Goal: Task Accomplishment & Management: Manage account settings

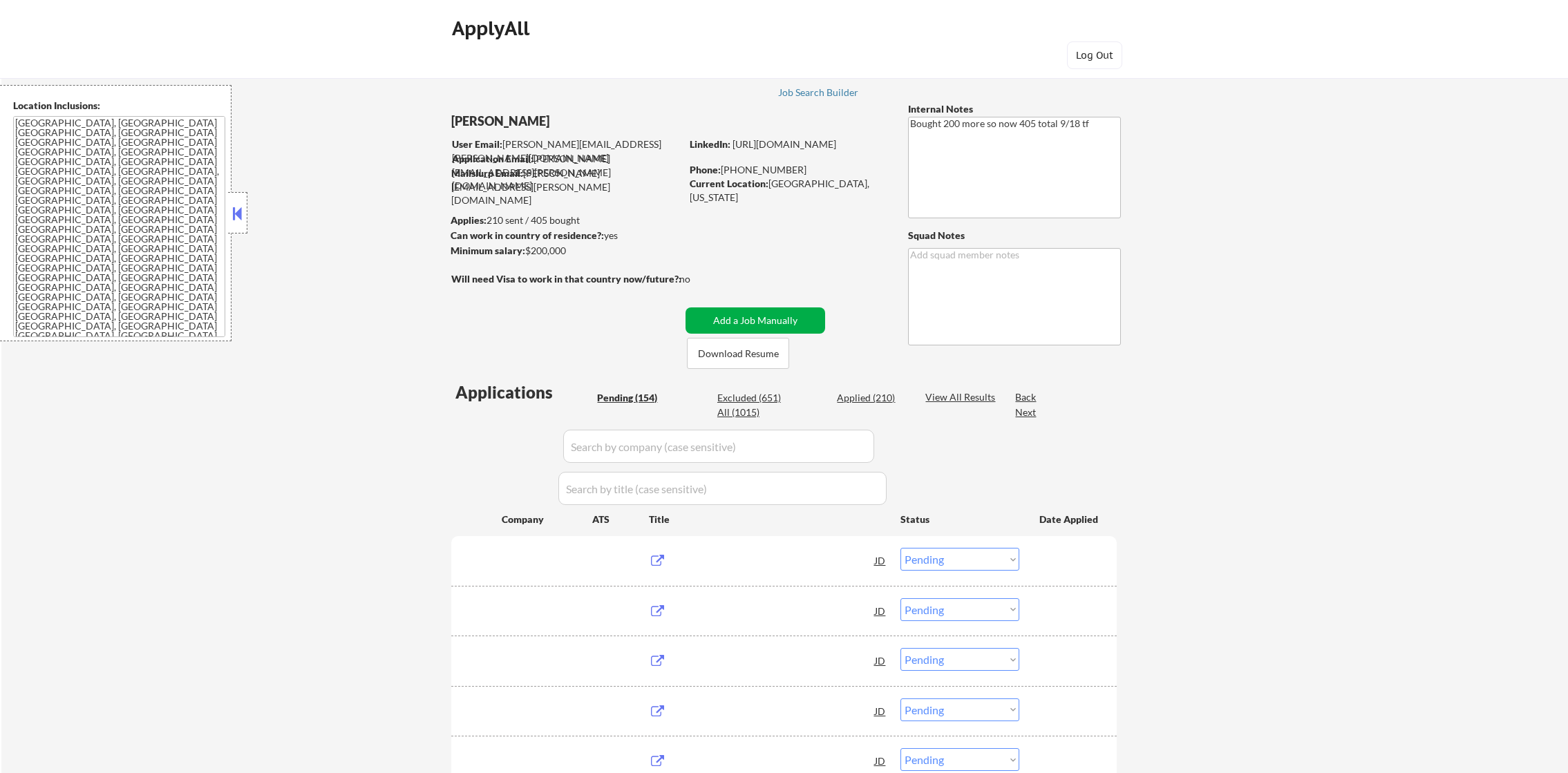
select select ""pending""
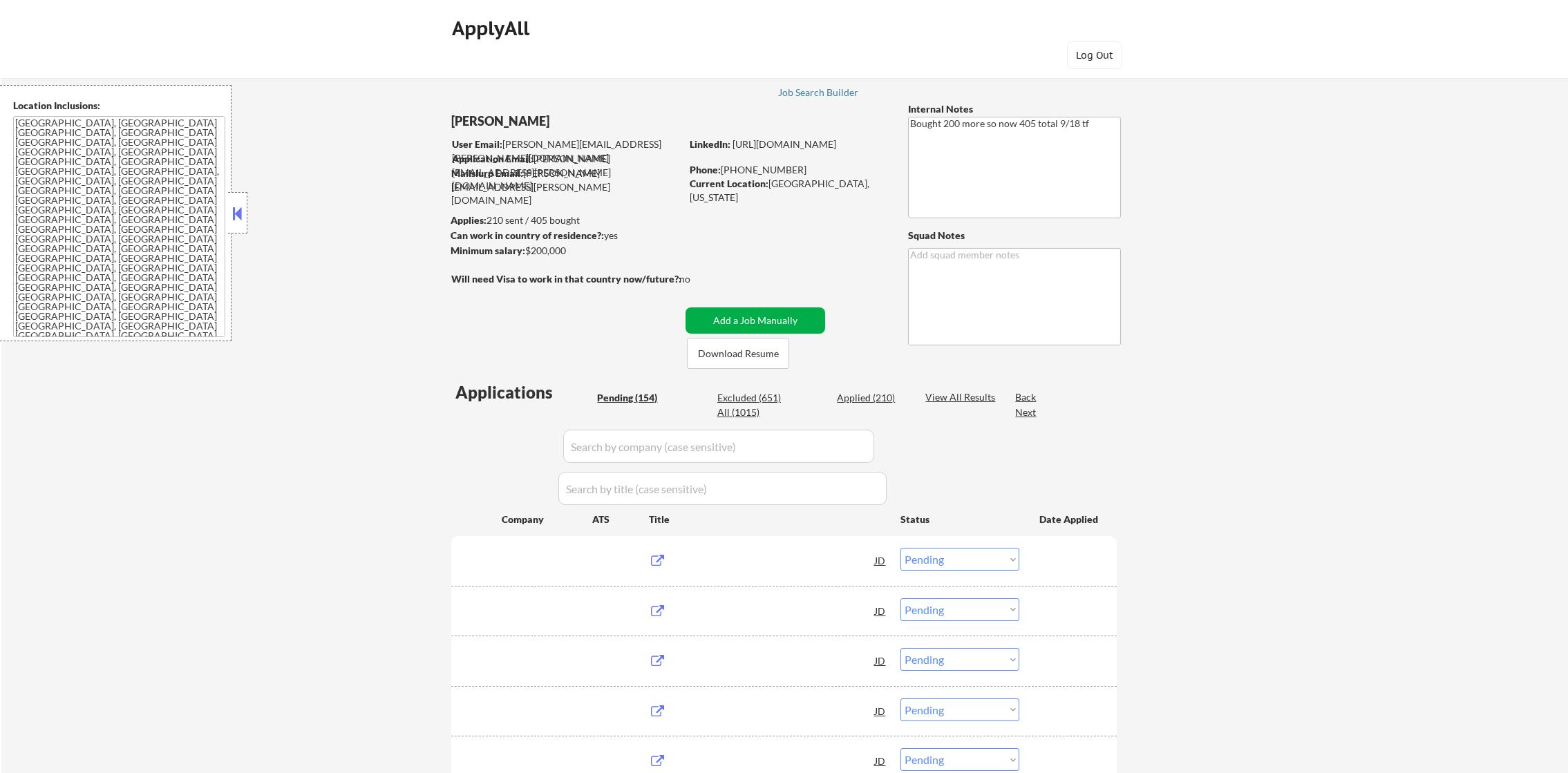
select select ""pending""
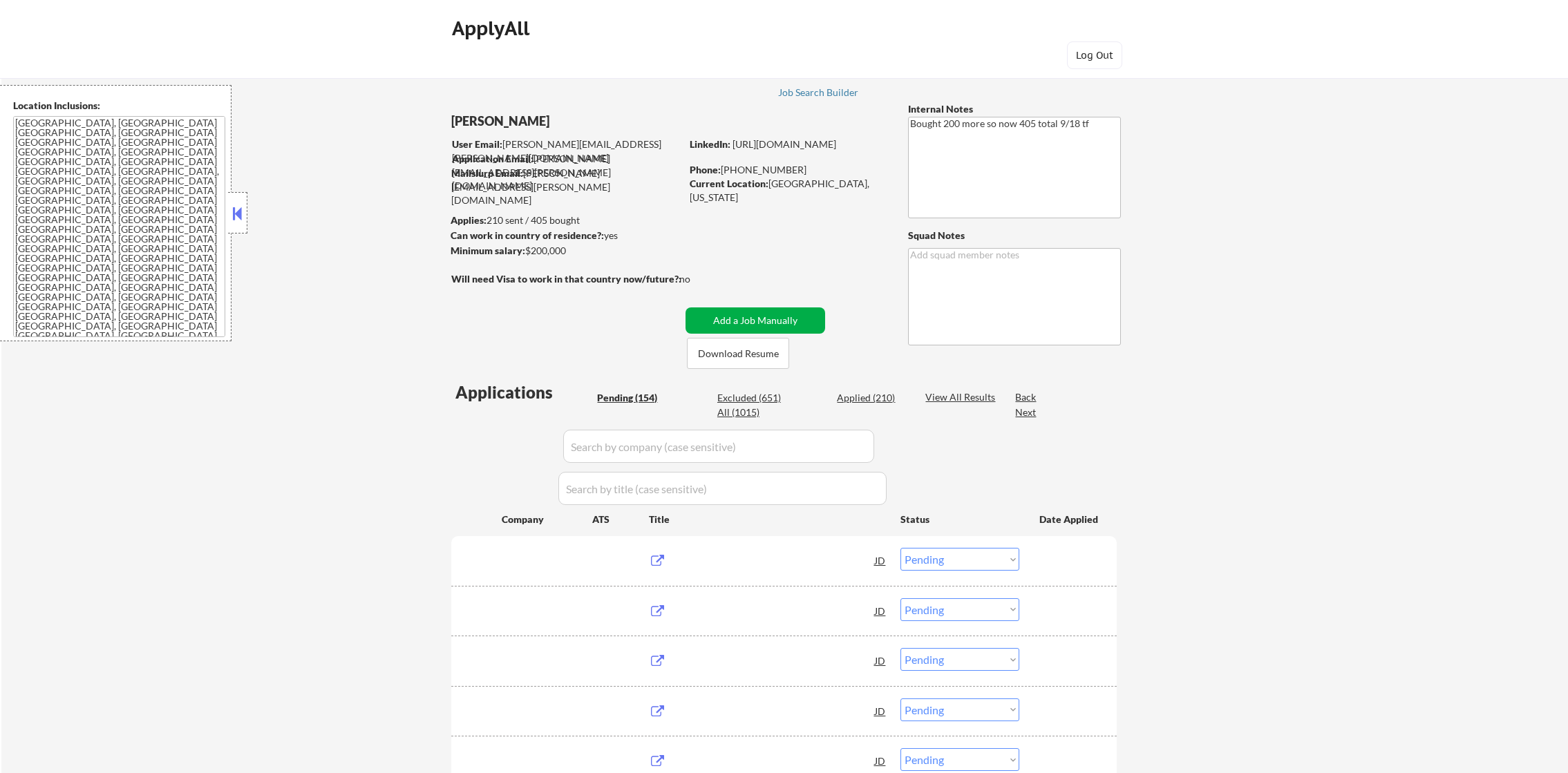
select select ""pending""
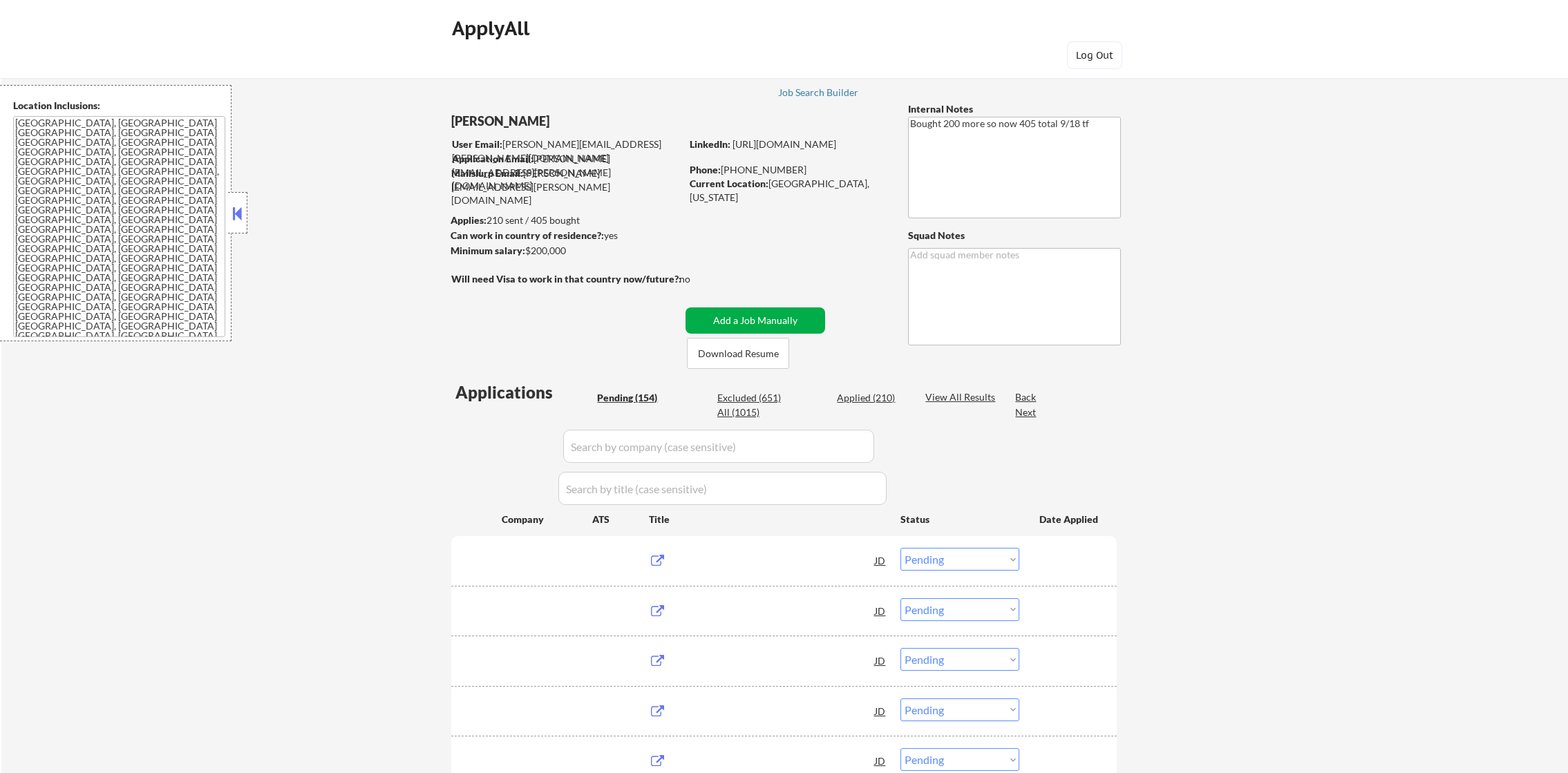
select select ""pending""
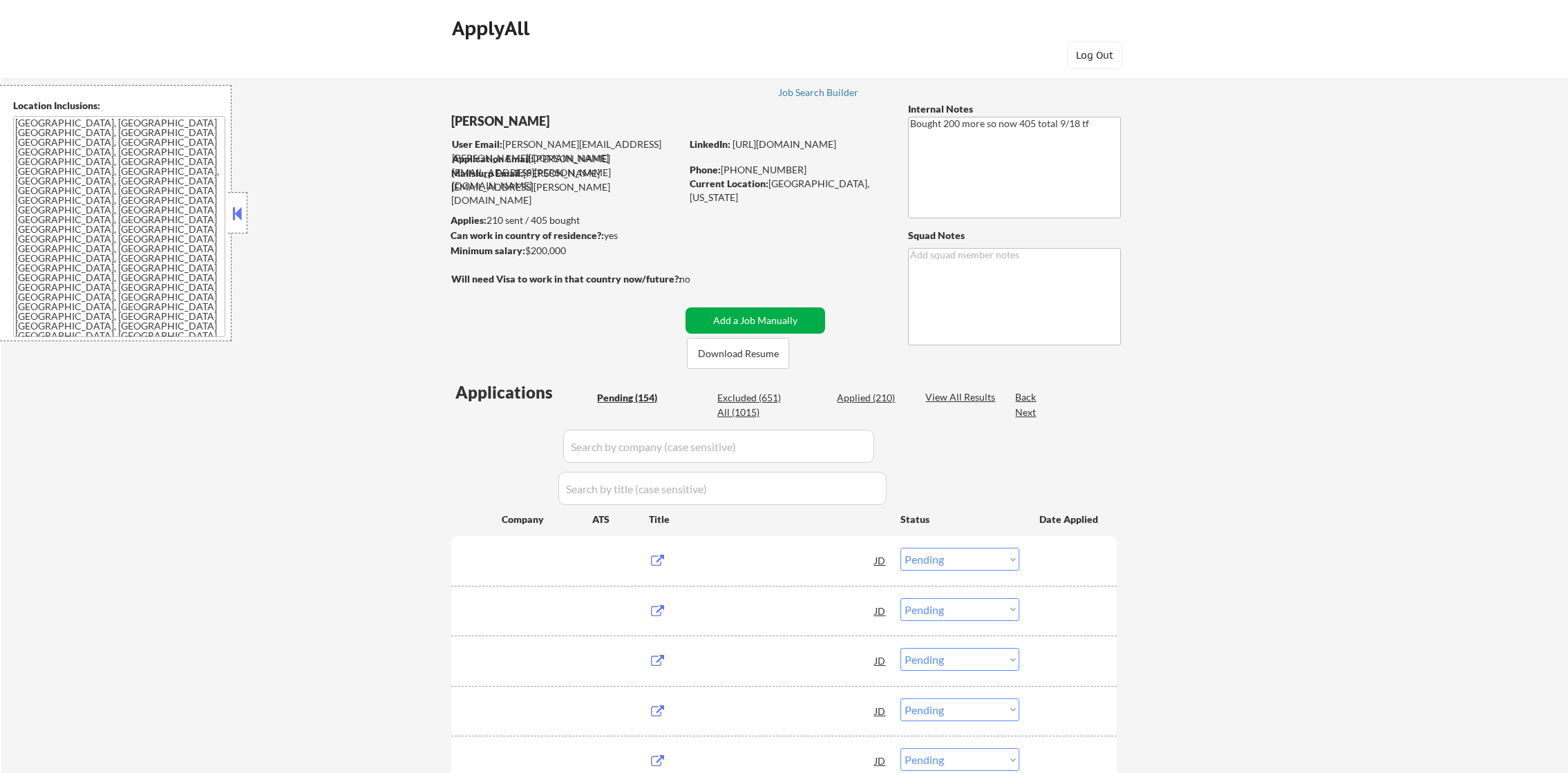
select select ""pending""
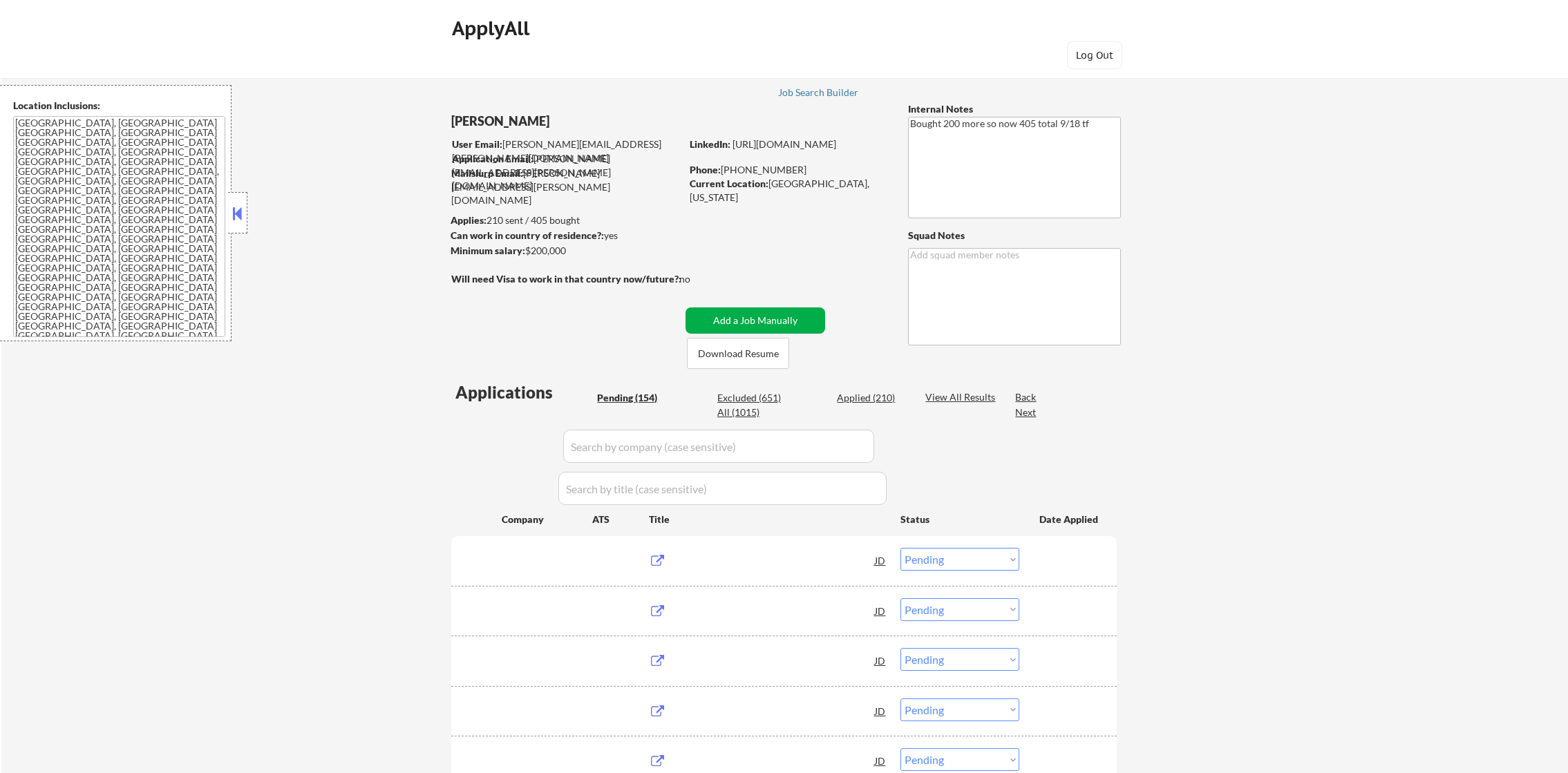
select select ""pending""
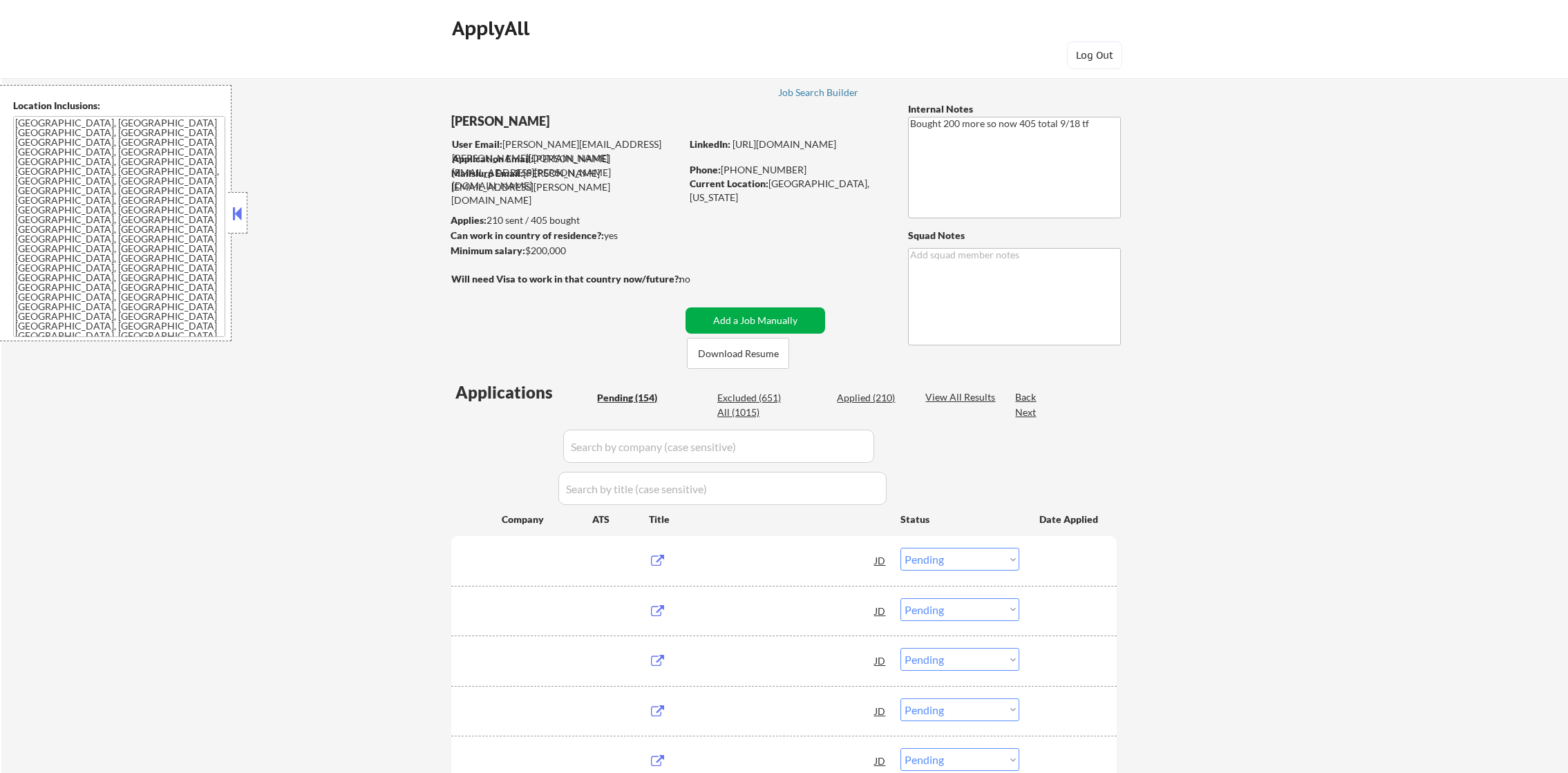
select select ""pending""
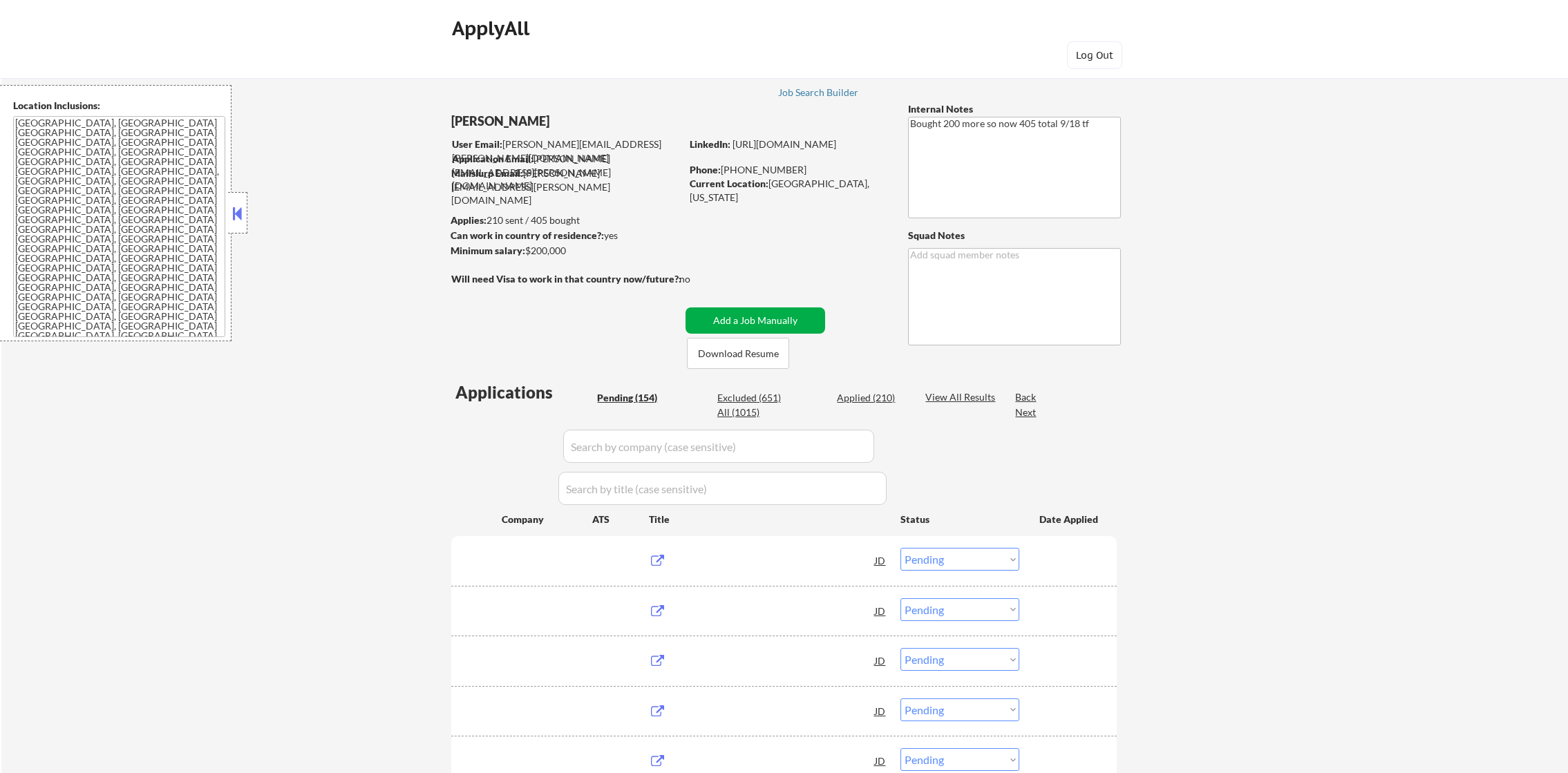
select select ""pending""
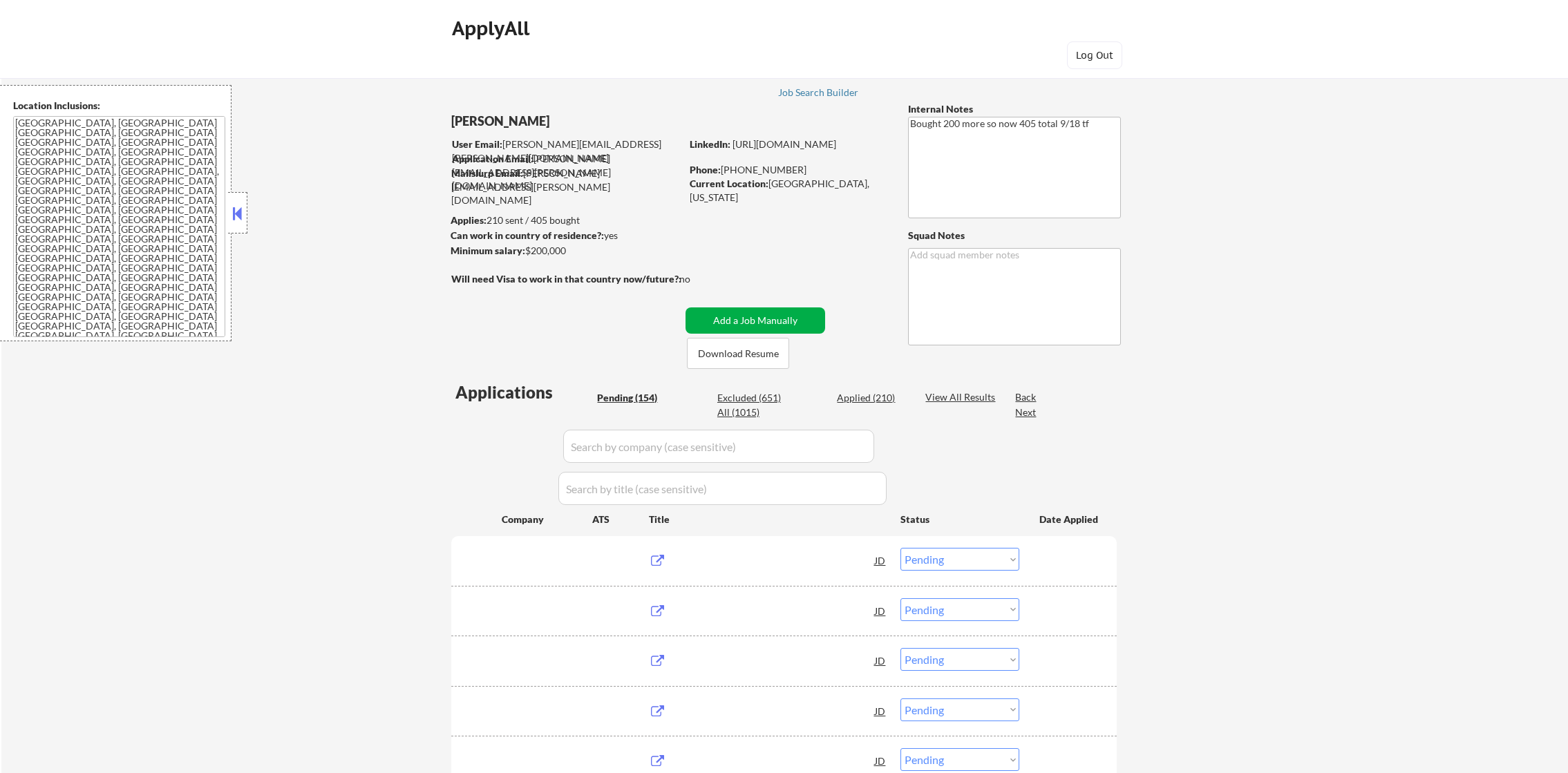
select select ""pending""
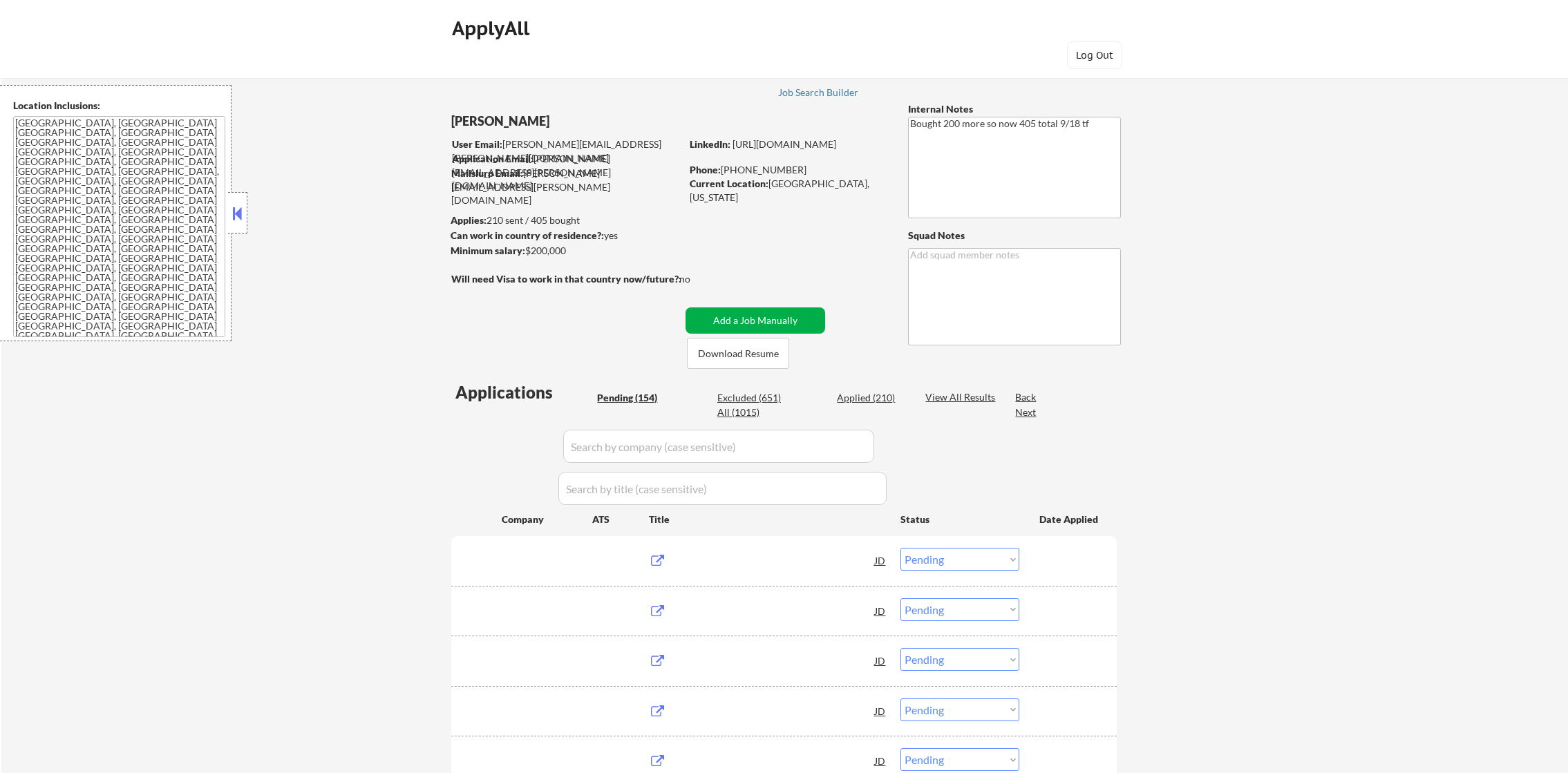
select select ""pending""
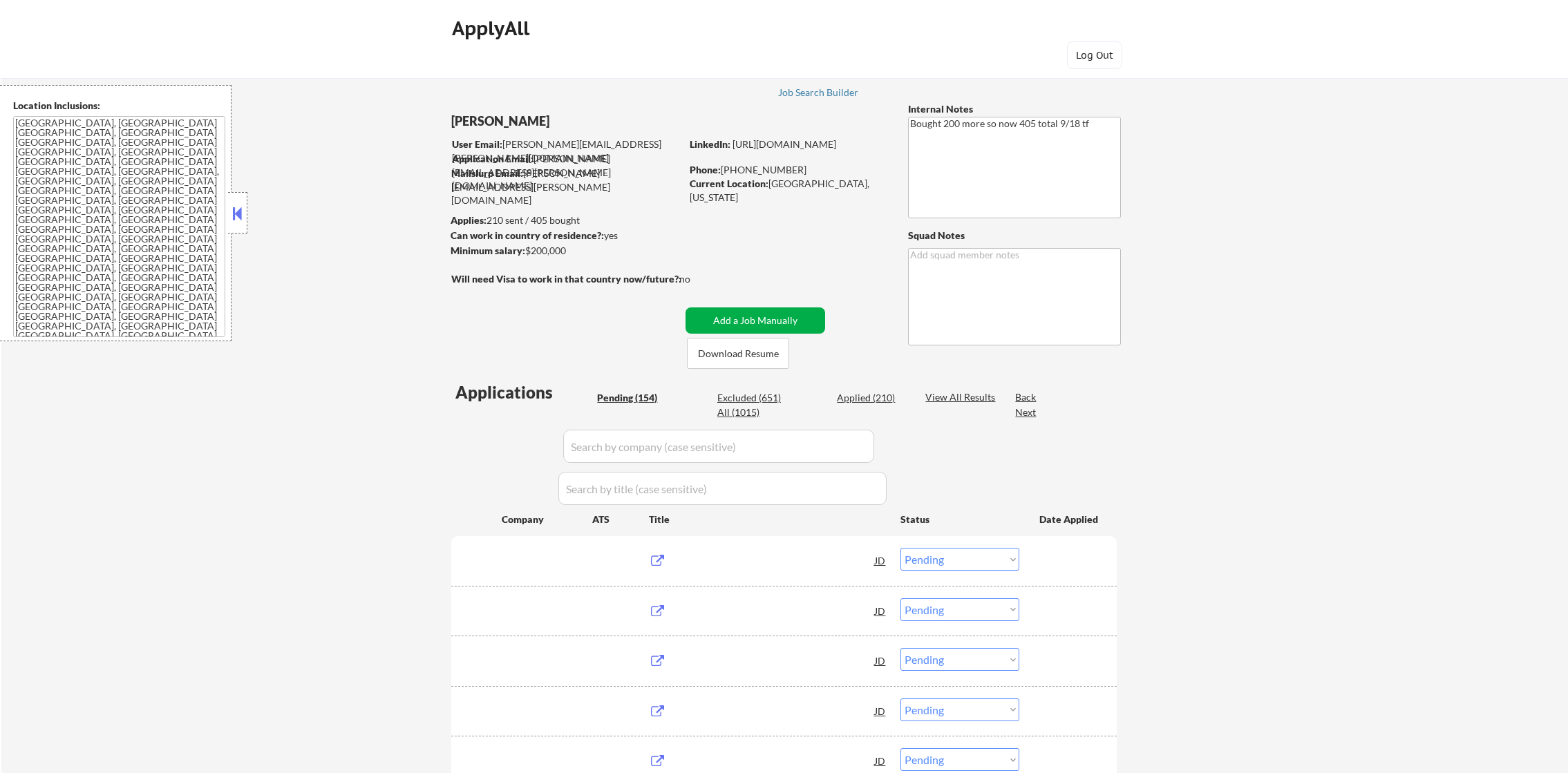
select select ""pending""
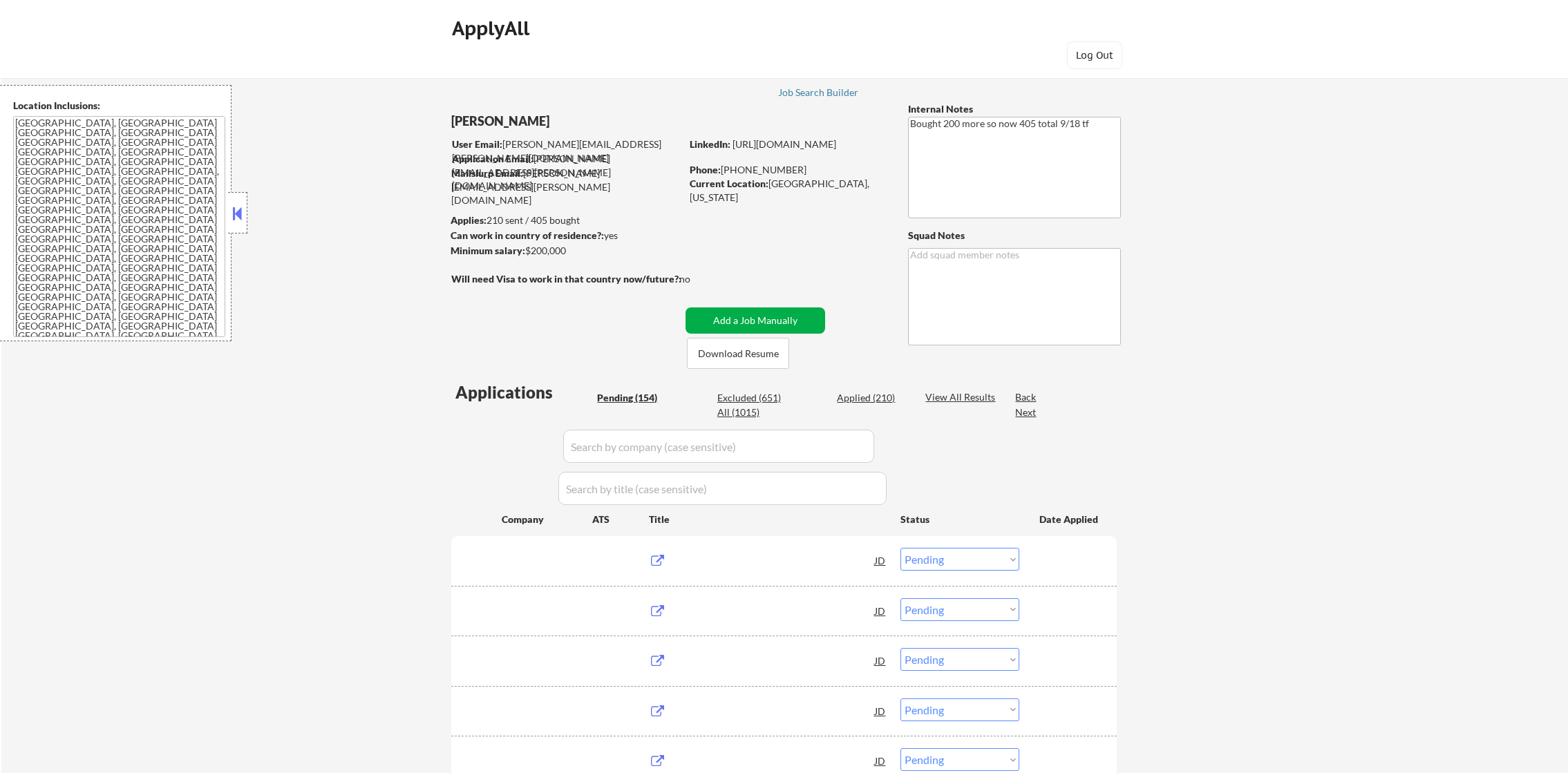
select select ""pending""
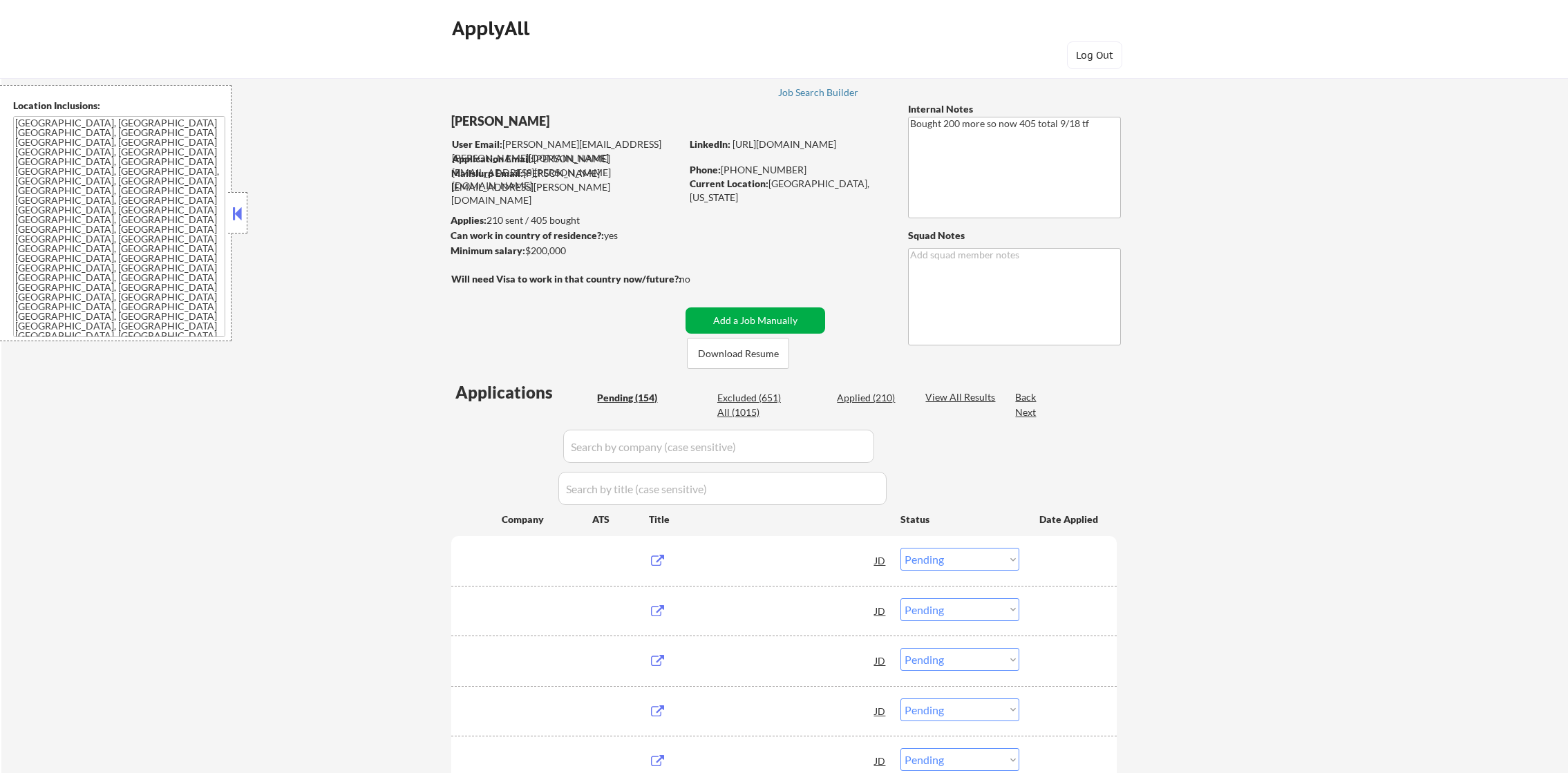
select select ""pending""
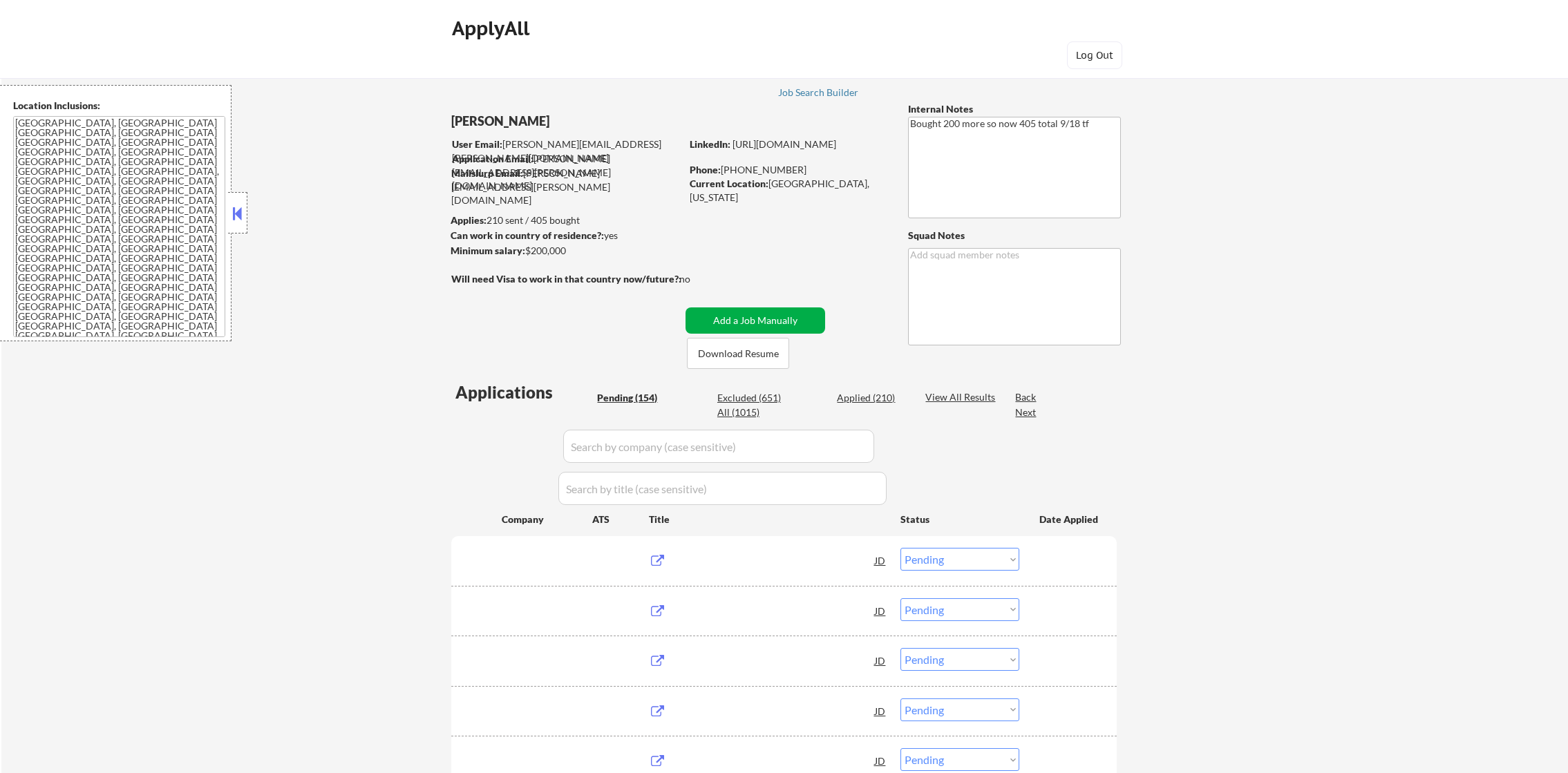
select select ""pending""
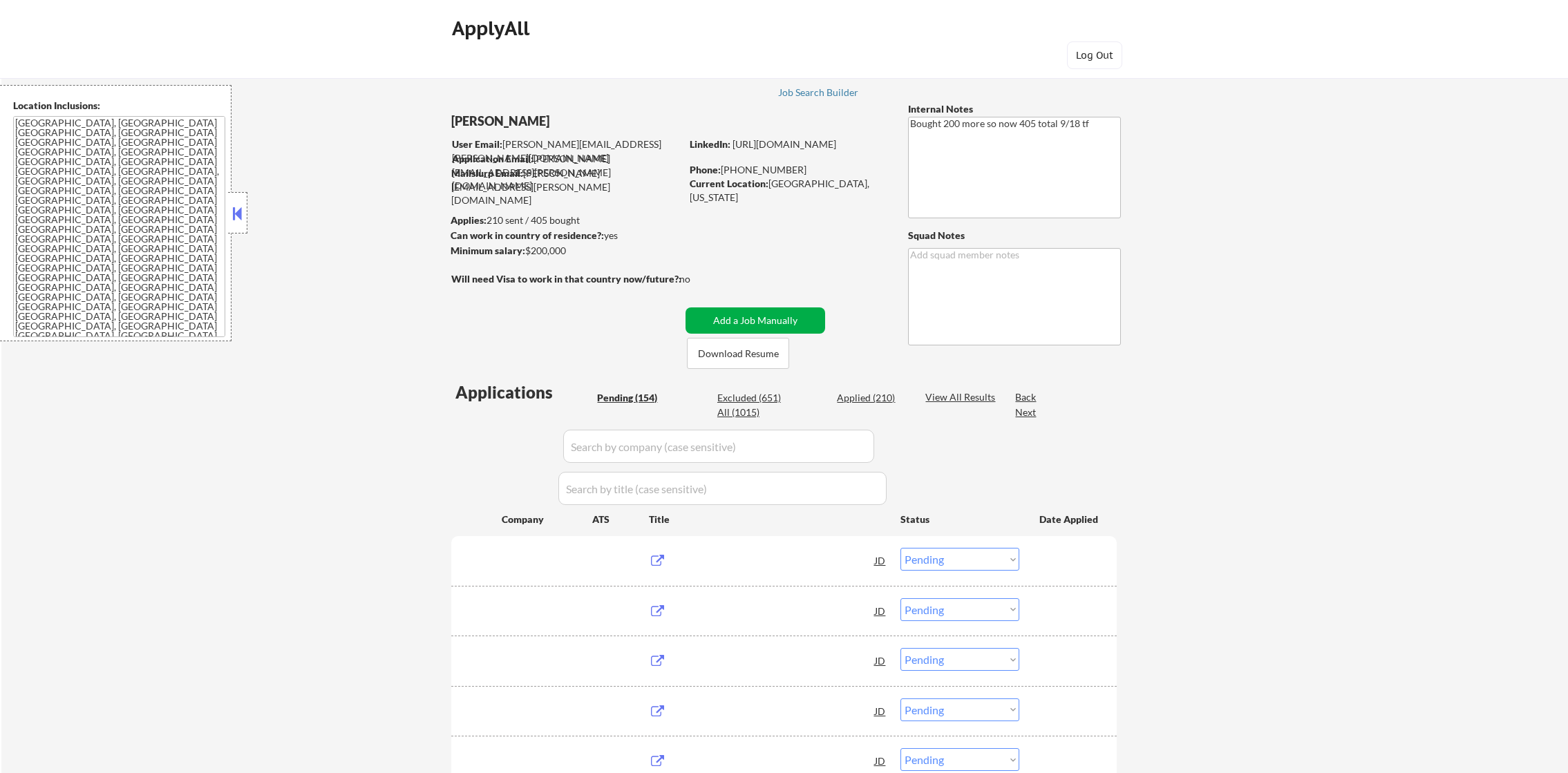
select select ""pending""
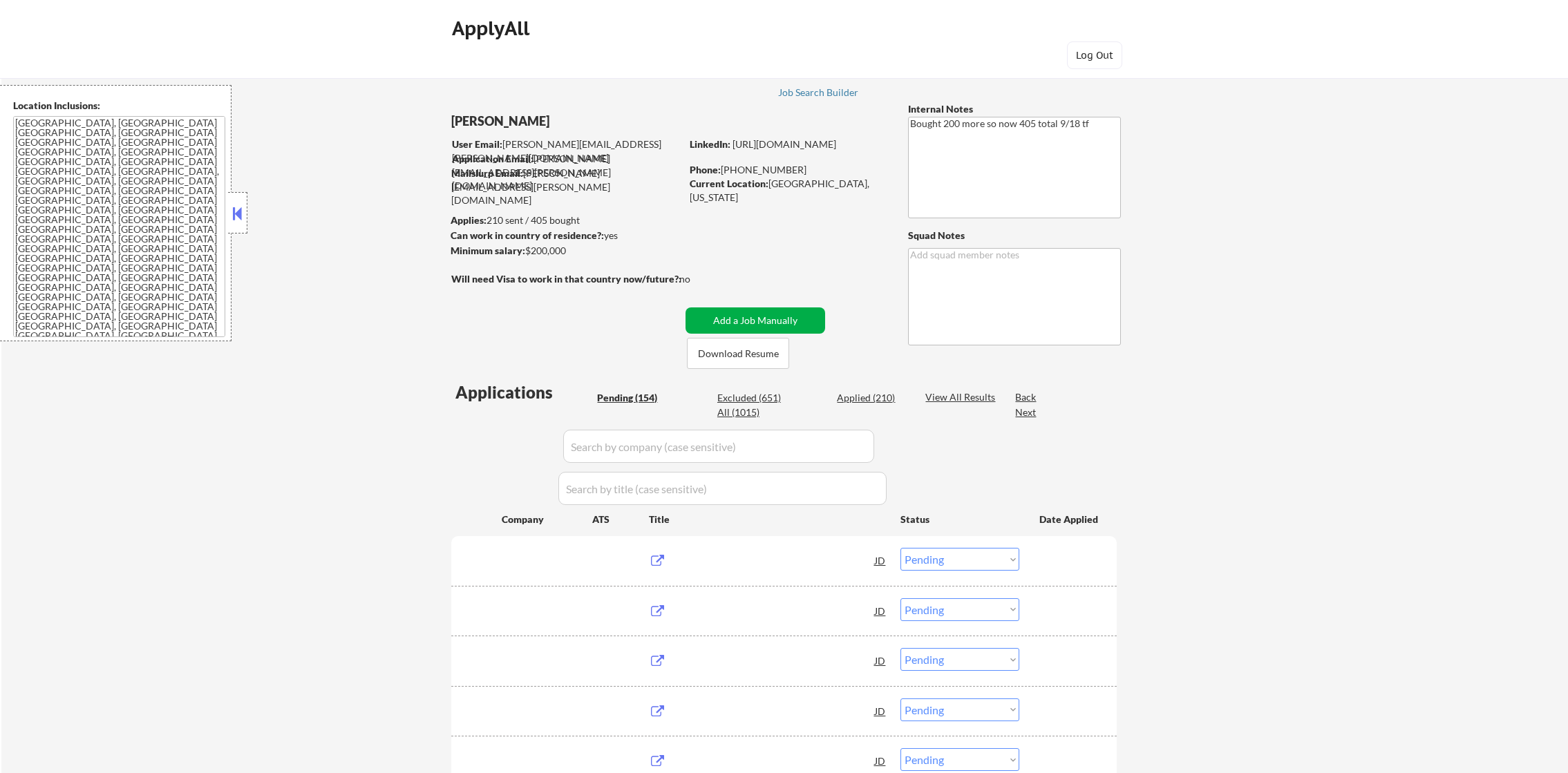
select select ""pending""
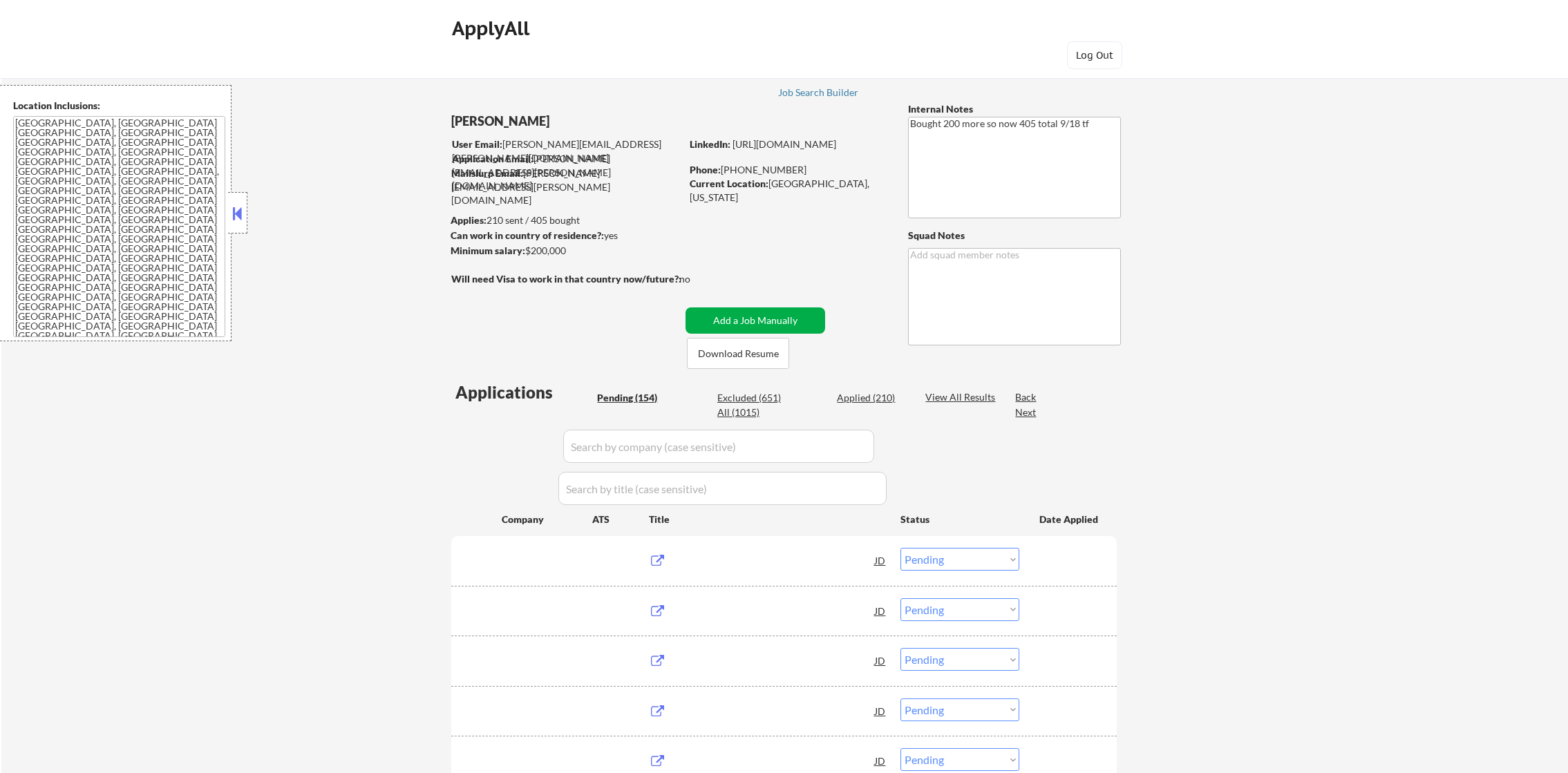
select select ""pending""
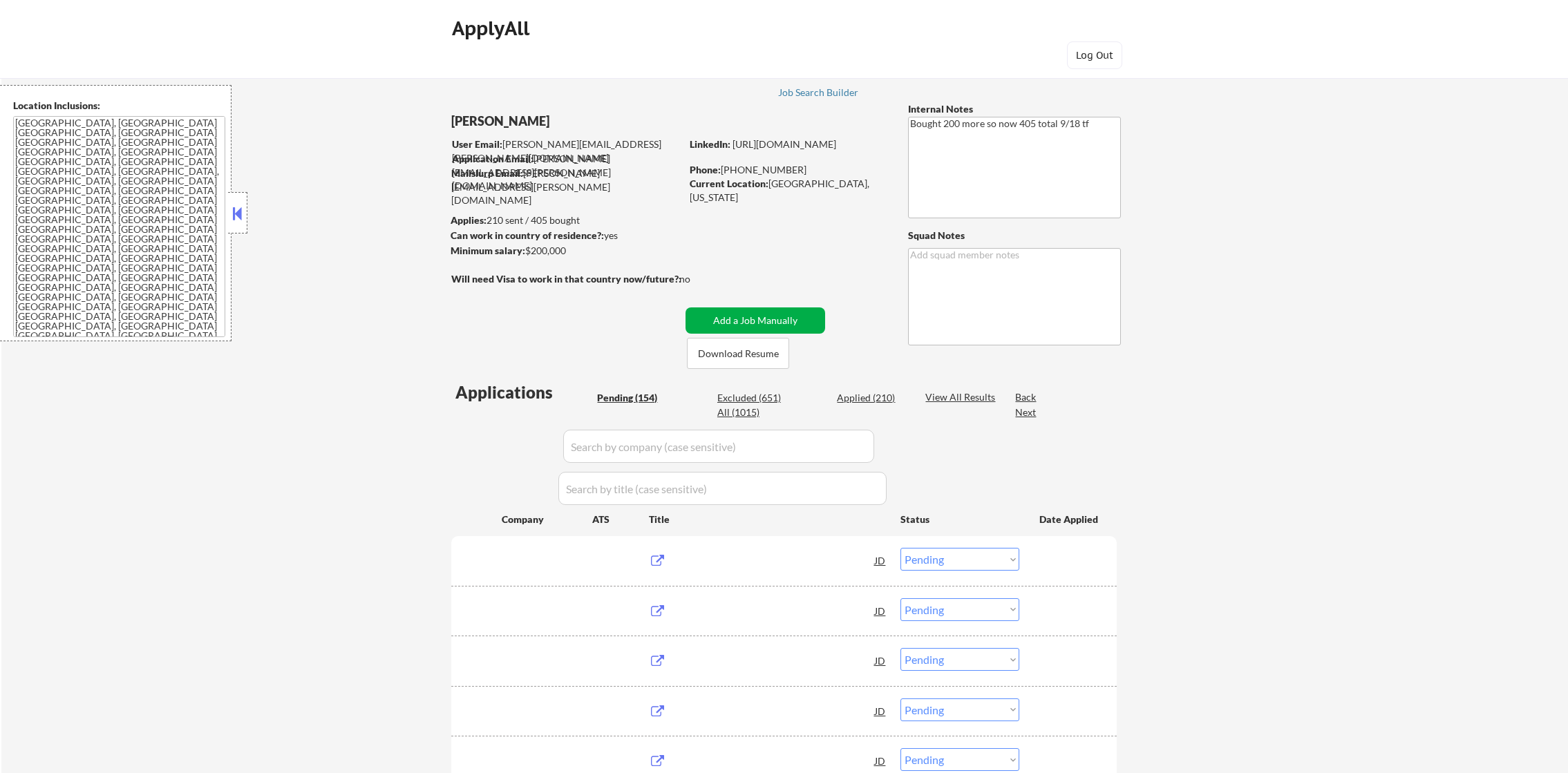
select select ""pending""
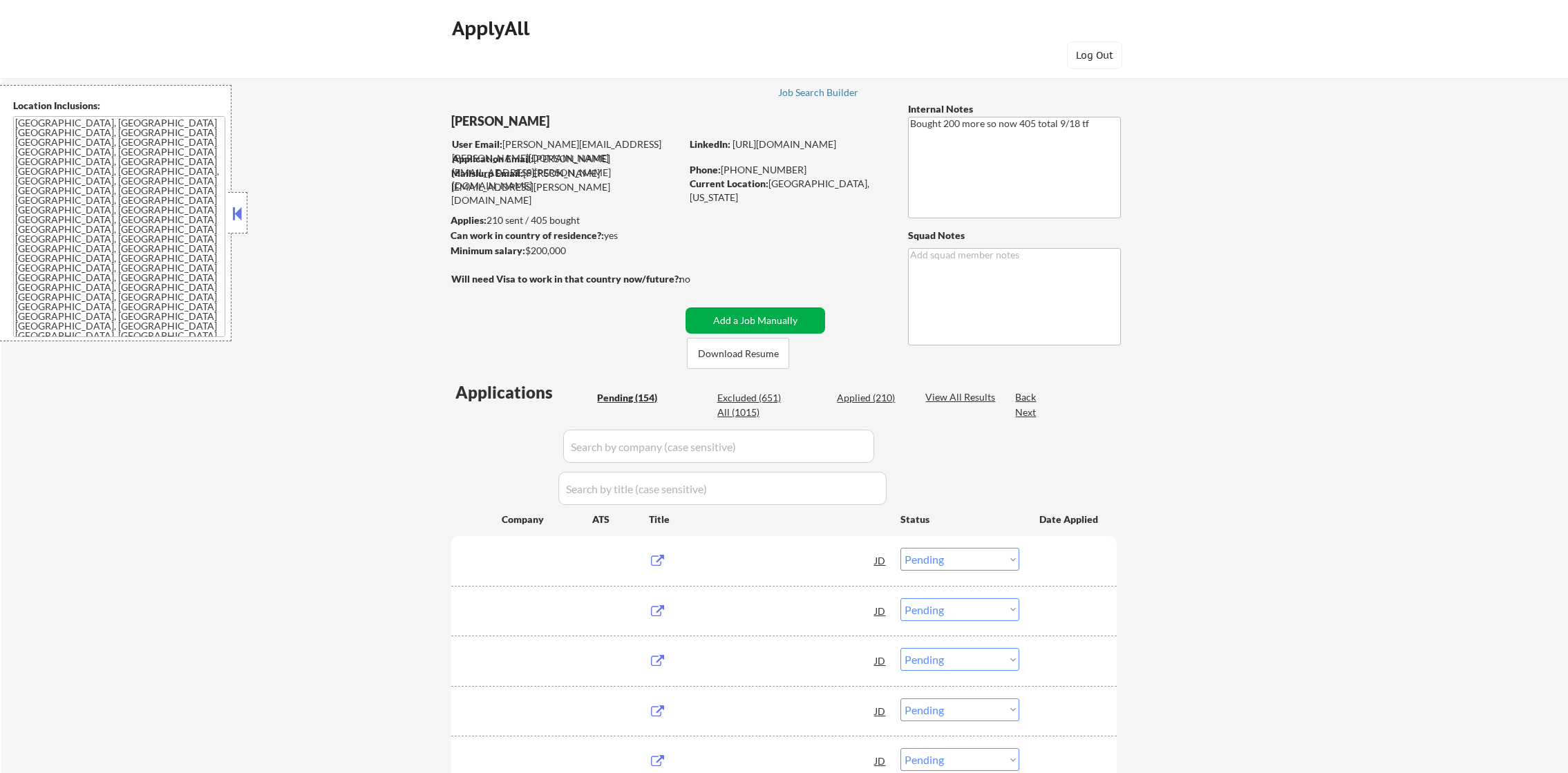
select select ""pending""
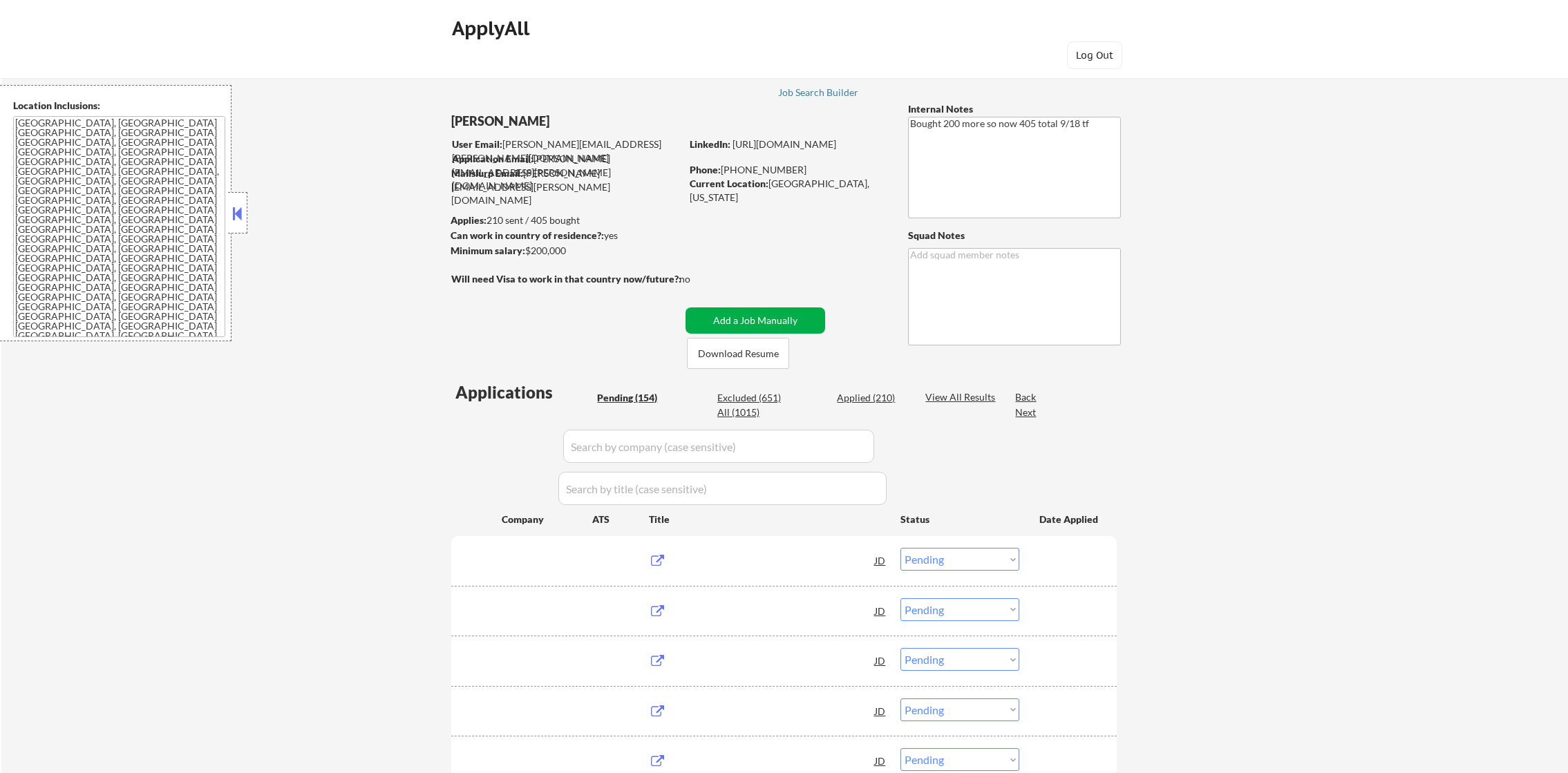
select select ""pending""
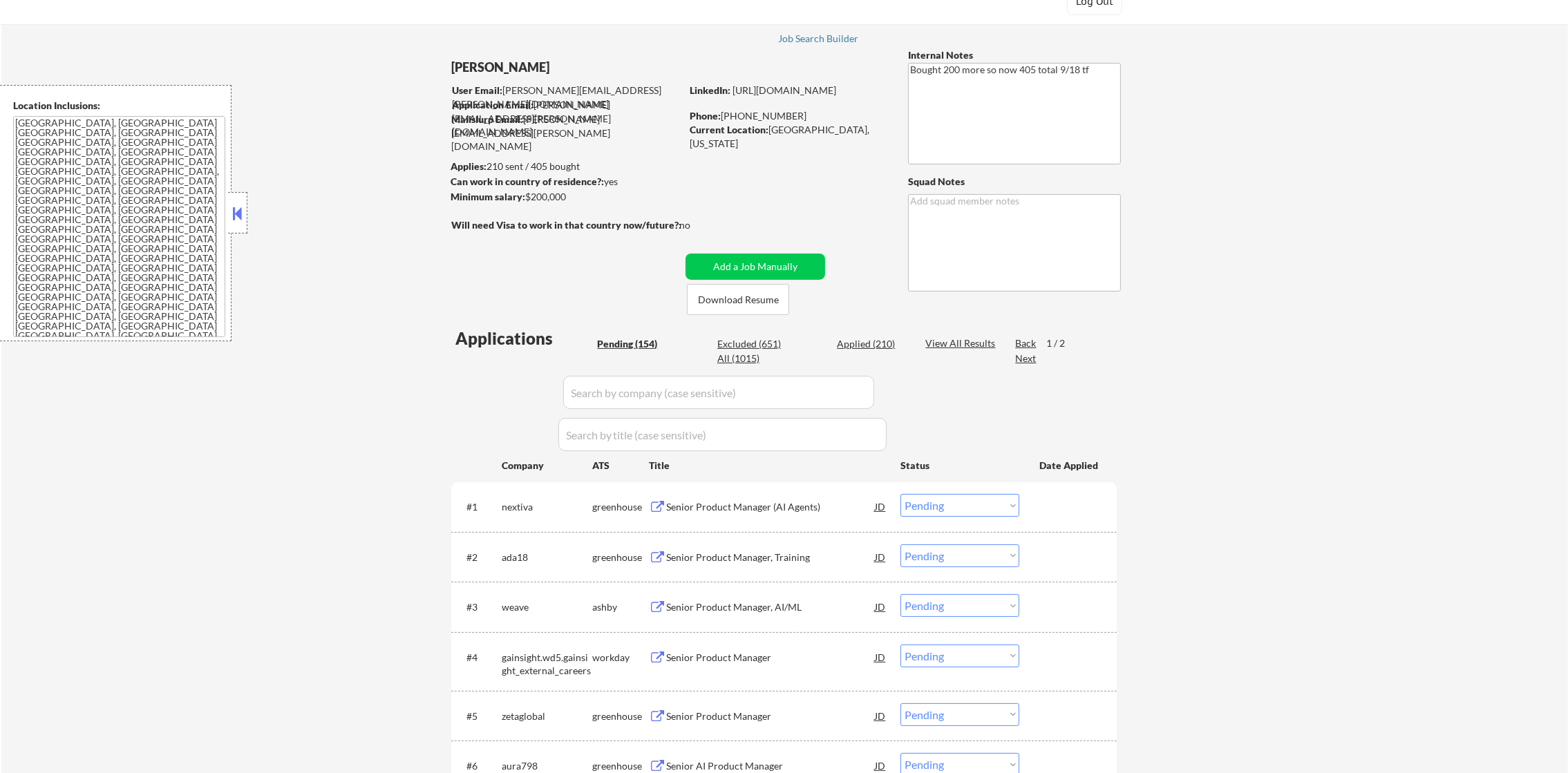
scroll to position [104, 0]
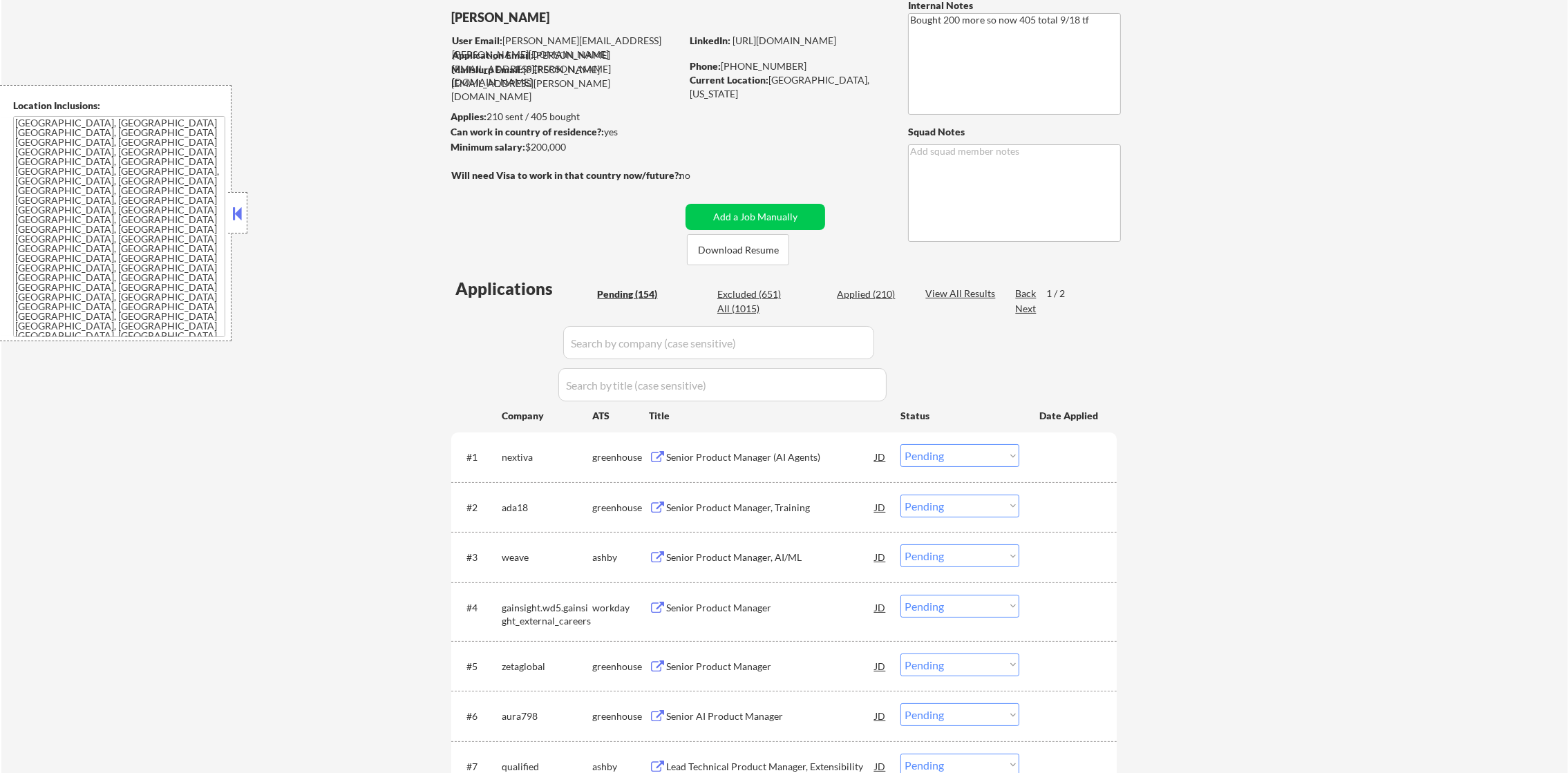
drag, startPoint x: 724, startPoint y: 303, endPoint x: 540, endPoint y: 635, distance: 379.6
click at [724, 303] on div "All (1015)" at bounding box center [752, 309] width 69 height 14
select select ""applied""
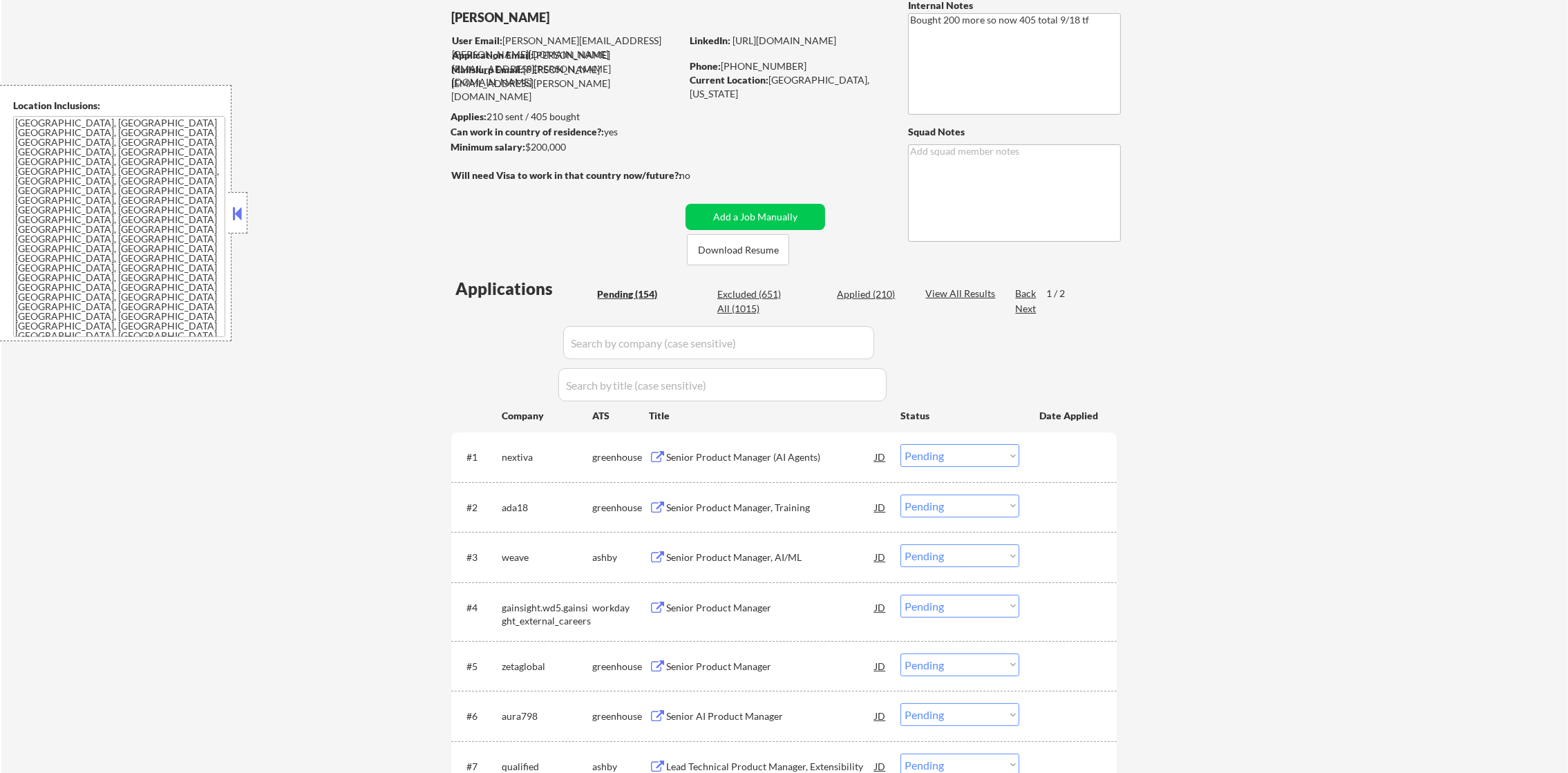
select select ""applied""
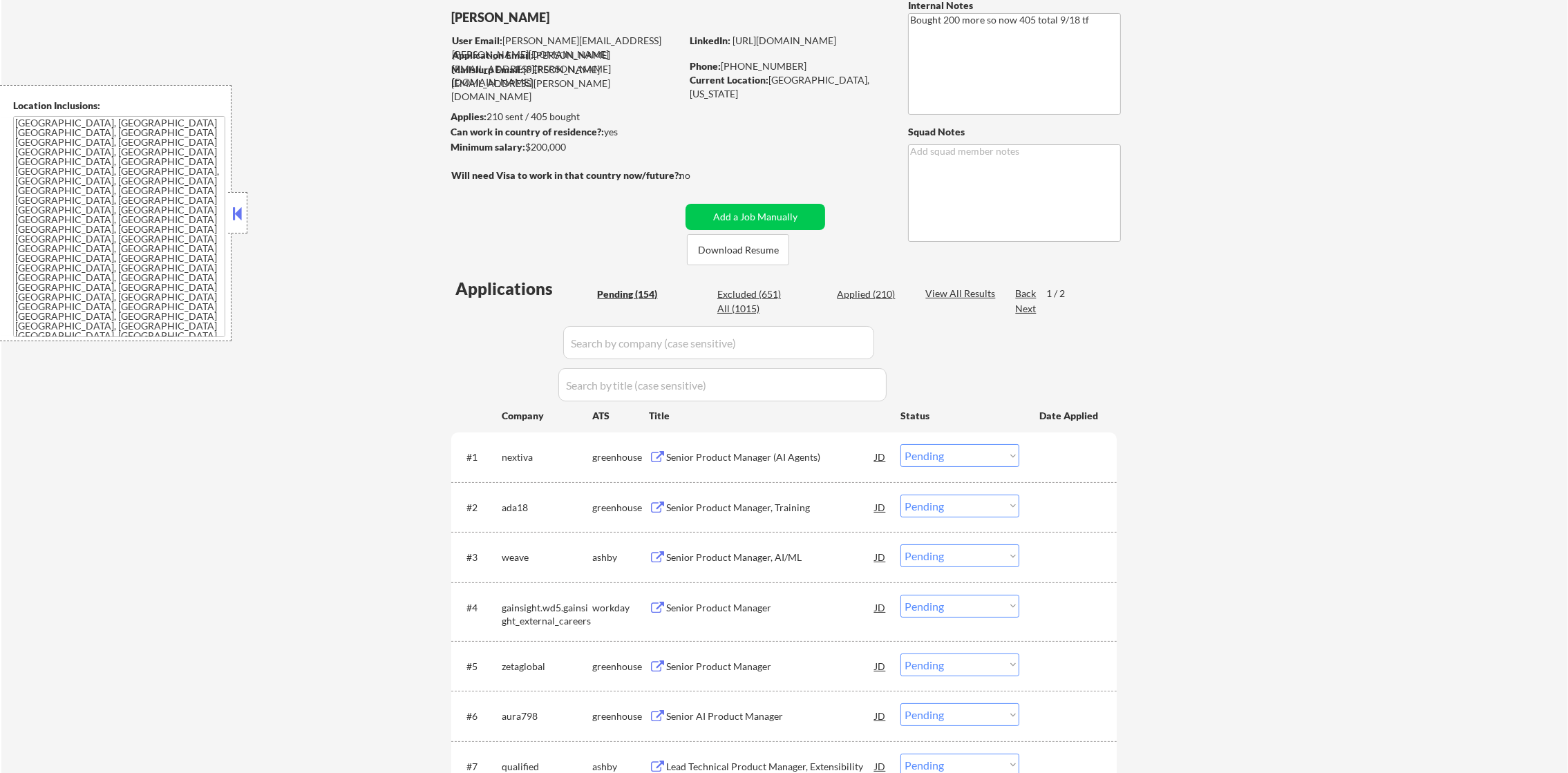
select select ""applied""
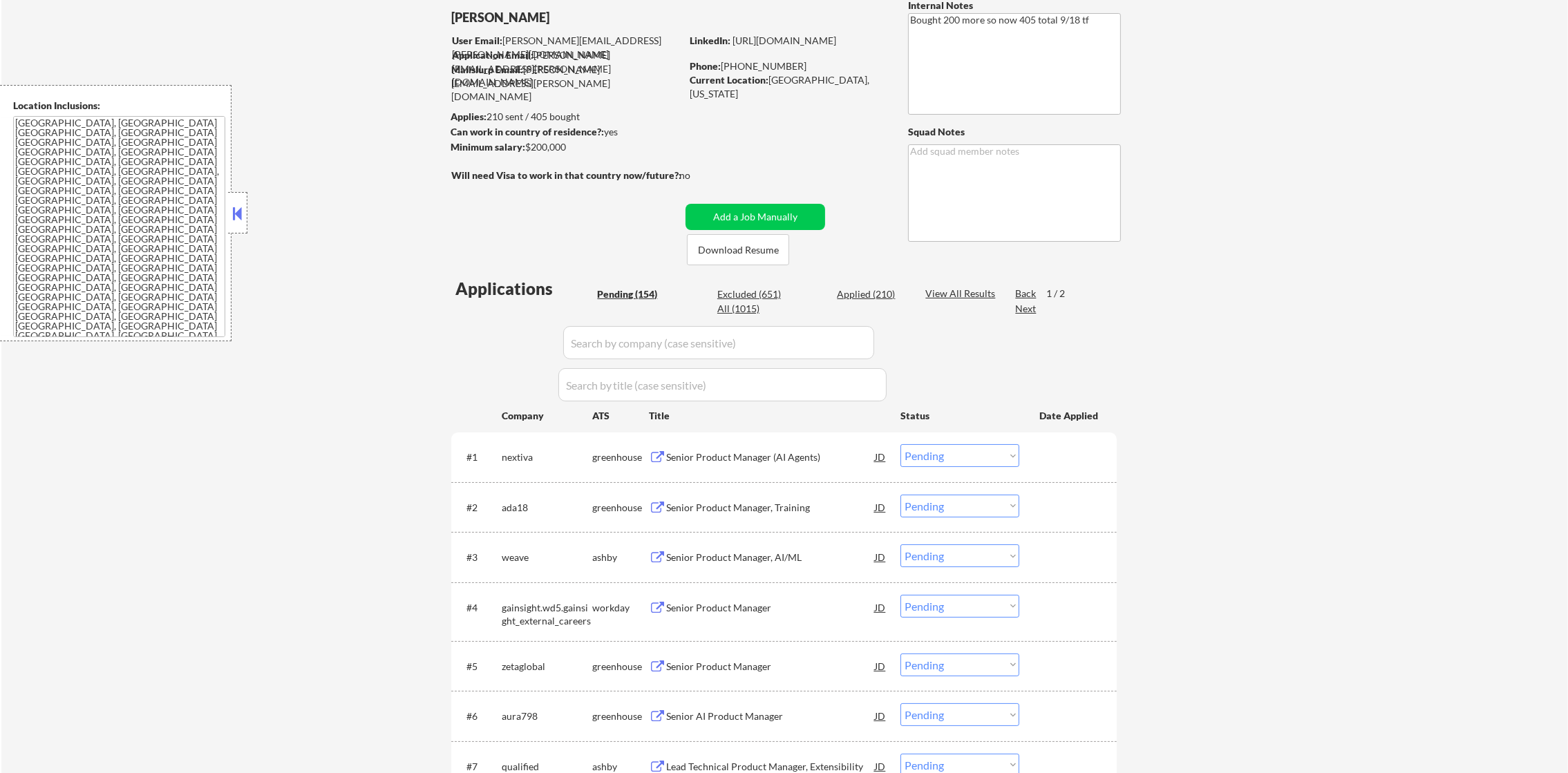
select select ""applied""
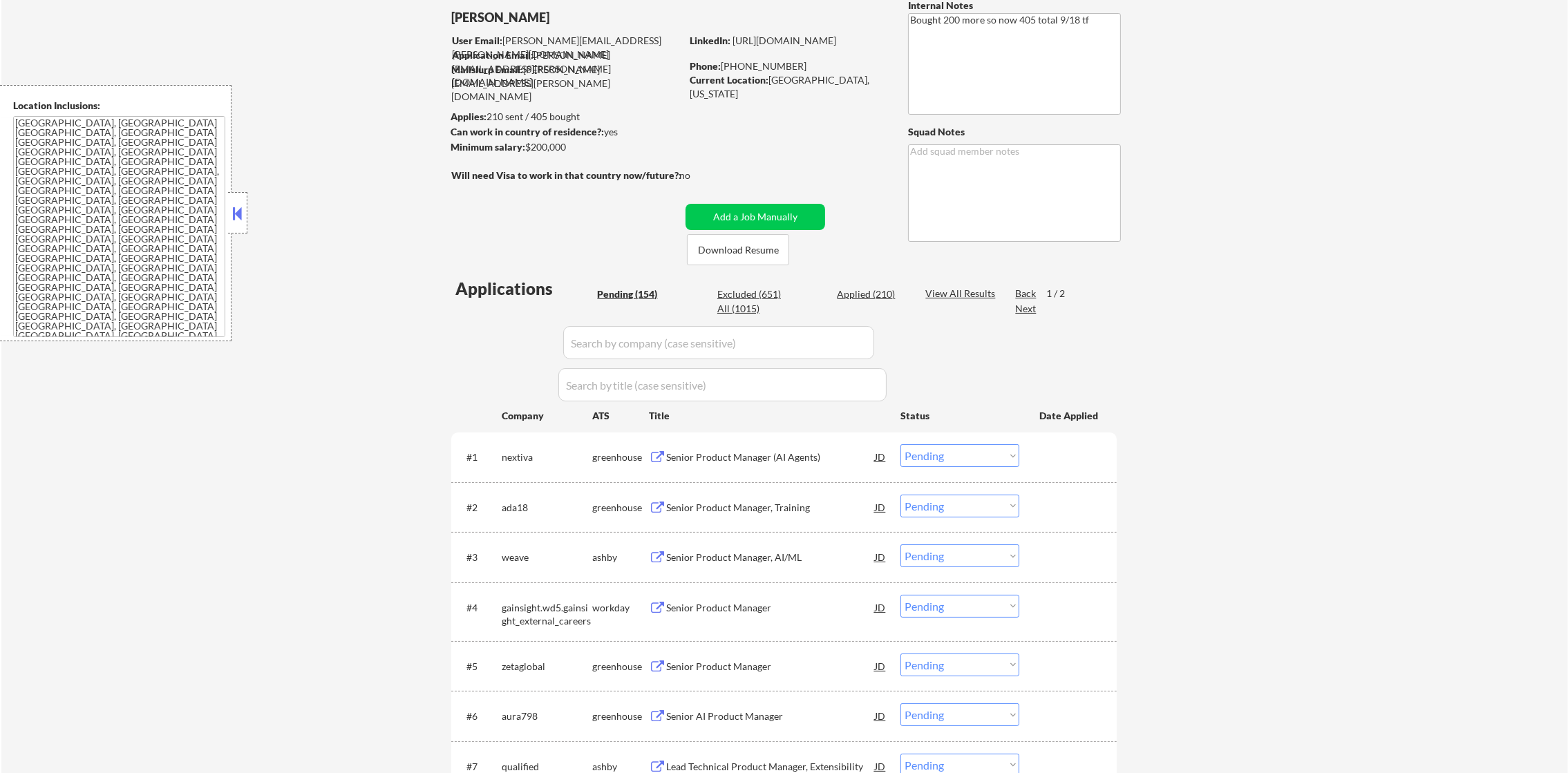
select select ""applied""
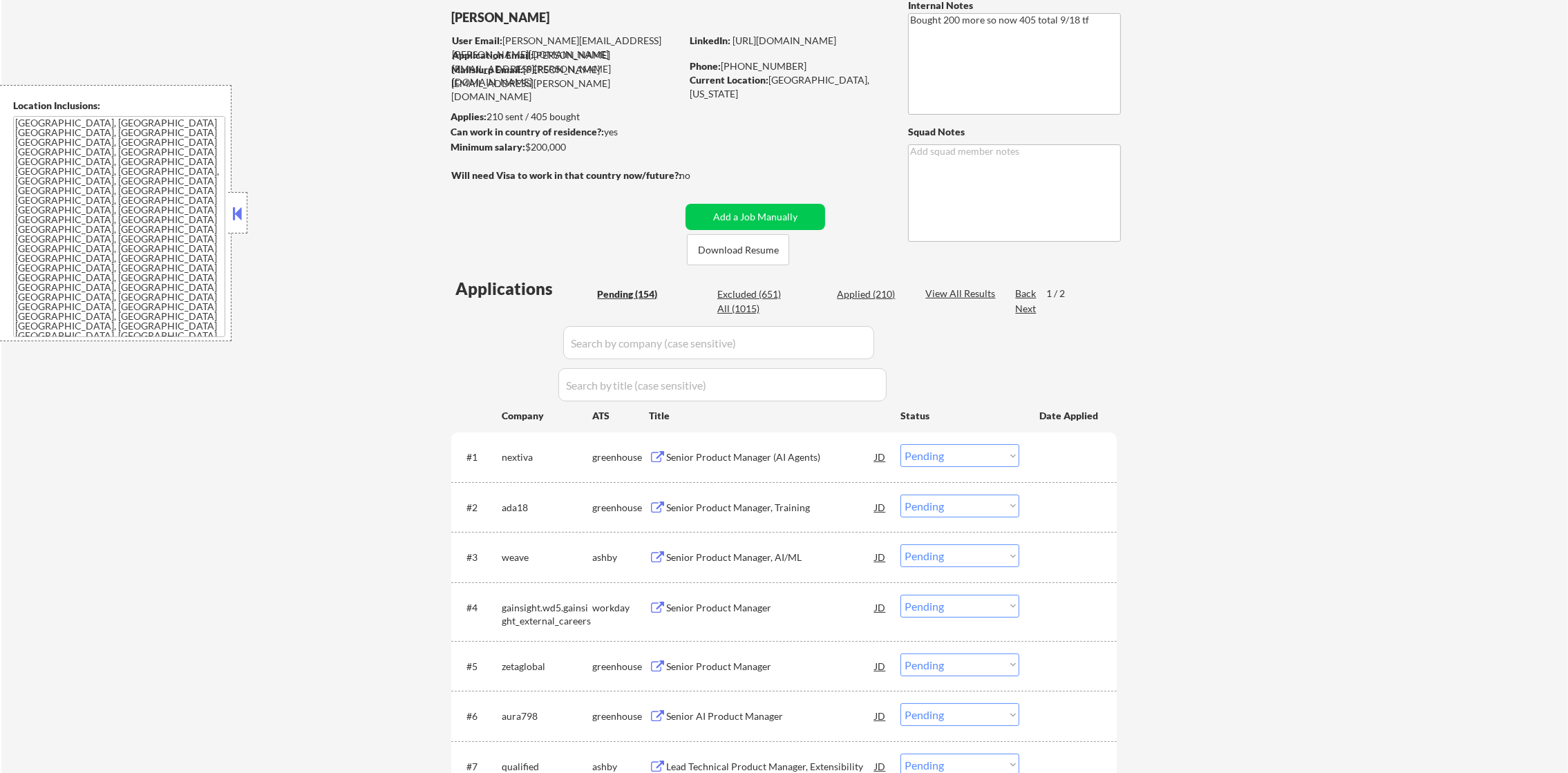
select select ""applied""
select select ""excluded""
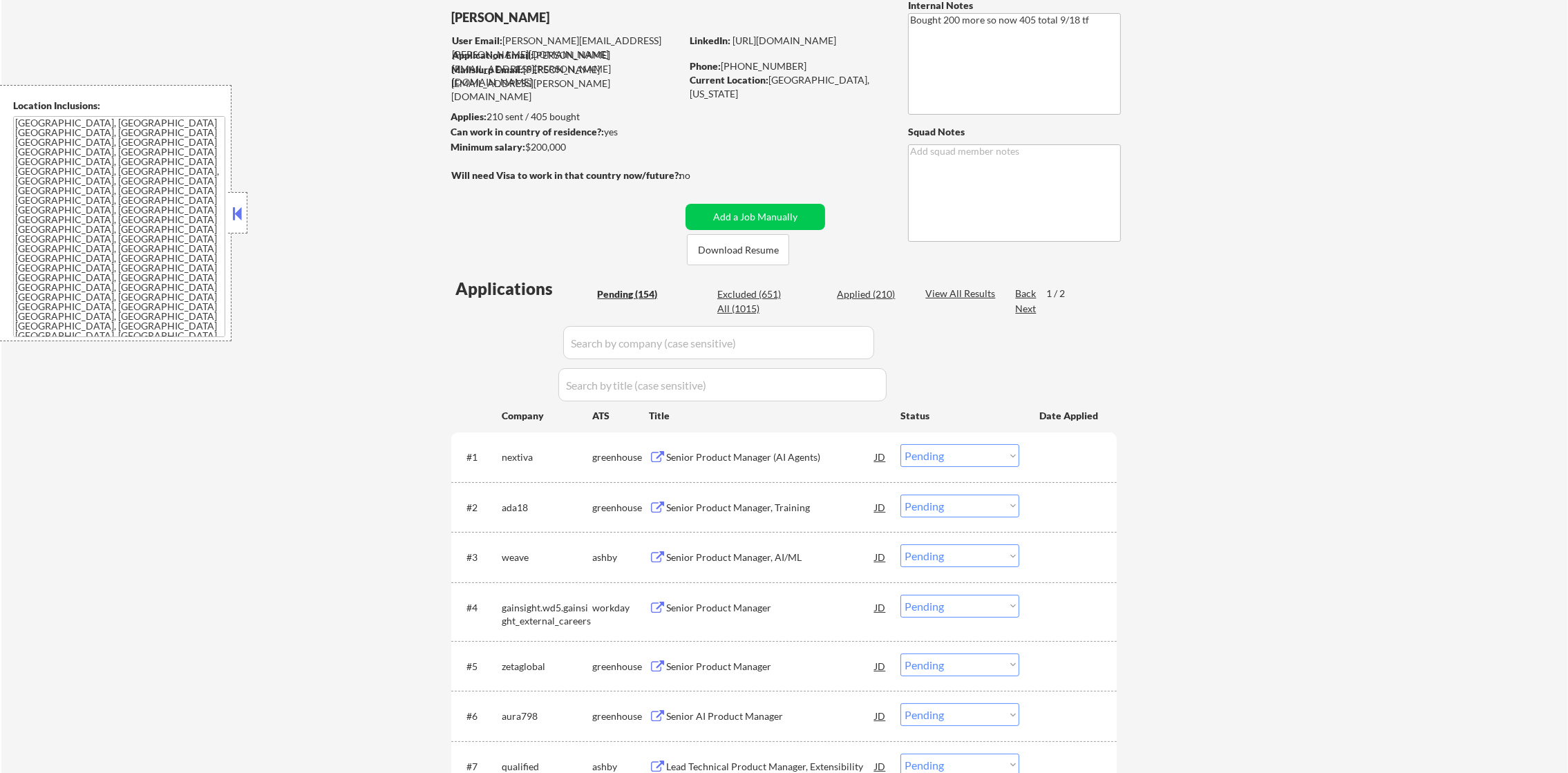
select select ""applied""
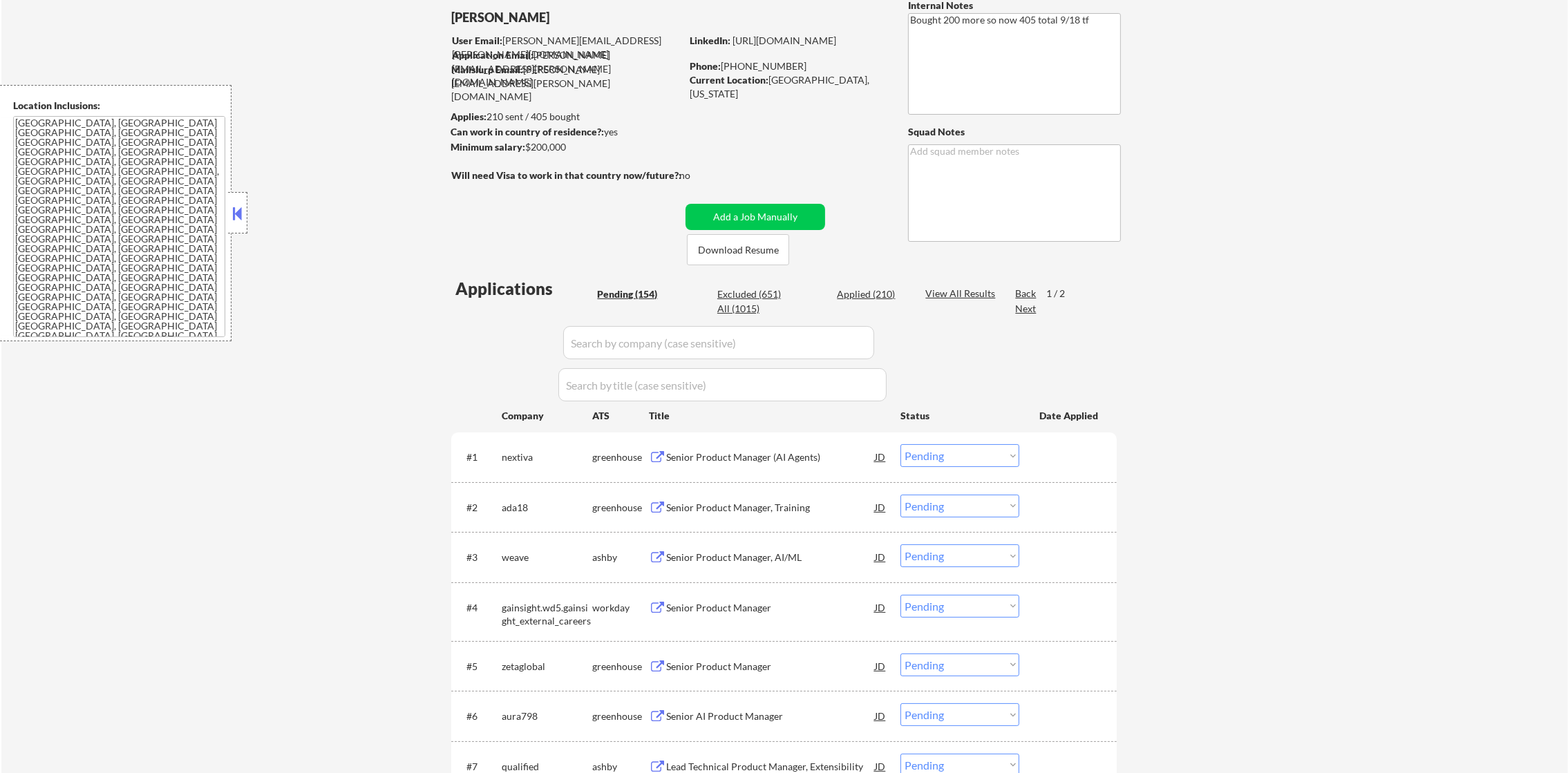
select select ""applied""
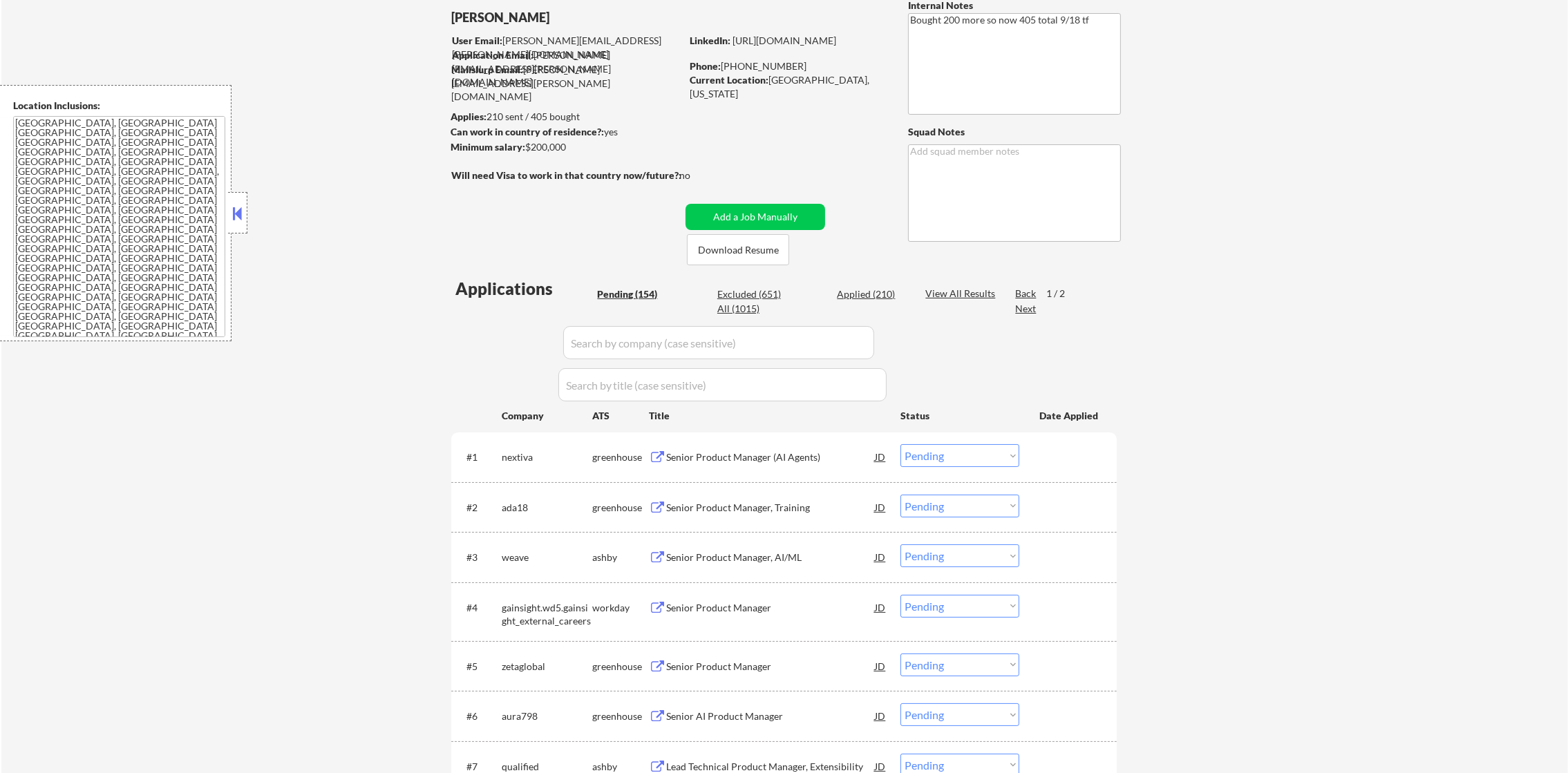
select select ""excluded""
select select ""applied""
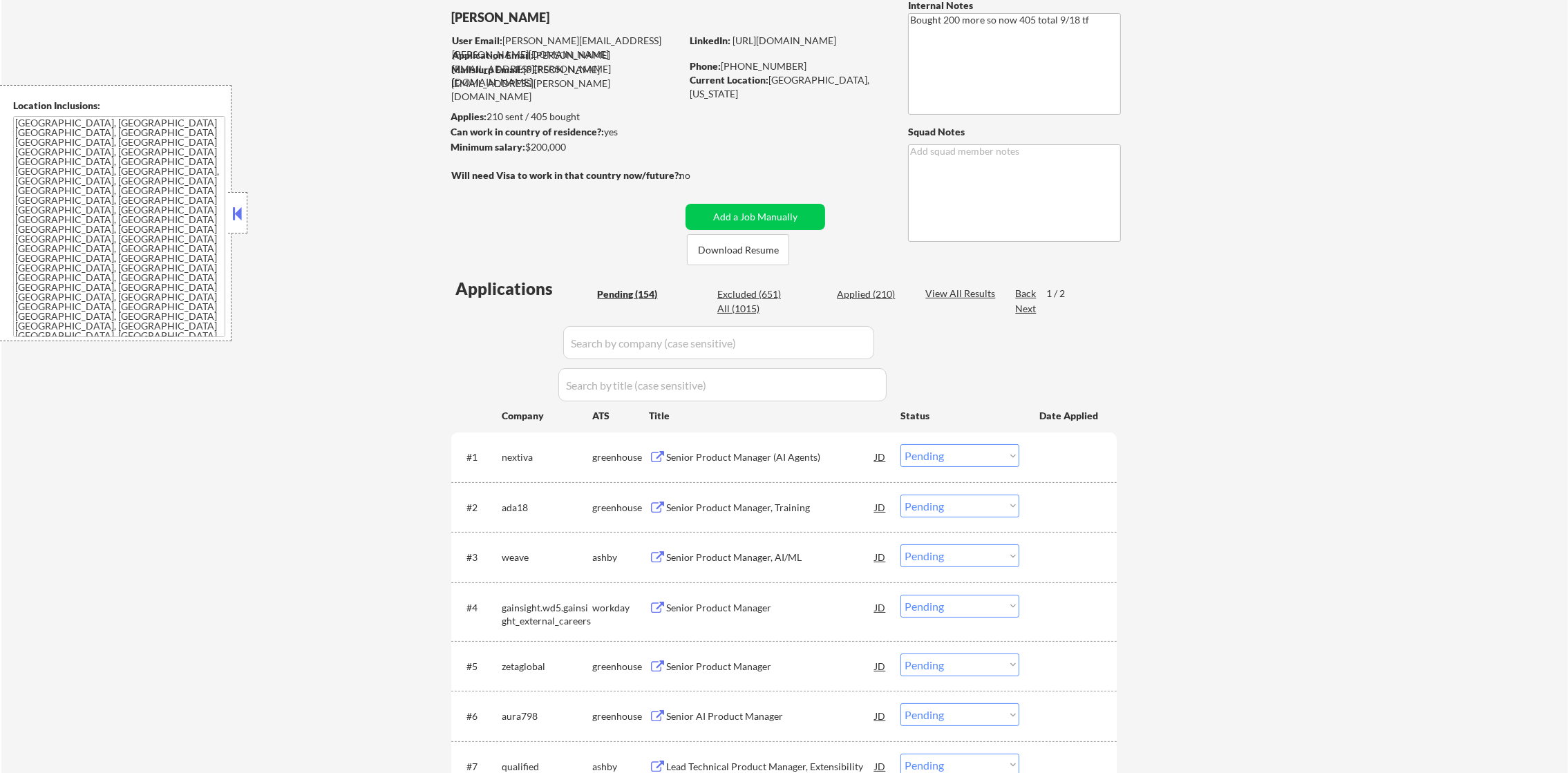
select select ""applied""
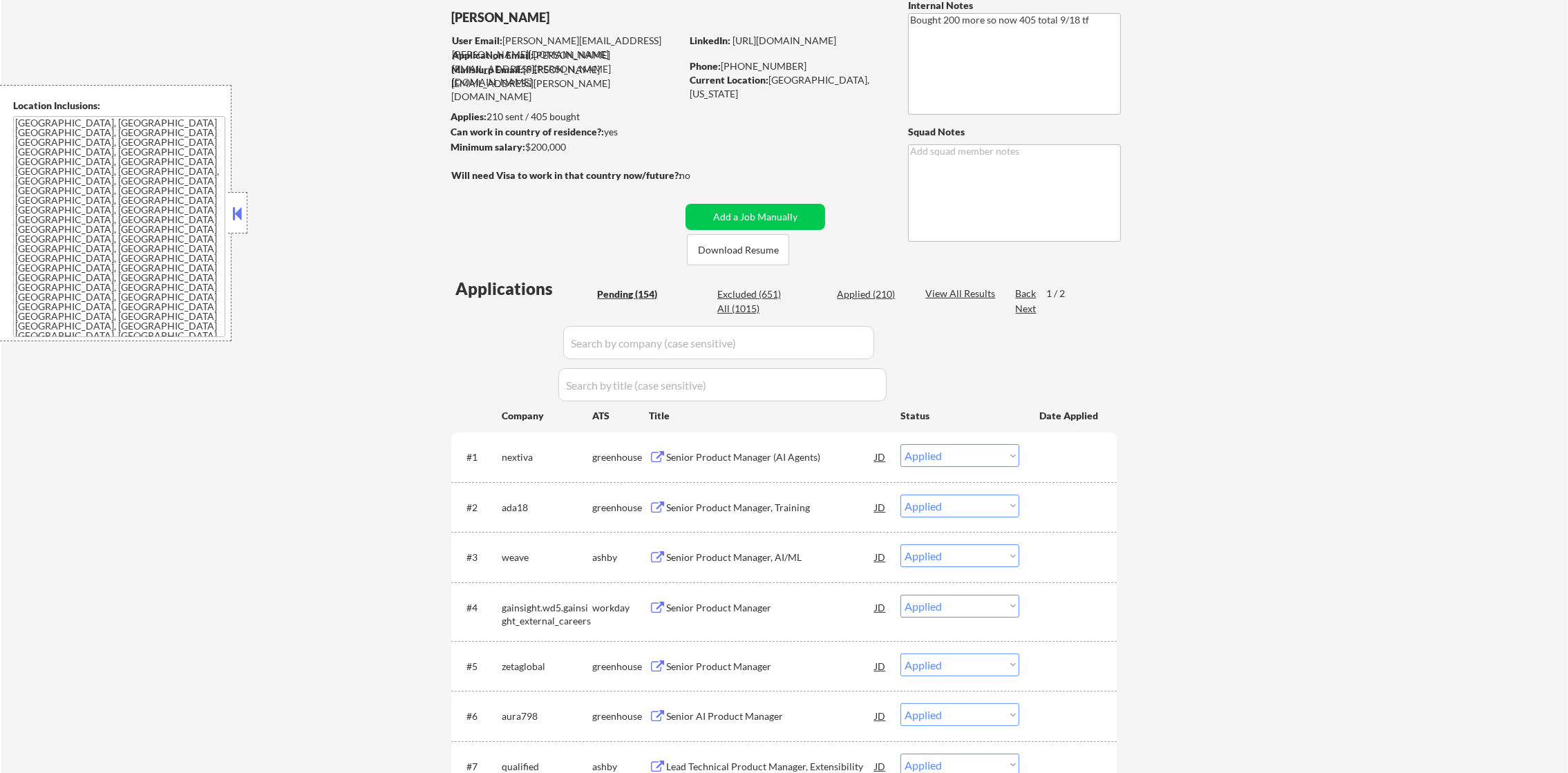
select select ""applied""
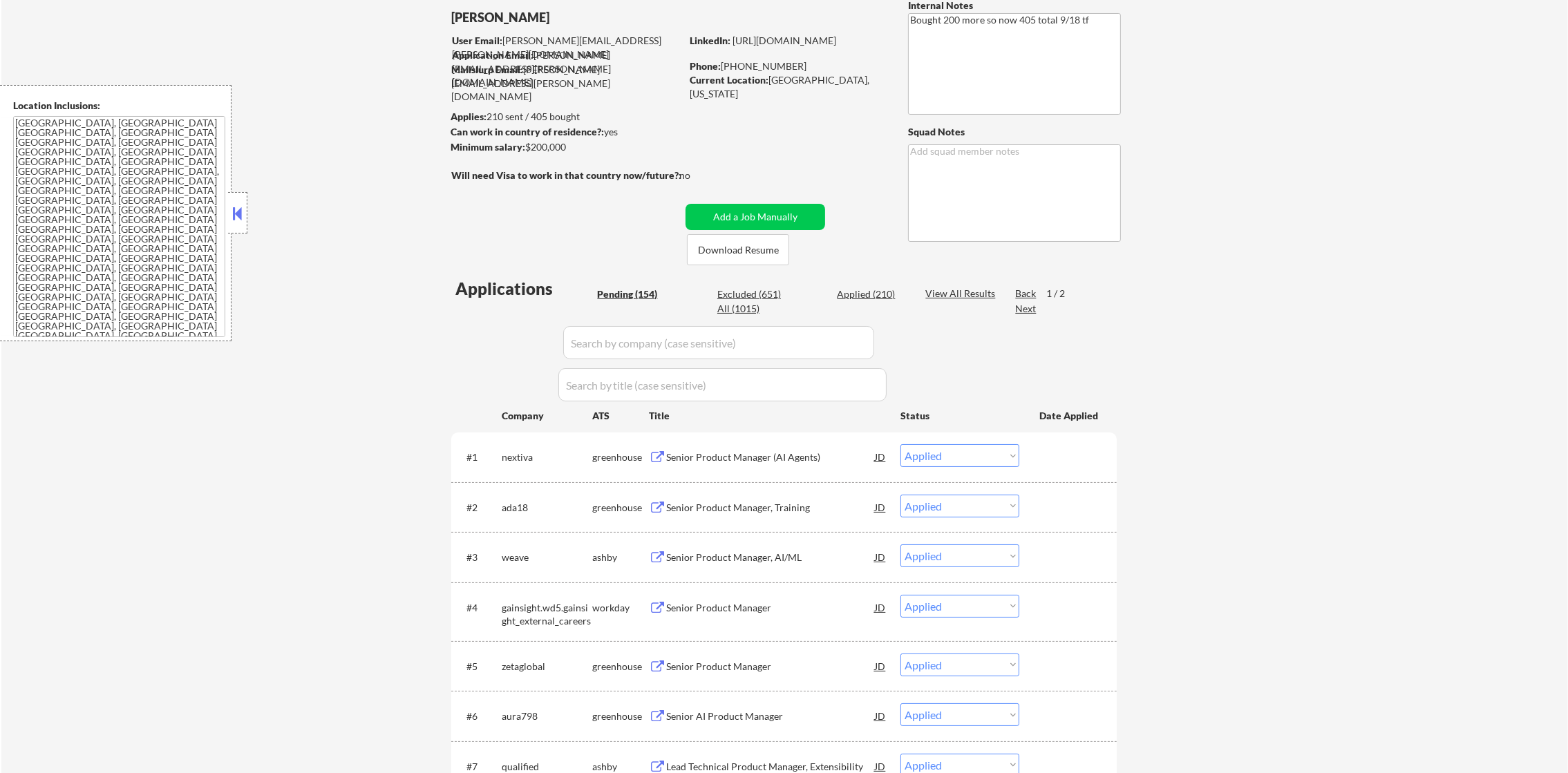
select select ""applied""
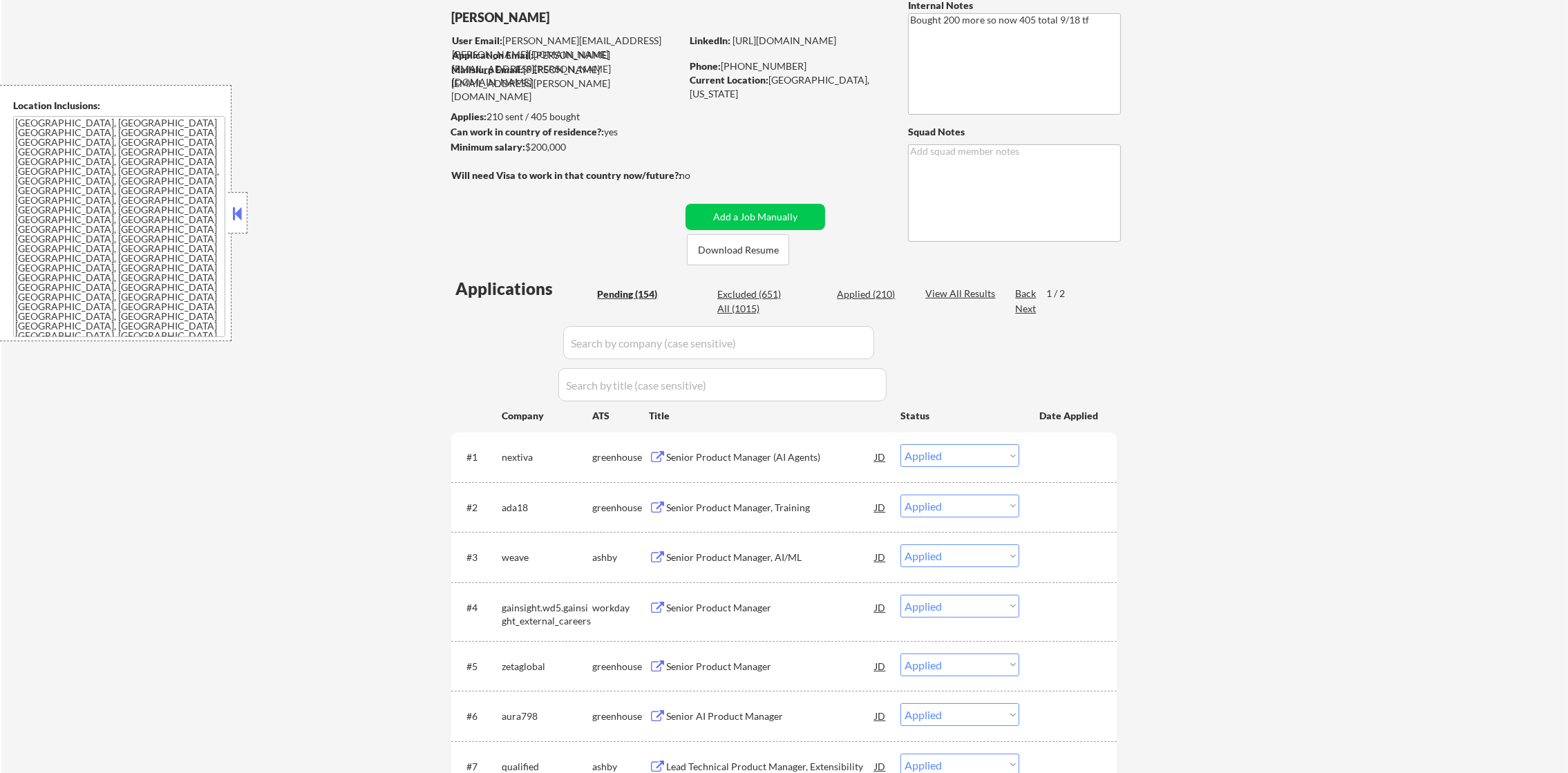
select select ""applied""
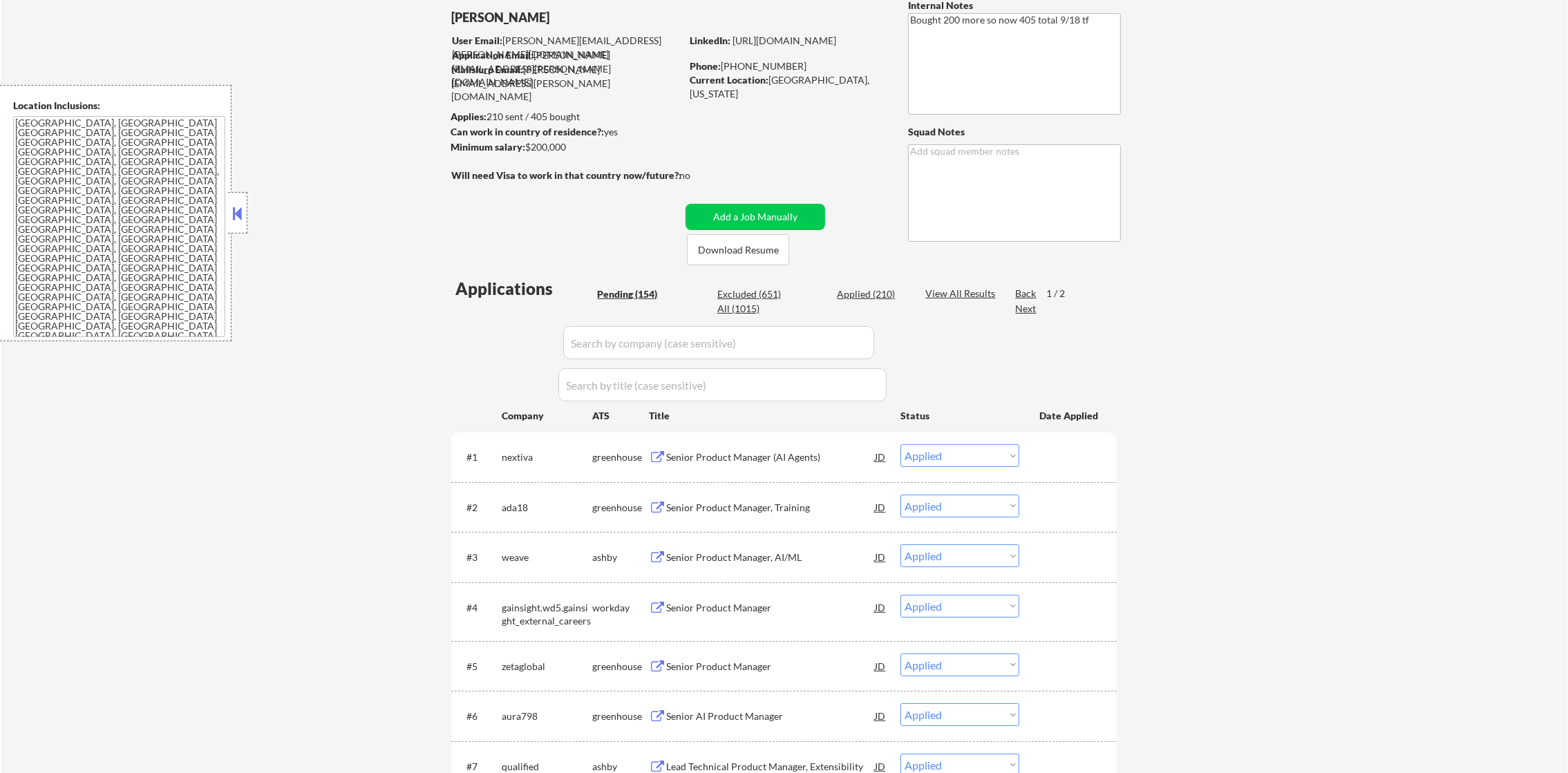
select select ""applied""
select select ""excluded__salary_""
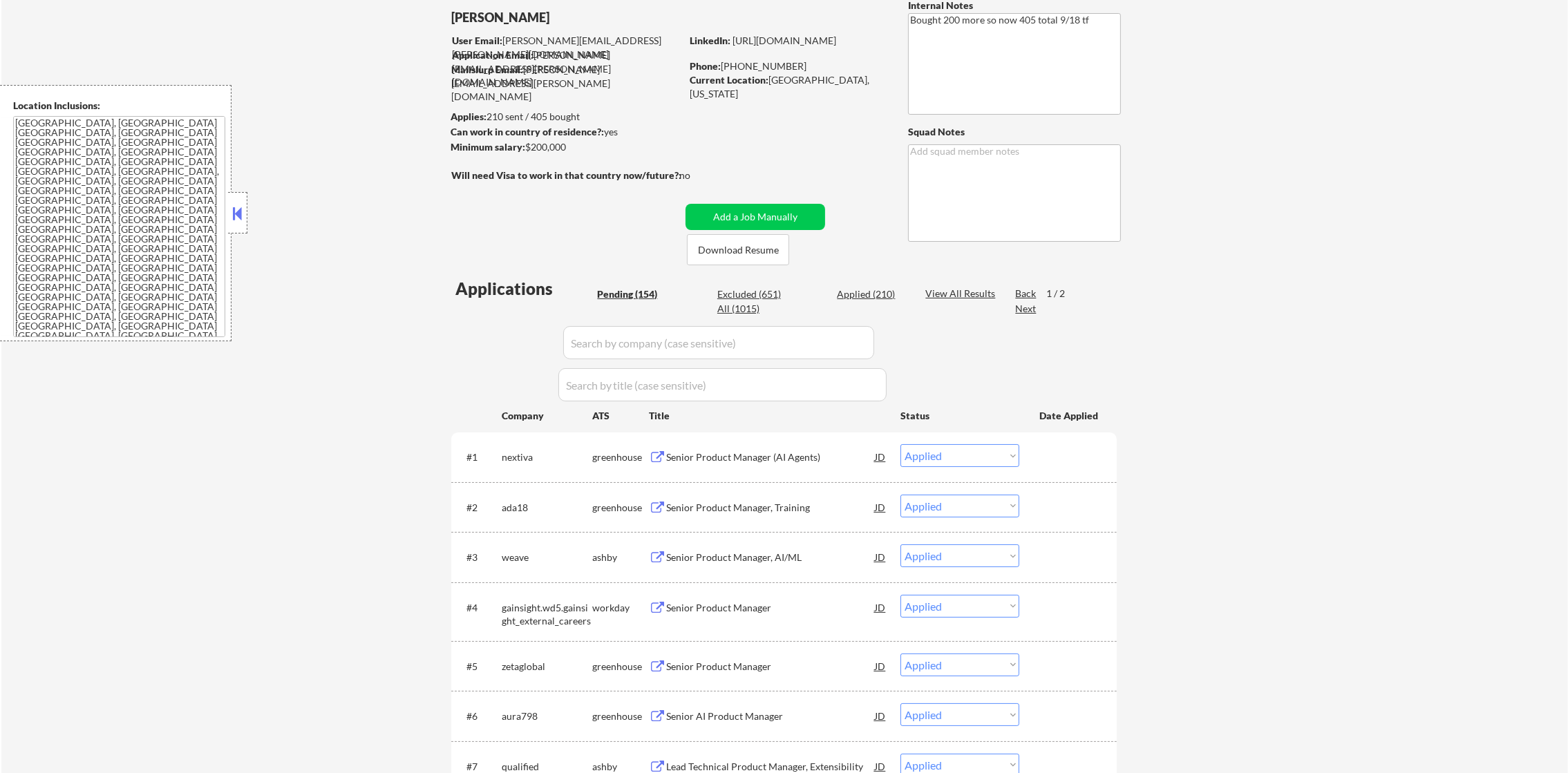
select select ""applied""
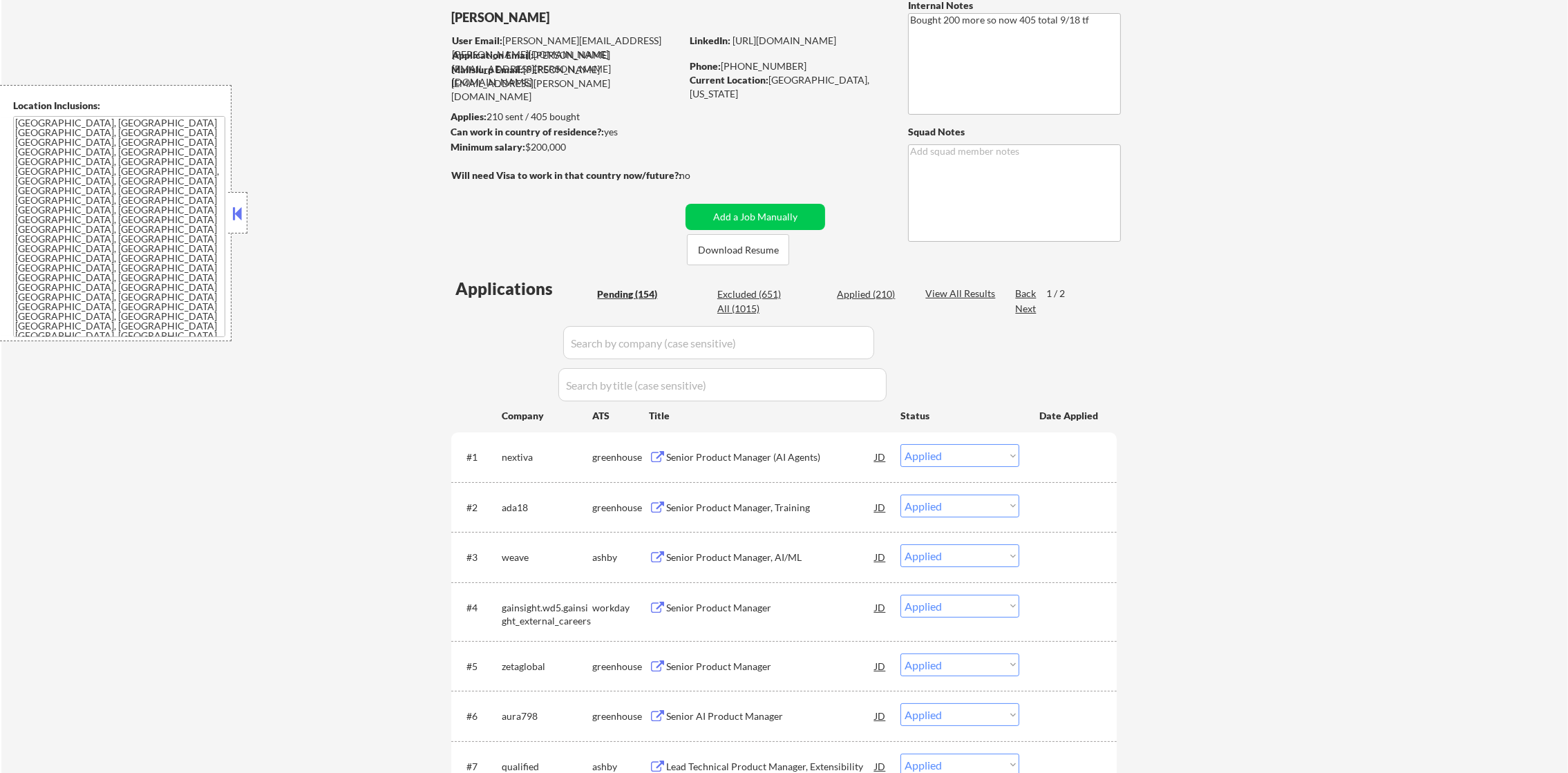
select select ""applied""
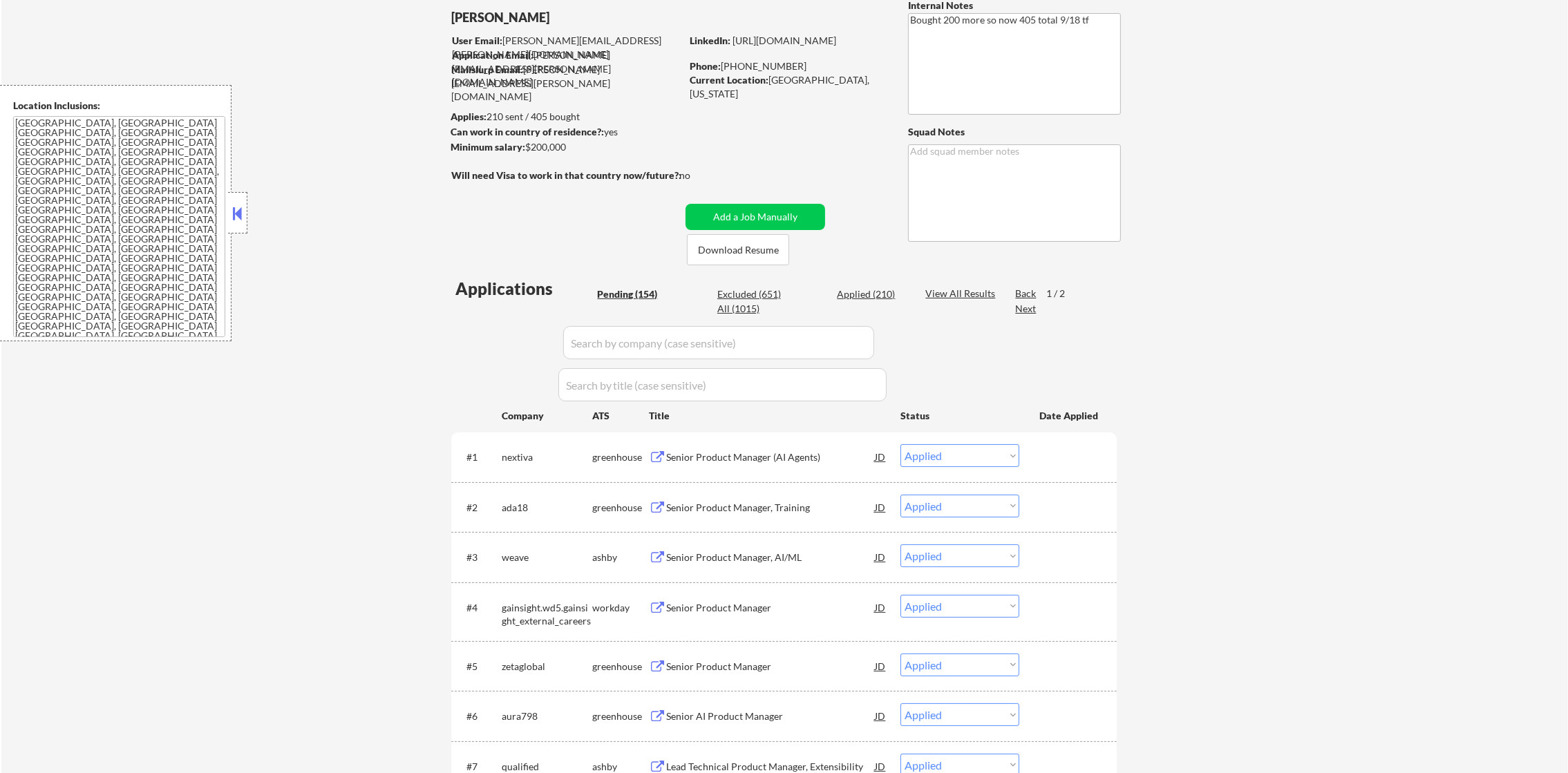
select select ""applied""
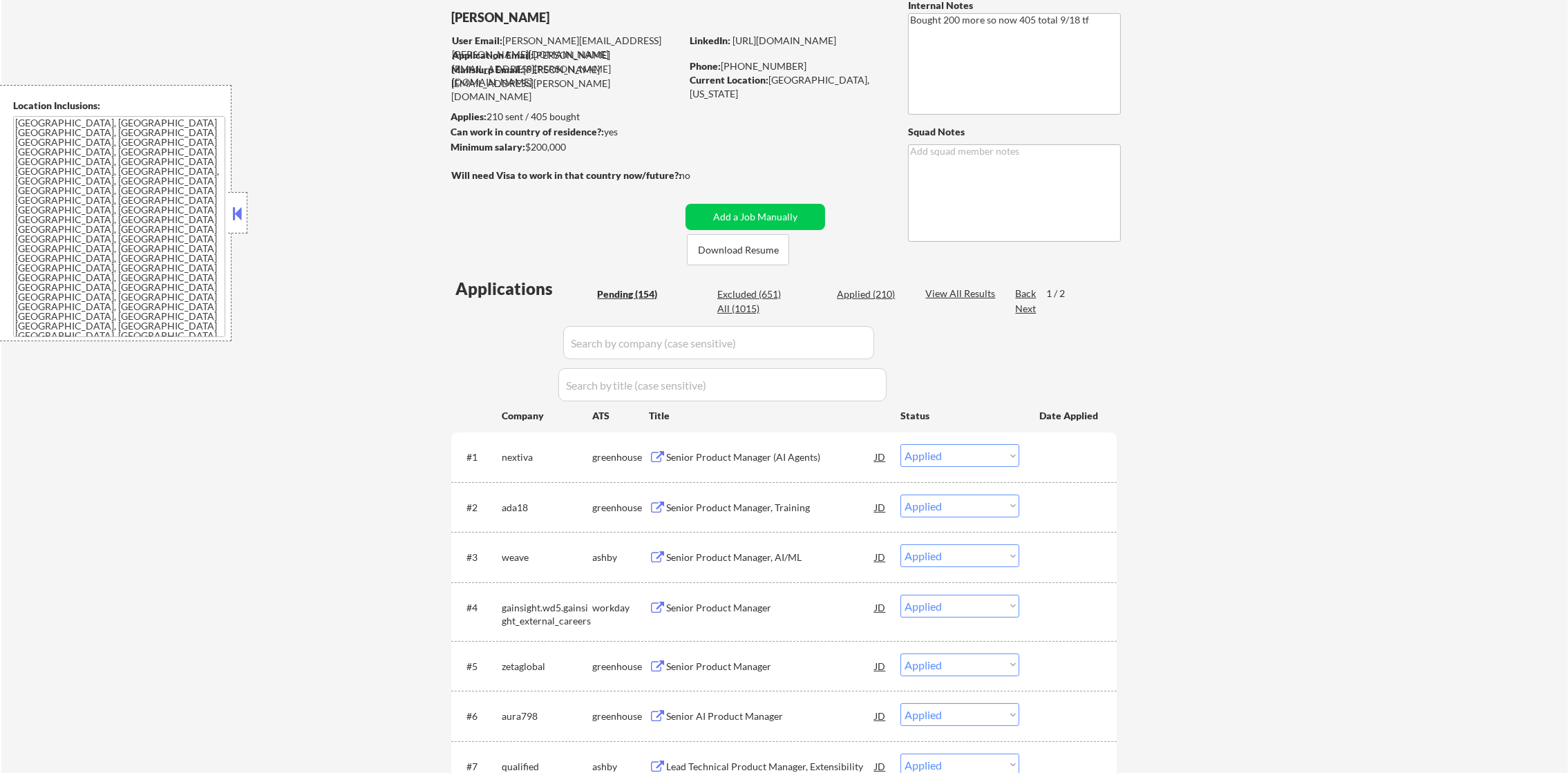
select select ""applied""
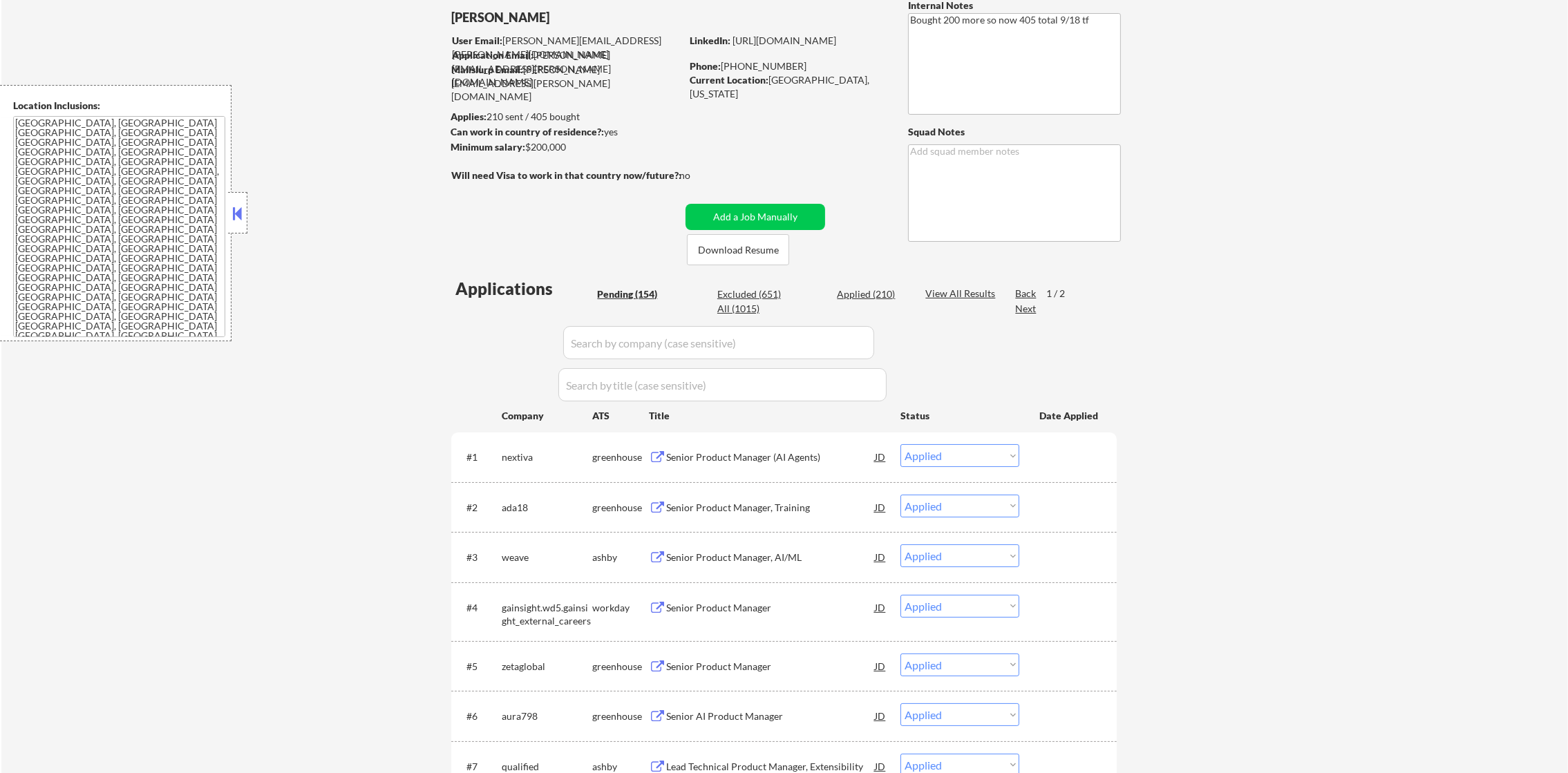
select select ""applied""
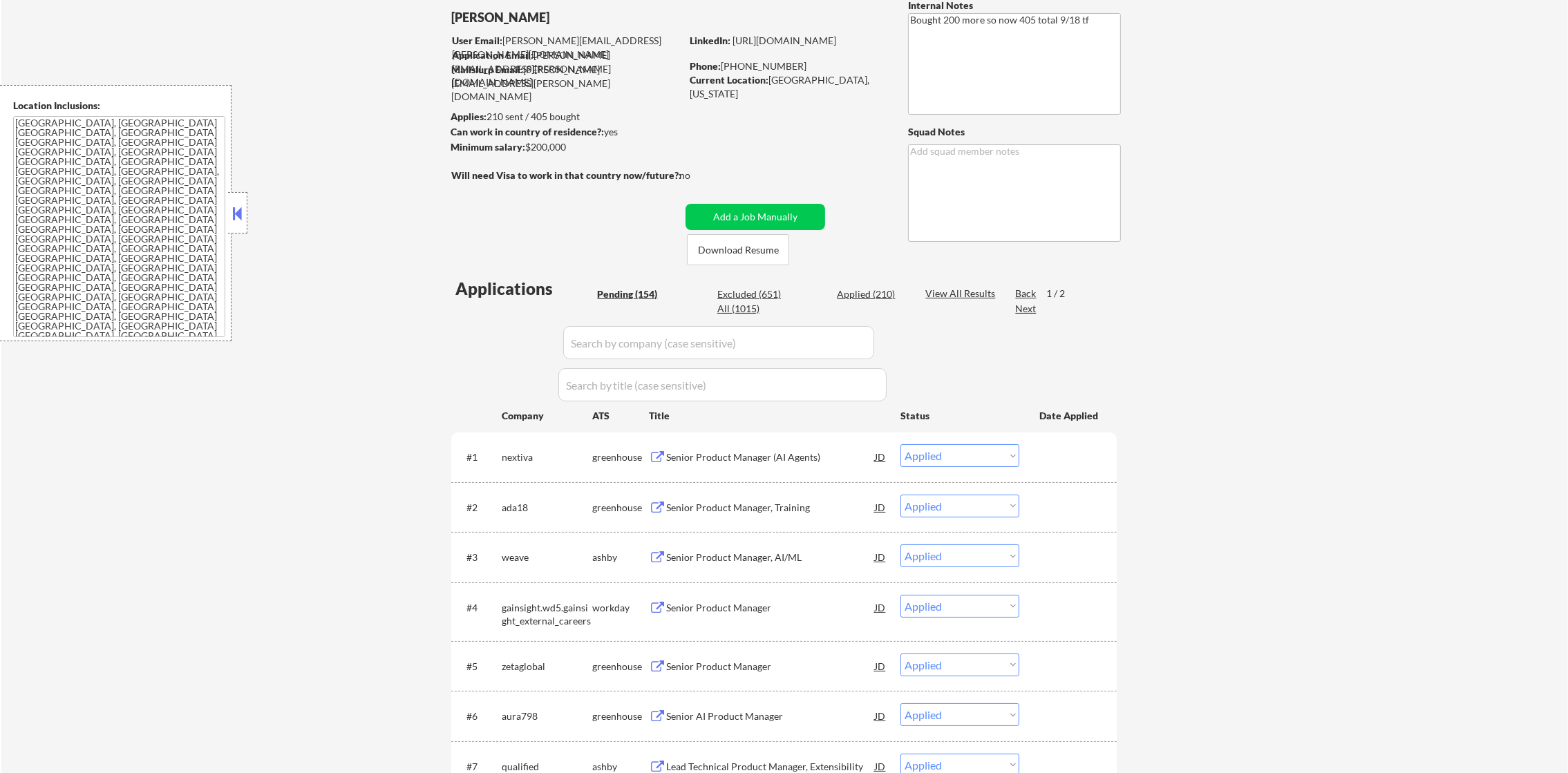
select select ""applied""
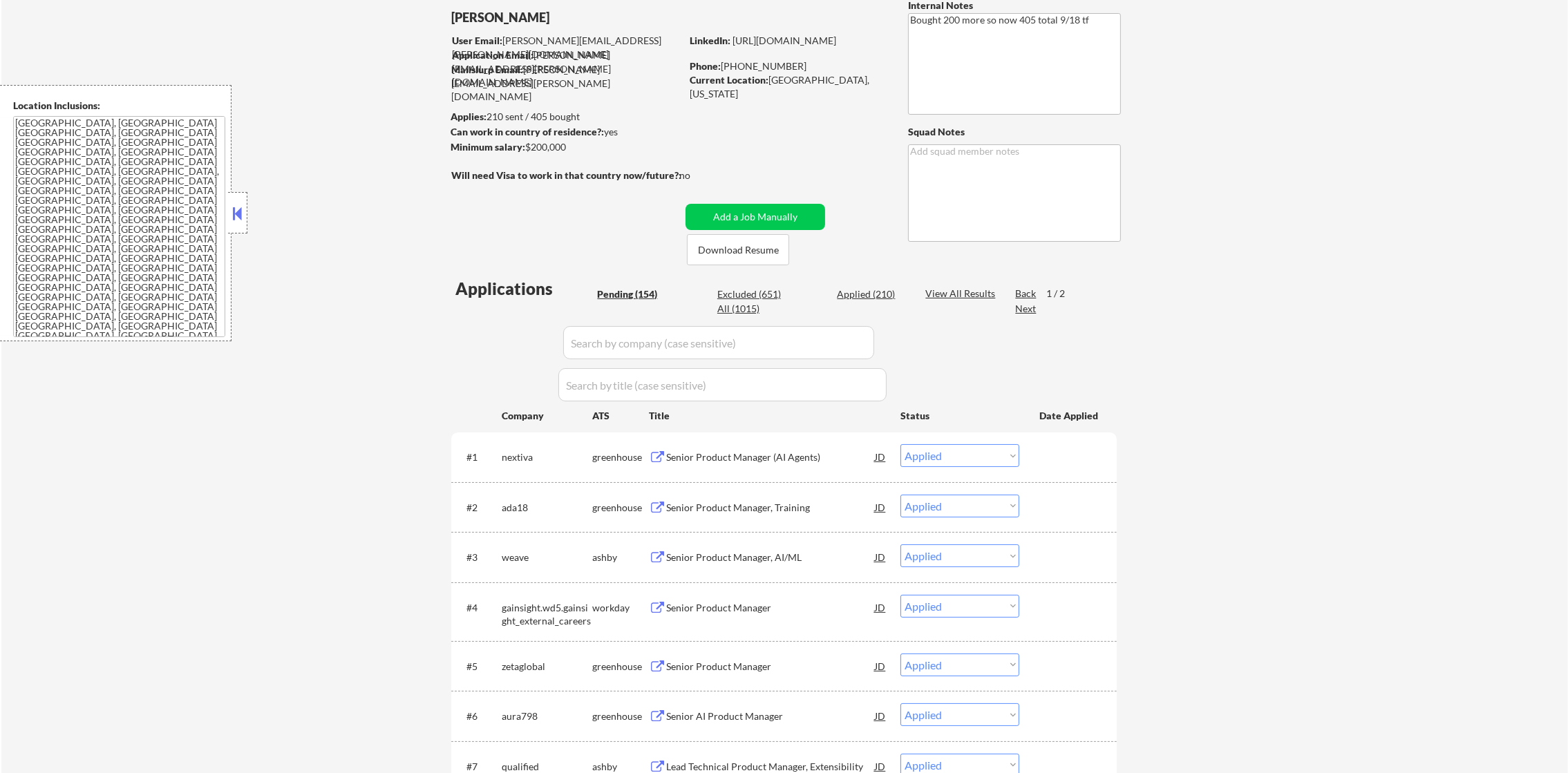
select select ""applied""
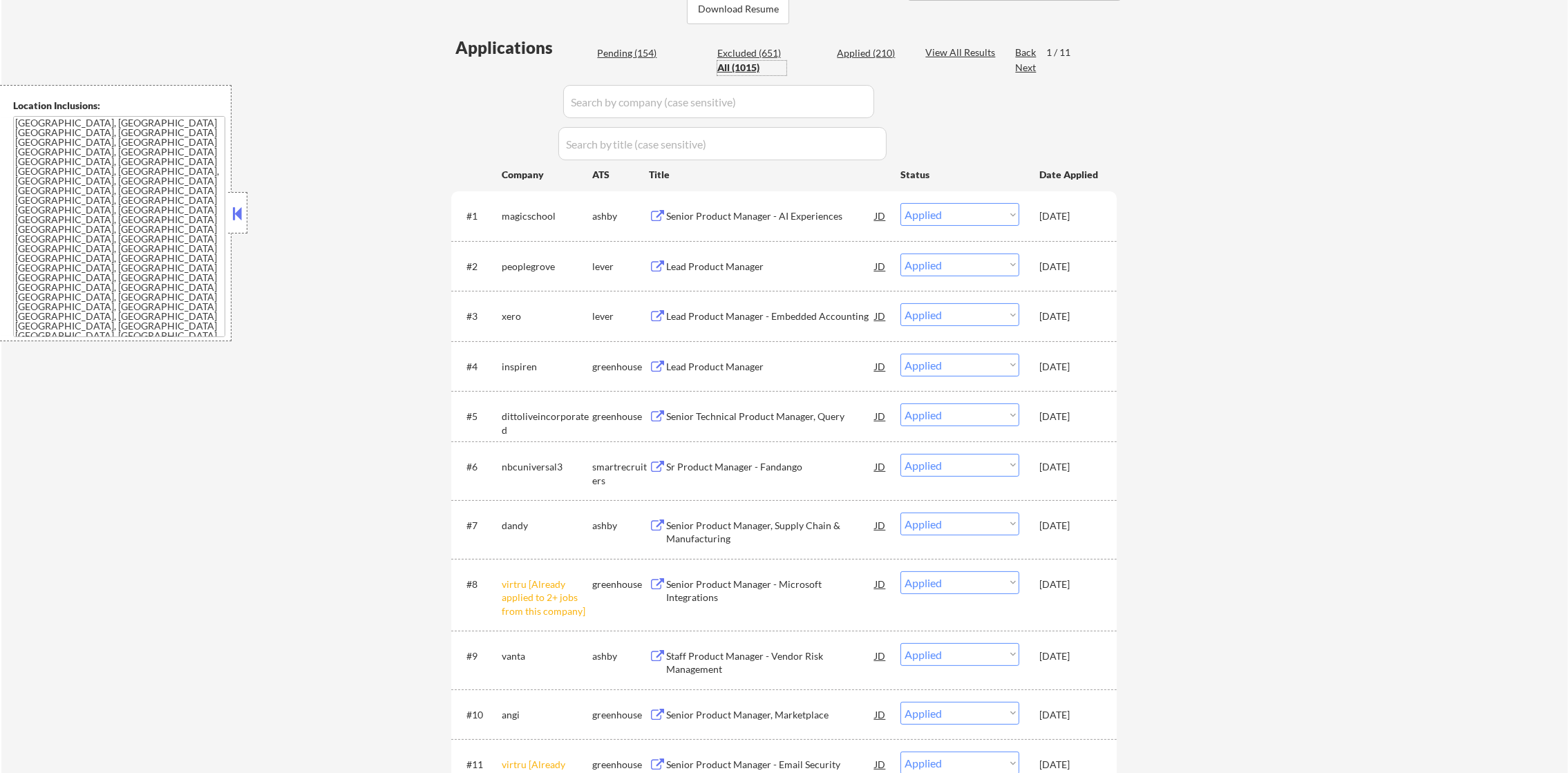
scroll to position [345, 0]
click at [616, 109] on input "input" at bounding box center [718, 101] width 311 height 33
paste input "nextiva"
drag, startPoint x: 482, startPoint y: 143, endPoint x: 477, endPoint y: 385, distance: 242.1
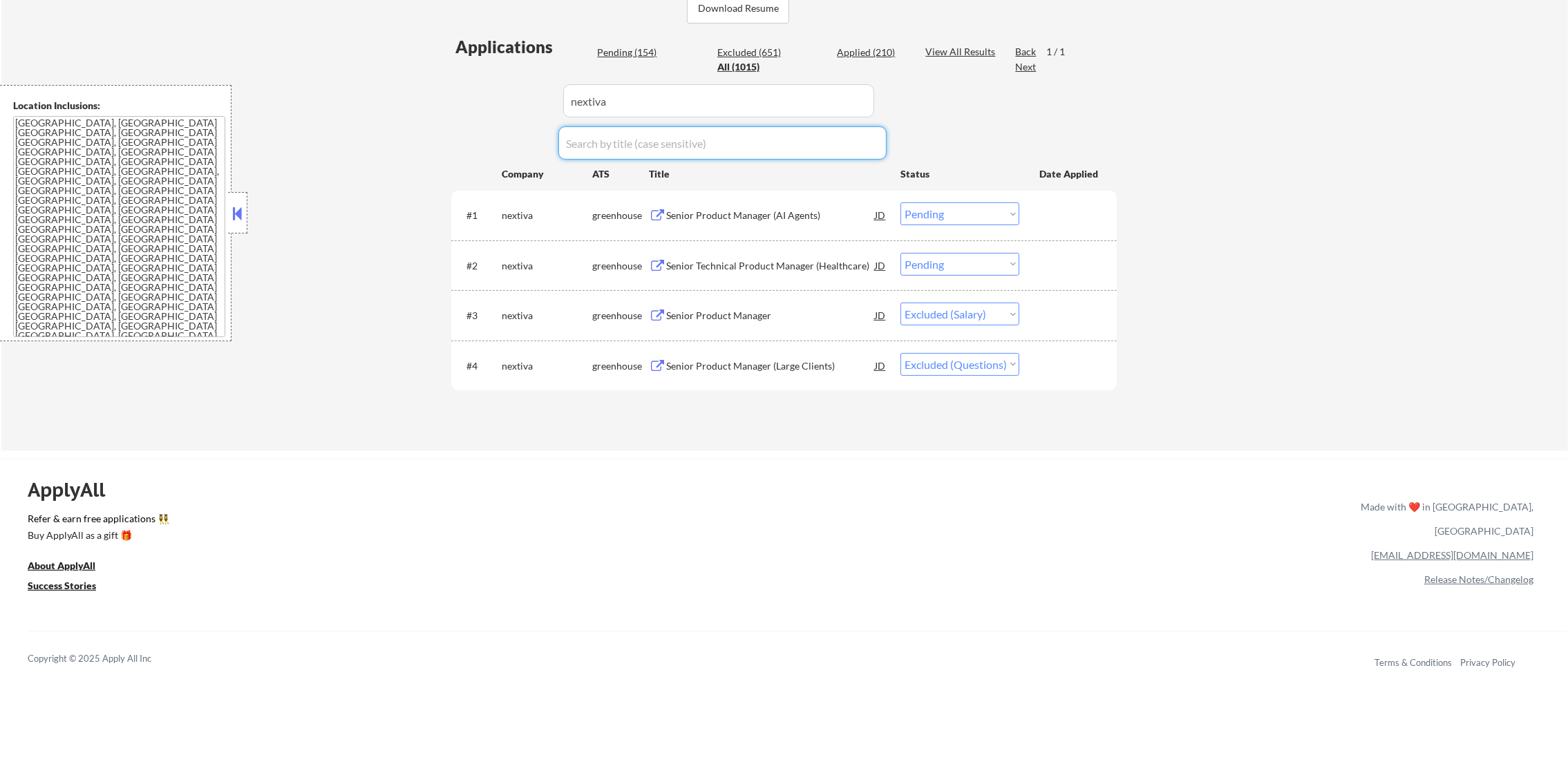
click at [743, 219] on div "Senior Product Manager (AI Agents)" at bounding box center [771, 216] width 209 height 14
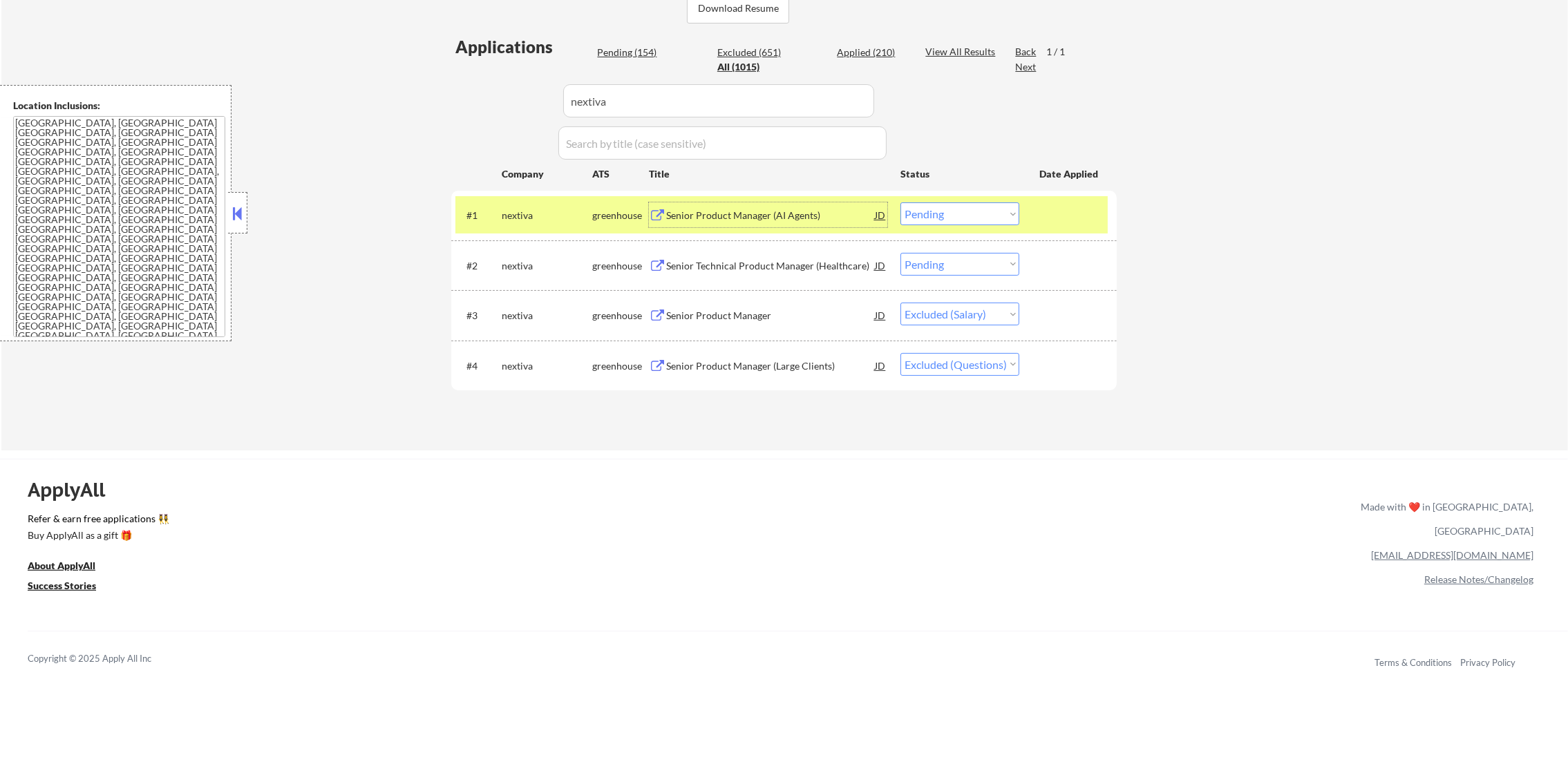
drag, startPoint x: 1000, startPoint y: 209, endPoint x: 998, endPoint y: 225, distance: 16.1
click at [1000, 209] on select "Choose an option... Pending Applied Excluded (Questions) Excluded (Expired) Exc…" at bounding box center [960, 214] width 119 height 23
click at [900, 203] on select "Choose an option... Pending Applied Excluded (Questions) Excluded (Expired) Exc…" at bounding box center [960, 214] width 119 height 23
click at [516, 217] on div "nextiva" at bounding box center [547, 216] width 91 height 14
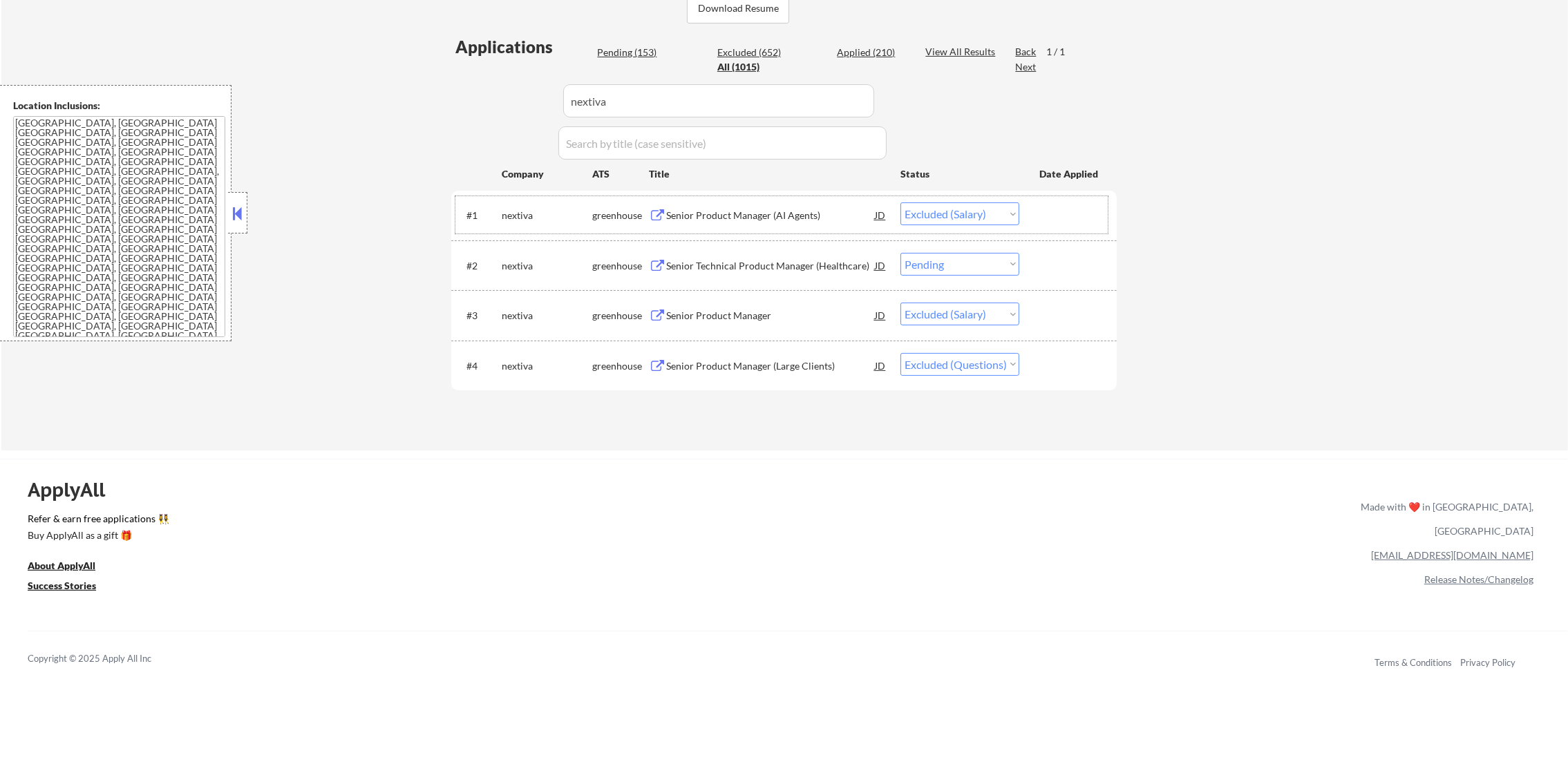
click at [765, 256] on div "Senior Technical Product Manager (Healthcare)" at bounding box center [771, 266] width 209 height 25
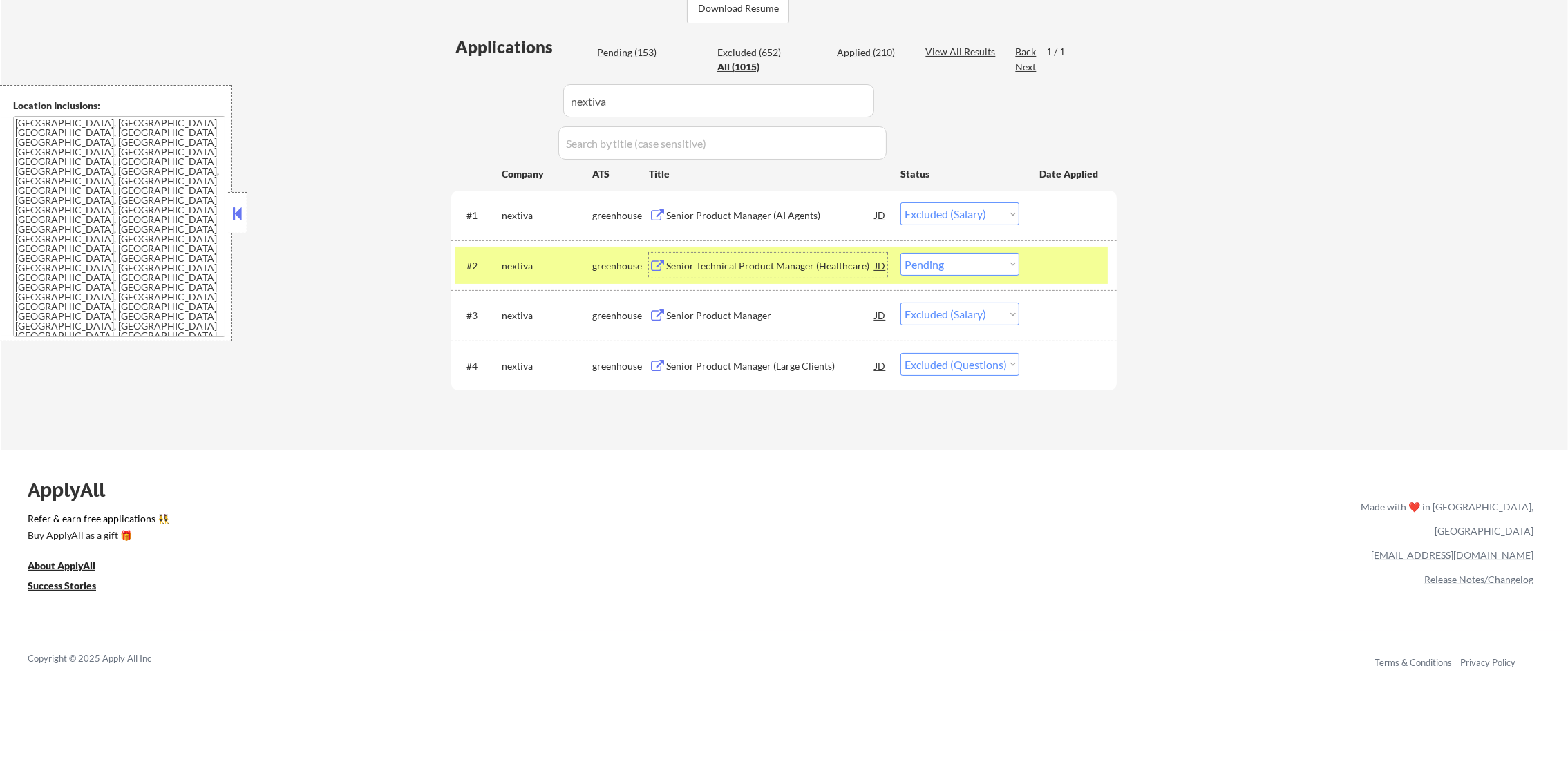
click at [951, 272] on select "Choose an option... Pending Applied Excluded (Questions) Excluded (Expired) Exc…" at bounding box center [960, 264] width 119 height 23
click at [900, 253] on select "Choose an option... Pending Applied Excluded (Questions) Excluded (Expired) Exc…" at bounding box center [960, 264] width 119 height 23
click at [509, 270] on div "nextiva" at bounding box center [547, 266] width 91 height 14
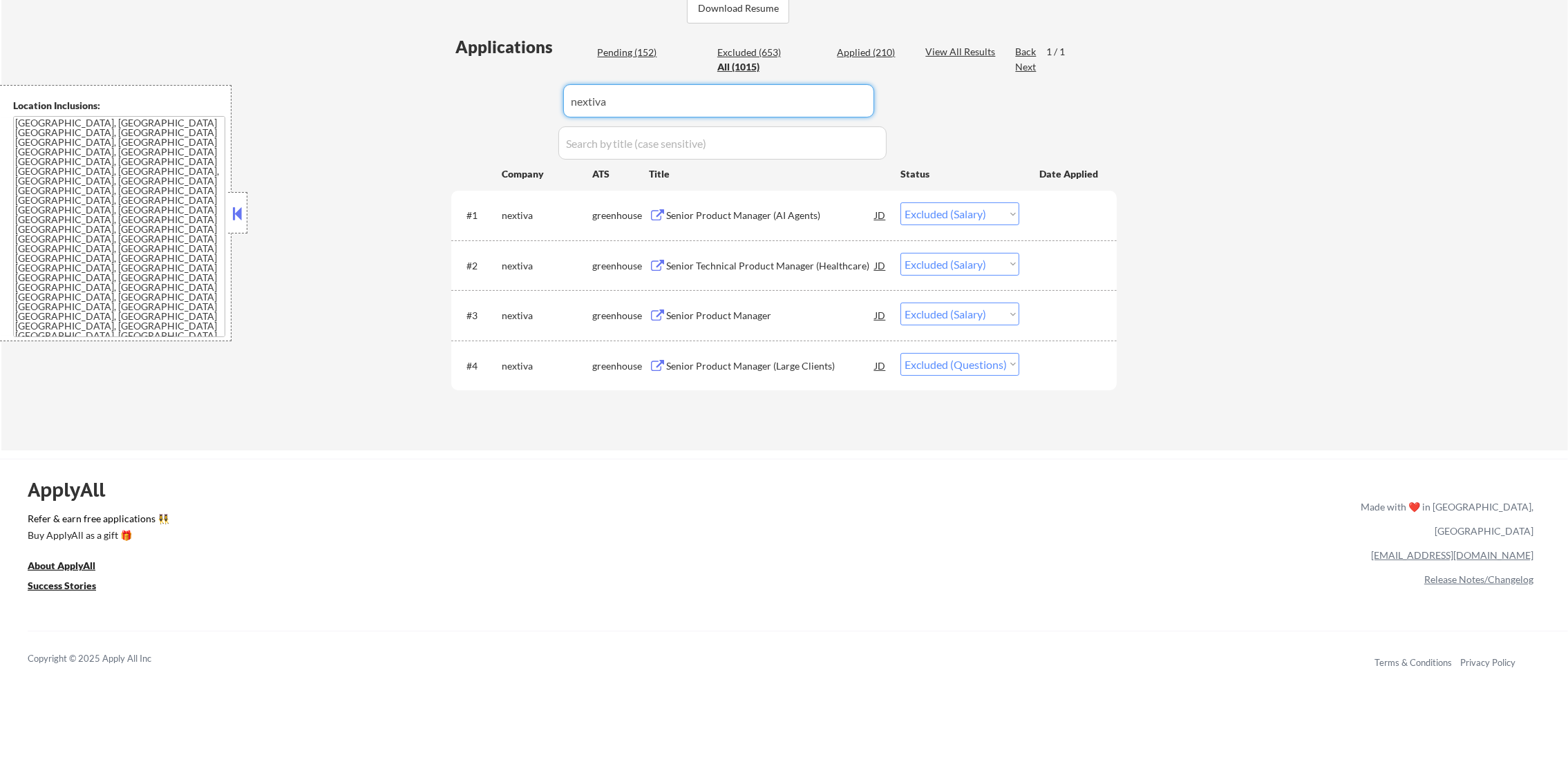
paste input "ada18"
drag, startPoint x: 646, startPoint y: 107, endPoint x: 468, endPoint y: 107, distance: 178.0
click at [468, 107] on div "Applications Pending (152) Excluded (653) Applied (210) All (1015) View All Res…" at bounding box center [784, 230] width 666 height 389
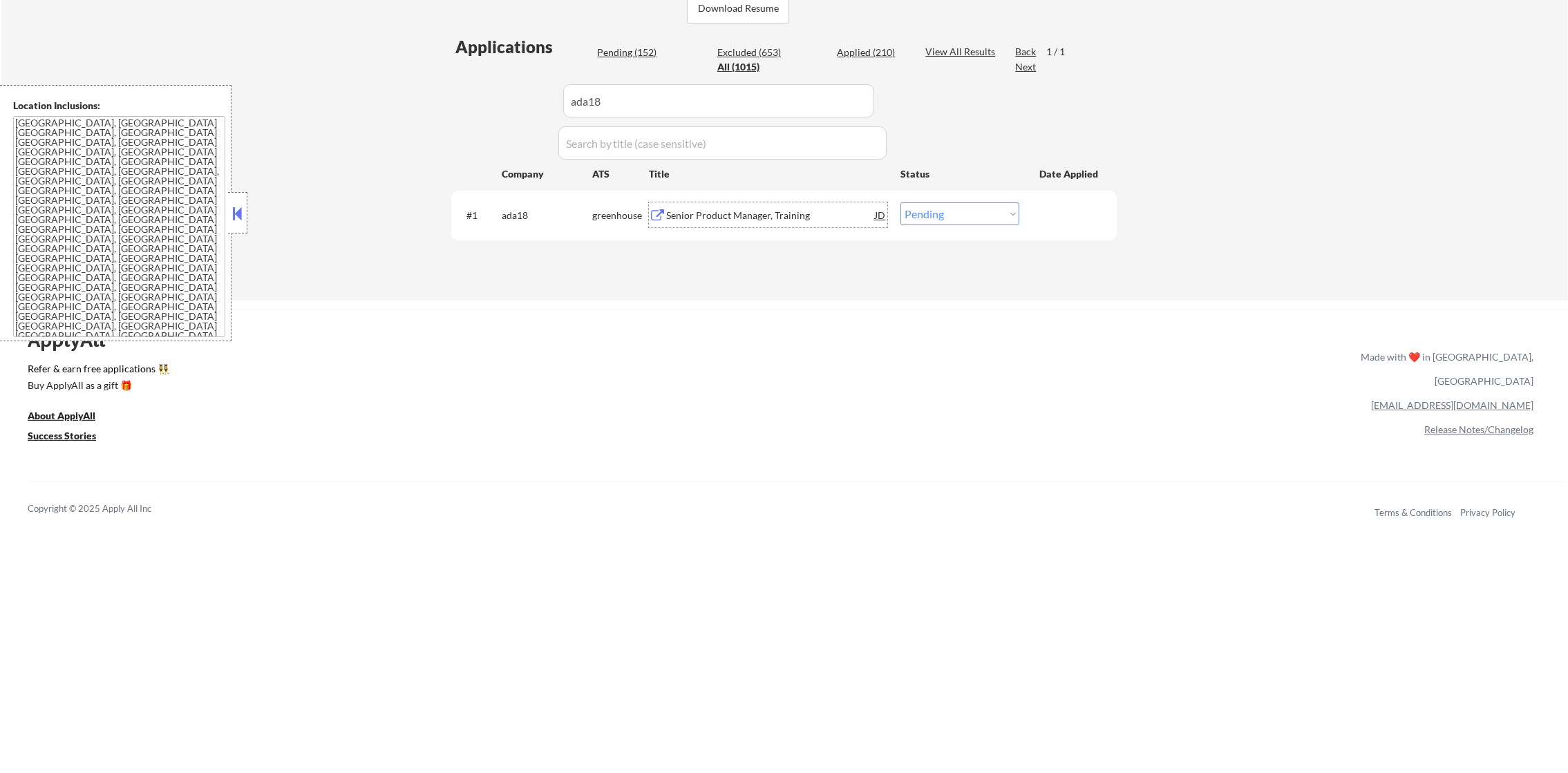
click at [757, 219] on div "Senior Product Manager, Training" at bounding box center [771, 216] width 209 height 14
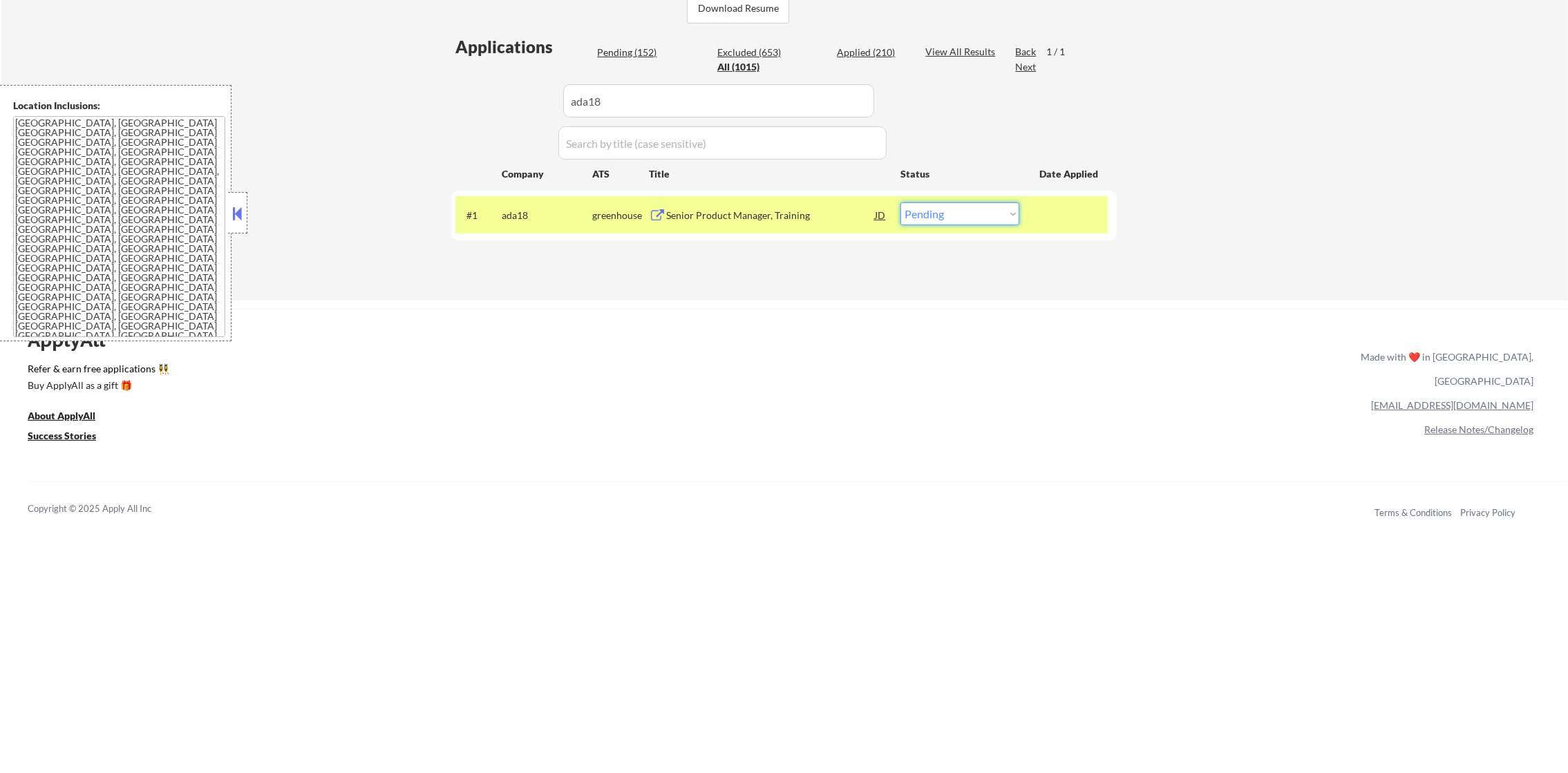
click at [923, 212] on select "Choose an option... Pending Applied Excluded (Questions) Excluded (Expired) Exc…" at bounding box center [960, 214] width 119 height 23
click at [900, 203] on select "Choose an option... Pending Applied Excluded (Questions) Excluded (Expired) Exc…" at bounding box center [960, 214] width 119 height 23
click at [511, 207] on div "ada18" at bounding box center [547, 215] width 91 height 25
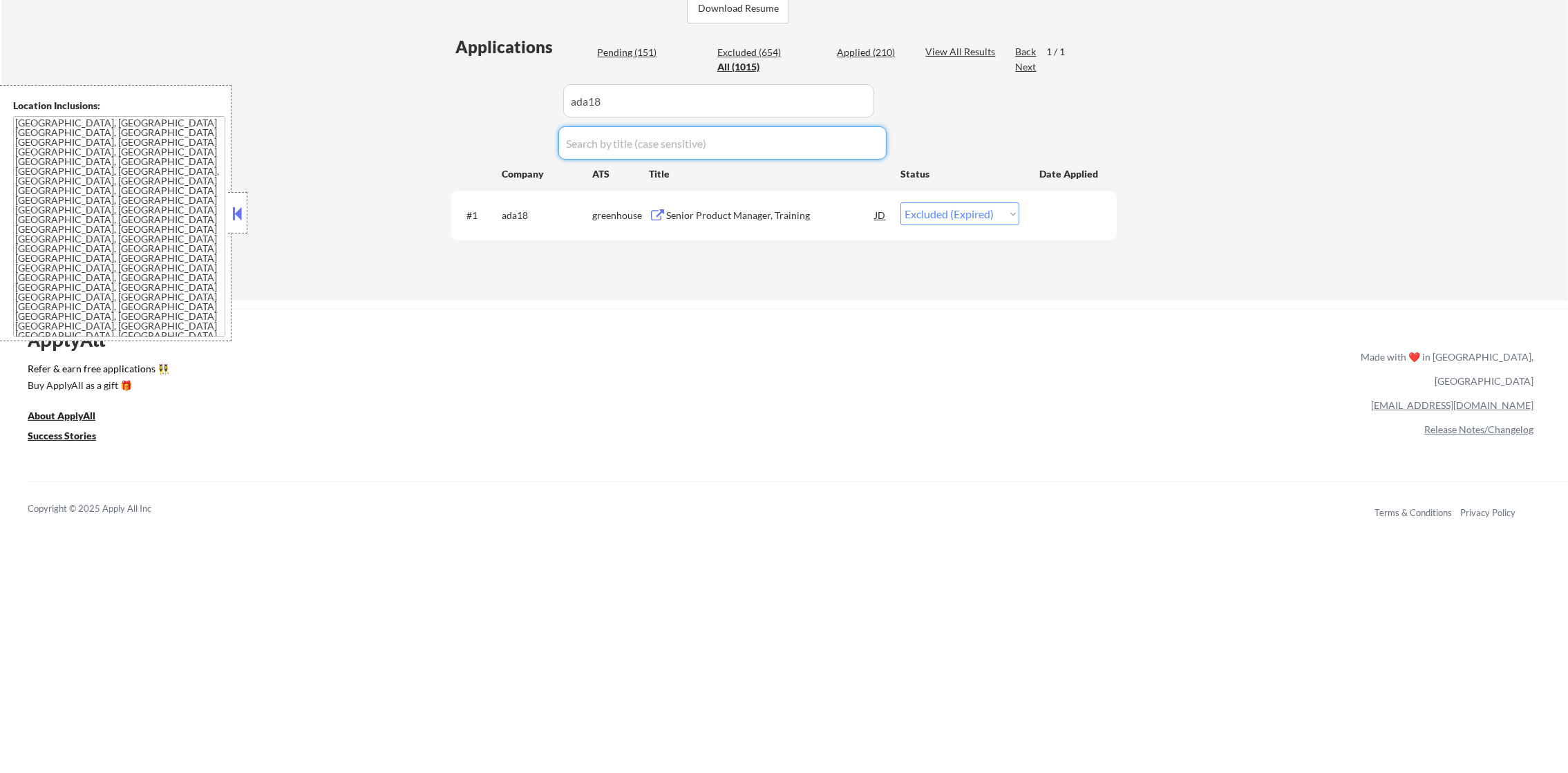
drag, startPoint x: 611, startPoint y: 116, endPoint x: 612, endPoint y: 96, distance: 20.0
click at [609, 112] on div "Applications Pending (151) Excluded (654) Applied (210) All (1015) View All Res…" at bounding box center [784, 154] width 666 height 239
drag, startPoint x: 581, startPoint y: 92, endPoint x: 439, endPoint y: 91, distance: 142.0
click at [442, 92] on div "← Return to /applysquad Mailslurp Inbox Job Search Builder Joseph Shum User Ema…" at bounding box center [784, 0] width 690 height 580
paste input "weave"
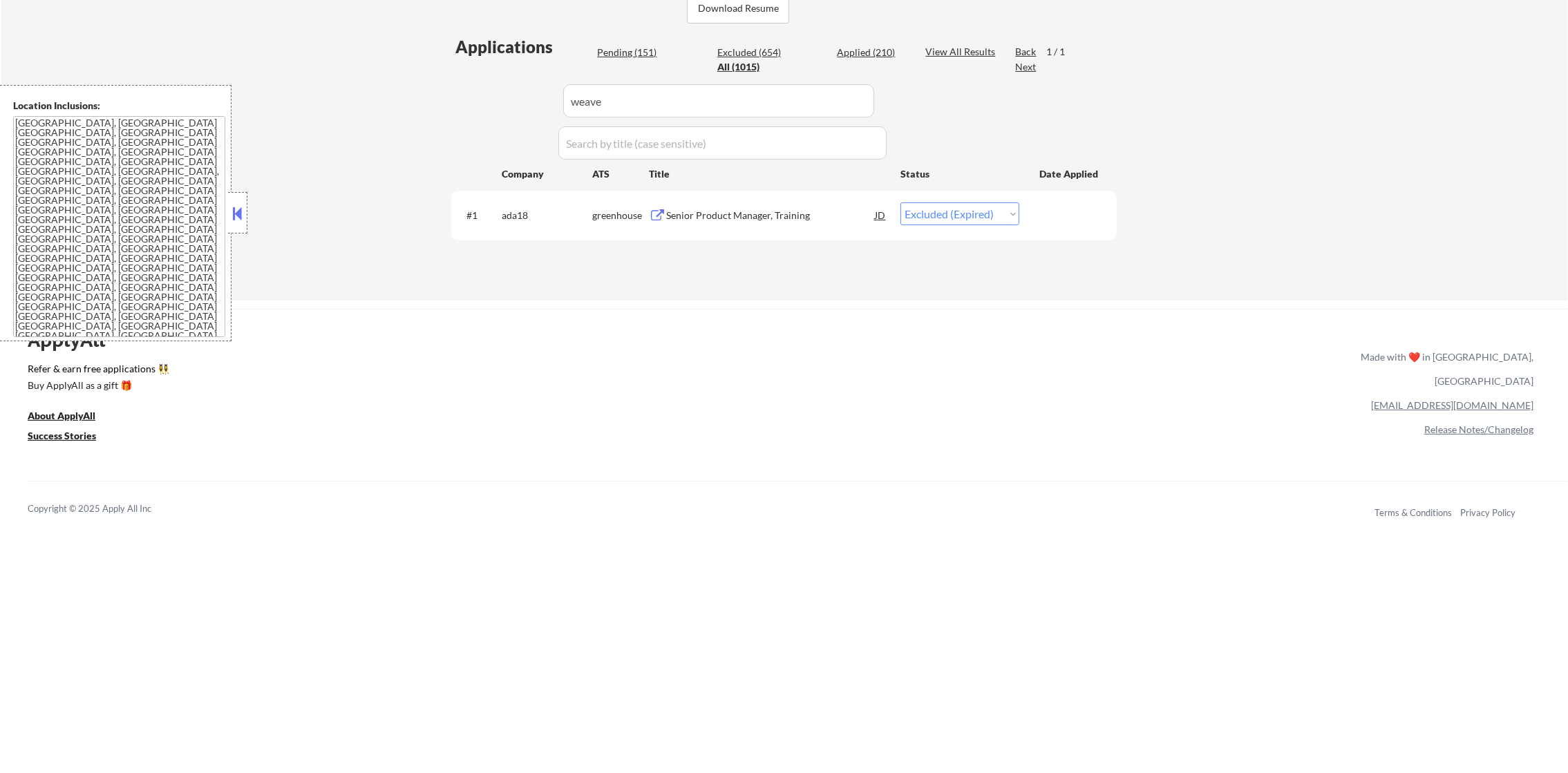
click at [437, 91] on div "← Return to /applysquad Mailslurp Inbox Job Search Builder Joseph Shum User Ema…" at bounding box center [785, 6] width 1567 height 591
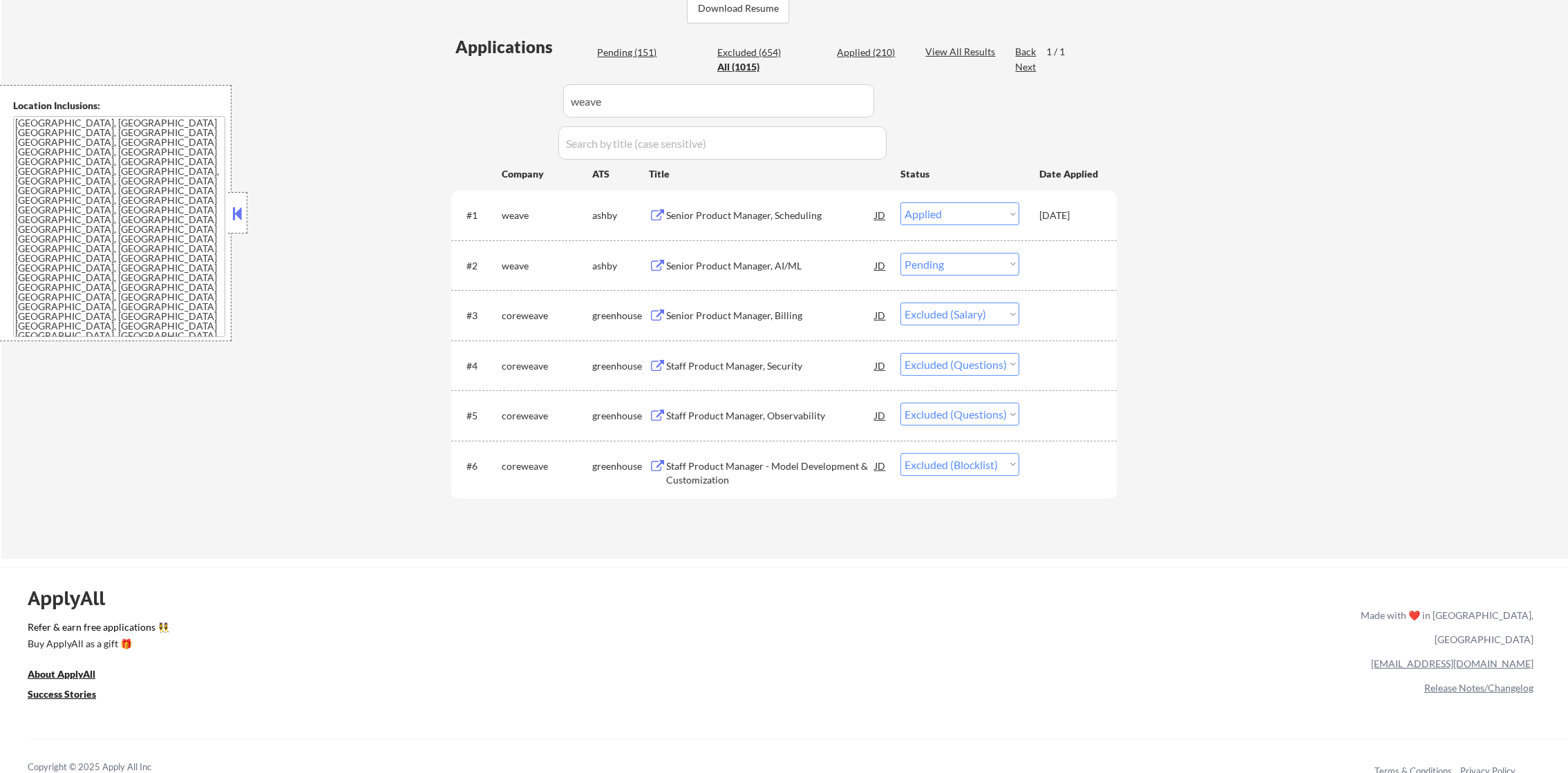
click at [694, 713] on div "ApplyAll Refer & earn free applications 👯‍♀️ Buy ApplyAll as a gift 🎁 About App…" at bounding box center [784, 686] width 1568 height 219
click at [805, 271] on div "Senior Product Manager, AI/ML" at bounding box center [771, 266] width 209 height 14
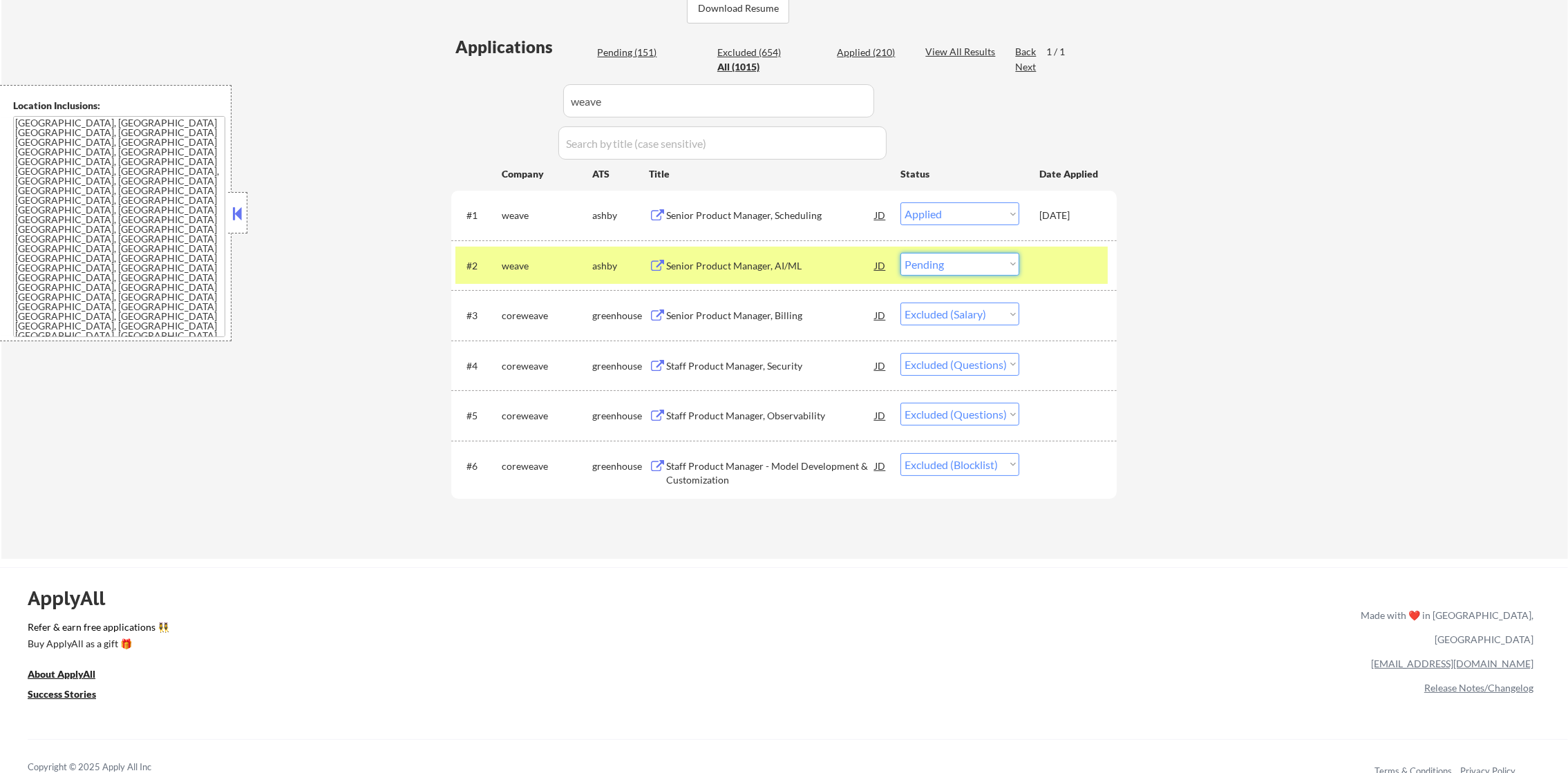
drag, startPoint x: 910, startPoint y: 264, endPoint x: 919, endPoint y: 277, distance: 15.8
click at [911, 266] on select "Choose an option... Pending Applied Excluded (Questions) Excluded (Expired) Exc…" at bounding box center [960, 264] width 119 height 23
click at [900, 253] on select "Choose an option... Pending Applied Excluded (Questions) Excluded (Expired) Exc…" at bounding box center [960, 264] width 119 height 23
click at [533, 266] on div "weave" at bounding box center [547, 266] width 91 height 14
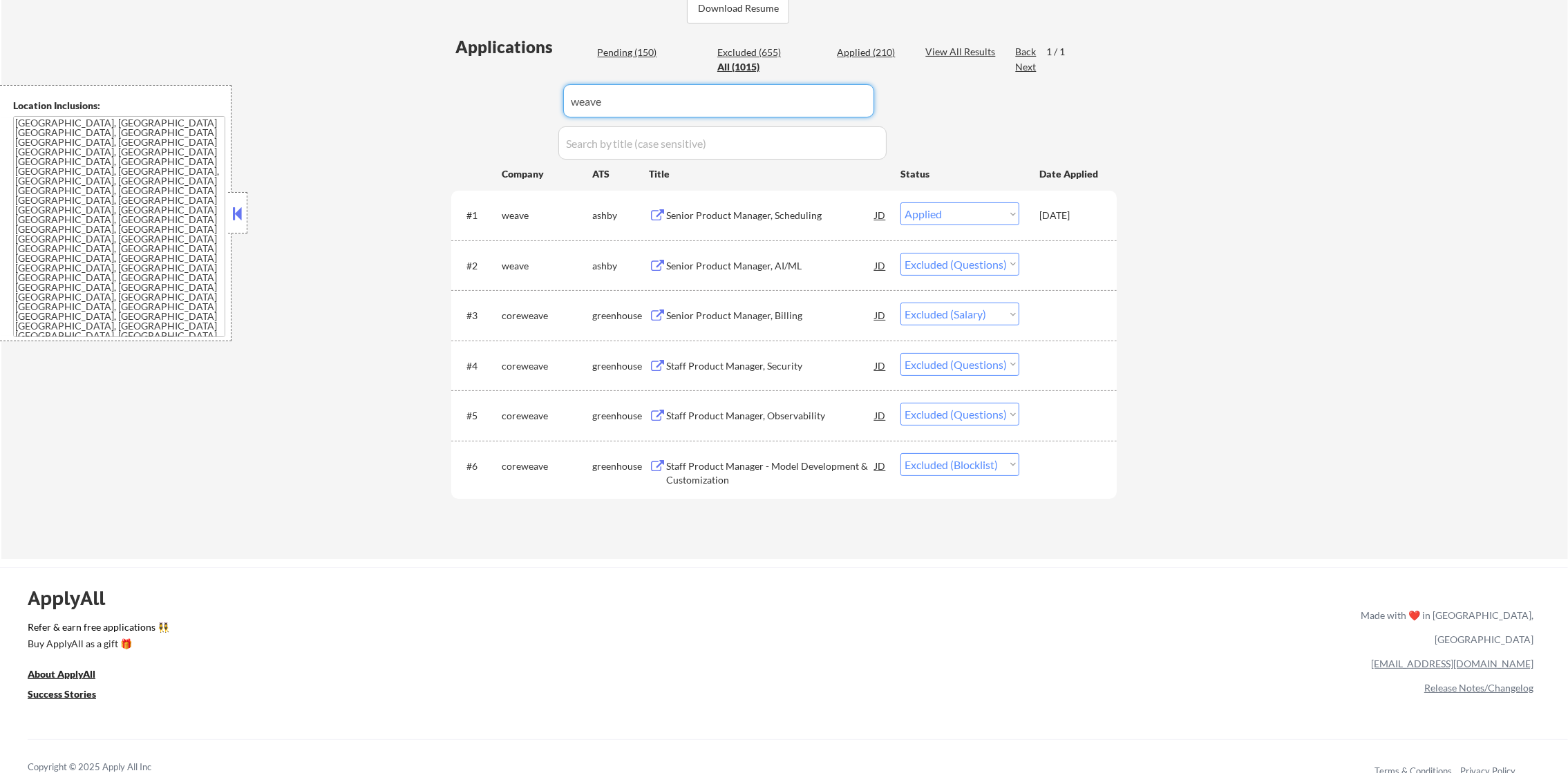
drag, startPoint x: 536, startPoint y: 88, endPoint x: 419, endPoint y: 88, distance: 117.0
click at [419, 88] on div "← Return to /applysquad Mailslurp Inbox Job Search Builder Joseph Shum User Ema…" at bounding box center [785, 134] width 1567 height 849
paste input "zetaglobal"
click at [419, 88] on div "← Return to /applysquad Mailslurp Inbox Job Search Builder Joseph Shum User Ema…" at bounding box center [785, 134] width 1567 height 849
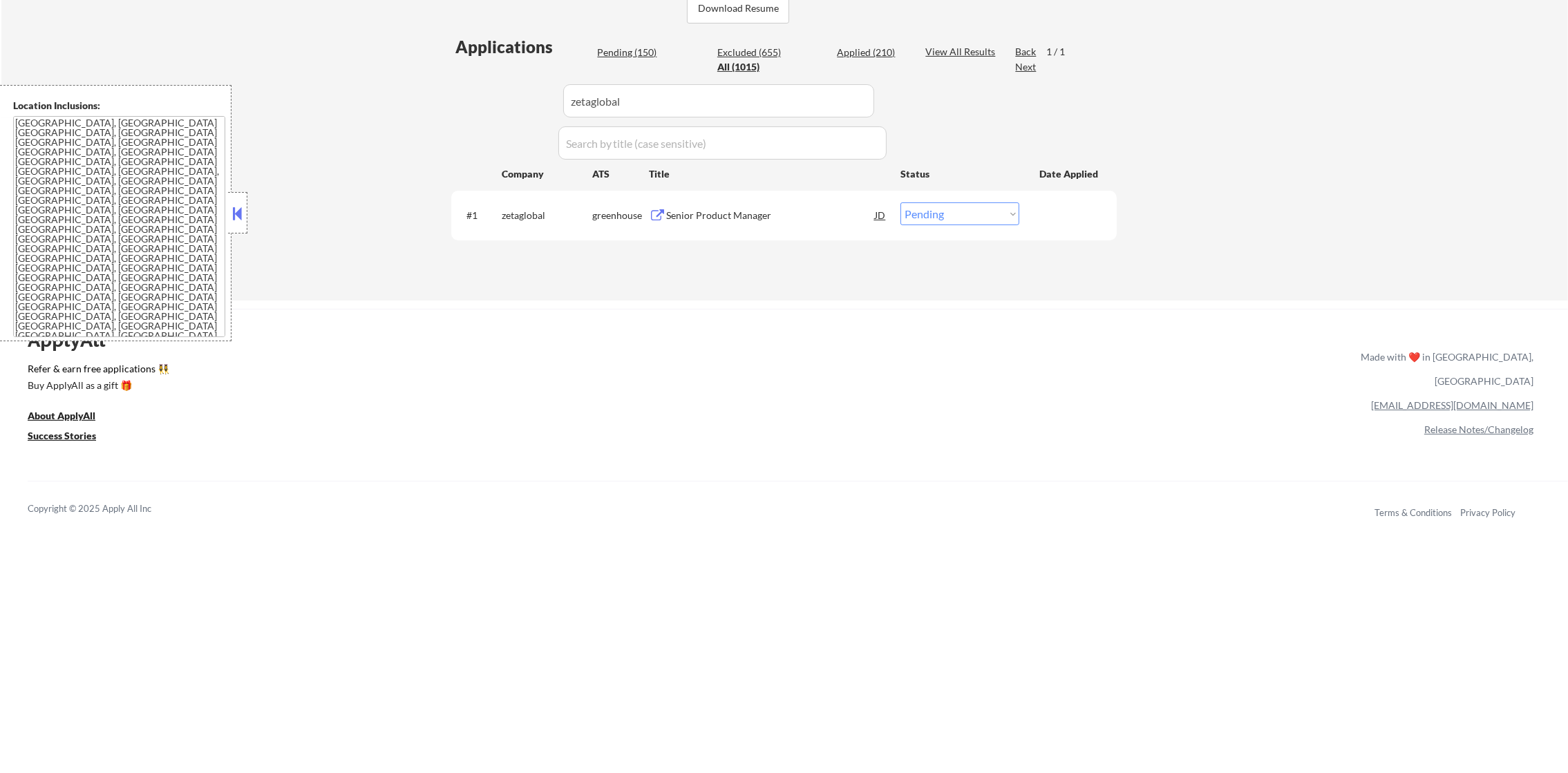
click at [781, 201] on div "#1 zetaglobal greenhouse Senior Product Manager JD Choose an option... Pending …" at bounding box center [781, 215] width 653 height 37
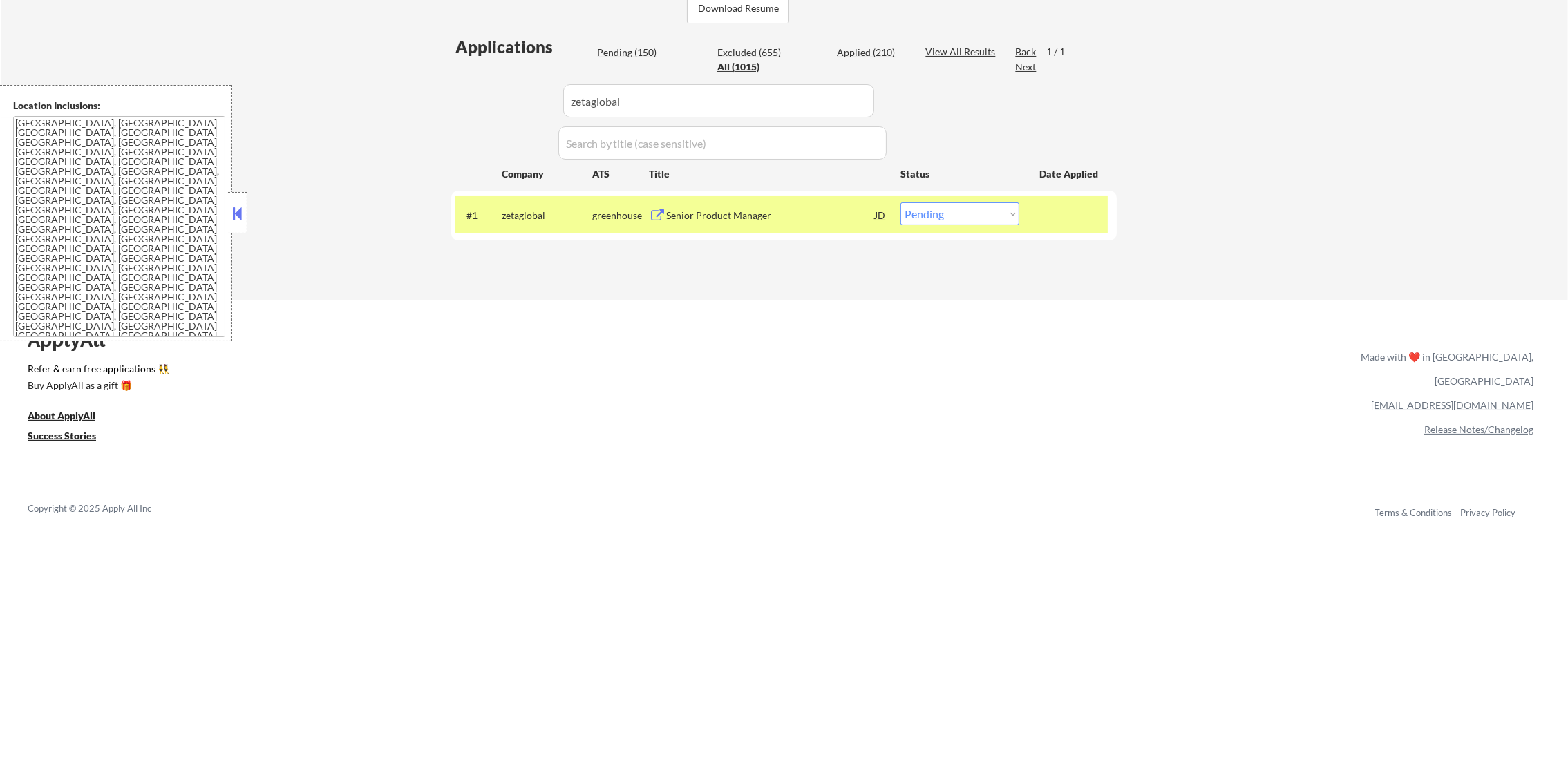
click at [773, 217] on div "Senior Product Manager" at bounding box center [771, 216] width 209 height 14
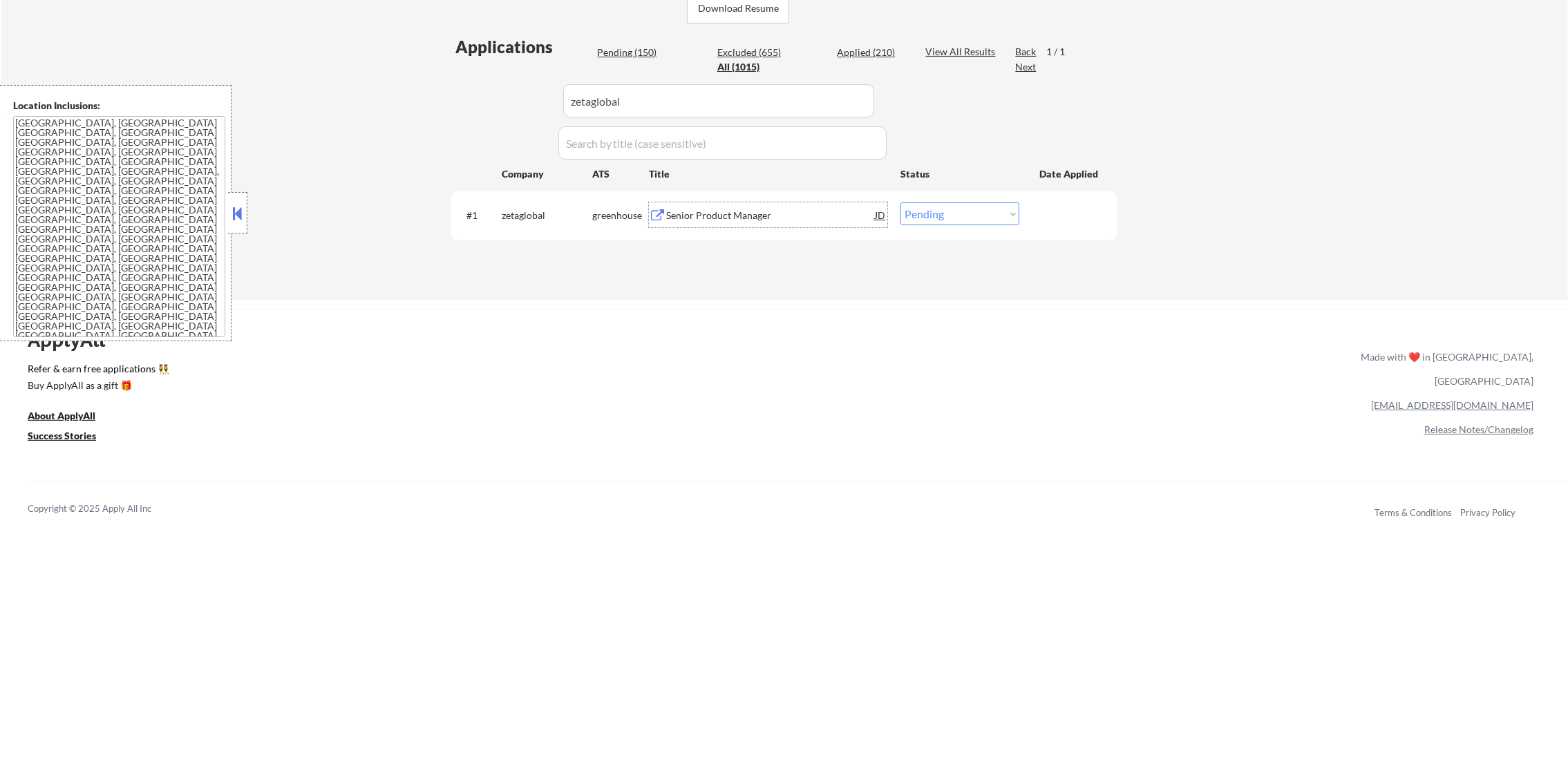
click at [525, 223] on div "zetaglobal" at bounding box center [547, 215] width 91 height 25
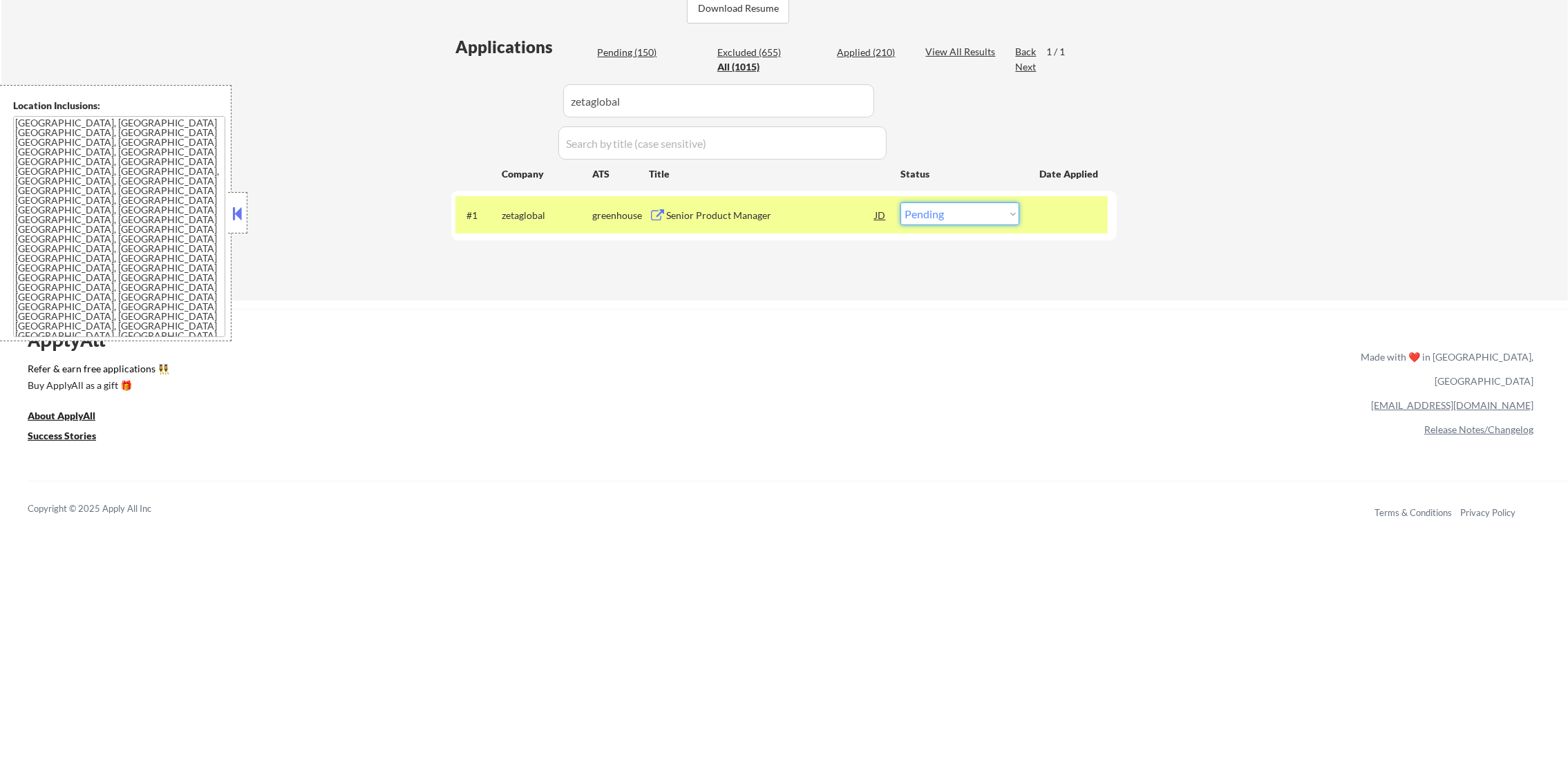
drag, startPoint x: 960, startPoint y: 205, endPoint x: 961, endPoint y: 223, distance: 18.0
click at [960, 207] on select "Choose an option... Pending Applied Excluded (Questions) Excluded (Expired) Exc…" at bounding box center [960, 214] width 119 height 23
click at [900, 203] on select "Choose an option... Pending Applied Excluded (Questions) Excluded (Expired) Exc…" at bounding box center [960, 214] width 119 height 23
click at [555, 226] on div "zetaglobal" at bounding box center [547, 215] width 91 height 25
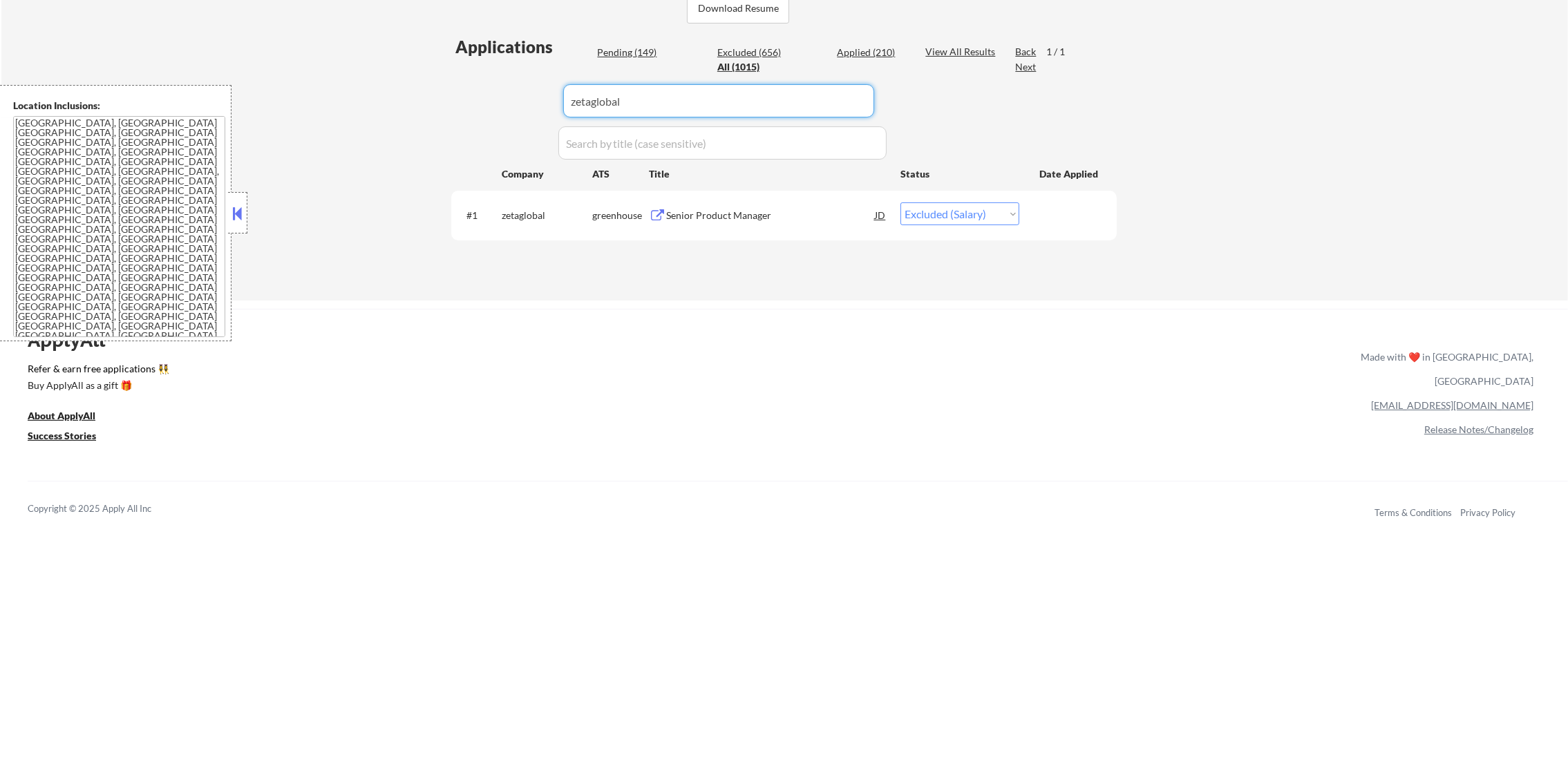
paste input "aura798"
drag, startPoint x: 512, startPoint y: 113, endPoint x: 483, endPoint y: 113, distance: 29.0
click at [484, 113] on div "Applications Pending (149) Excluded (656) Applied (210) All (1015) View All Res…" at bounding box center [784, 154] width 666 height 239
click at [483, 113] on div "Applications Pending (149) Excluded (656) Applied (210) All (1015) View All Res…" at bounding box center [784, 154] width 666 height 239
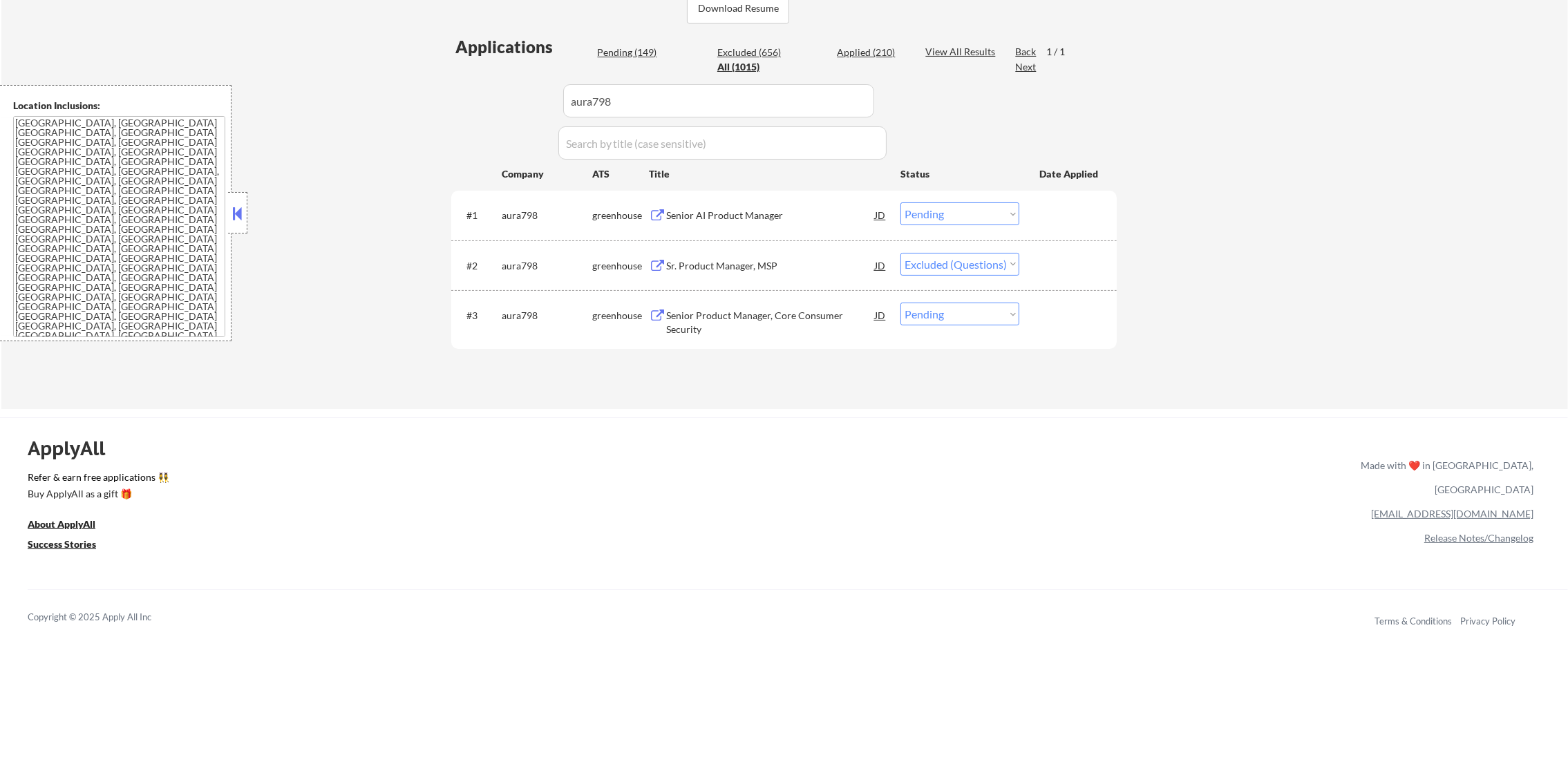
click at [795, 215] on div "Senior AI Product Manager" at bounding box center [771, 216] width 209 height 14
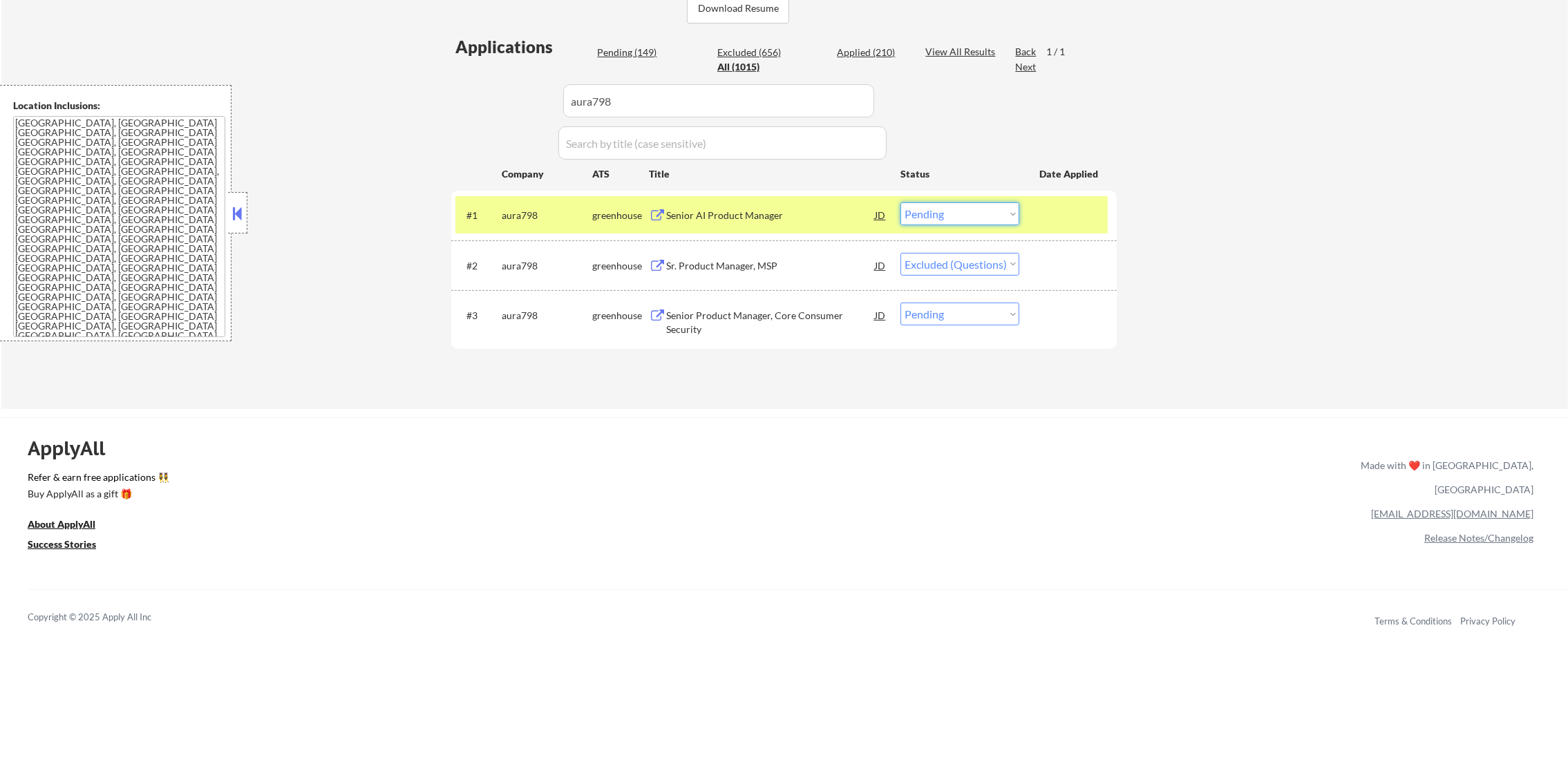
drag, startPoint x: 936, startPoint y: 205, endPoint x: 936, endPoint y: 220, distance: 15.0
click at [936, 206] on select "Choose an option... Pending Applied Excluded (Questions) Excluded (Expired) Exc…" at bounding box center [960, 214] width 119 height 23
click at [900, 203] on select "Choose an option... Pending Applied Excluded (Questions) Excluded (Expired) Exc…" at bounding box center [960, 214] width 119 height 23
click at [537, 224] on div "aura798" at bounding box center [547, 215] width 91 height 25
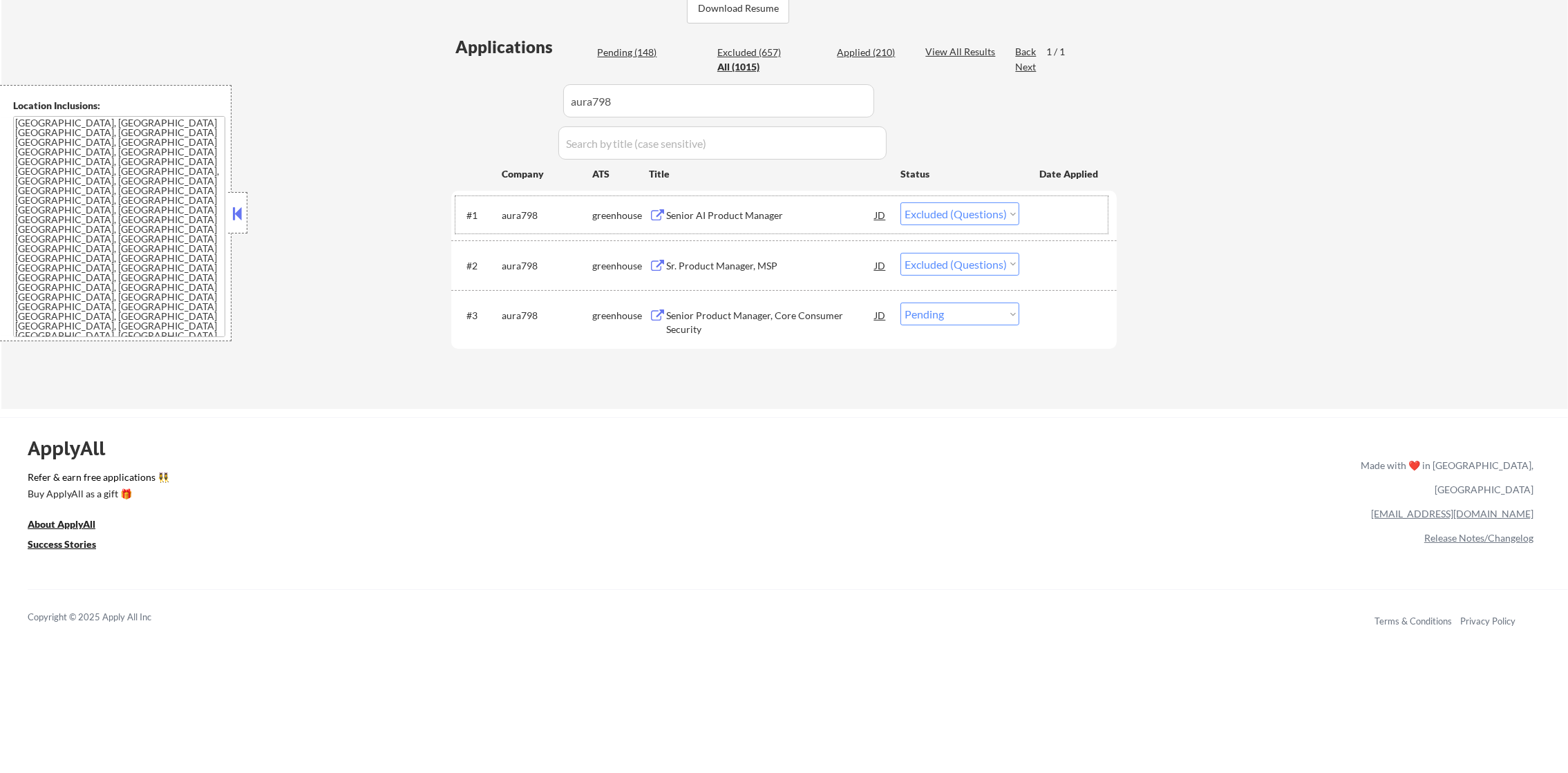
click at [724, 307] on div "Senior Product Manager, Core Consumer Security" at bounding box center [771, 319] width 209 height 33
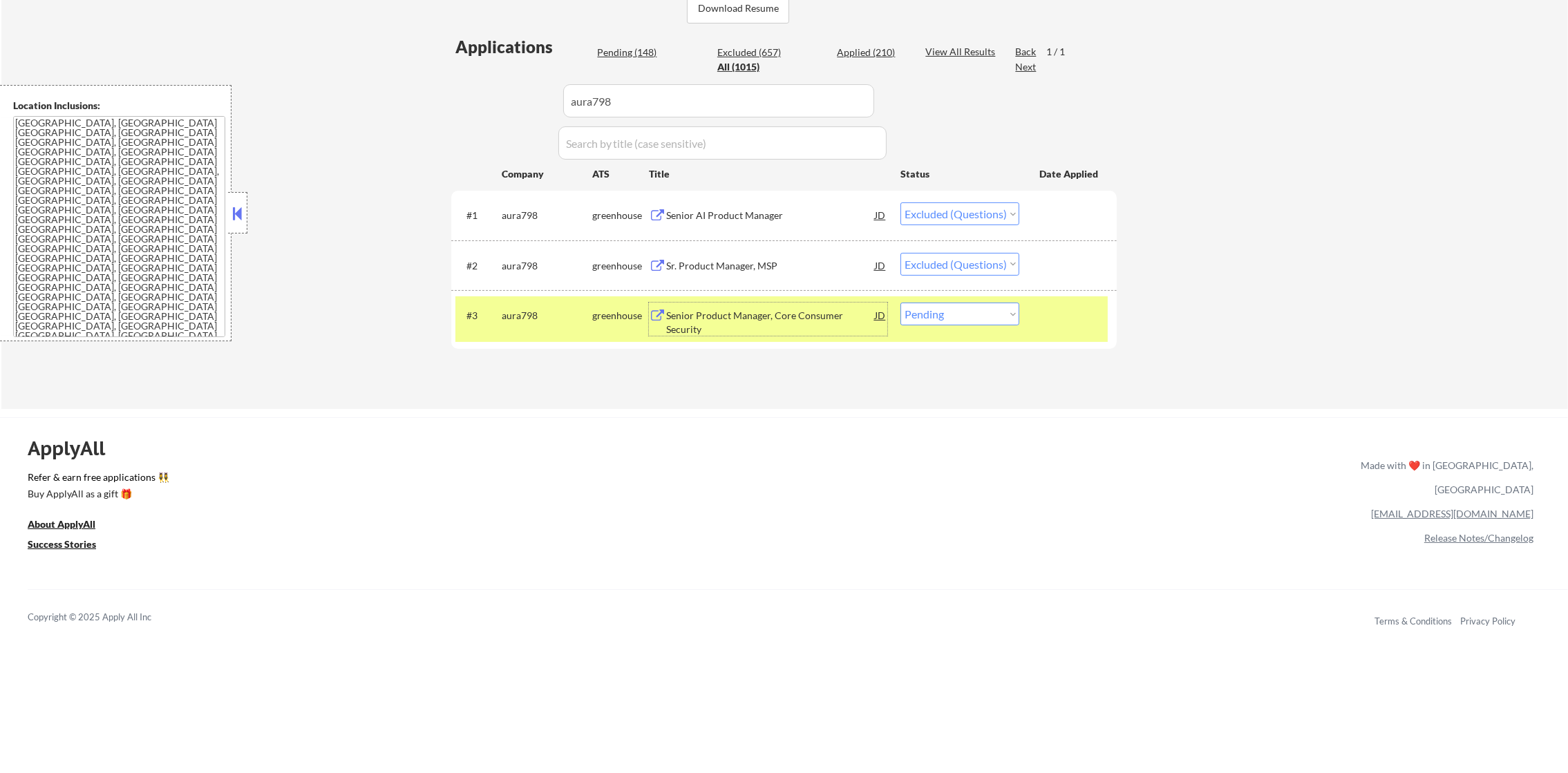
click at [927, 322] on select "Choose an option... Pending Applied Excluded (Questions) Excluded (Expired) Exc…" at bounding box center [960, 313] width 119 height 23
click at [900, 302] on select "Choose an option... Pending Applied Excluded (Questions) Excluded (Expired) Exc…" at bounding box center [960, 313] width 119 height 23
click at [520, 316] on div "aura798" at bounding box center [547, 316] width 91 height 14
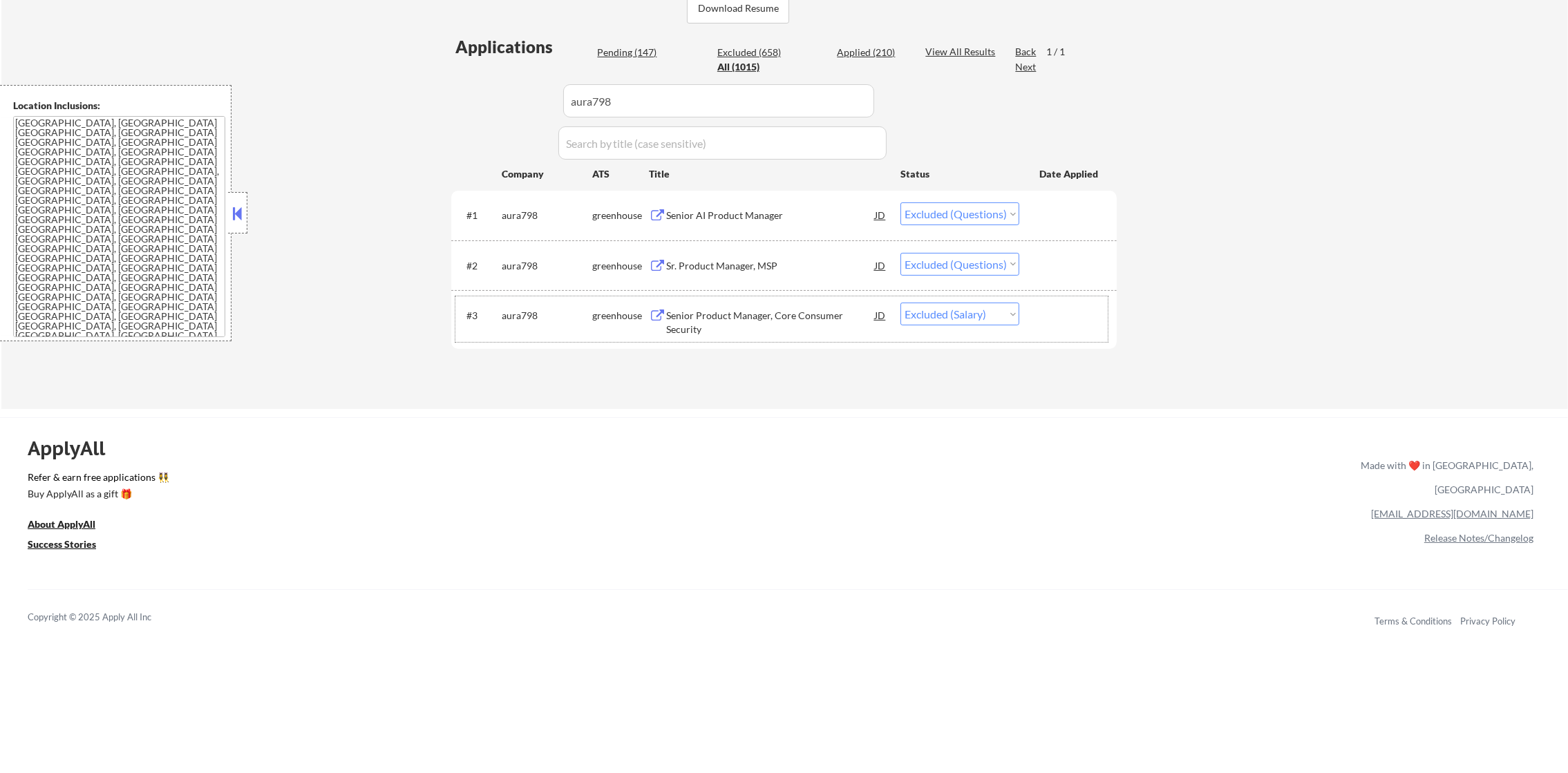
drag, startPoint x: 513, startPoint y: 90, endPoint x: 492, endPoint y: 91, distance: 21.0
click at [502, 91] on div "Applications Pending (147) Excluded (658) Applied (210) All (1015) View All Res…" at bounding box center [784, 208] width 666 height 347
paste input "qualified"
click at [492, 91] on div "Applications Pending (147) Excluded (658) Applied (210) All (1015) View All Res…" at bounding box center [784, 208] width 666 height 347
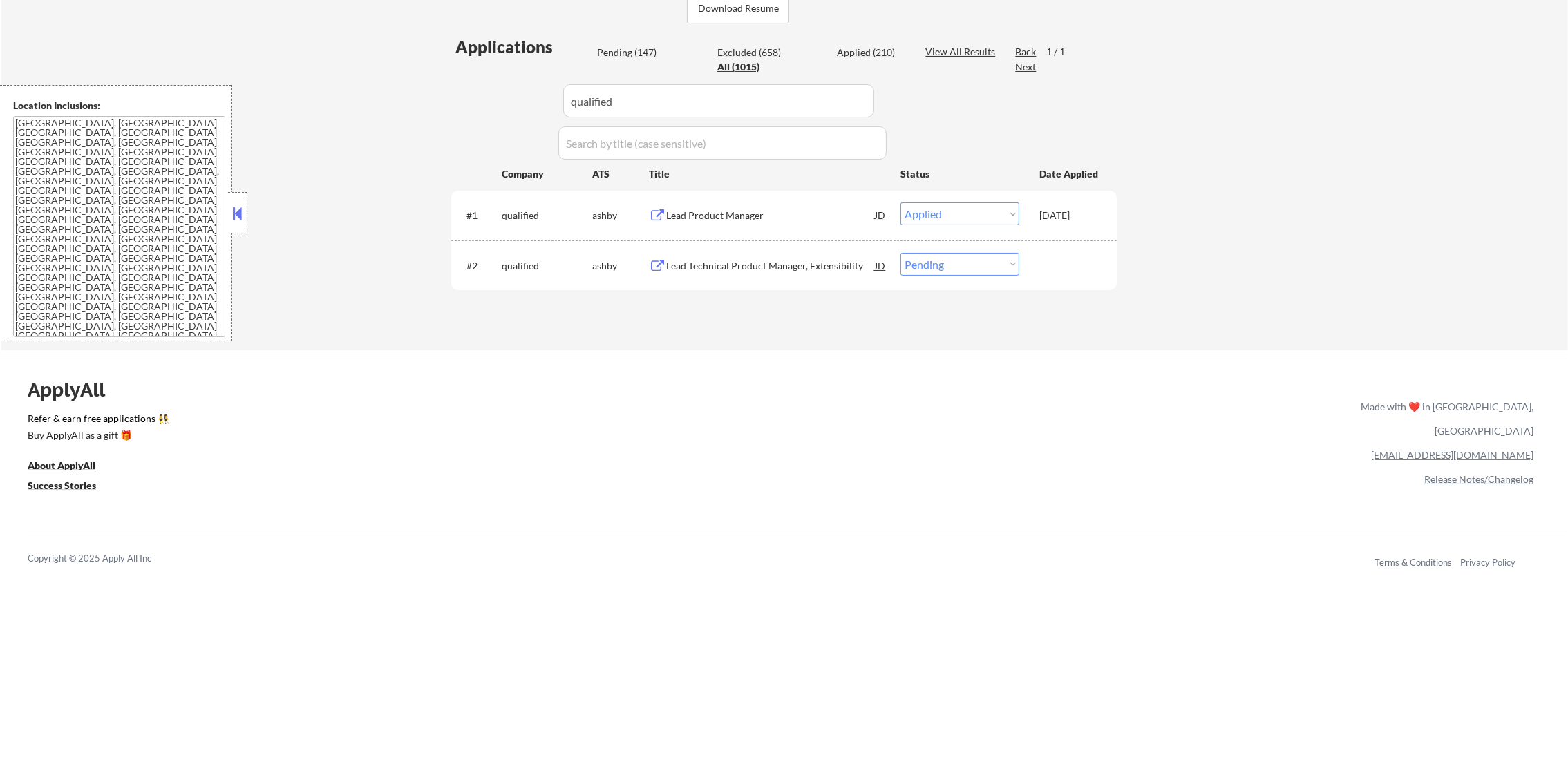
drag, startPoint x: 1035, startPoint y: 518, endPoint x: 986, endPoint y: 486, distance: 58.5
click at [1035, 518] on div "ApplyAll Refer & earn free applications 👯‍♀️ Buy ApplyAll as a gift 🎁 About App…" at bounding box center [784, 478] width 1568 height 219
click at [782, 266] on div "Lead Technical Product Manager, Extensibility" at bounding box center [771, 266] width 209 height 14
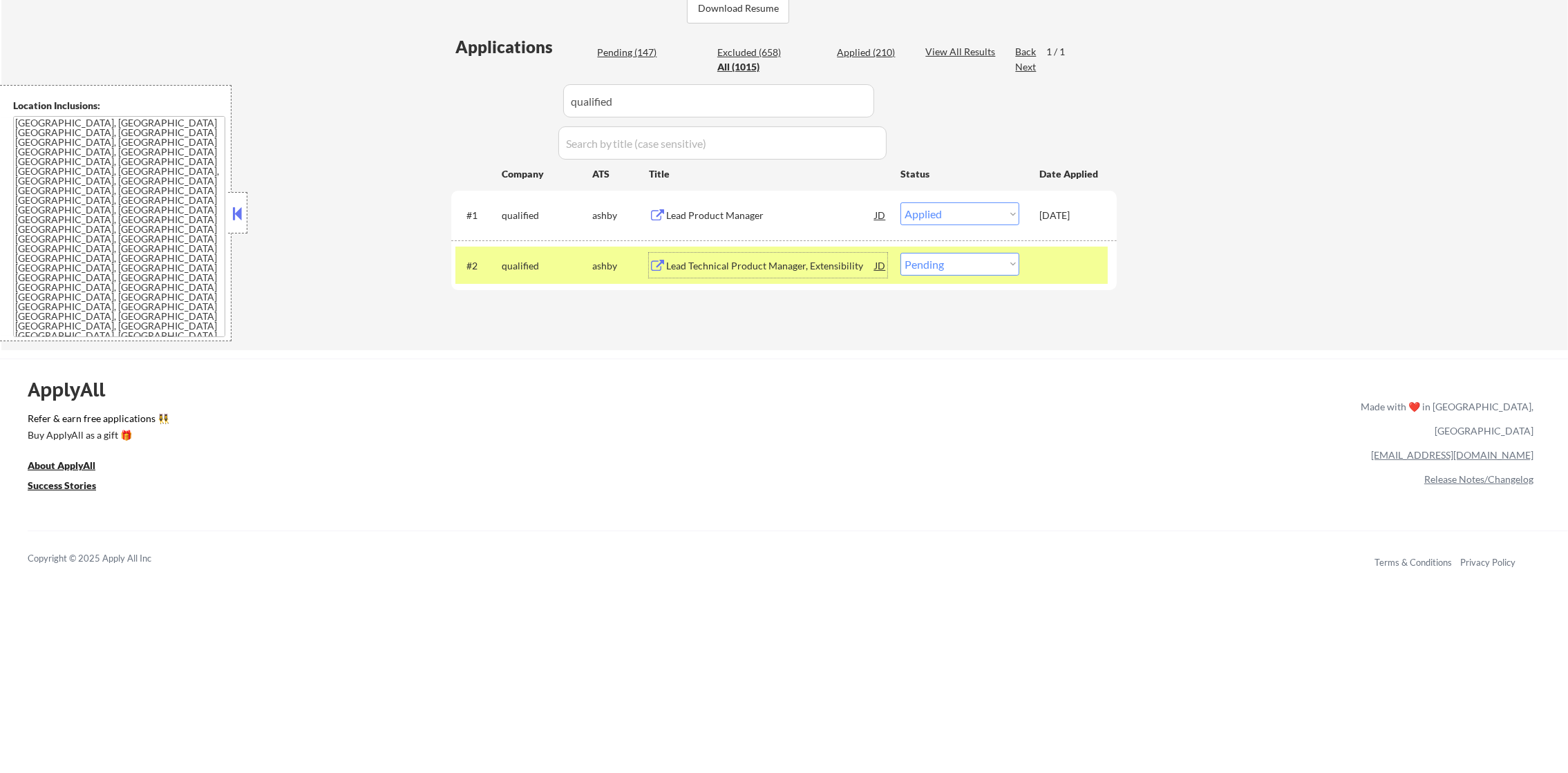
click at [934, 271] on select "Choose an option... Pending Applied Excluded (Questions) Excluded (Expired) Exc…" at bounding box center [960, 264] width 119 height 23
click at [900, 253] on select "Choose an option... Pending Applied Excluded (Questions) Excluded (Expired) Exc…" at bounding box center [960, 264] width 119 height 23
click at [499, 281] on div "#2 qualified ashby Lead Technical Product Manager, Extensibility JD Choose an o…" at bounding box center [781, 266] width 653 height 37
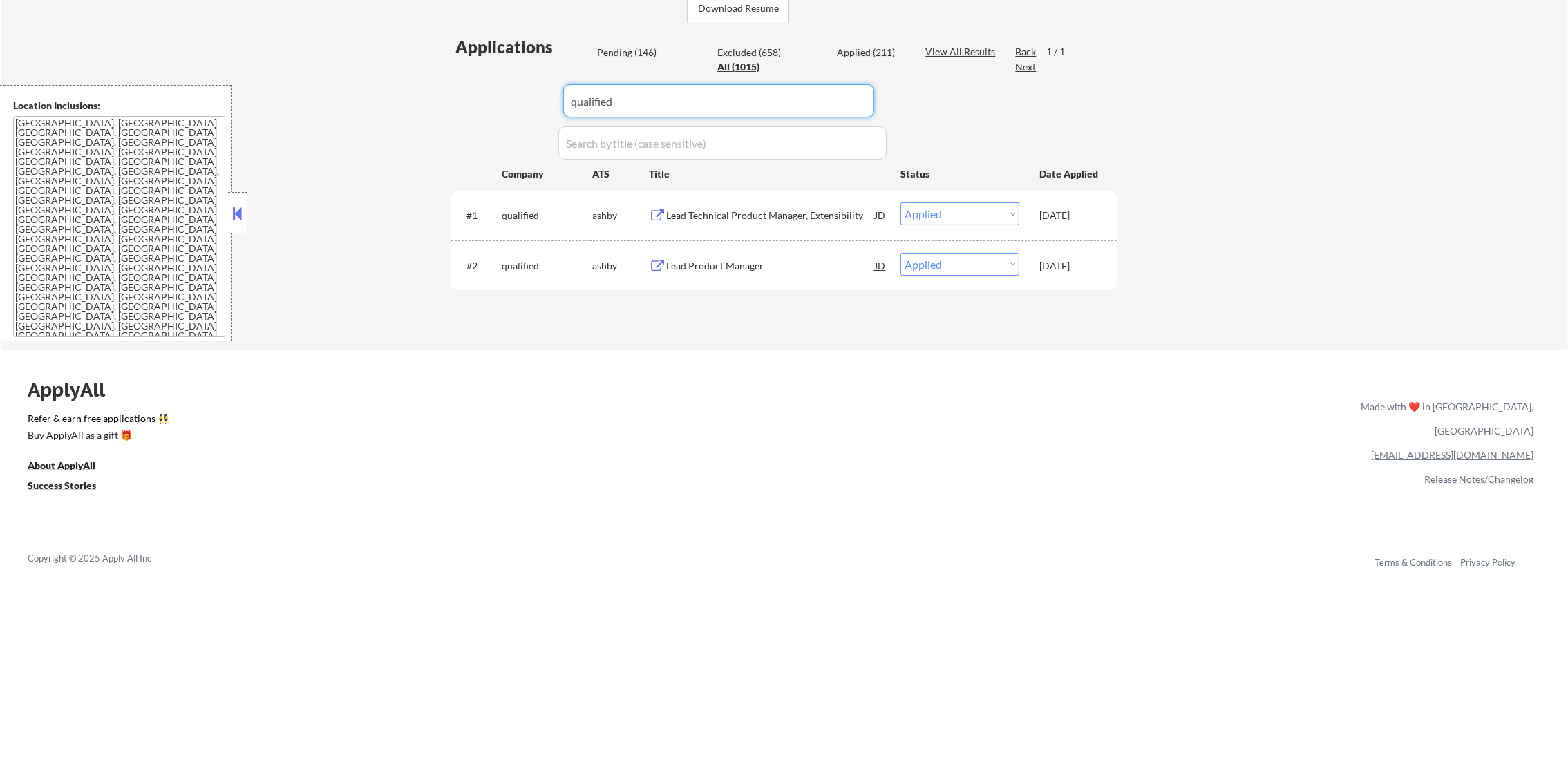
drag, startPoint x: 594, startPoint y: 100, endPoint x: 550, endPoint y: 100, distance: 44.0
click at [550, 100] on div "Applications Pending (146) Excluded (658) Applied (211) All (1015) View All Res…" at bounding box center [784, 179] width 666 height 289
paste input "livecareer"
click at [467, 150] on div "Applications Pending (146) Excluded (658) Applied (211) All (1015) View All Res…" at bounding box center [784, 179] width 666 height 289
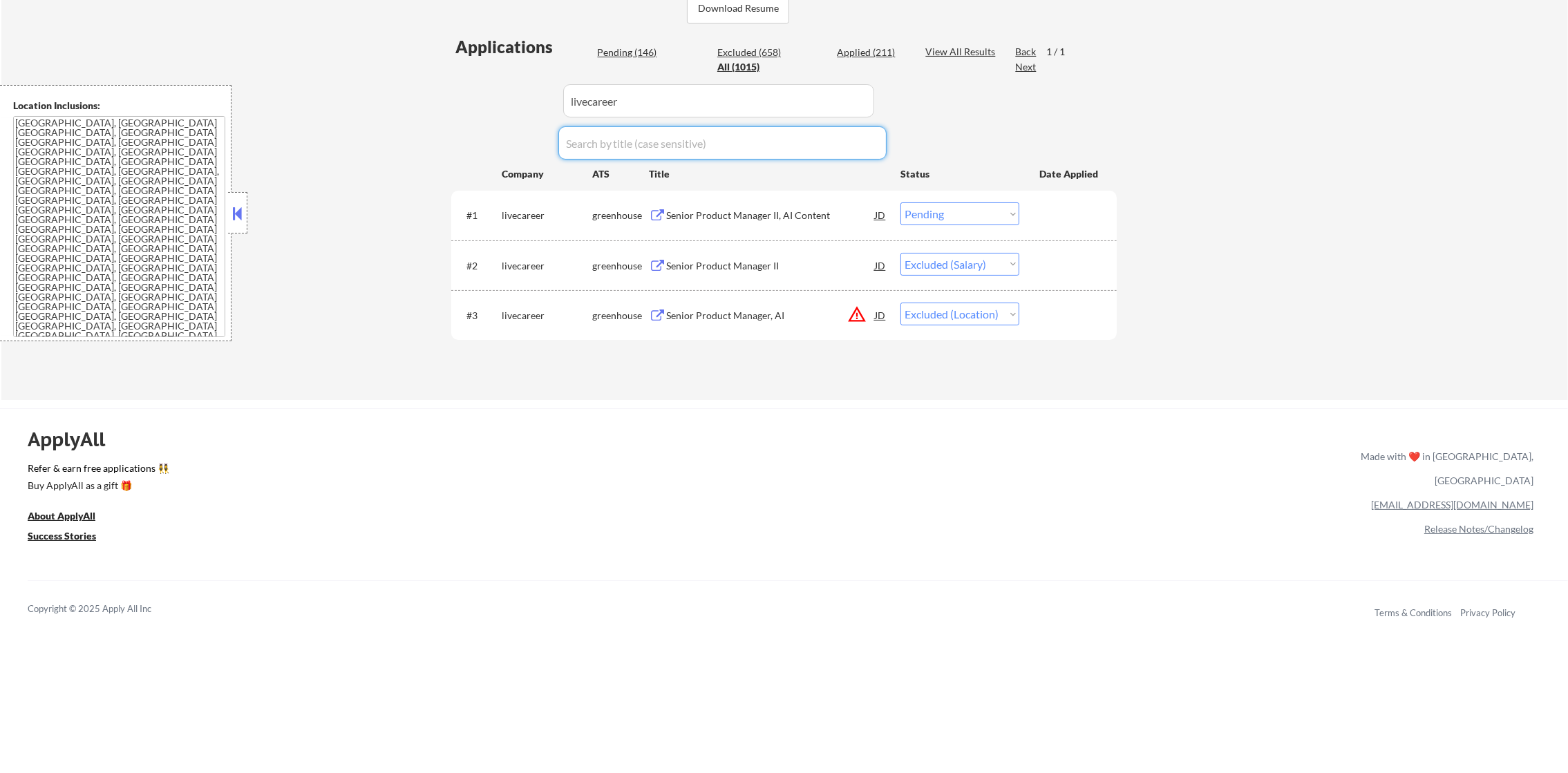
click at [1189, 307] on div "← Return to /applysquad Mailslurp Inbox Job Search Builder Joseph Shum User Ema…" at bounding box center [785, 55] width 1567 height 691
click at [758, 215] on div "Senior Product Manager II, AI Content" at bounding box center [771, 216] width 209 height 14
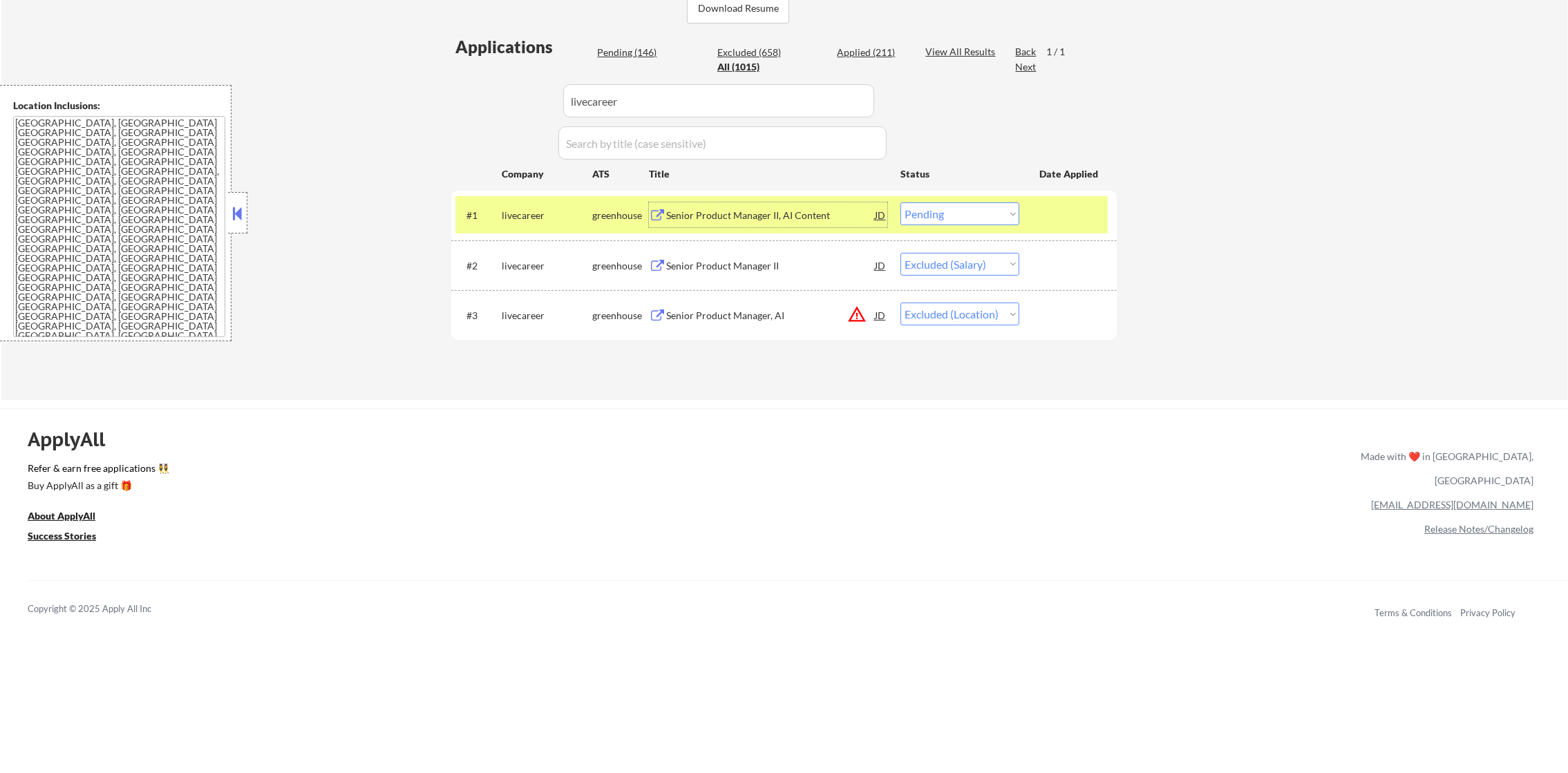
drag, startPoint x: 968, startPoint y: 212, endPoint x: 976, endPoint y: 224, distance: 14.4
click at [968, 212] on select "Choose an option... Pending Applied Excluded (Questions) Excluded (Expired) Exc…" at bounding box center [960, 214] width 119 height 23
click at [900, 203] on select "Choose an option... Pending Applied Excluded (Questions) Excluded (Expired) Exc…" at bounding box center [960, 214] width 119 height 23
click at [459, 199] on div "#1 livecareer greenhouse Senior Product Manager II, AI Content JD Choose an opt…" at bounding box center [781, 215] width 653 height 37
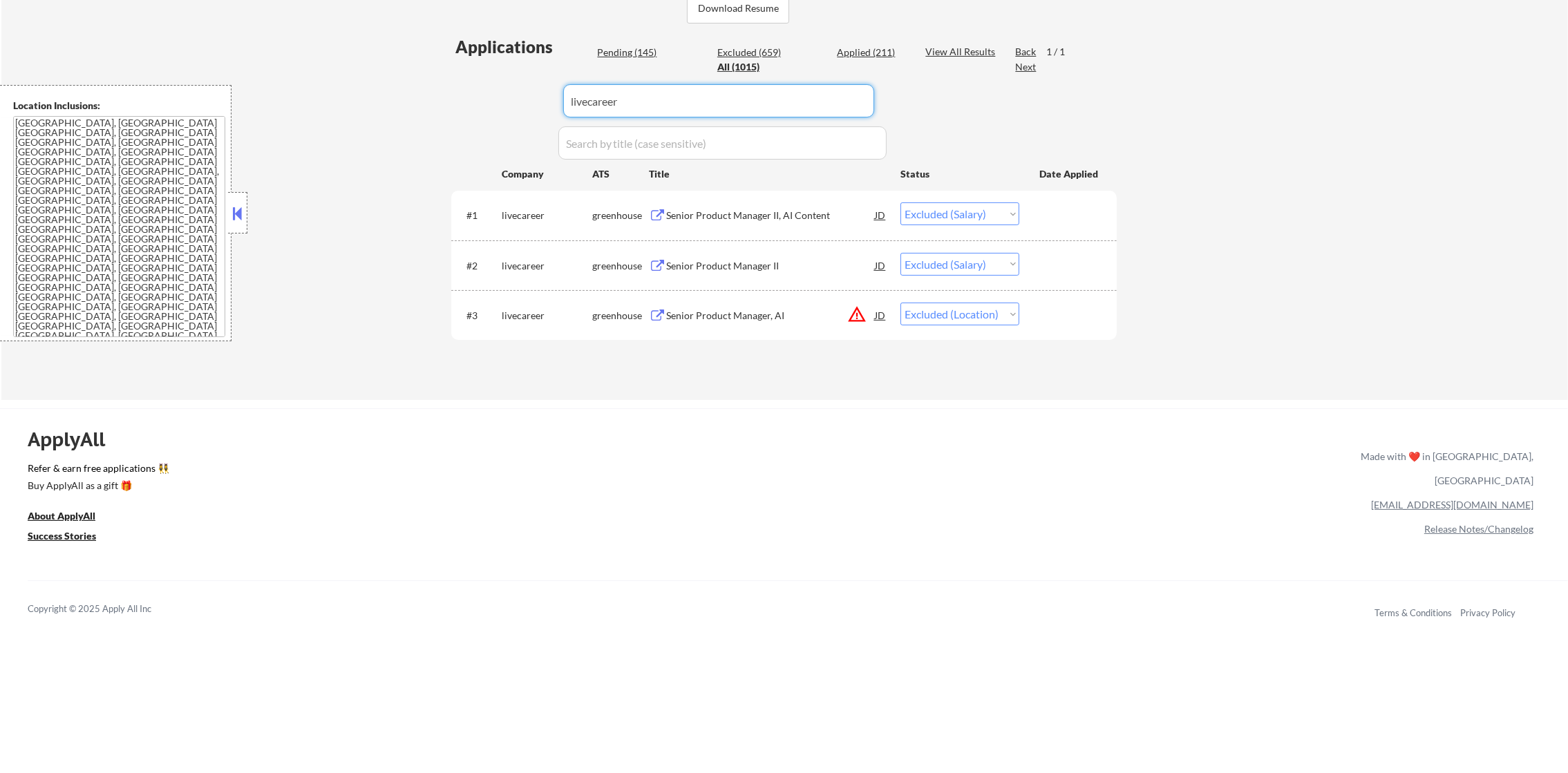
paste input "run-alloy"
drag, startPoint x: 623, startPoint y: 97, endPoint x: 463, endPoint y: 99, distance: 160.0
click at [463, 99] on div "Applications Pending (145) Excluded (659) Applied (211) All (1015) View All Res…" at bounding box center [784, 204] width 666 height 338
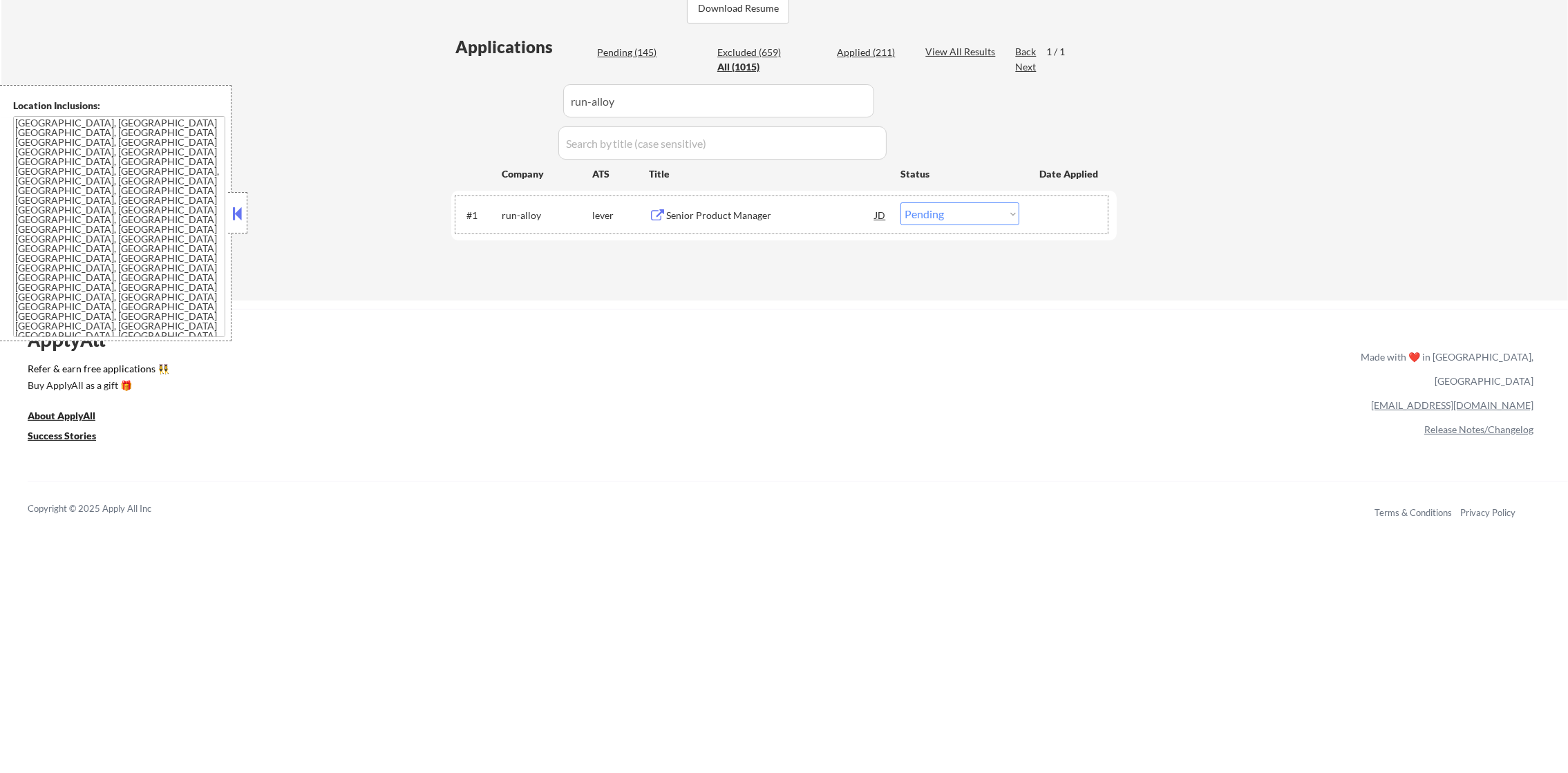
click at [729, 228] on div "#1 run-alloy lever Senior Product Manager JD Choose an option... Pending Applie…" at bounding box center [781, 215] width 653 height 37
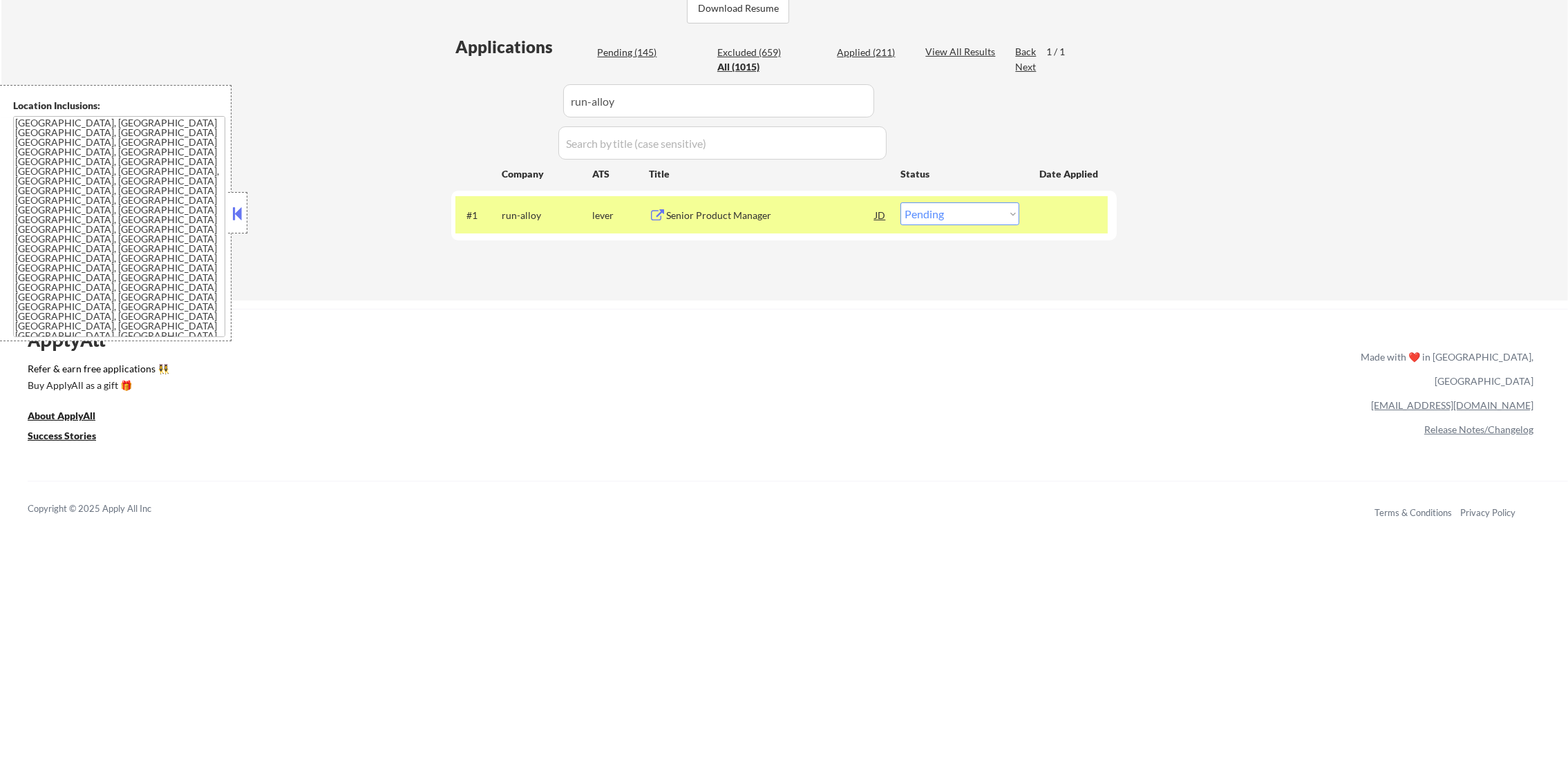
click at [743, 206] on div "Senior Product Manager" at bounding box center [771, 215] width 209 height 25
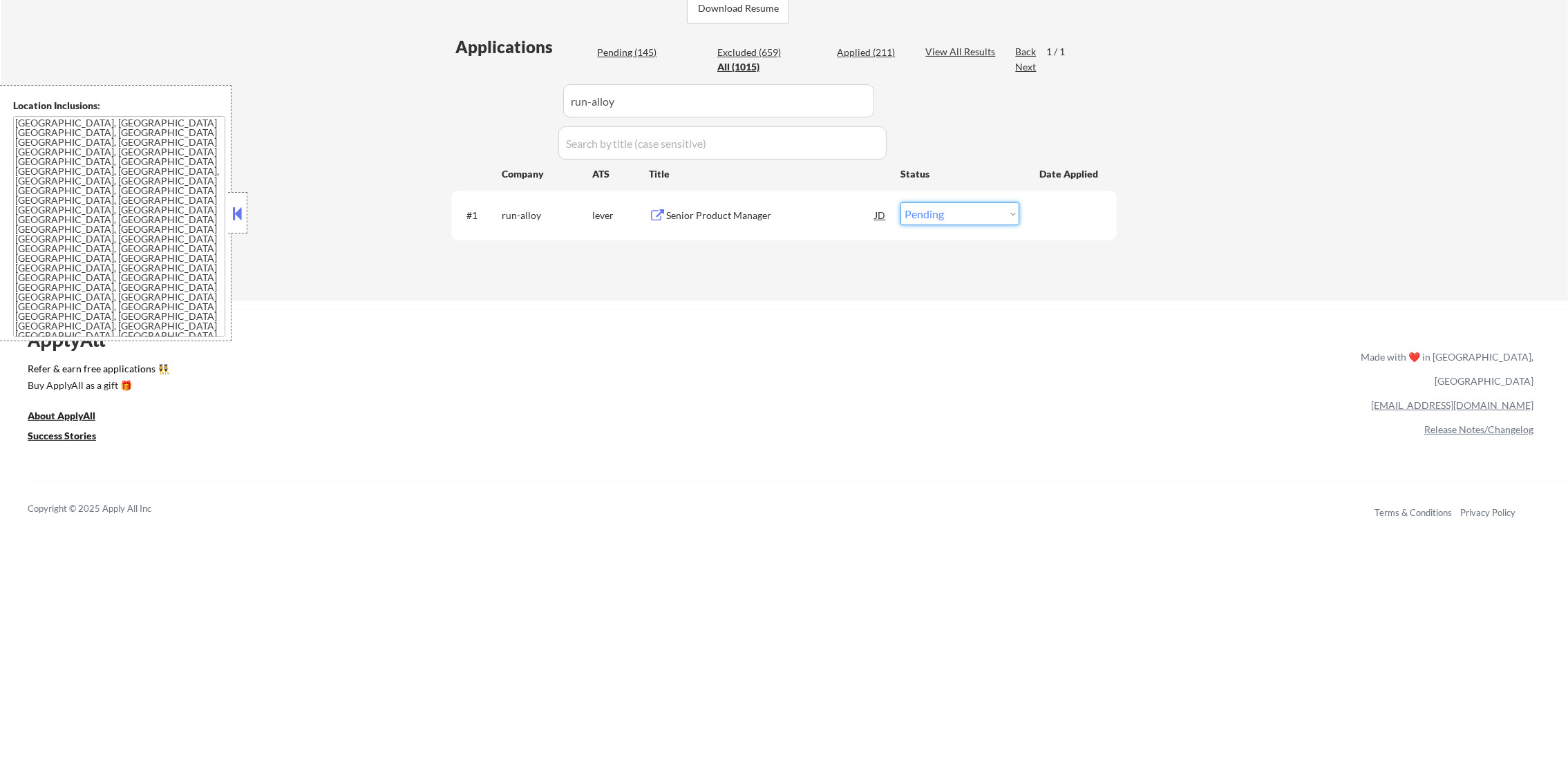
click at [933, 213] on select "Choose an option... Pending Applied Excluded (Questions) Excluded (Expired) Exc…" at bounding box center [960, 214] width 119 height 23
click at [900, 203] on select "Choose an option... Pending Applied Excluded (Questions) Excluded (Expired) Exc…" at bounding box center [960, 214] width 119 height 23
click at [459, 113] on div "Applications Pending (144) Excluded (660) Applied (211) All (1015) View All Res…" at bounding box center [784, 154] width 666 height 239
drag, startPoint x: 621, startPoint y: 91, endPoint x: 476, endPoint y: 91, distance: 145.0
click at [476, 91] on div "Applications Pending (144) Excluded (660) Applied (211) All (1015) View All Res…" at bounding box center [784, 154] width 666 height 239
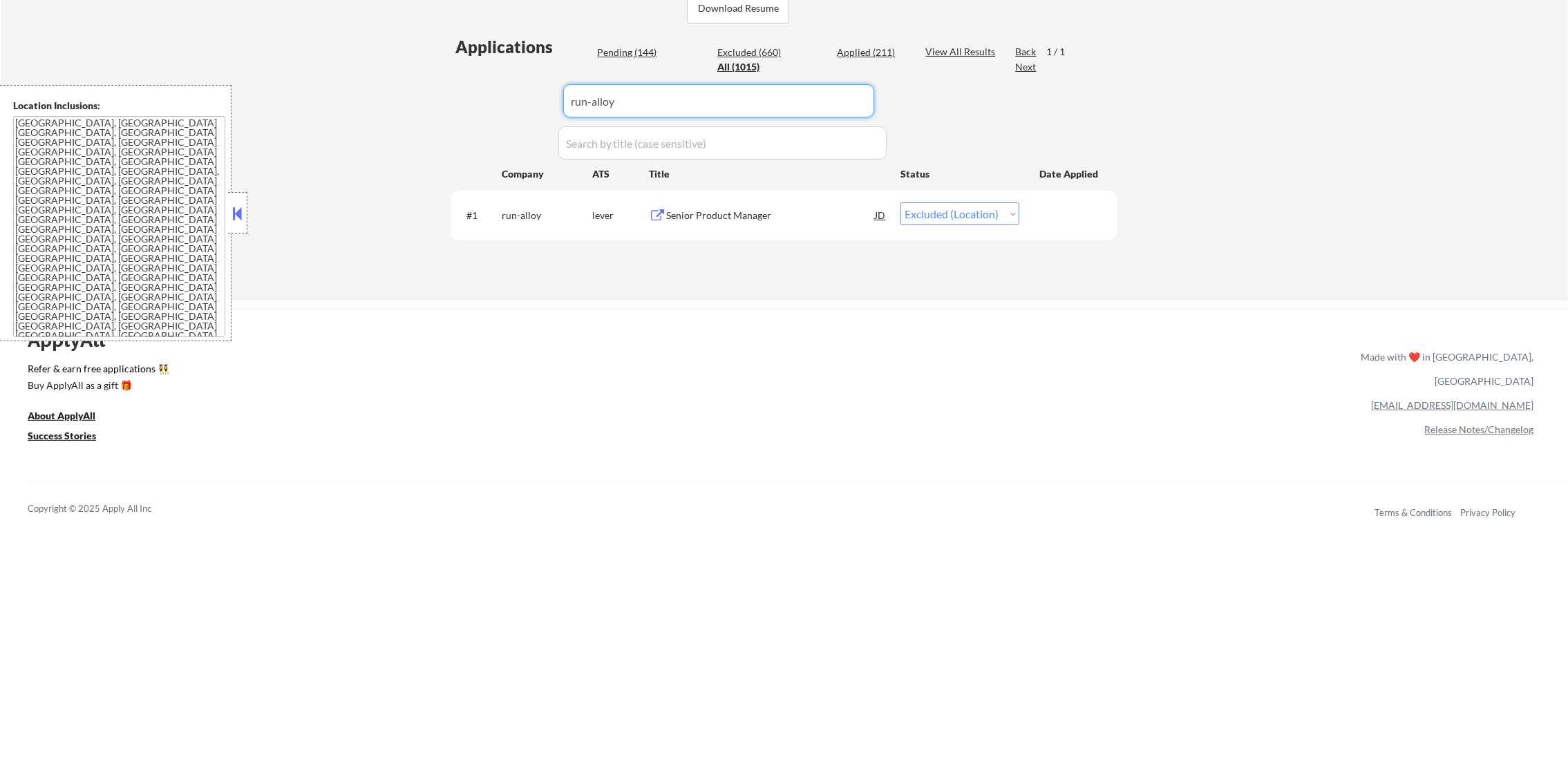
paste input "databricks"
click at [476, 91] on div "Applications Pending (144) Excluded (660) Applied (211) All (1015) View All Res…" at bounding box center [784, 154] width 666 height 239
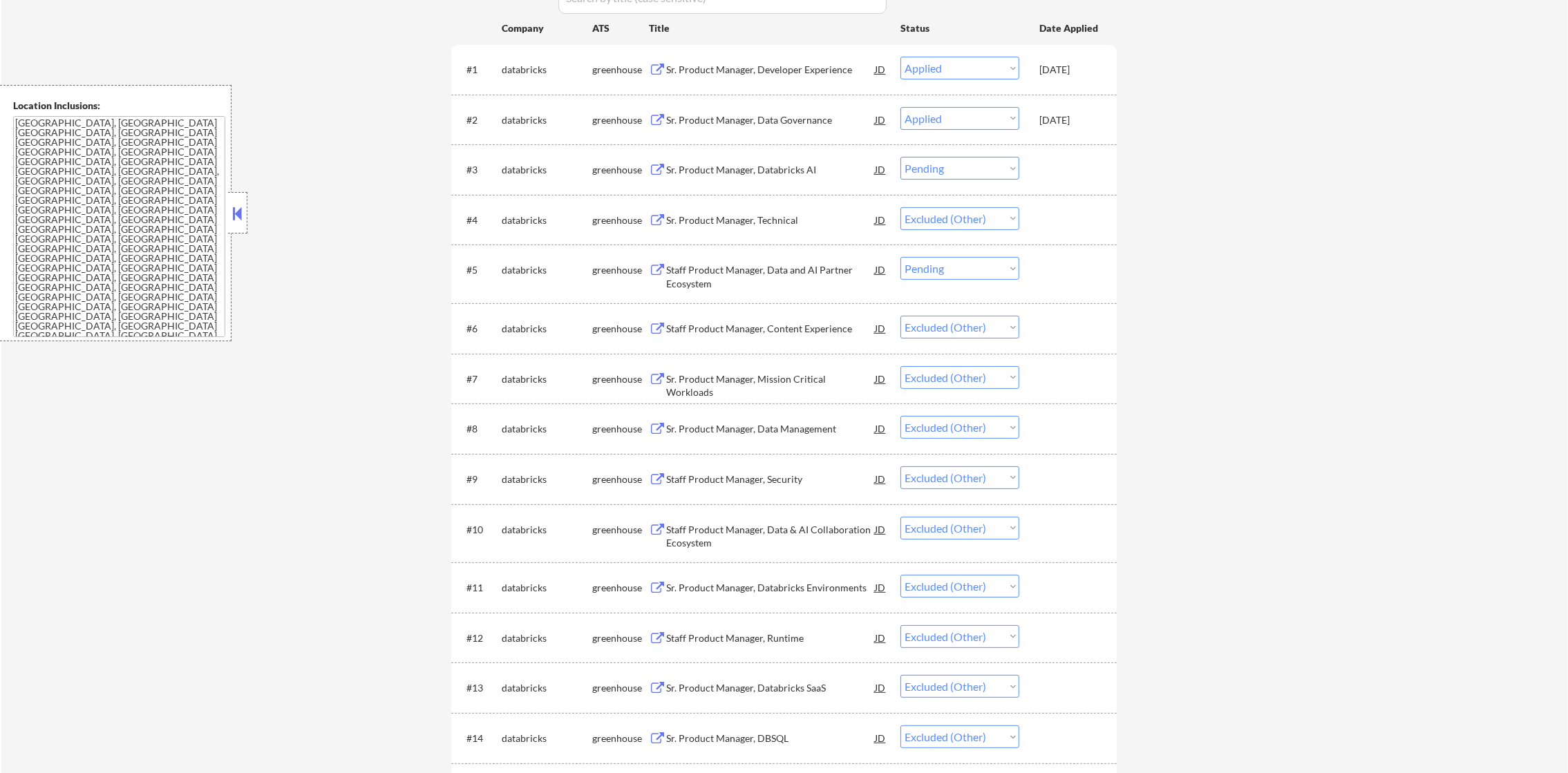
scroll to position [553, 0]
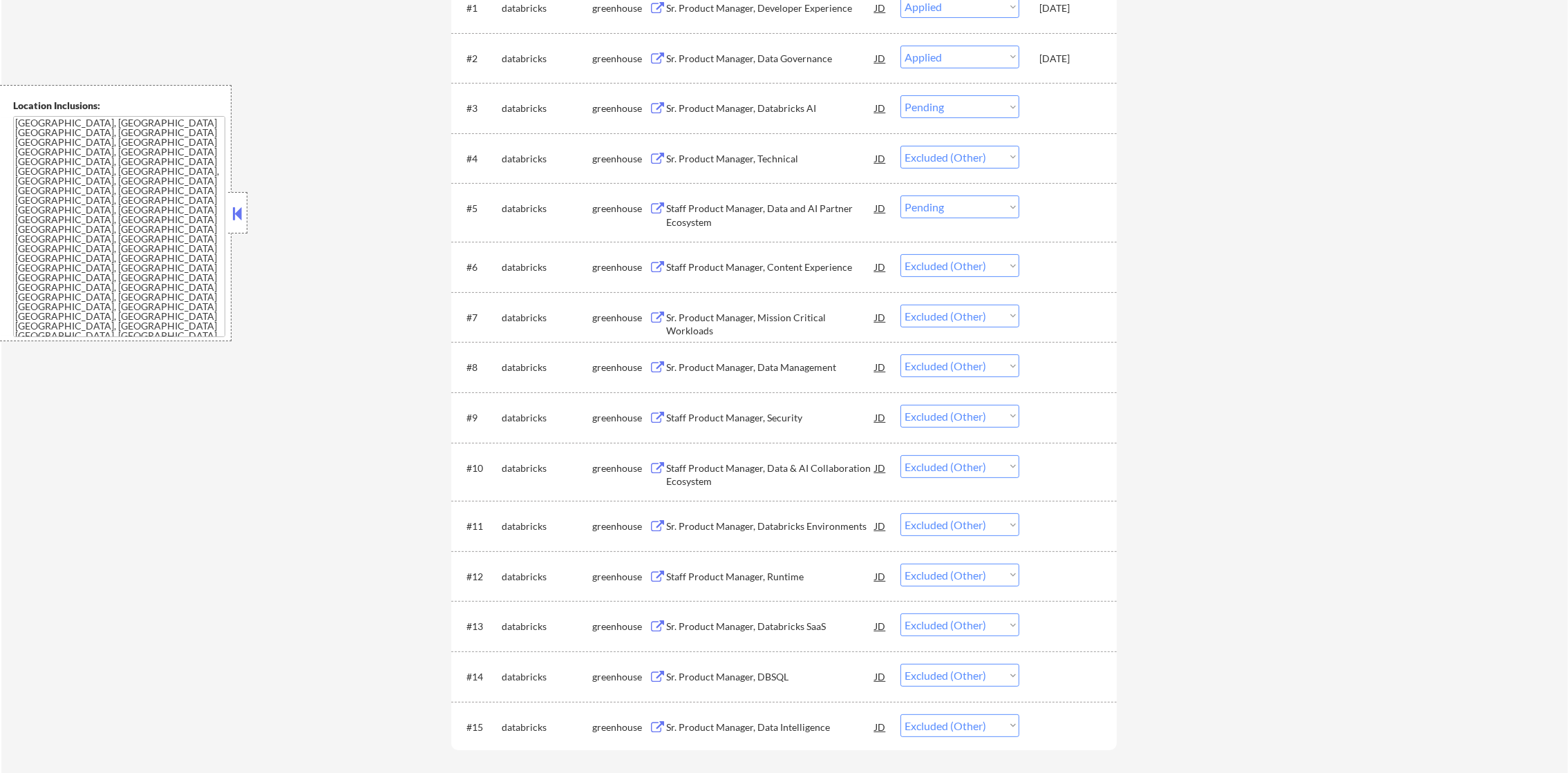
click at [931, 208] on select "Choose an option... Pending Applied Excluded (Questions) Excluded (Expired) Exc…" at bounding box center [960, 207] width 119 height 23
click at [900, 196] on select "Choose an option... Pending Applied Excluded (Questions) Excluded (Expired) Exc…" at bounding box center [960, 207] width 119 height 23
click at [989, 116] on select "Choose an option... Pending Applied Excluded (Questions) Excluded (Expired) Exc…" at bounding box center [960, 107] width 119 height 23
click at [900, 96] on select "Choose an option... Pending Applied Excluded (Questions) Excluded (Expired) Exc…" at bounding box center [960, 107] width 119 height 23
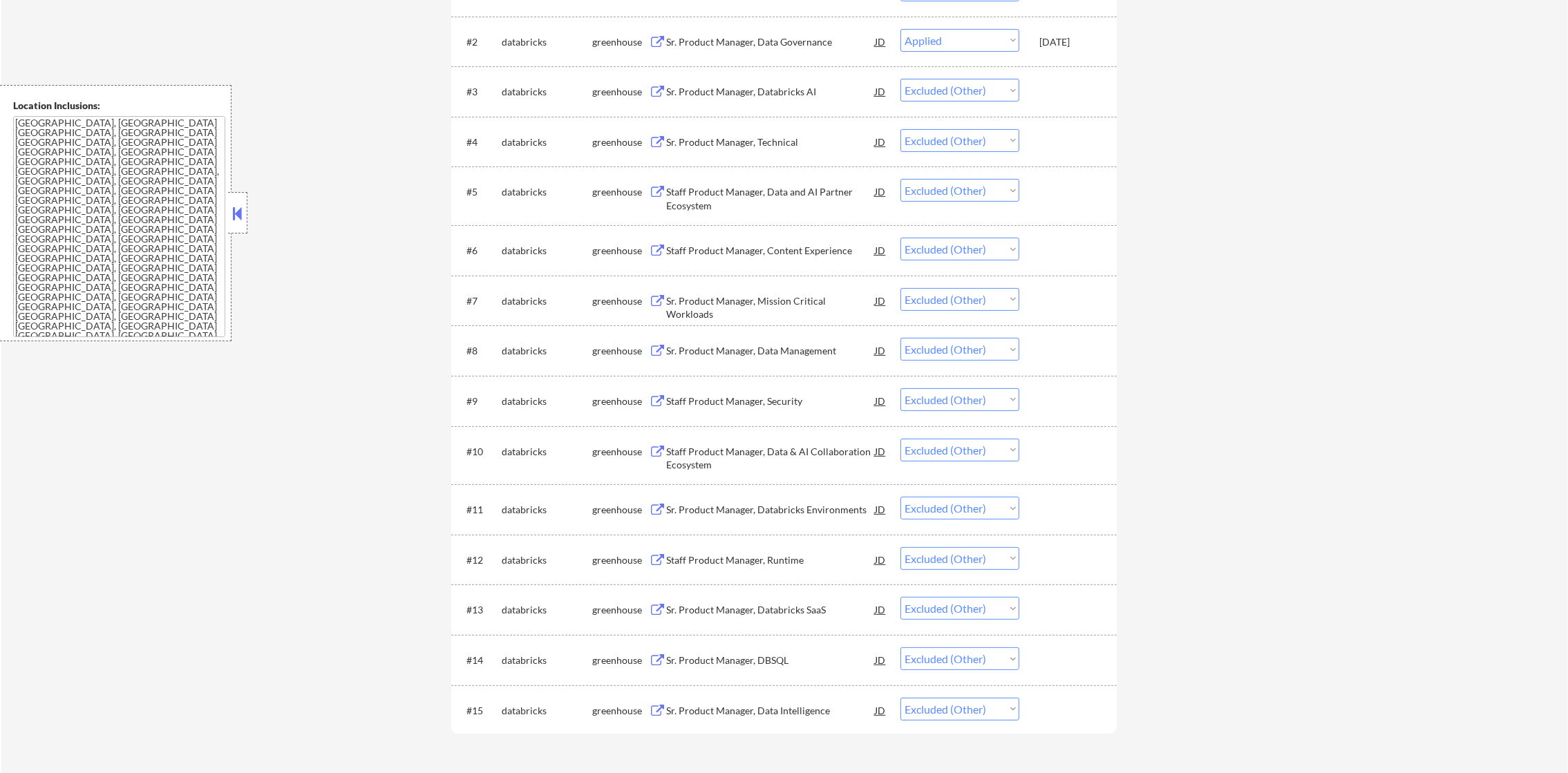
scroll to position [0, 0]
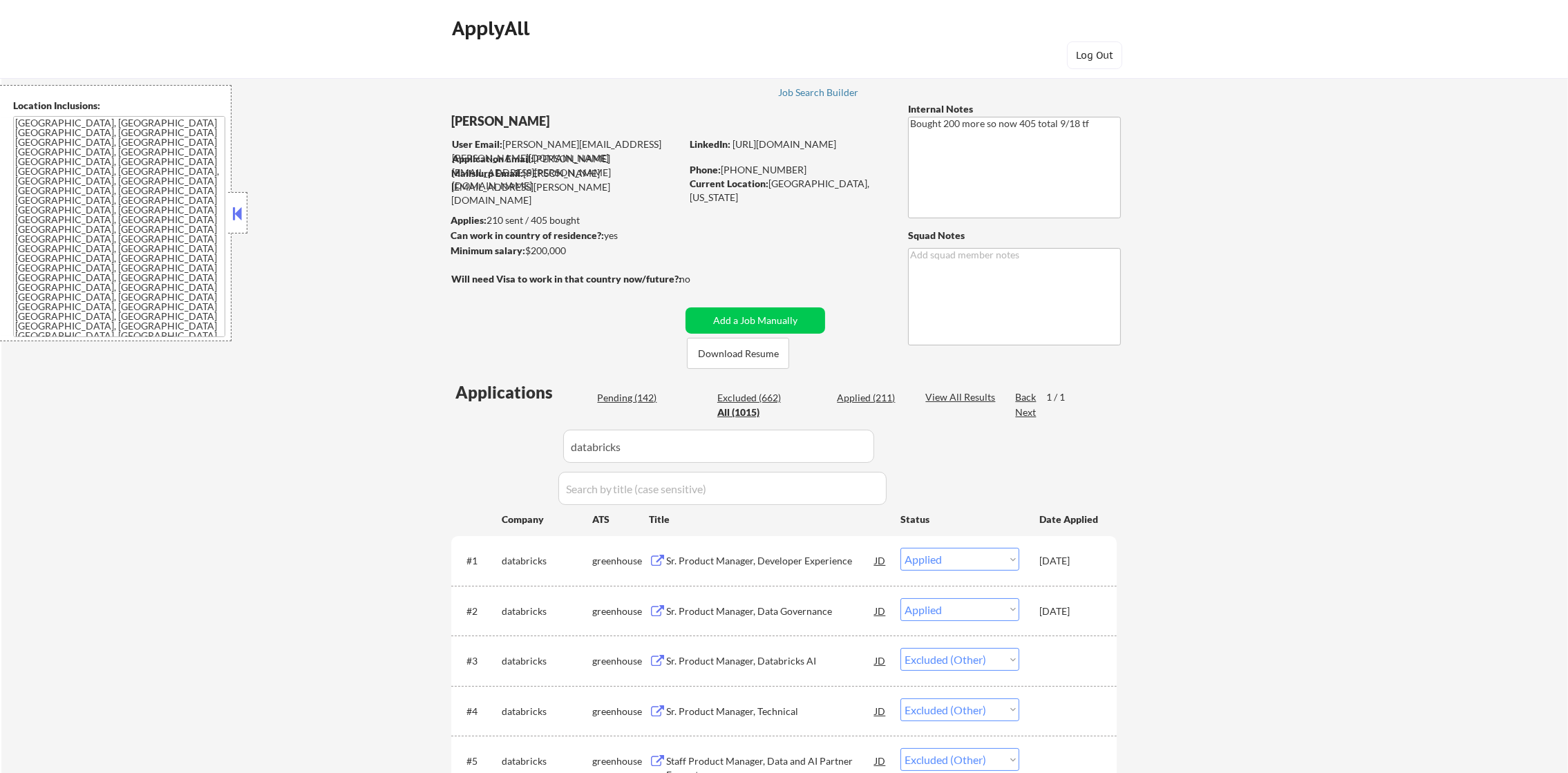
paste input "headway"
drag, startPoint x: 653, startPoint y: 442, endPoint x: 358, endPoint y: 397, distance: 298.4
click at [360, 397] on div "← Return to /applysquad Mailslurp Inbox Job Search Builder Joseph Shum User Ema…" at bounding box center [785, 709] width 1567 height 1308
click at [349, 397] on div "← Return to /applysquad Mailslurp Inbox Job Search Builder Joseph Shum User Ema…" at bounding box center [785, 709] width 1567 height 1308
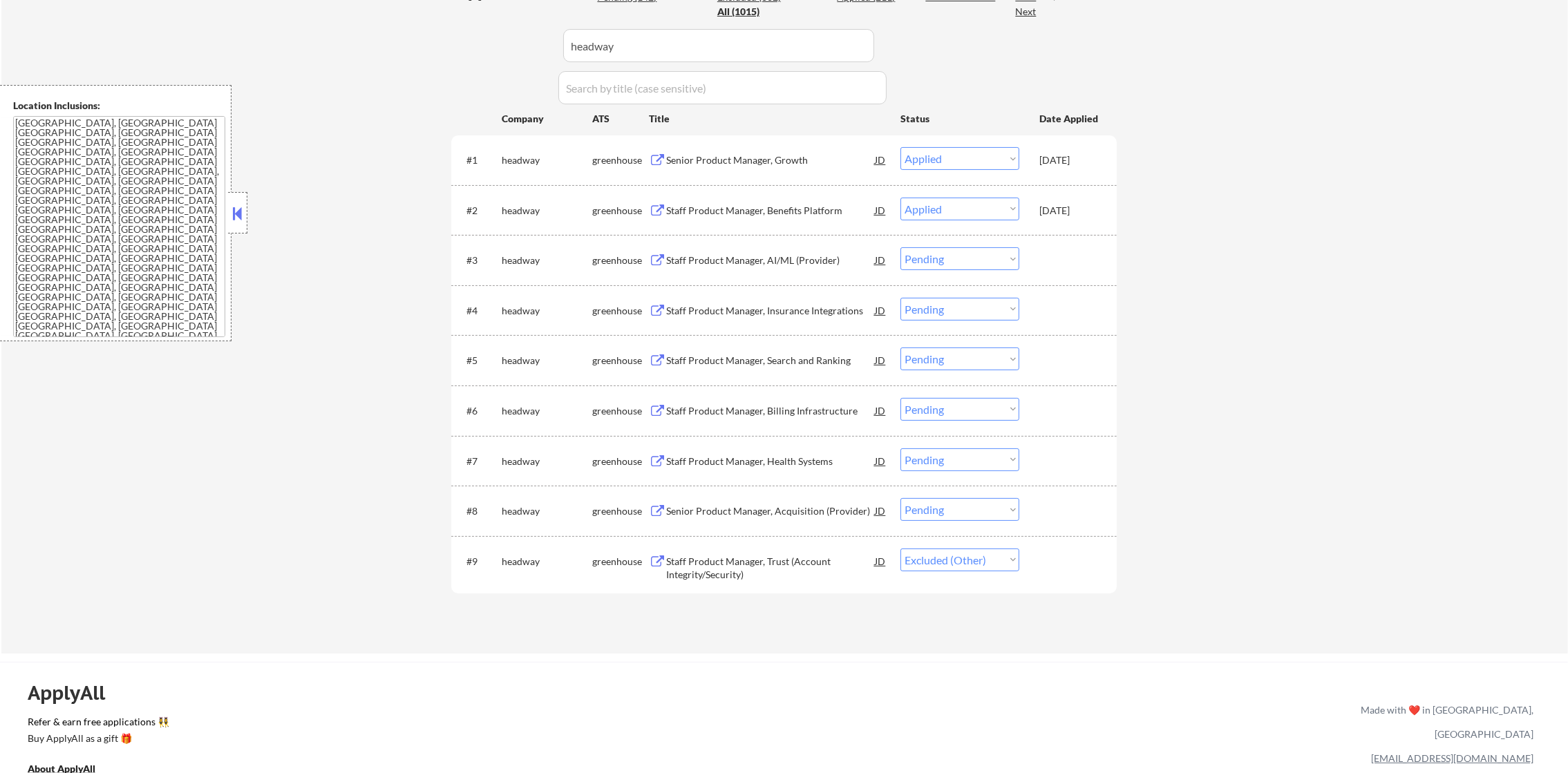
scroll to position [415, 0]
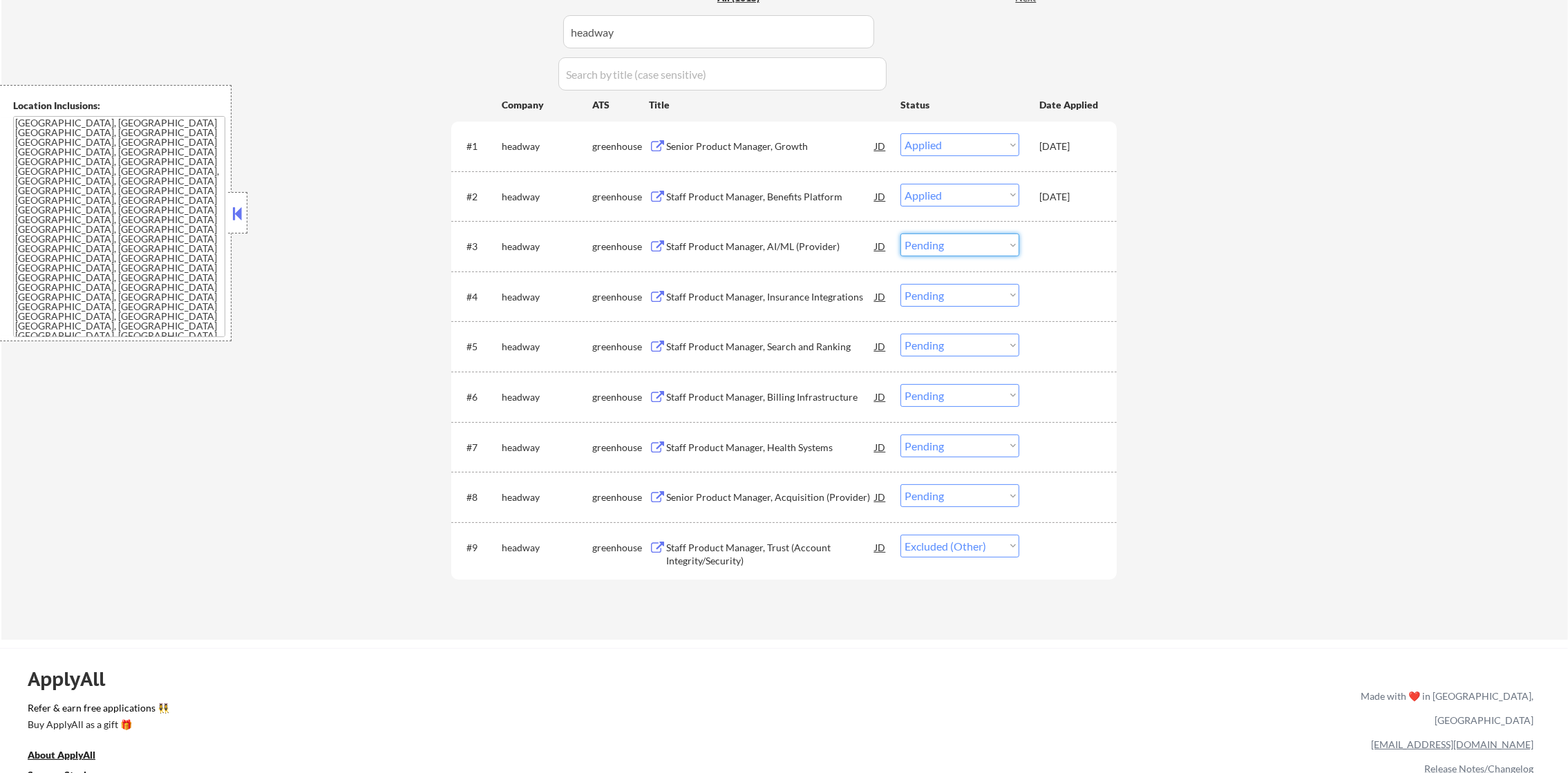
click at [964, 237] on select "Choose an option... Pending Applied Excluded (Questions) Excluded (Expired) Exc…" at bounding box center [960, 245] width 119 height 23
click at [1162, 287] on div "← Return to /applysquad Mailslurp Inbox Job Search Builder Joseph Shum User Ema…" at bounding box center [785, 140] width 1567 height 999
click at [961, 507] on div "#8 headway greenhouse Senior Product Manager, Acquisition (Provider) JD Choose …" at bounding box center [781, 497] width 653 height 37
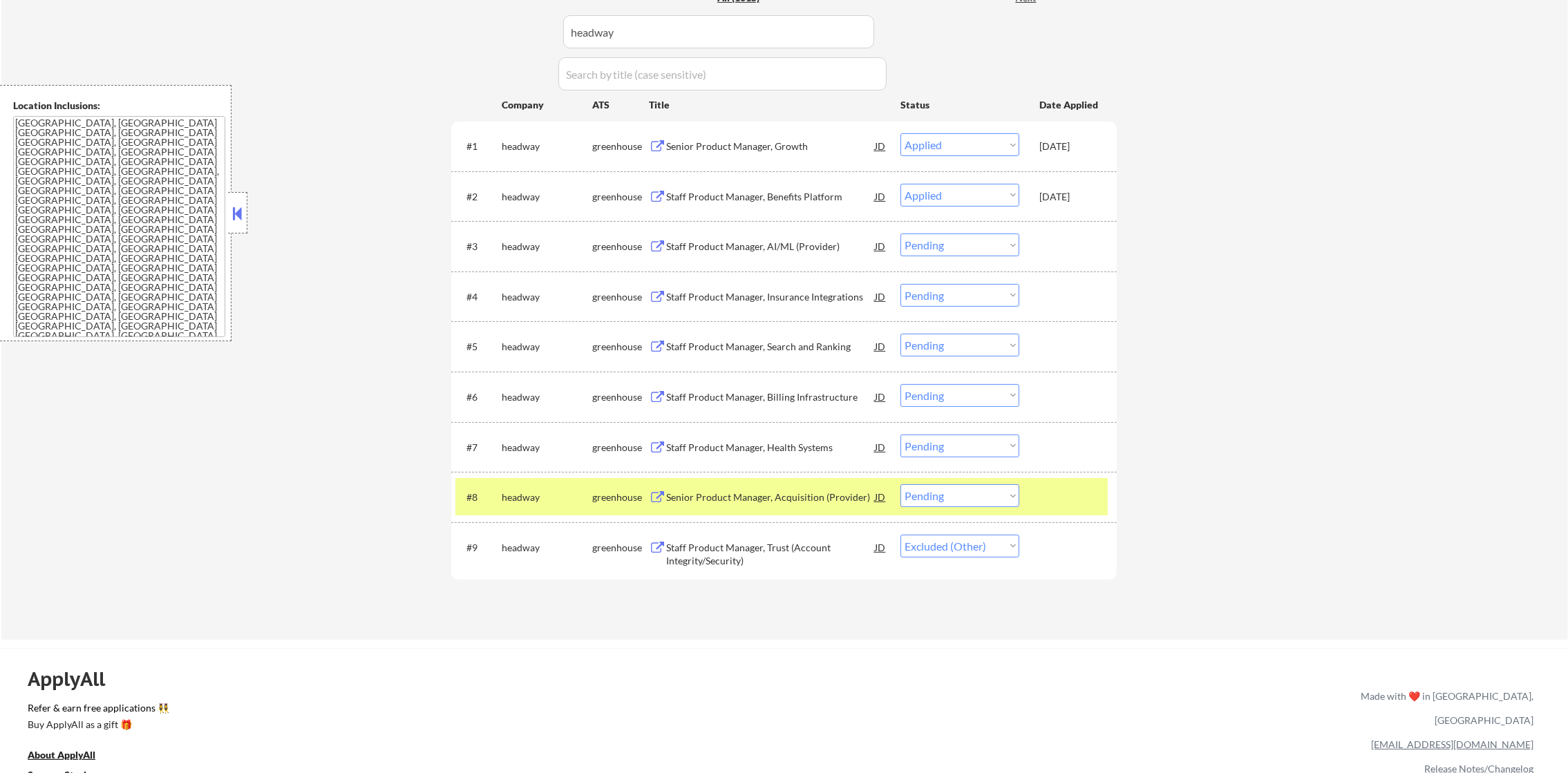
click at [973, 491] on select "Choose an option... Pending Applied Excluded (Questions) Excluded (Expired) Exc…" at bounding box center [960, 495] width 119 height 23
click at [900, 484] on select "Choose an option... Pending Applied Excluded (Questions) Excluded (Expired) Exc…" at bounding box center [960, 495] width 119 height 23
click at [512, 513] on div "#8 headway greenhouse Senior Product Manager, Acquisition (Provider) JD Choose …" at bounding box center [781, 497] width 653 height 37
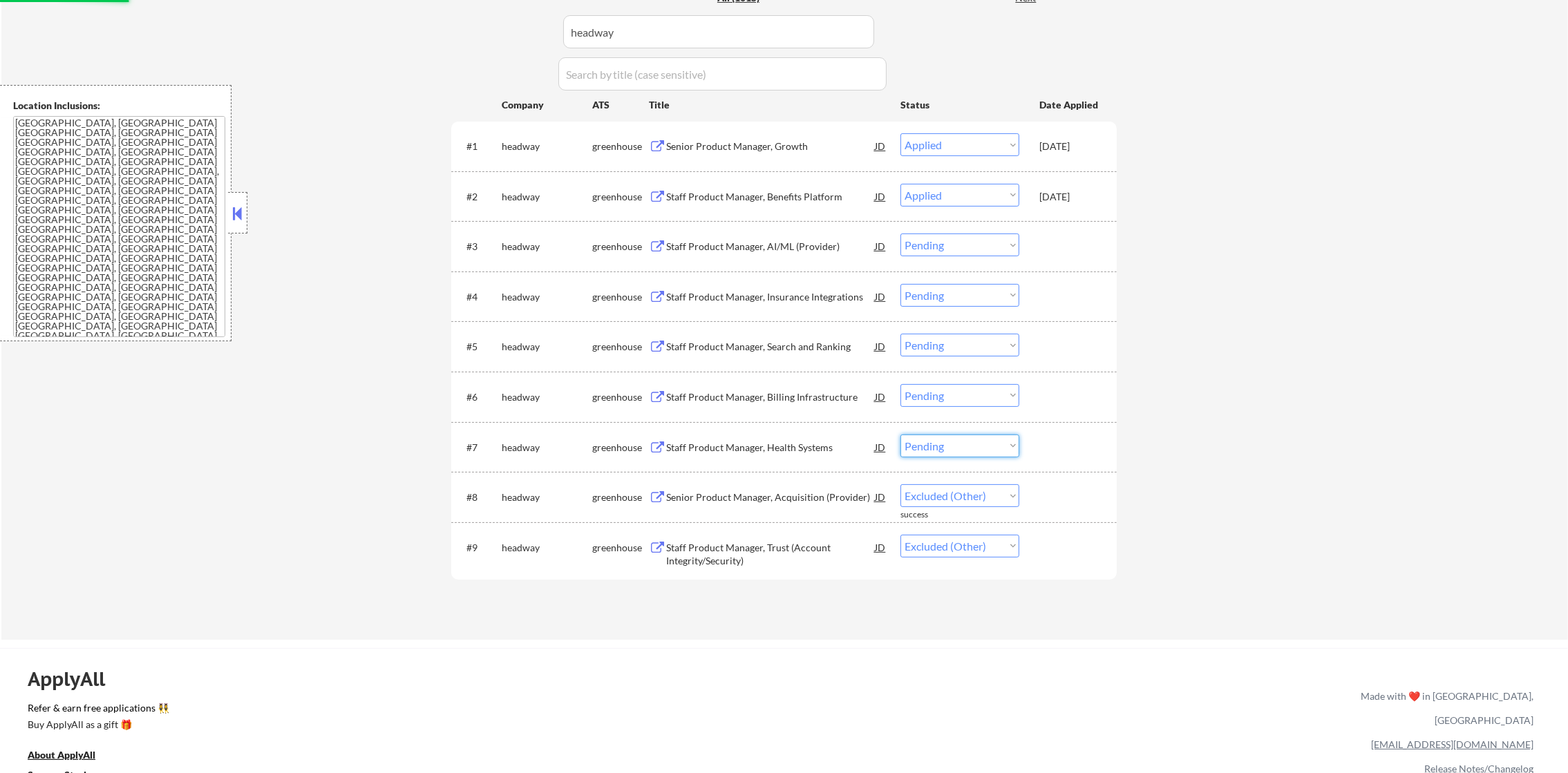
click at [936, 444] on select "Choose an option... Pending Applied Excluded (Questions) Excluded (Expired) Exc…" at bounding box center [960, 446] width 119 height 23
click at [900, 435] on select "Choose an option... Pending Applied Excluded (Questions) Excluded (Expired) Exc…" at bounding box center [960, 446] width 119 height 23
click at [960, 394] on select "Choose an option... Pending Applied Excluded (Questions) Excluded (Expired) Exc…" at bounding box center [960, 395] width 119 height 23
click at [900, 384] on select "Choose an option... Pending Applied Excluded (Questions) Excluded (Expired) Exc…" at bounding box center [960, 395] width 119 height 23
click at [949, 360] on div "#5 headway greenhouse Staff Product Manager, Search and Ranking JD Choose an op…" at bounding box center [781, 346] width 653 height 37
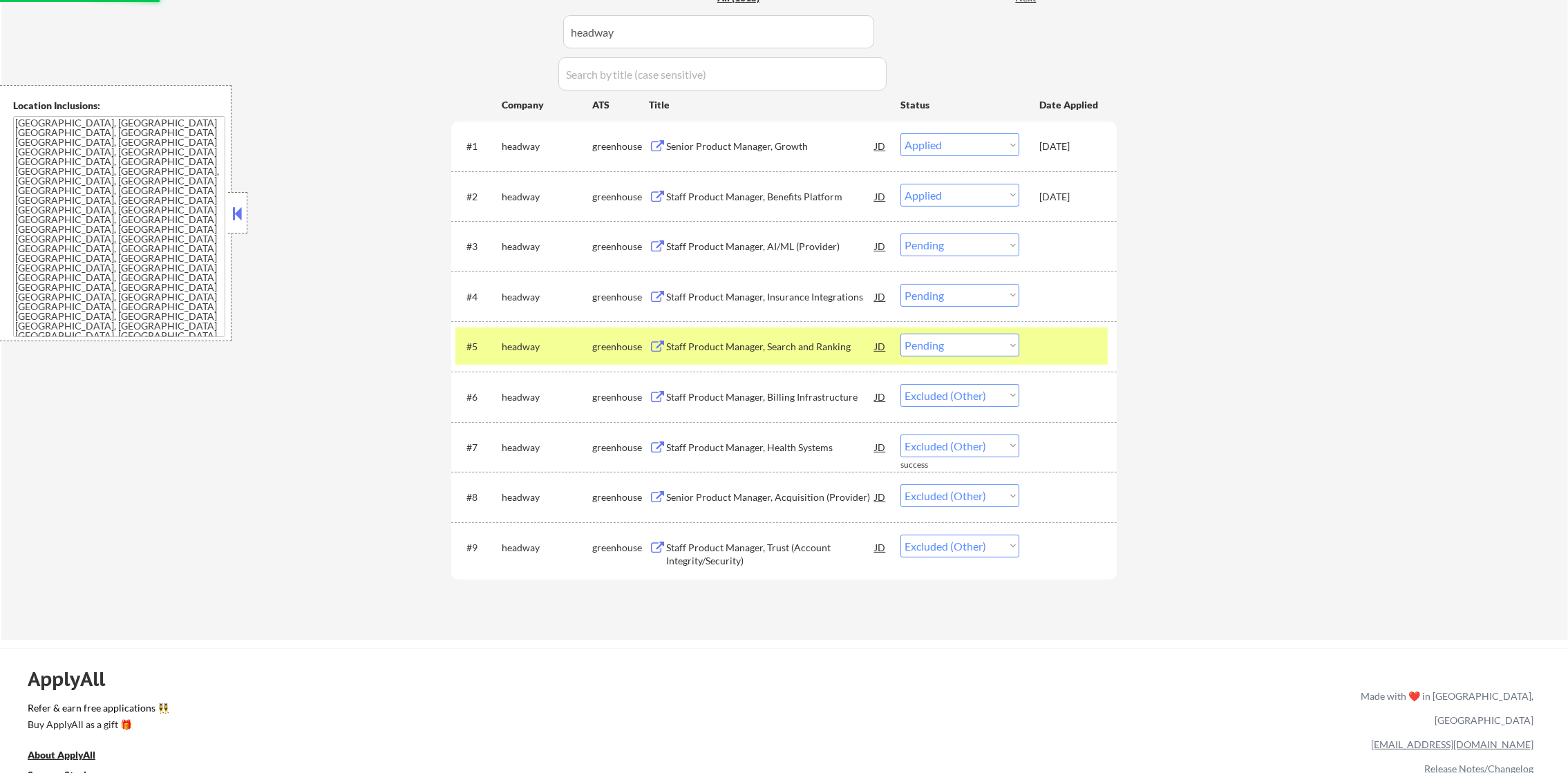
click at [953, 345] on select "Choose an option... Pending Applied Excluded (Questions) Excluded (Expired) Exc…" at bounding box center [960, 345] width 119 height 23
click at [900, 334] on select "Choose an option... Pending Applied Excluded (Questions) Excluded (Expired) Exc…" at bounding box center [960, 345] width 119 height 23
drag, startPoint x: 550, startPoint y: 343, endPoint x: 551, endPoint y: 336, distance: 7.1
click at [547, 338] on div "headway" at bounding box center [547, 346] width 91 height 25
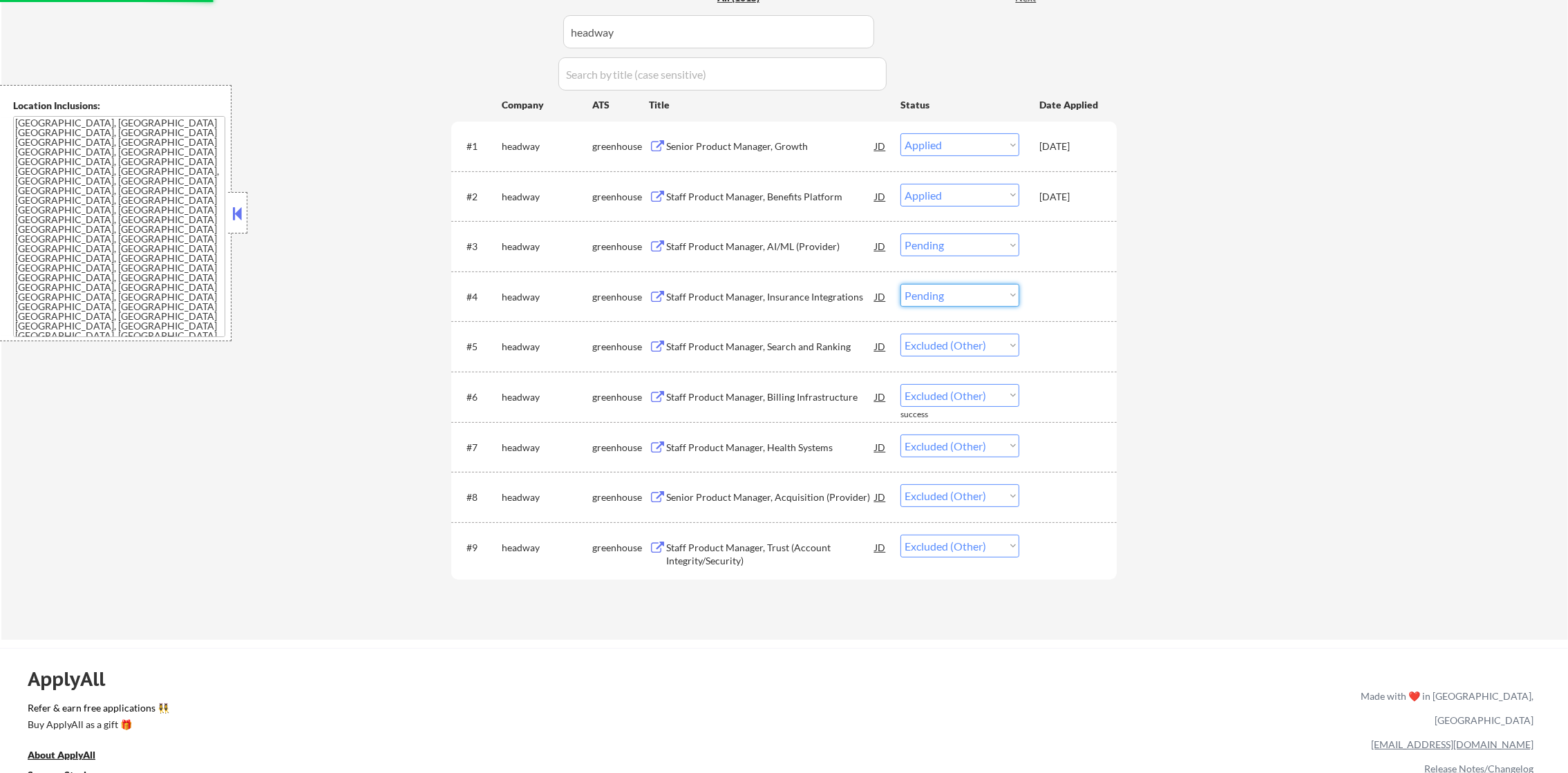
click at [974, 293] on select "Choose an option... Pending Applied Excluded (Questions) Excluded (Expired) Exc…" at bounding box center [960, 295] width 119 height 23
click at [951, 544] on select "Choose an option... Pending Applied Excluded (Questions) Excluded (Expired) Exc…" at bounding box center [960, 546] width 119 height 23
click at [967, 242] on select "Choose an option... Pending Applied Excluded (Questions) Excluded (Expired) Exc…" at bounding box center [960, 245] width 119 height 23
click at [951, 498] on select "Choose an option... Pending Applied Excluded (Questions) Excluded (Expired) Exc…" at bounding box center [960, 495] width 119 height 23
click at [961, 285] on select "Choose an option... Pending Applied Excluded (Questions) Excluded (Expired) Exc…" at bounding box center [960, 295] width 119 height 23
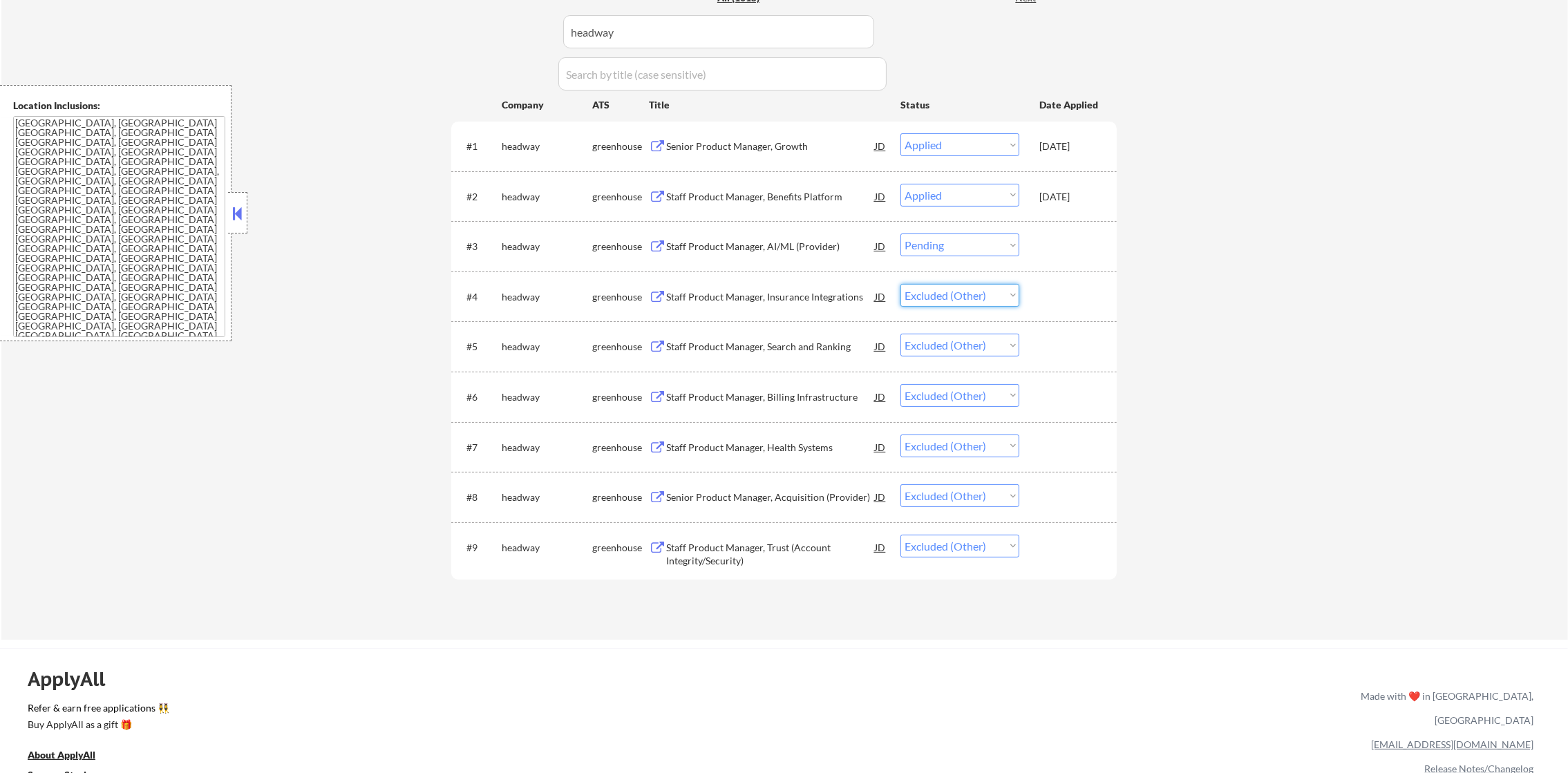
click at [900, 284] on select "Choose an option... Pending Applied Excluded (Questions) Excluded (Expired) Exc…" at bounding box center [960, 295] width 119 height 23
drag, startPoint x: 960, startPoint y: 242, endPoint x: 963, endPoint y: 250, distance: 8.5
click at [960, 242] on select "Choose an option... Pending Applied Excluded (Questions) Excluded (Expired) Exc…" at bounding box center [960, 245] width 119 height 23
click at [900, 234] on select "Choose an option... Pending Applied Excluded (Questions) Excluded (Expired) Exc…" at bounding box center [960, 245] width 119 height 23
paste input "luxurypresence"
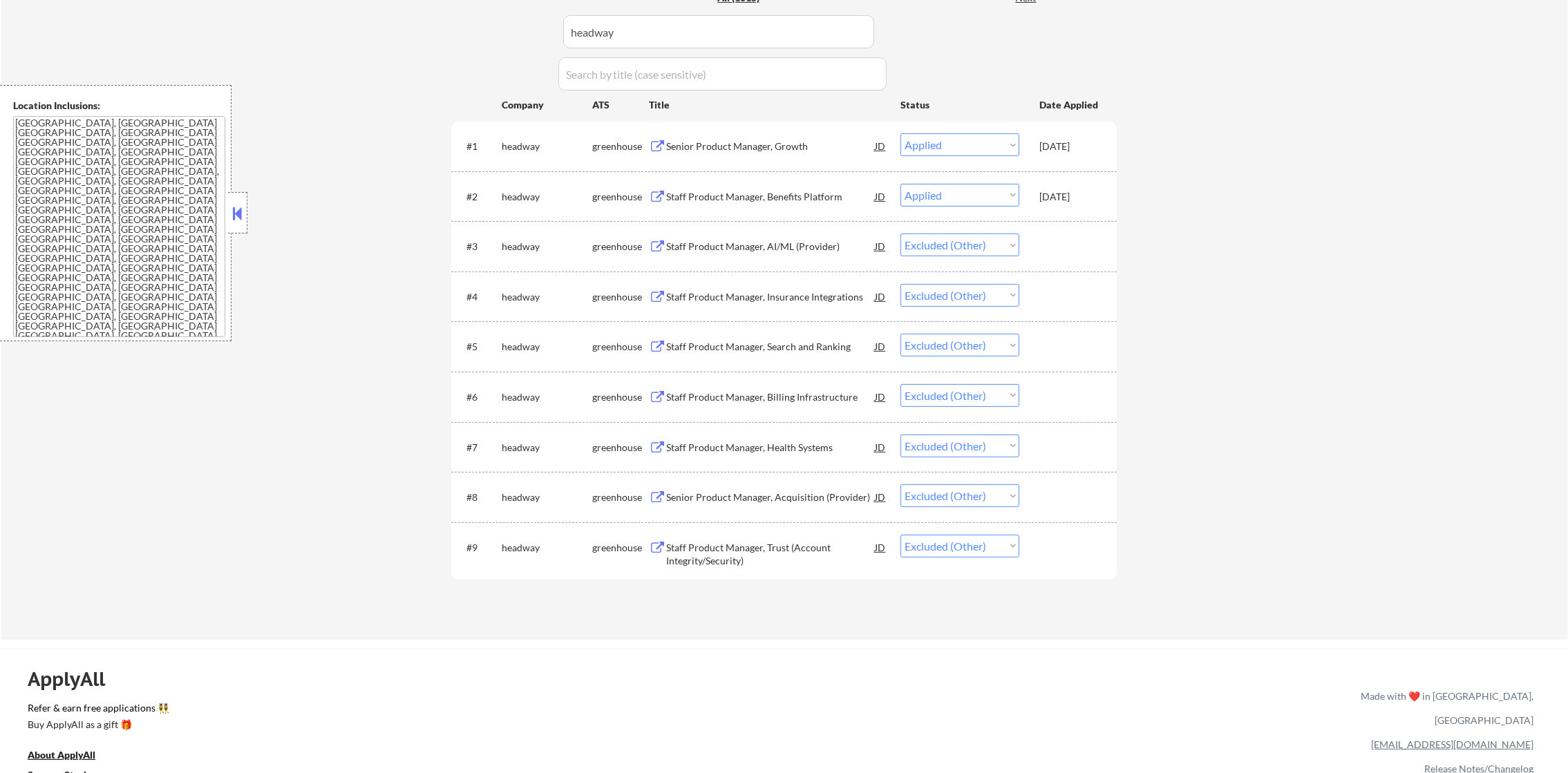
drag, startPoint x: 675, startPoint y: 32, endPoint x: 432, endPoint y: 32, distance: 243.0
click at [440, 32] on div "← Return to /applysquad Mailslurp Inbox Job Search Builder Joseph Shum User Ema…" at bounding box center [784, 135] width 690 height 988
click at [426, 32] on div "← Return to /applysquad Mailslurp Inbox Job Search Builder Joseph Shum User Ema…" at bounding box center [785, 140] width 1567 height 999
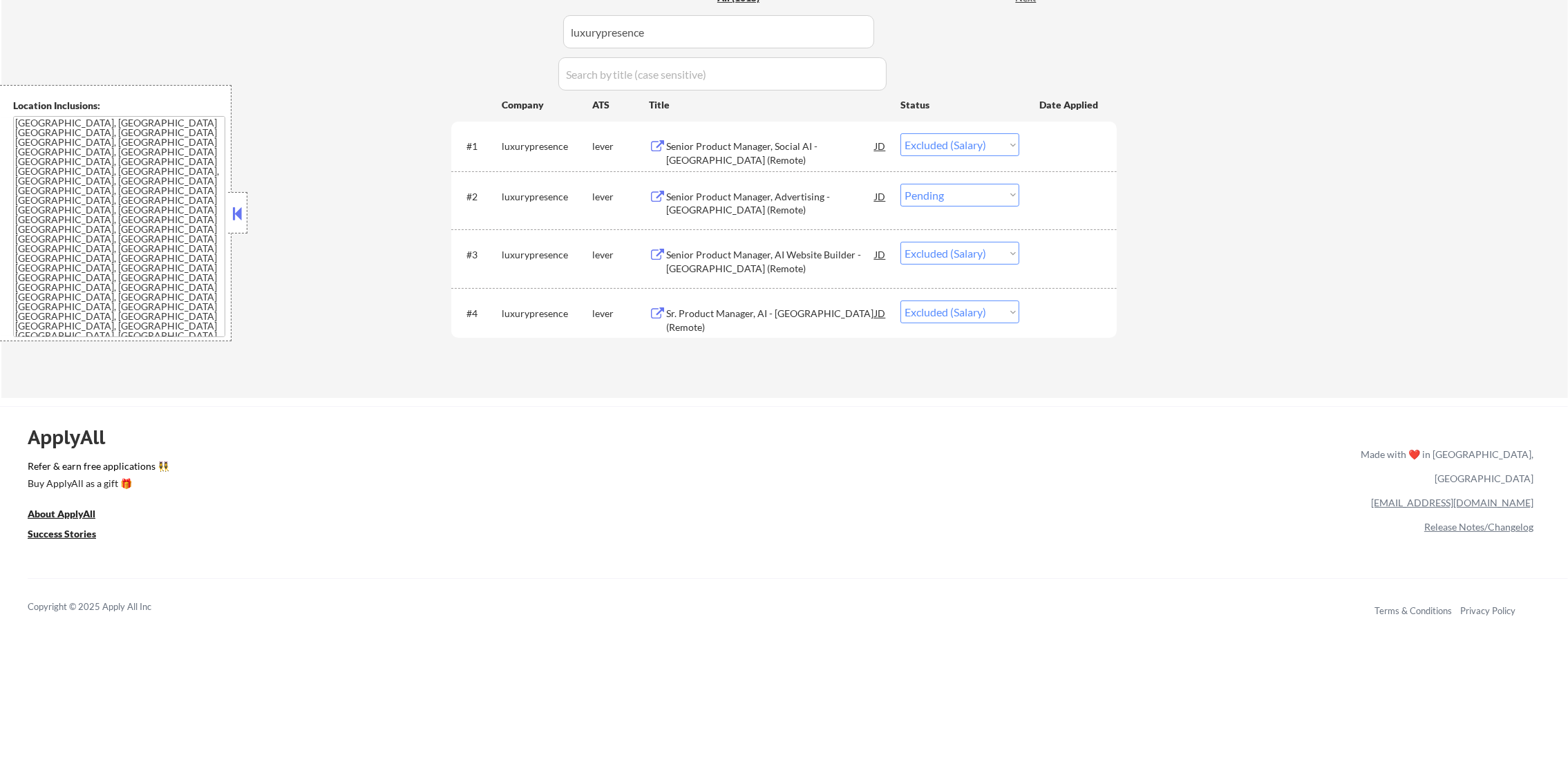
click at [817, 196] on div "Senior Product Manager, Advertising - US (Remote)" at bounding box center [771, 203] width 209 height 27
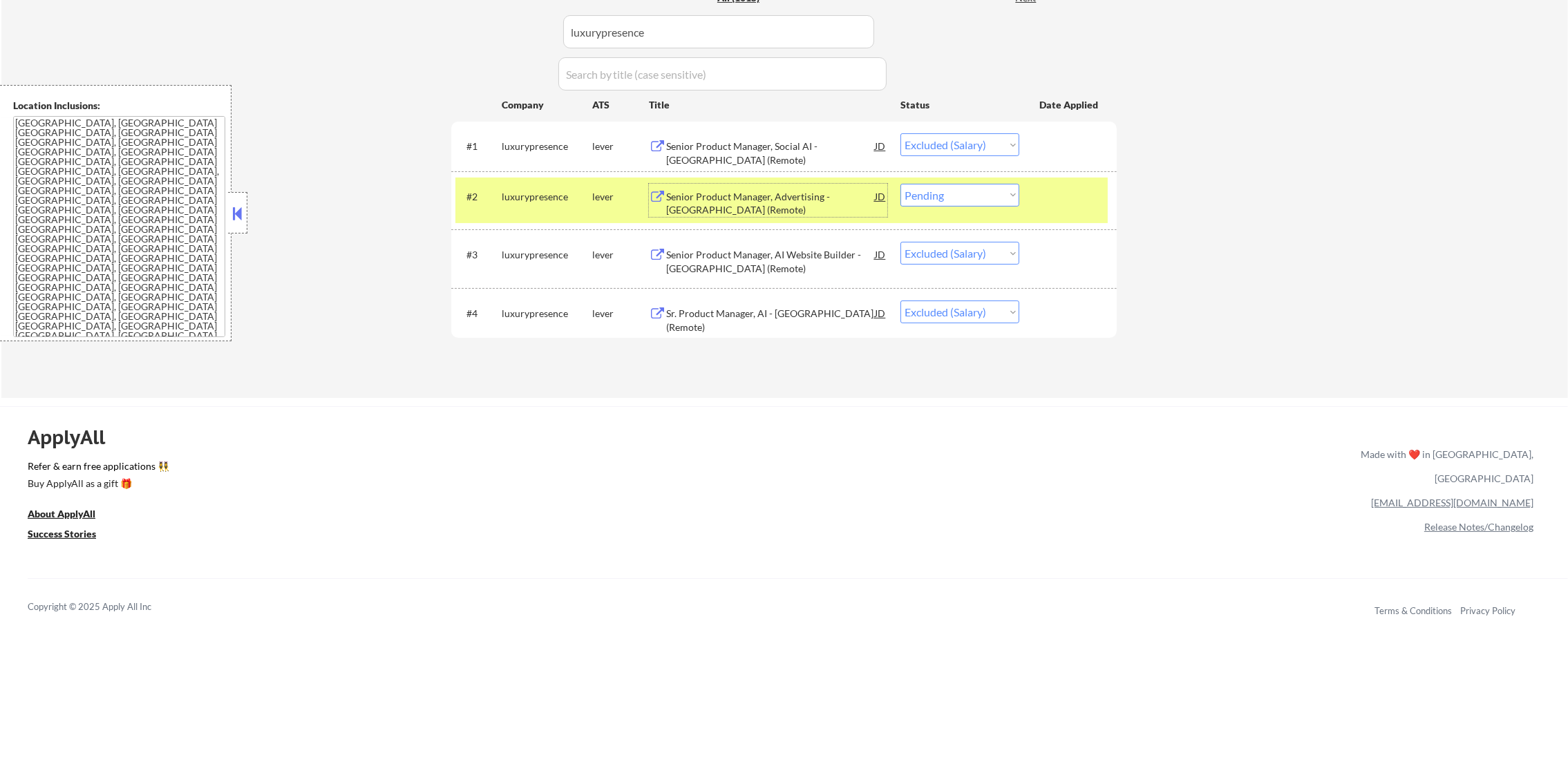
click at [936, 207] on div "#2 luxurypresence lever Senior Product Manager, Advertising - US (Remote) JD Ch…" at bounding box center [781, 201] width 653 height 46
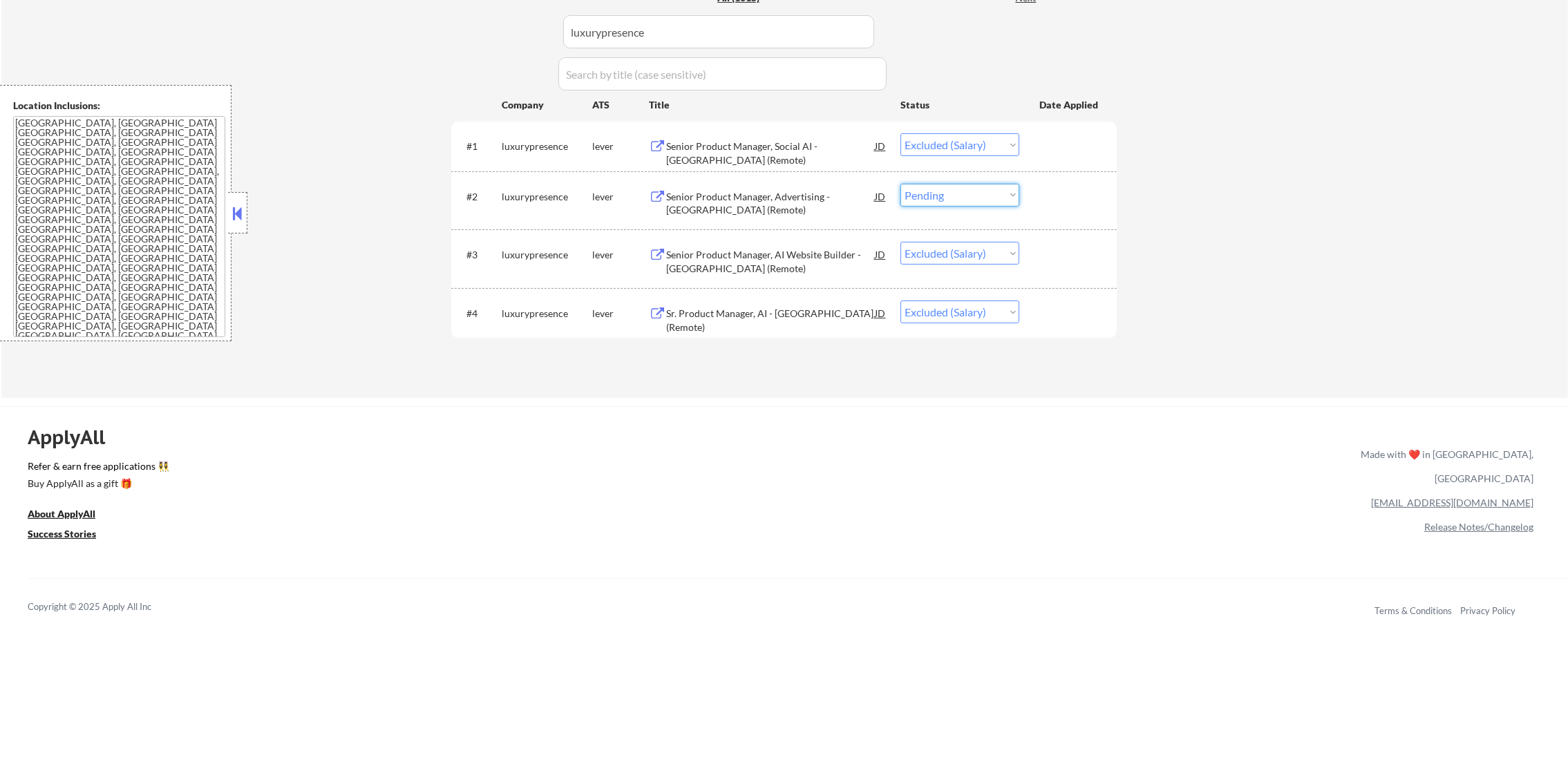
drag, startPoint x: 953, startPoint y: 197, endPoint x: 954, endPoint y: 207, distance: 10.0
click at [953, 197] on select "Choose an option... Pending Applied Excluded (Questions) Excluded (Expired) Exc…" at bounding box center [960, 195] width 119 height 23
click at [900, 184] on select "Choose an option... Pending Applied Excluded (Questions) Excluded (Expired) Exc…" at bounding box center [960, 195] width 119 height 23
paste input "twosixtechnologies"
drag, startPoint x: 698, startPoint y: 34, endPoint x: 459, endPoint y: 33, distance: 239.0
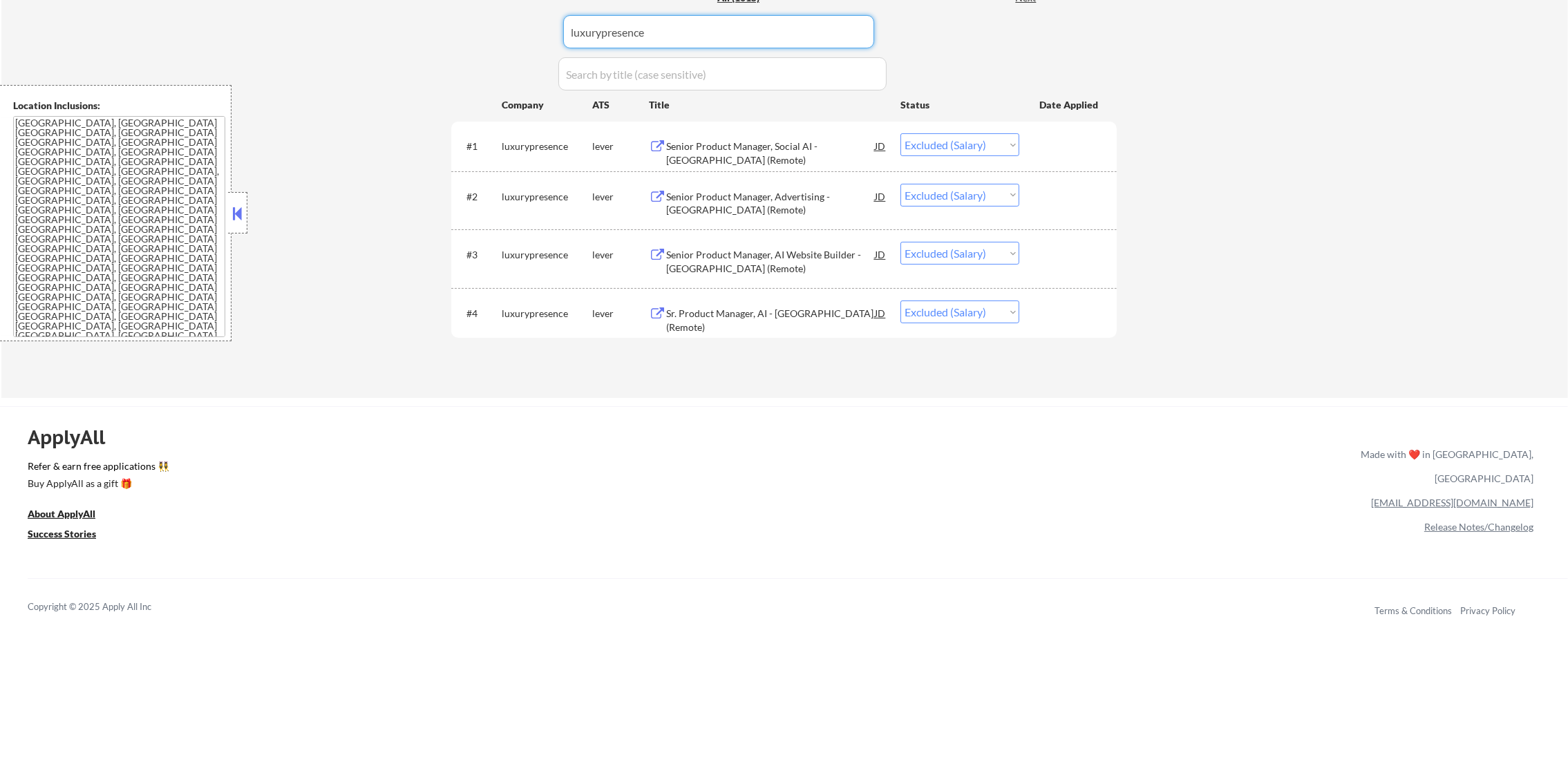
click at [469, 33] on div "Applications Pending (135) Excluded (669) Applied (211) All (1015) View All Res…" at bounding box center [784, 169] width 666 height 406
click at [457, 33] on div "Applications Pending (135) Excluded (669) Applied (211) All (1015) View All Res…" at bounding box center [784, 169] width 666 height 406
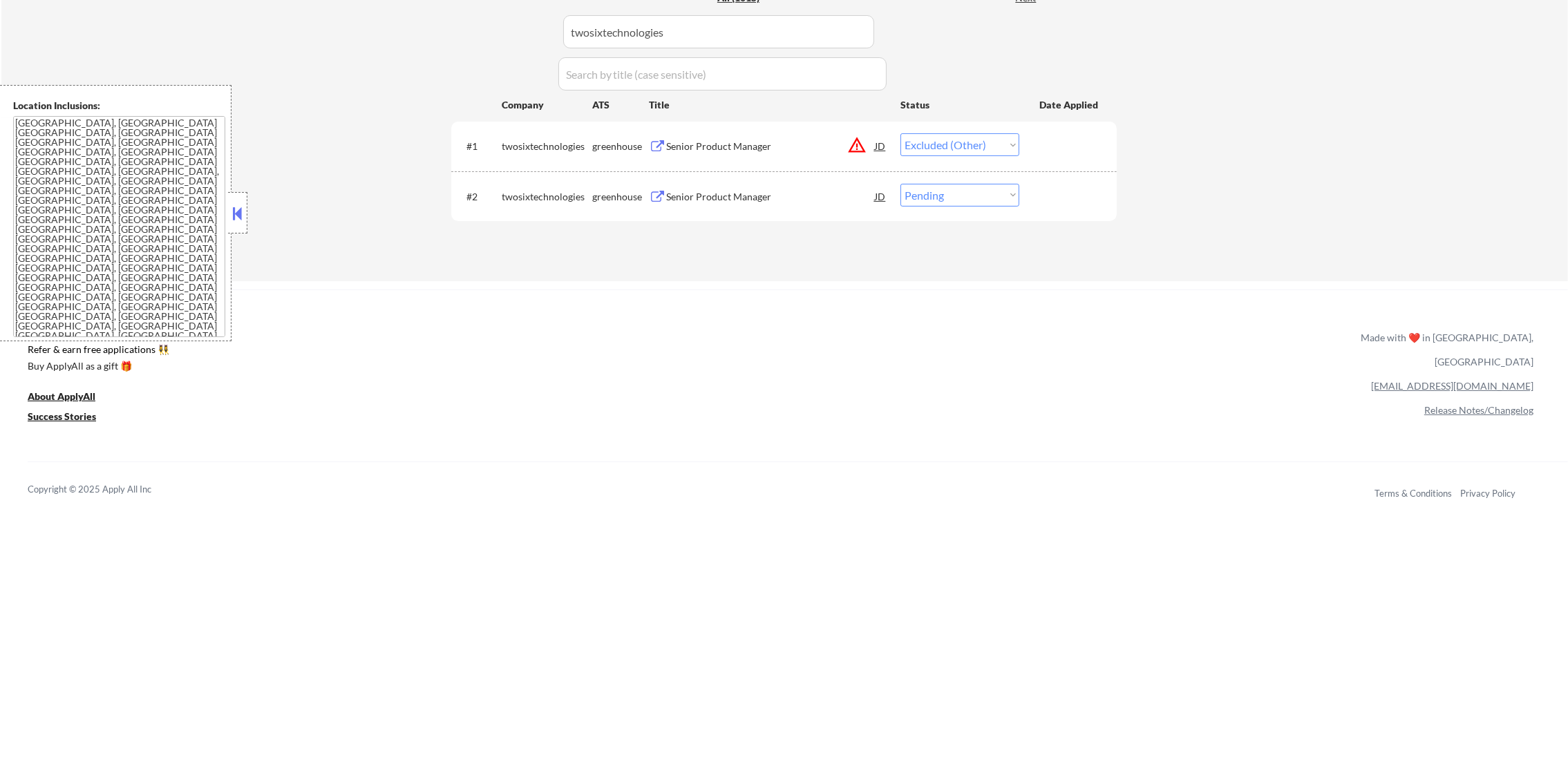
click at [782, 202] on div "Senior Product Manager" at bounding box center [771, 197] width 209 height 14
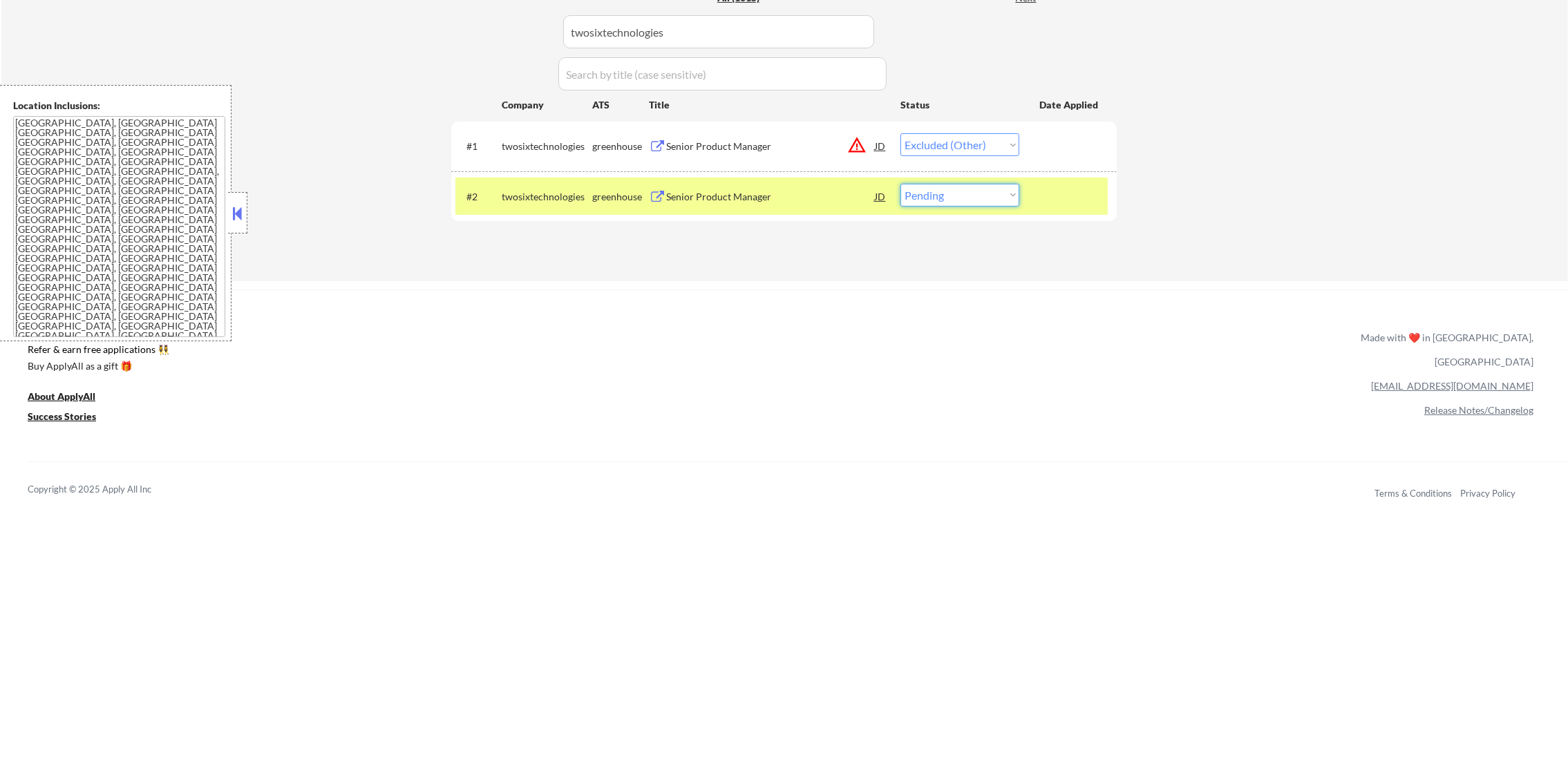
click at [914, 190] on select "Choose an option... Pending Applied Excluded (Questions) Excluded (Expired) Exc…" at bounding box center [960, 195] width 119 height 23
click at [900, 184] on select "Choose an option... Pending Applied Excluded (Questions) Excluded (Expired) Exc…" at bounding box center [960, 195] width 119 height 23
click at [556, 208] on div "twosixtechnologies" at bounding box center [547, 197] width 91 height 25
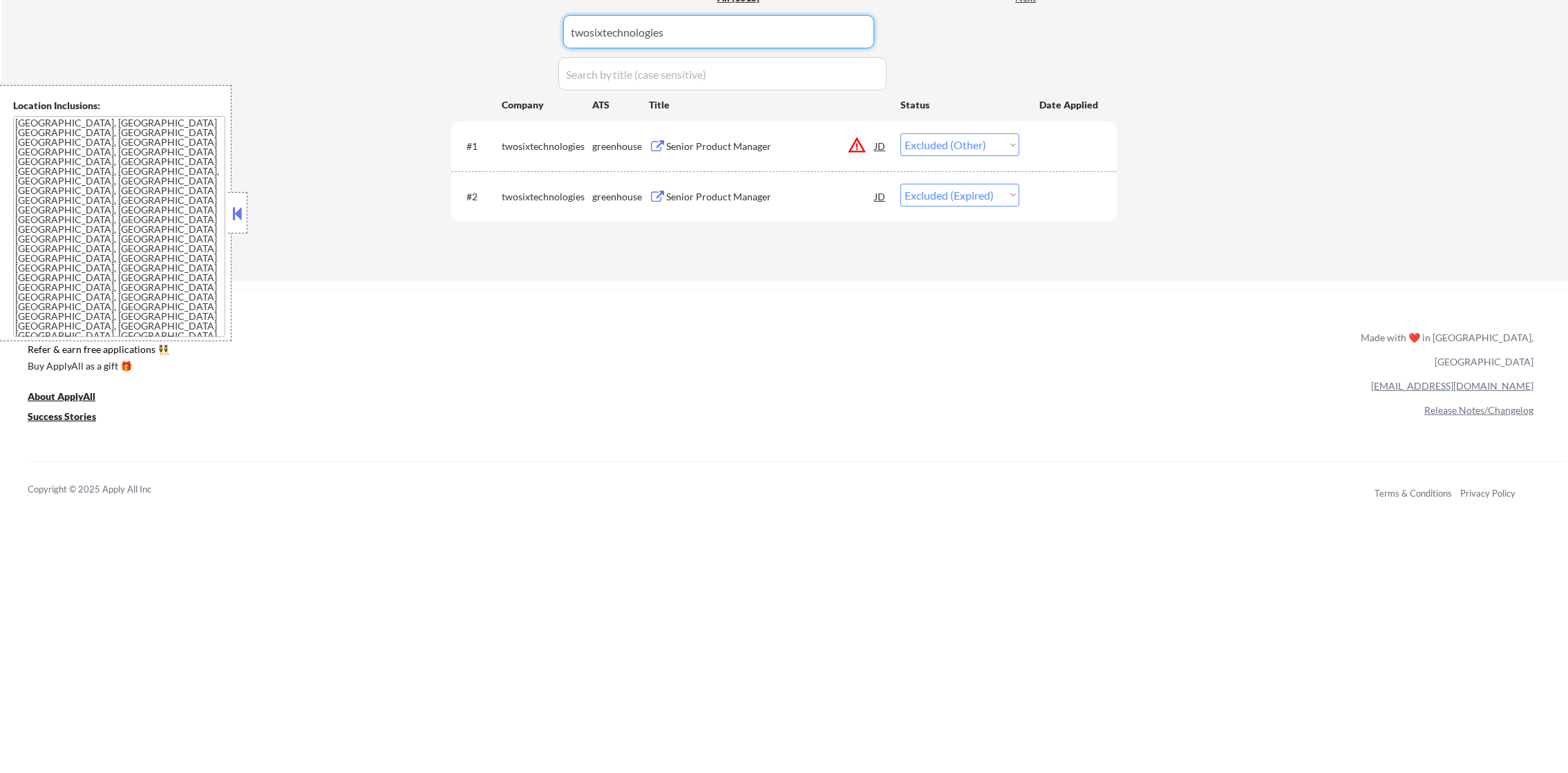
paste input "twilio"
drag, startPoint x: 667, startPoint y: 26, endPoint x: 446, endPoint y: 28, distance: 221.0
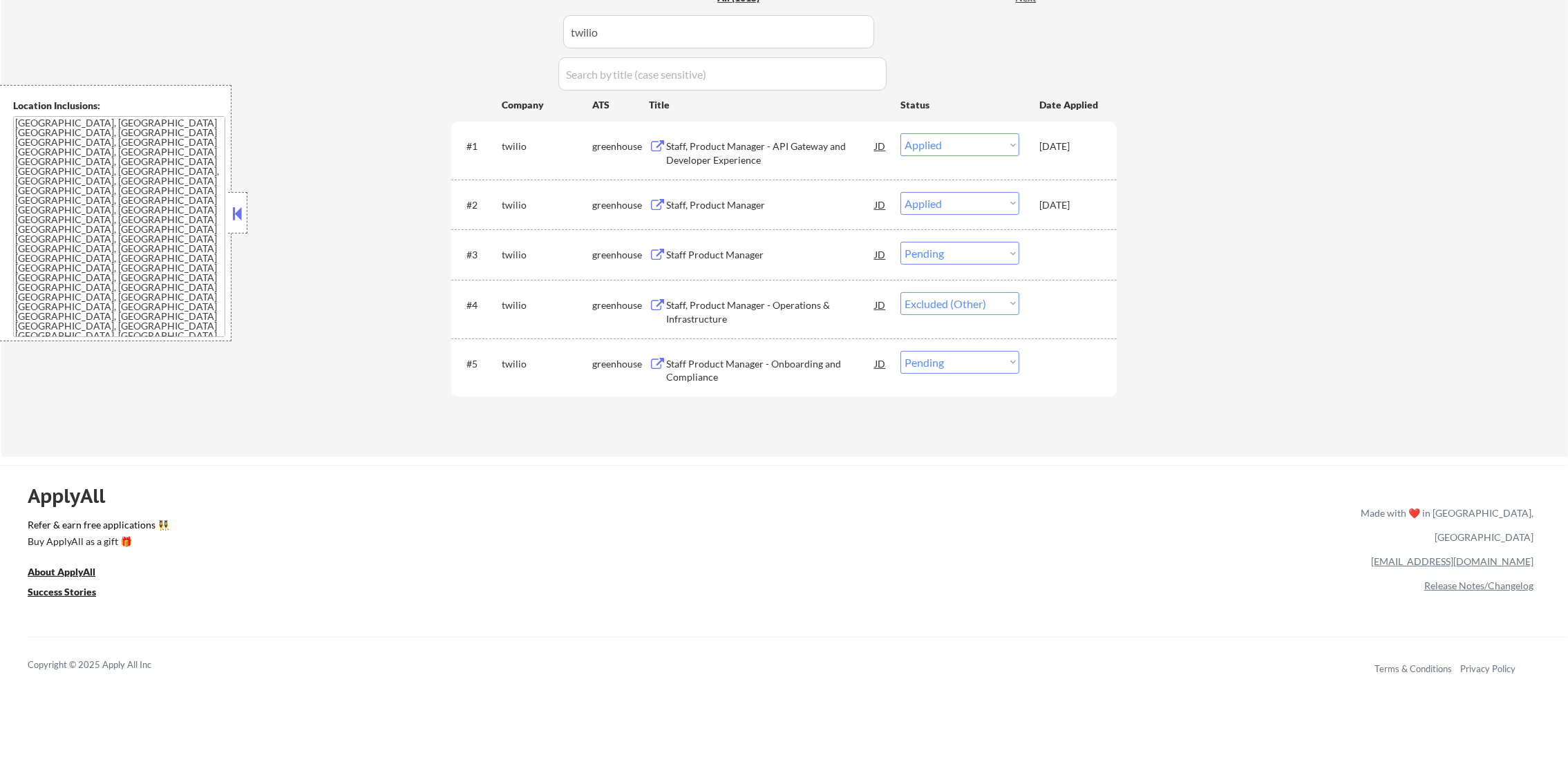
drag, startPoint x: 999, startPoint y: 253, endPoint x: 1004, endPoint y: 265, distance: 13.0
click at [999, 253] on select "Choose an option... Pending Applied Excluded (Questions) Excluded (Expired) Exc…" at bounding box center [960, 253] width 119 height 23
click at [900, 242] on select "Choose an option... Pending Applied Excluded (Questions) Excluded (Expired) Exc…" at bounding box center [960, 253] width 119 height 23
click at [1001, 362] on select "Choose an option... Pending Applied Excluded (Questions) Excluded (Expired) Exc…" at bounding box center [960, 362] width 119 height 23
click at [900, 351] on select "Choose an option... Pending Applied Excluded (Questions) Excluded (Expired) Exc…" at bounding box center [960, 362] width 119 height 23
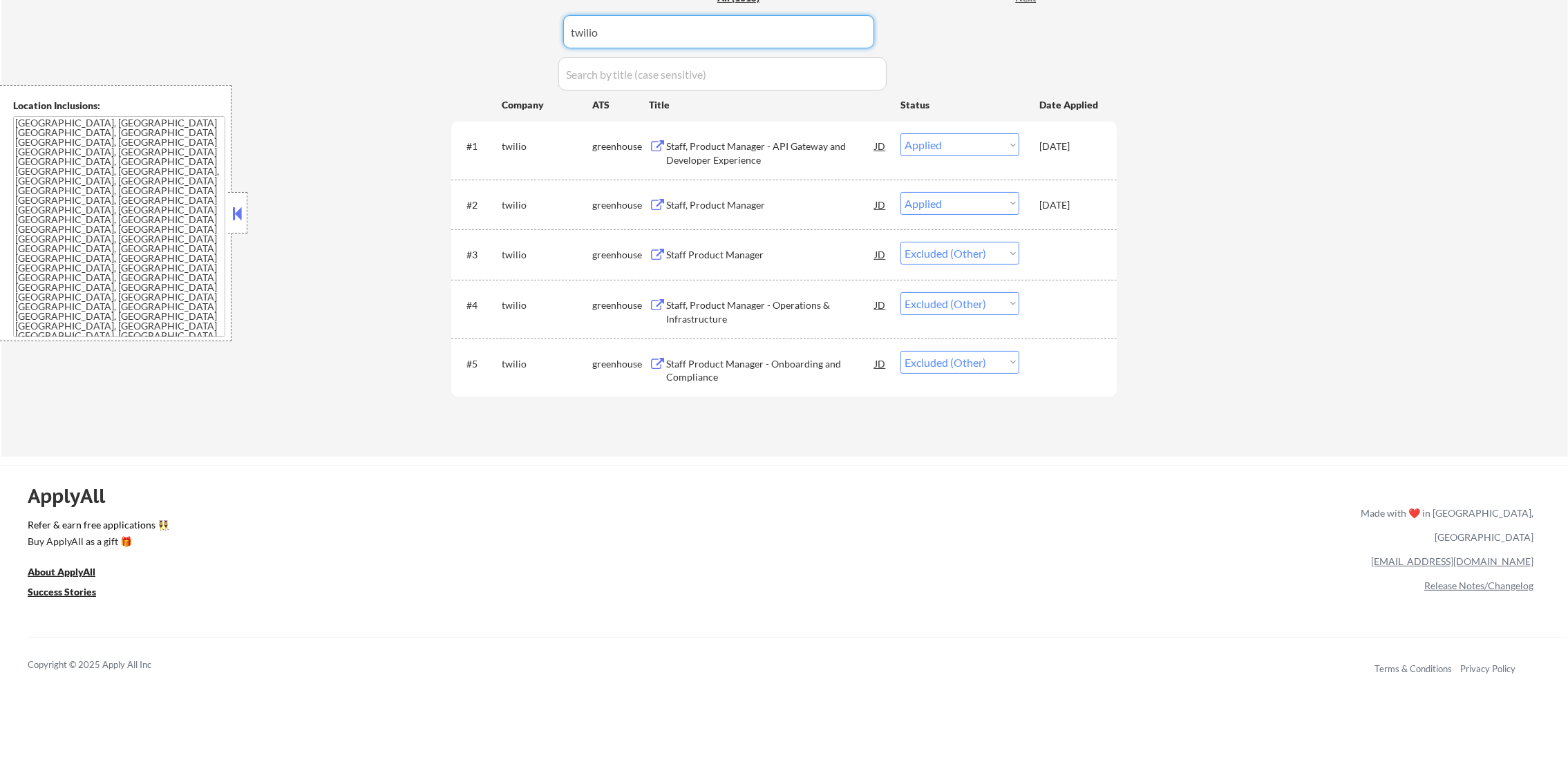
drag, startPoint x: 662, startPoint y: 24, endPoint x: 478, endPoint y: 33, distance: 184.2
click at [480, 33] on div "Applications Pending (131) Excluded (673) Applied (211) All (1015) View All Res…" at bounding box center [784, 198] width 666 height 464
paste input "rula"
click at [478, 33] on div "Applications Pending (131) Excluded (673) Applied (211) All (1015) View All Res…" at bounding box center [784, 198] width 666 height 464
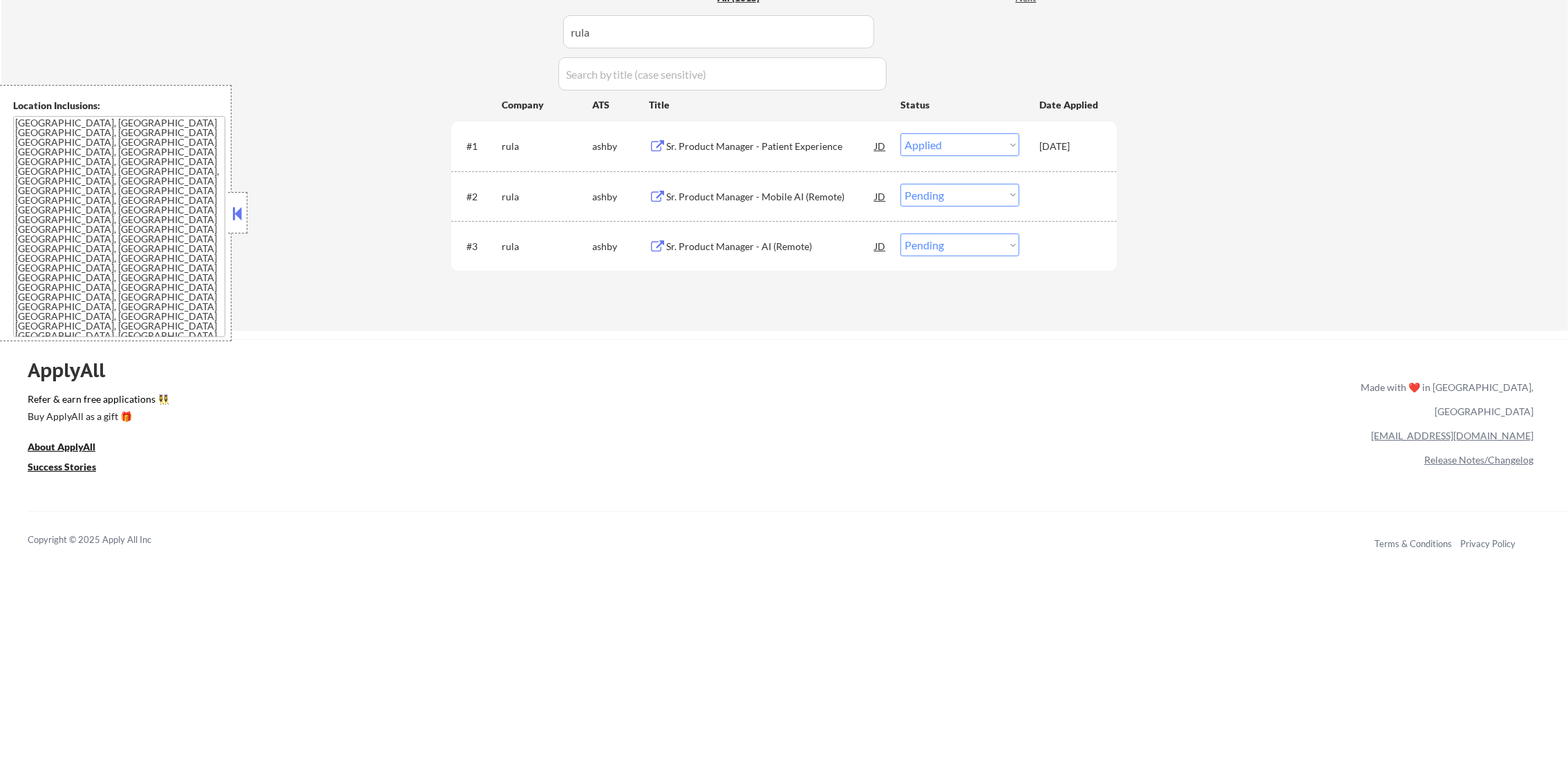
click at [798, 188] on div "Sr. Product Manager - Mobile AI (Remote)" at bounding box center [771, 197] width 209 height 25
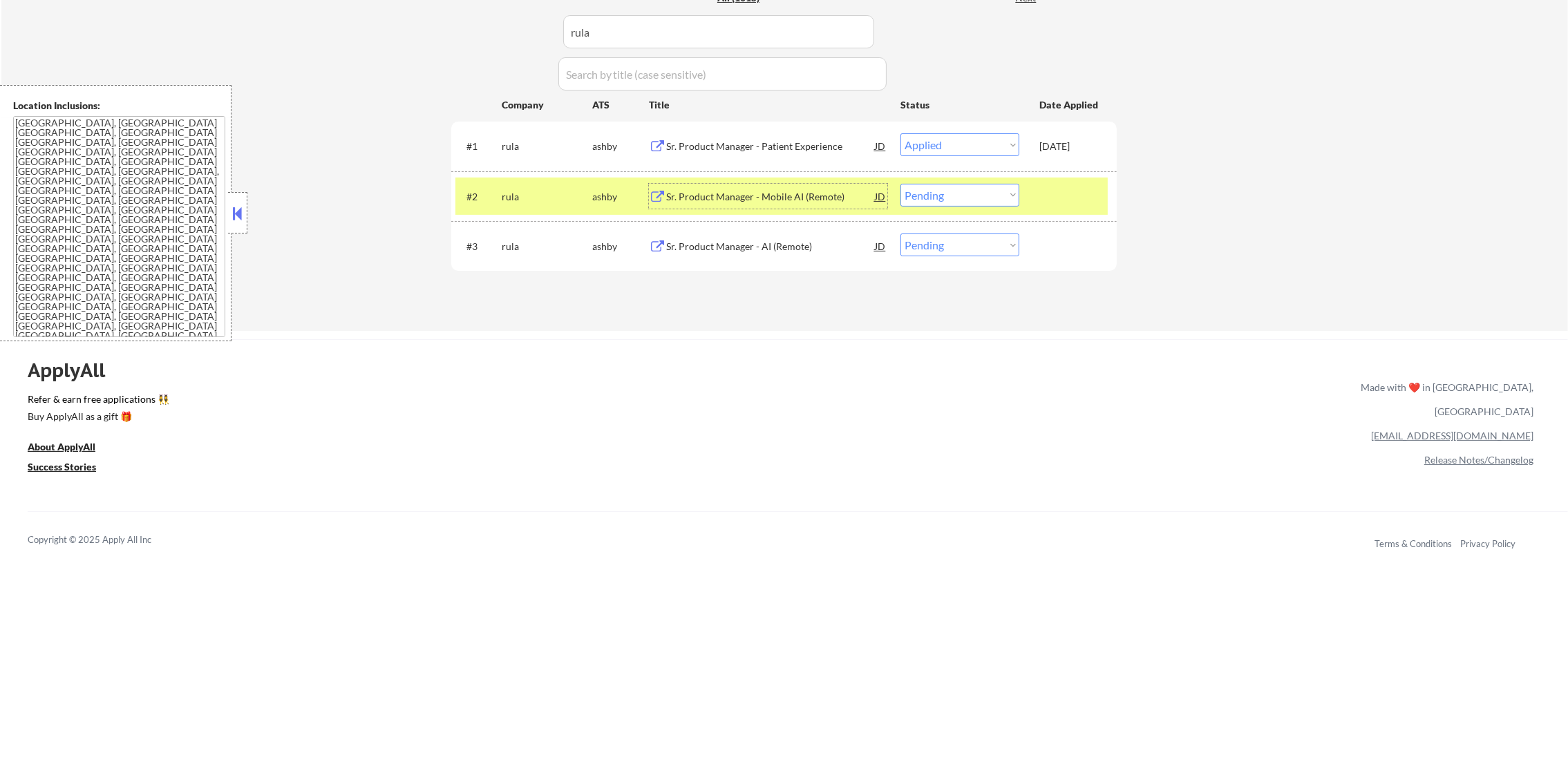
click at [981, 199] on select "Choose an option... Pending Applied Excluded (Questions) Excluded (Expired) Exc…" at bounding box center [960, 195] width 119 height 23
click at [900, 184] on select "Choose an option... Pending Applied Excluded (Questions) Excluded (Expired) Exc…" at bounding box center [960, 195] width 119 height 23
click at [745, 230] on div "#3 rula ashby Sr. Product Manager - AI (Remote) JD warning_amber Choose an opti…" at bounding box center [781, 246] width 653 height 37
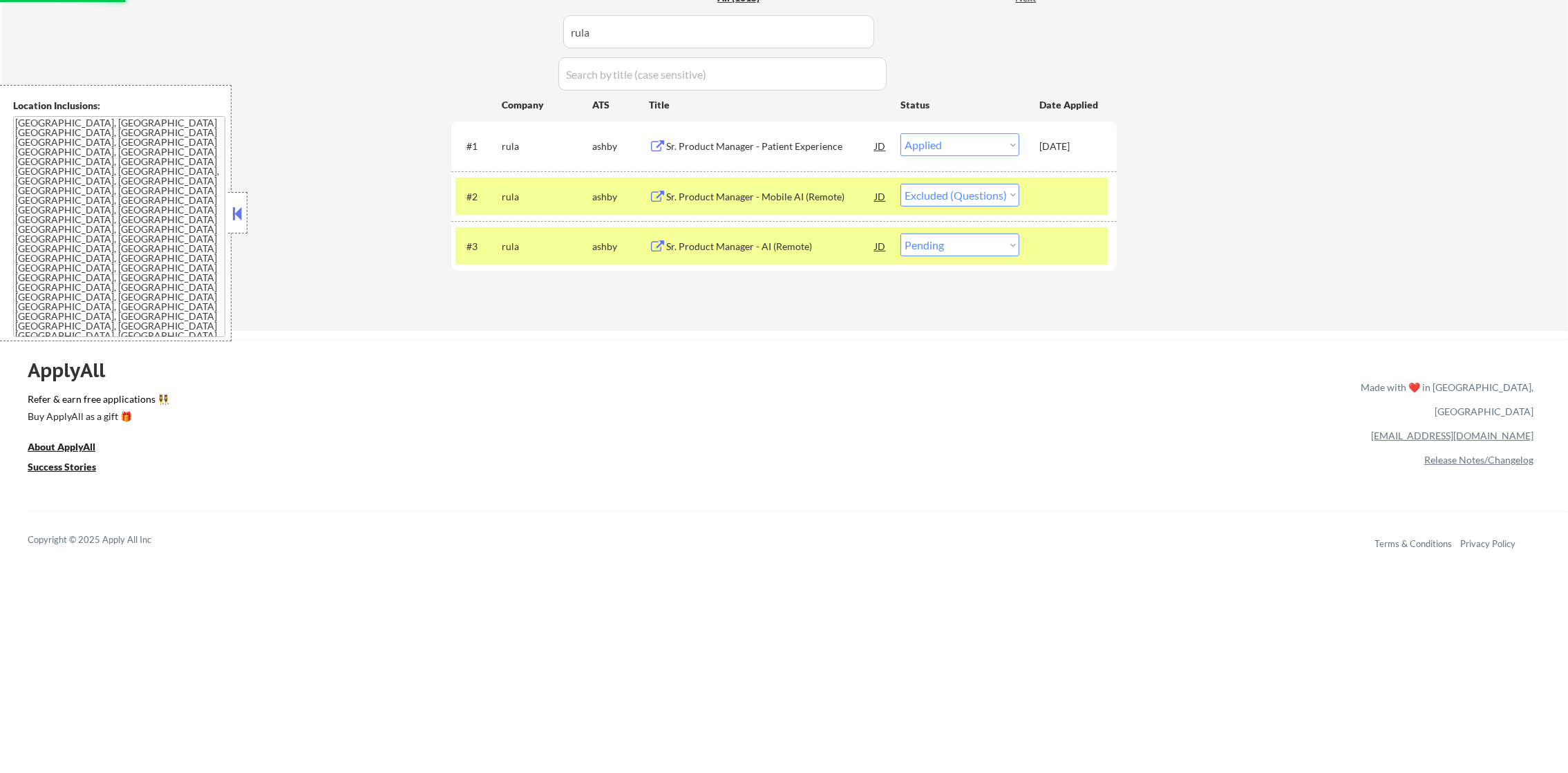
click at [793, 244] on div "Sr. Product Manager - AI (Remote)" at bounding box center [771, 247] width 209 height 14
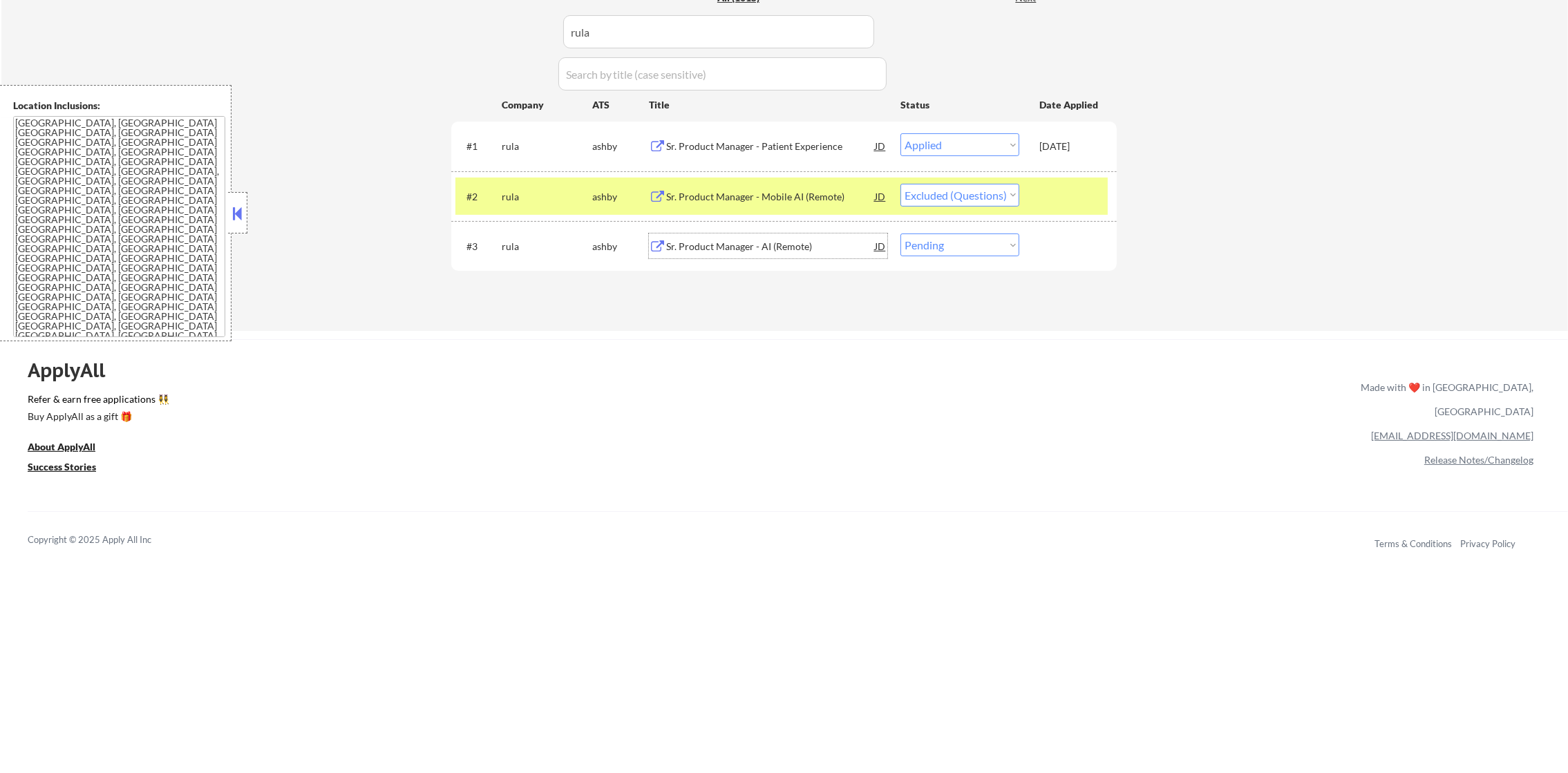
click at [1014, 246] on select "Choose an option... Pending Applied Excluded (Questions) Excluded (Expired) Exc…" at bounding box center [960, 245] width 119 height 23
click at [900, 234] on select "Choose an option... Pending Applied Excluded (Questions) Excluded (Expired) Exc…" at bounding box center [960, 245] width 119 height 23
click at [531, 188] on div "rula" at bounding box center [547, 197] width 91 height 25
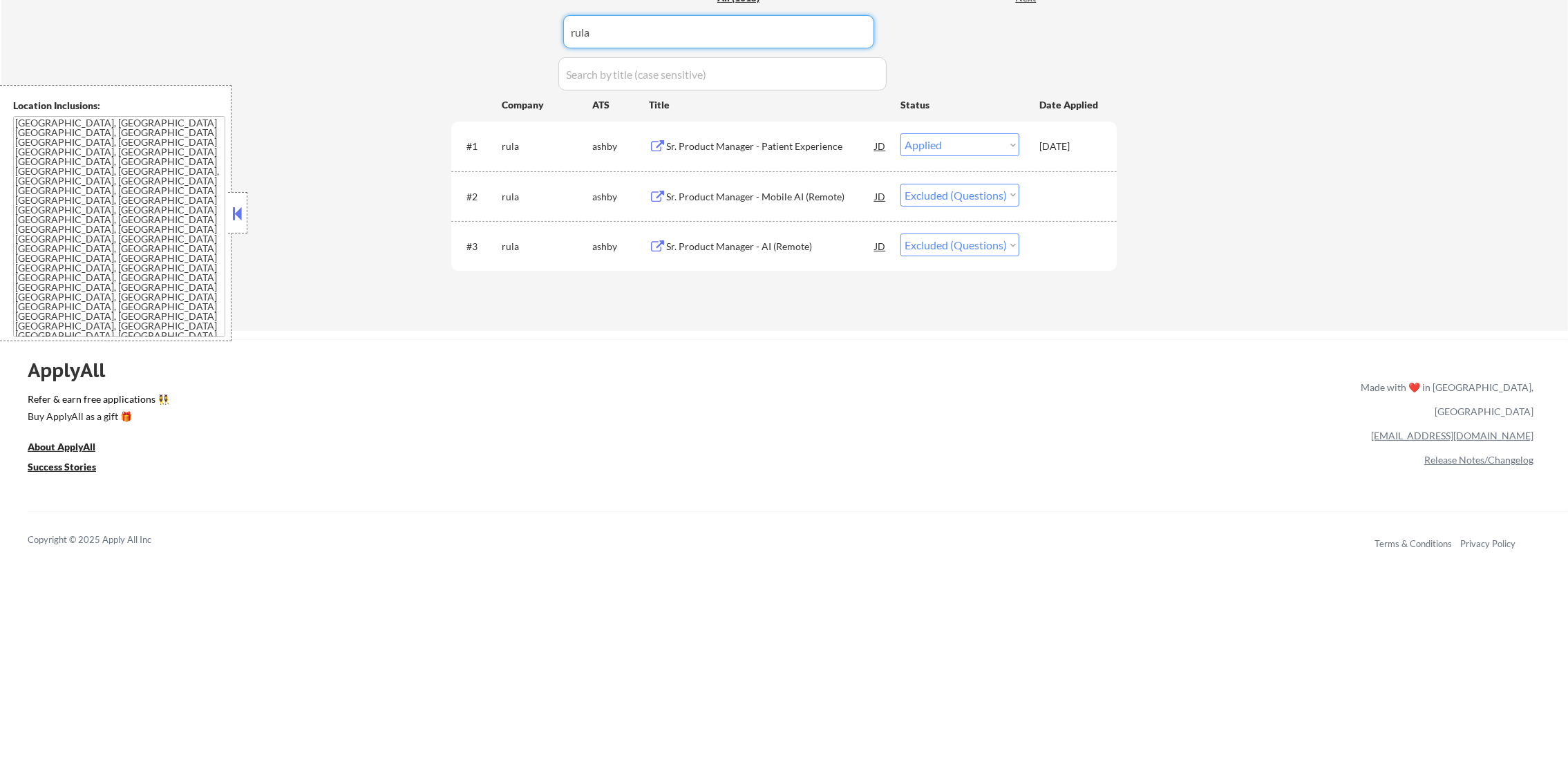
drag, startPoint x: 671, startPoint y: 40, endPoint x: 417, endPoint y: 36, distance: 254.0
paste input "abacusinsights"
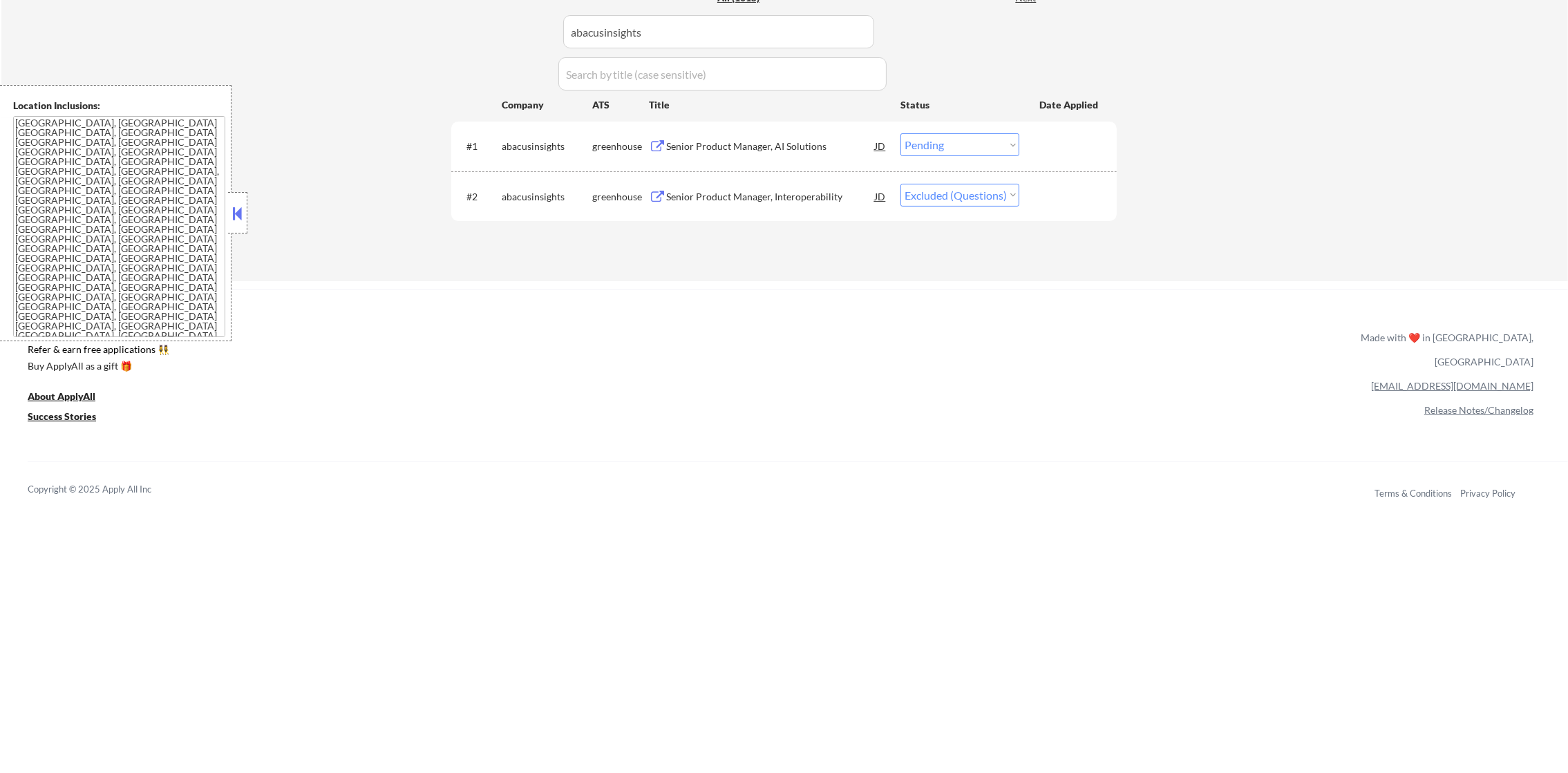
click at [741, 153] on div "Senior Product Manager, AI Solutions" at bounding box center [771, 147] width 209 height 14
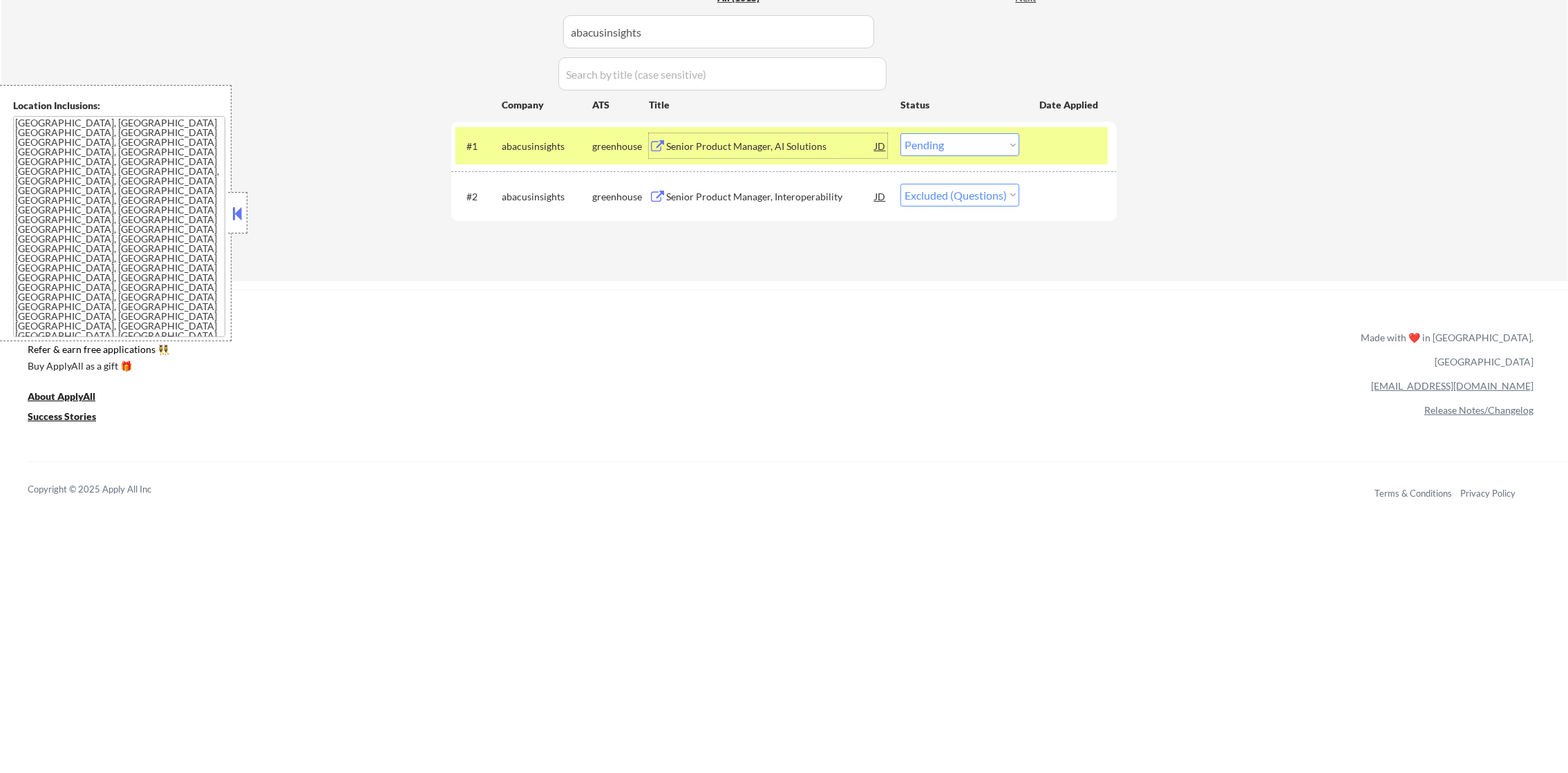
click at [946, 130] on div "#1 abacusinsights greenhouse Senior Product Manager, AI Solutions JD warning_am…" at bounding box center [781, 146] width 653 height 37
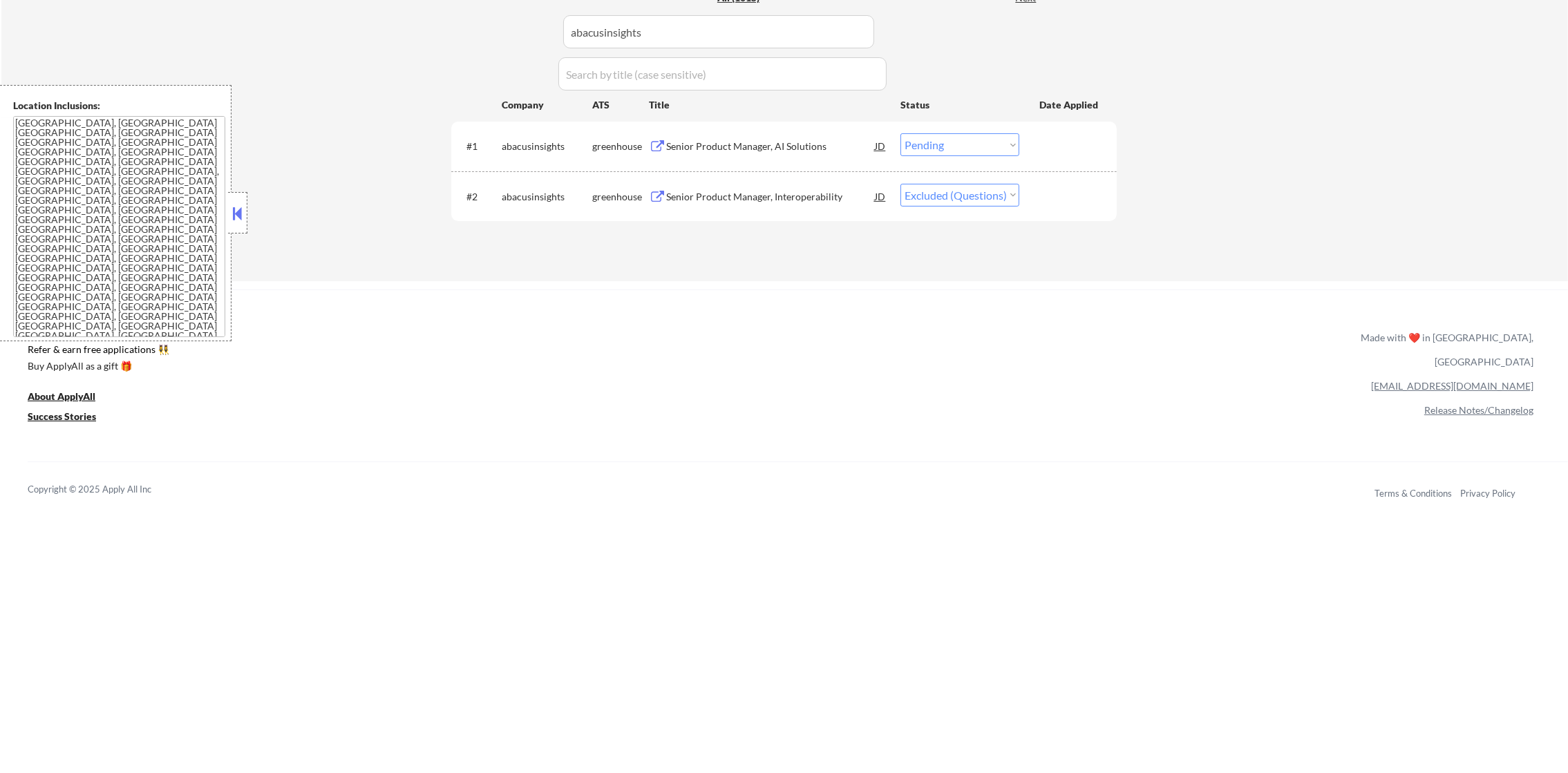
drag, startPoint x: 951, startPoint y: 150, endPoint x: 951, endPoint y: 158, distance: 8.0
click at [951, 150] on select "Choose an option... Pending Applied Excluded (Questions) Excluded (Expired) Exc…" at bounding box center [960, 145] width 119 height 23
click at [900, 134] on select "Choose an option... Pending Applied Excluded (Questions) Excluded (Expired) Exc…" at bounding box center [960, 145] width 119 height 23
drag, startPoint x: 662, startPoint y: 28, endPoint x: 486, endPoint y: 28, distance: 176.0
click at [486, 28] on div "Applications Pending (128) Excluded (675) Applied (212) All (1015) View All Res…" at bounding box center [784, 110] width 666 height 289
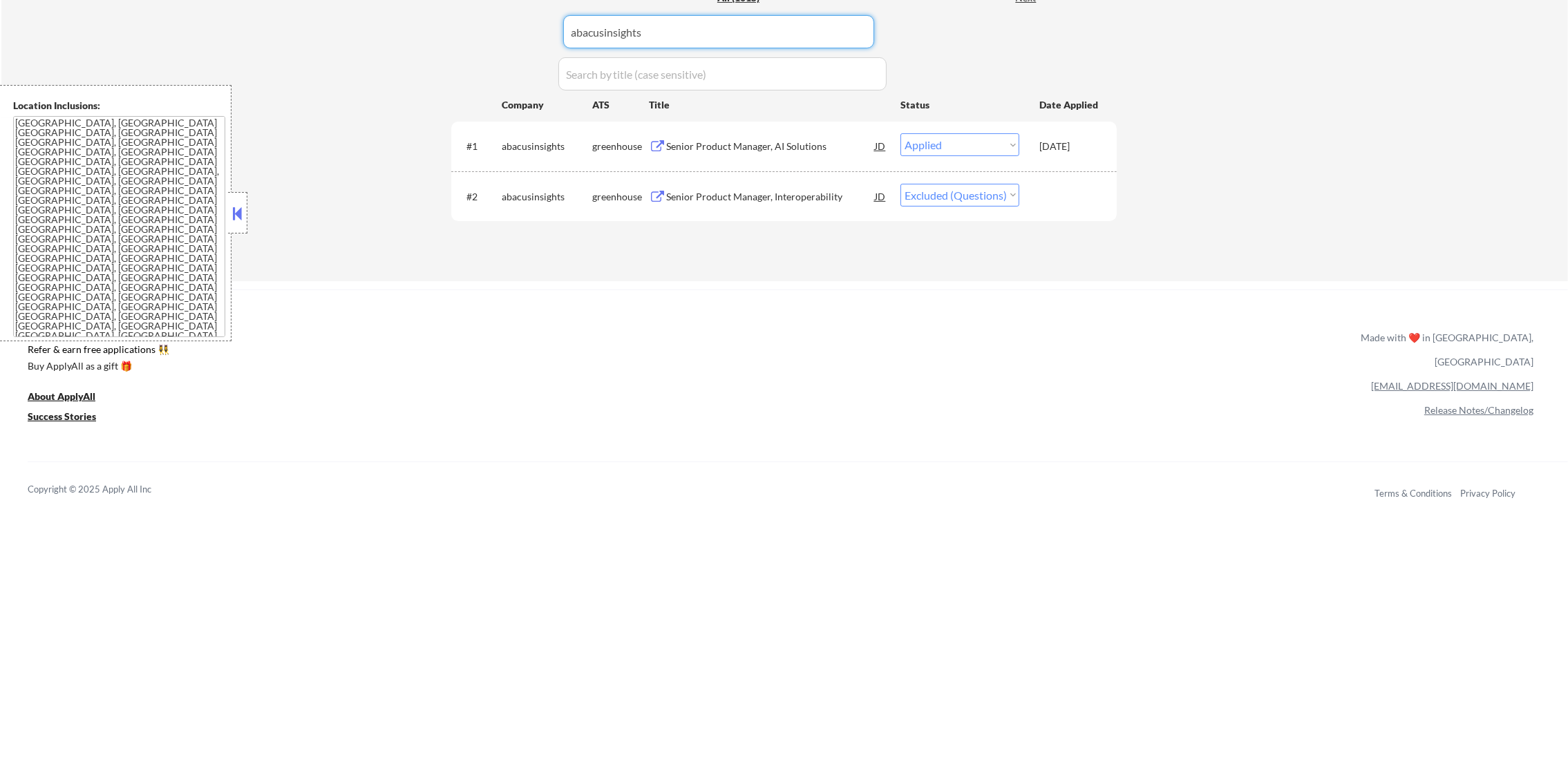
paste input "scoutmotors"
click at [486, 28] on div "Applications Pending (128) Excluded (675) Applied (212) All (1015) View All Res…" at bounding box center [784, 110] width 666 height 289
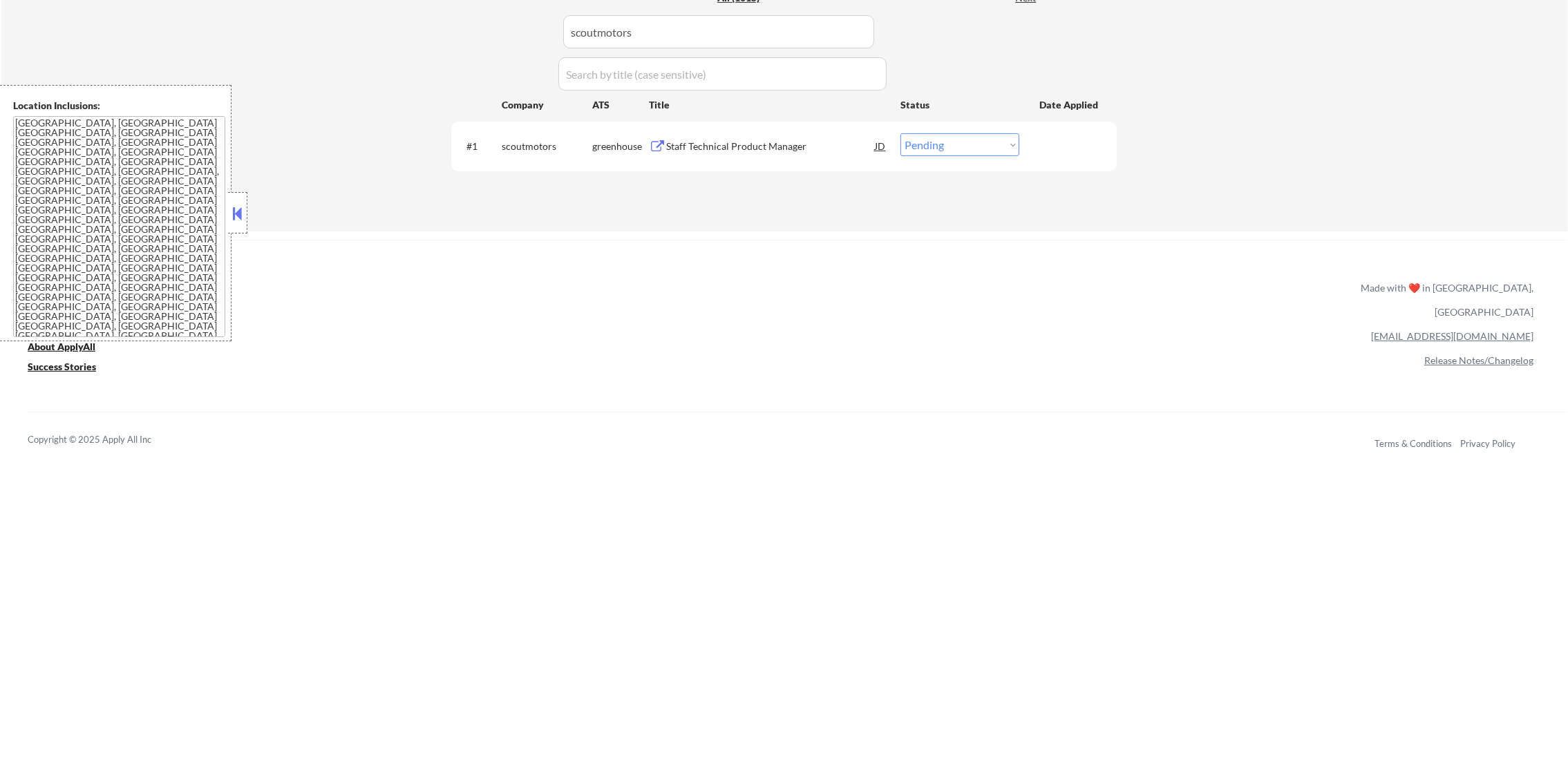
click at [781, 150] on div "Staff Technical Product Manager" at bounding box center [771, 147] width 209 height 14
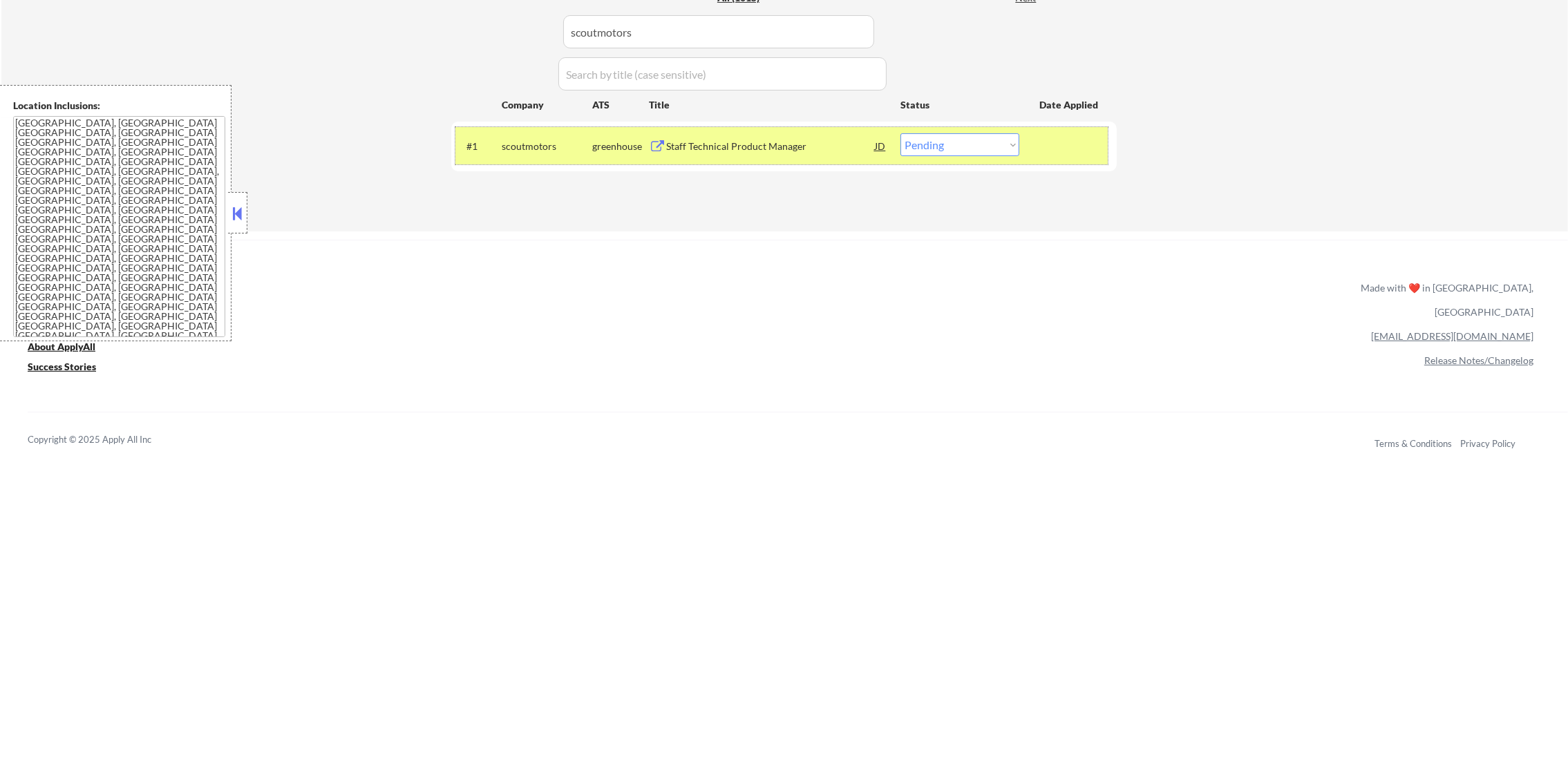
click at [945, 131] on div "#1 scoutmotors greenhouse Staff Technical Product Manager JD warning_amber Choo…" at bounding box center [781, 146] width 653 height 37
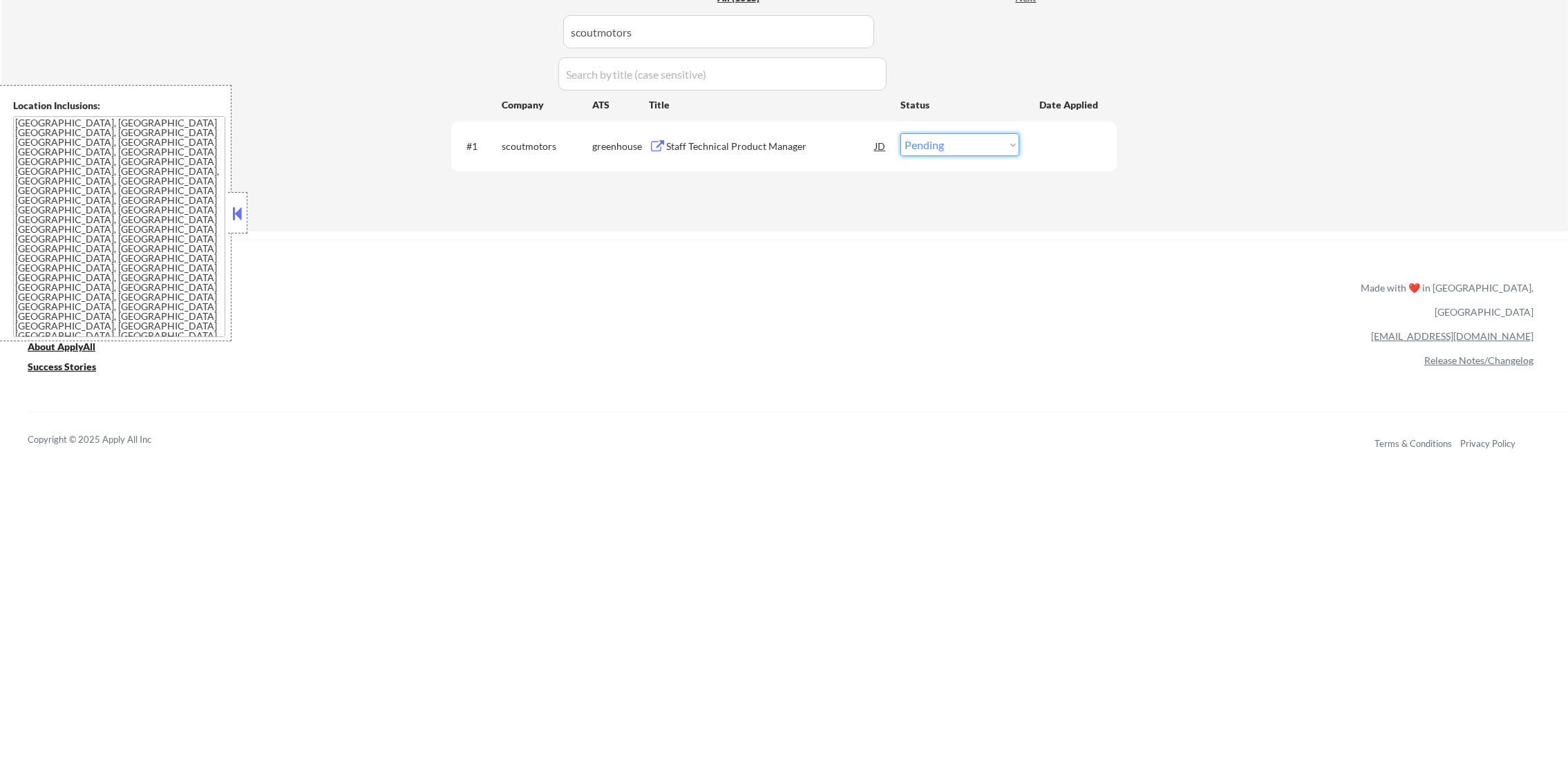
drag, startPoint x: 949, startPoint y: 149, endPoint x: 949, endPoint y: 156, distance: 7.0
click at [949, 149] on select "Choose an option... Pending Applied Excluded (Questions) Excluded (Expired) Exc…" at bounding box center [960, 145] width 119 height 23
click at [900, 134] on select "Choose an option... Pending Applied Excluded (Questions) Excluded (Expired) Exc…" at bounding box center [960, 145] width 119 height 23
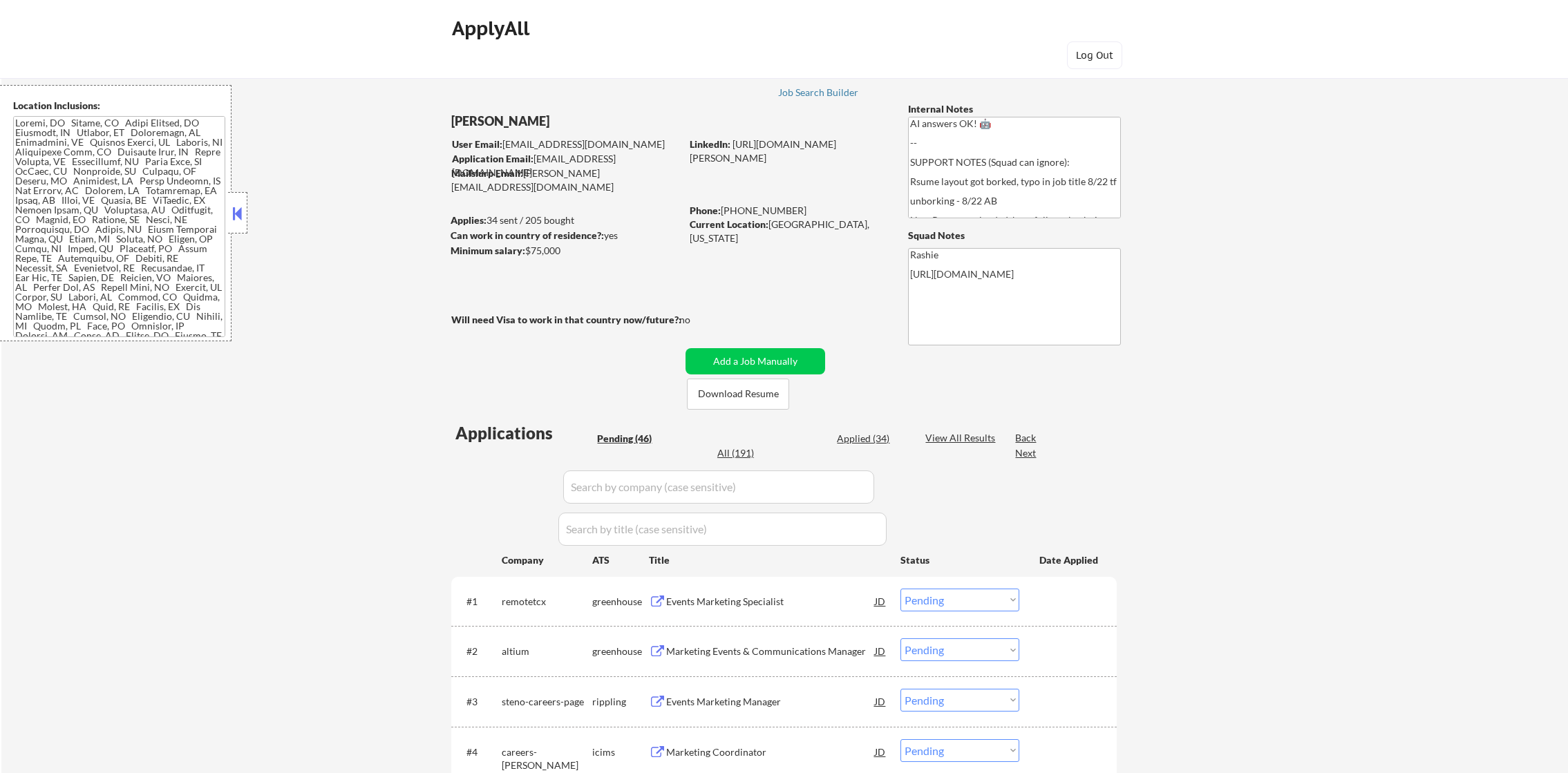
select select ""pending""
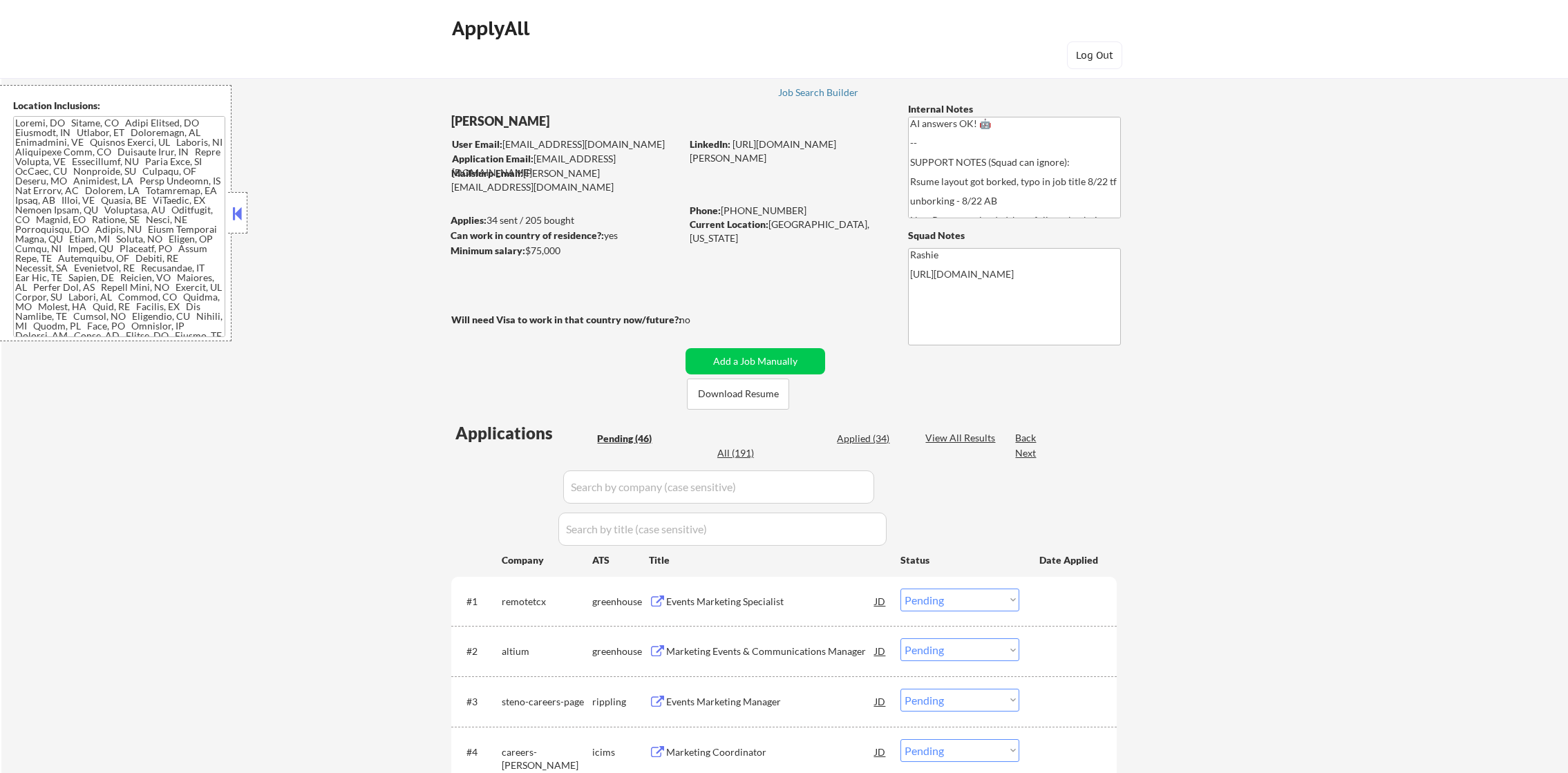
select select ""pending""
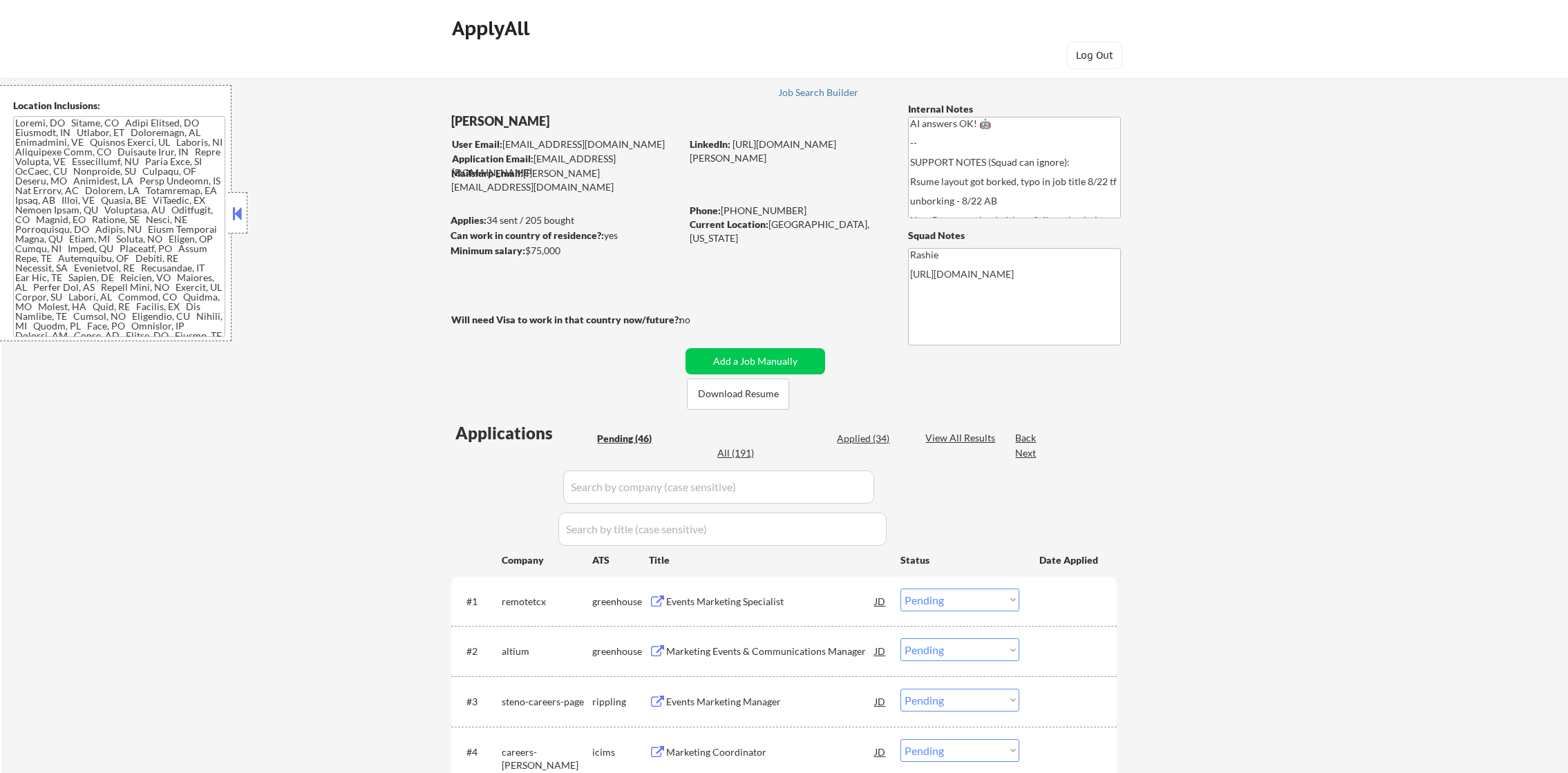
select select ""pending""
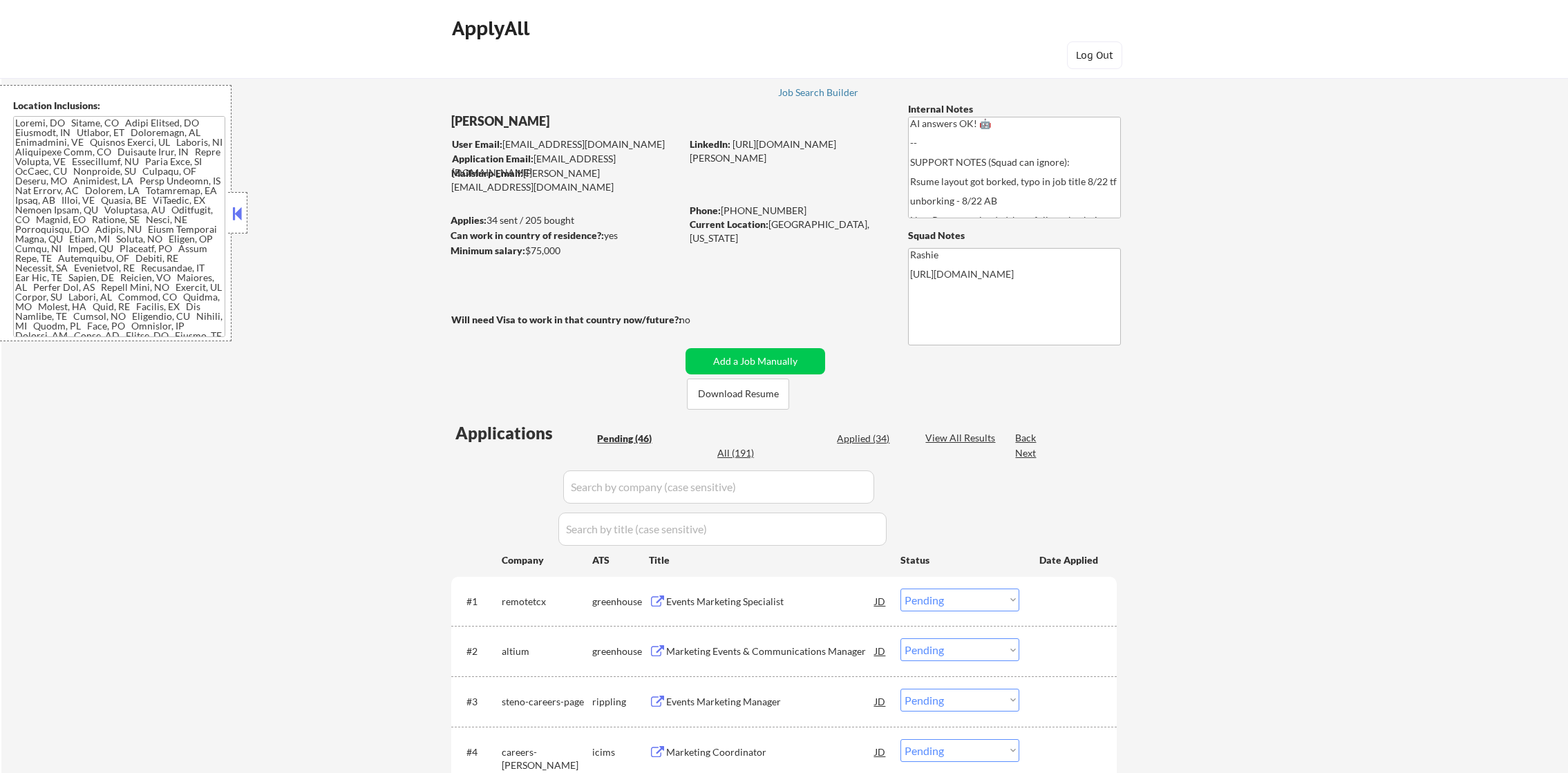
select select ""pending""
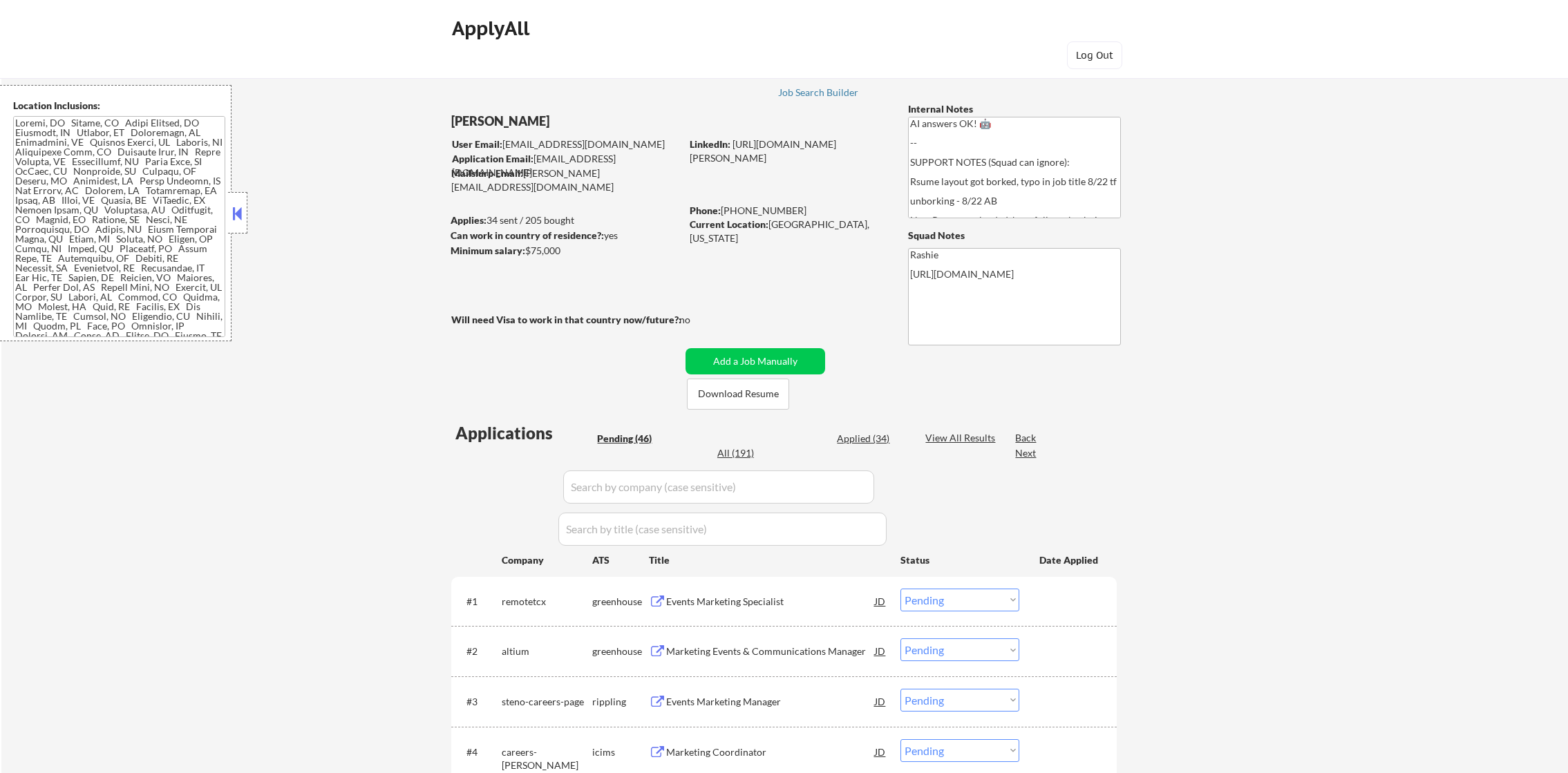
select select ""pending""
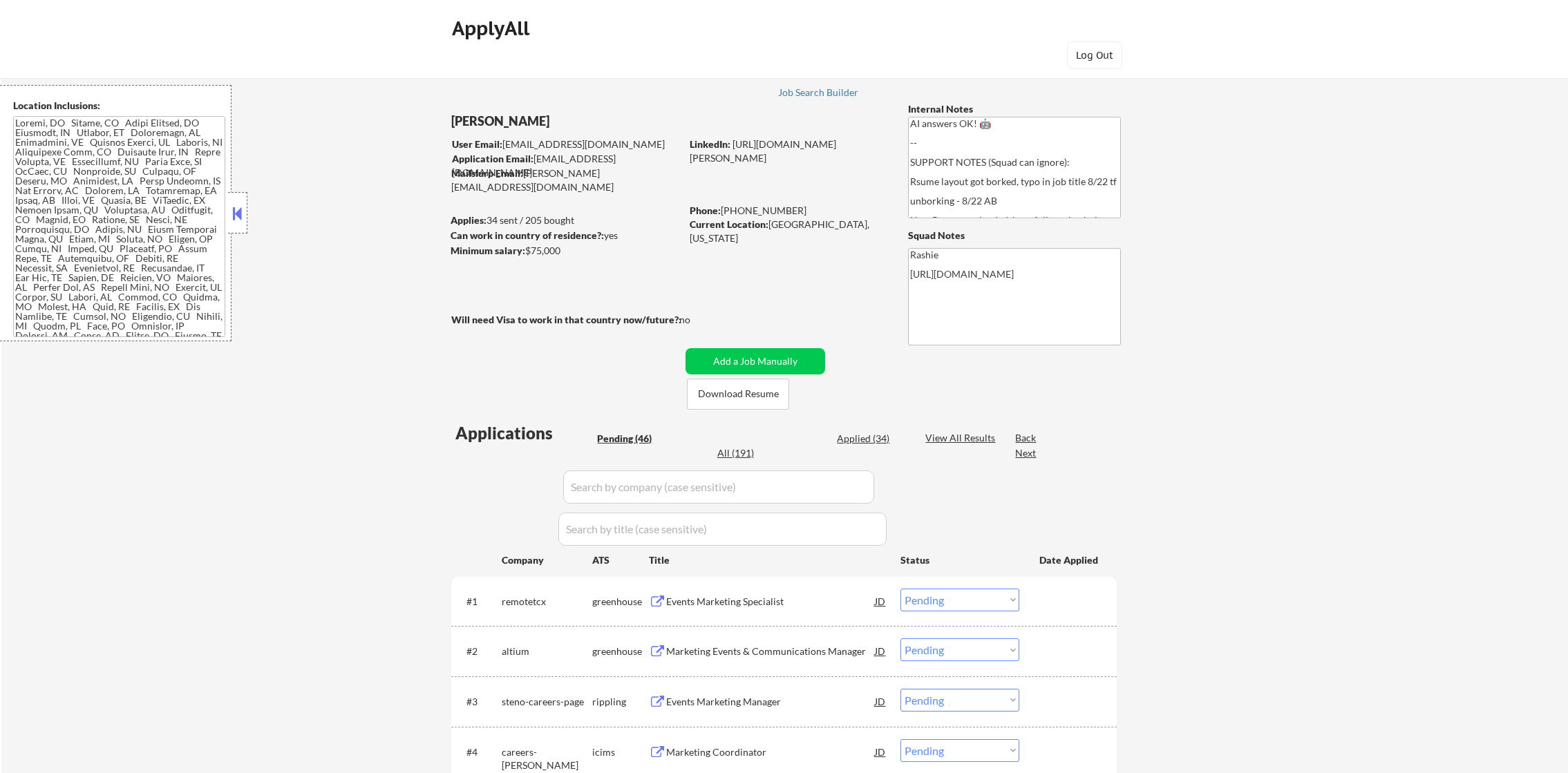
select select ""pending""
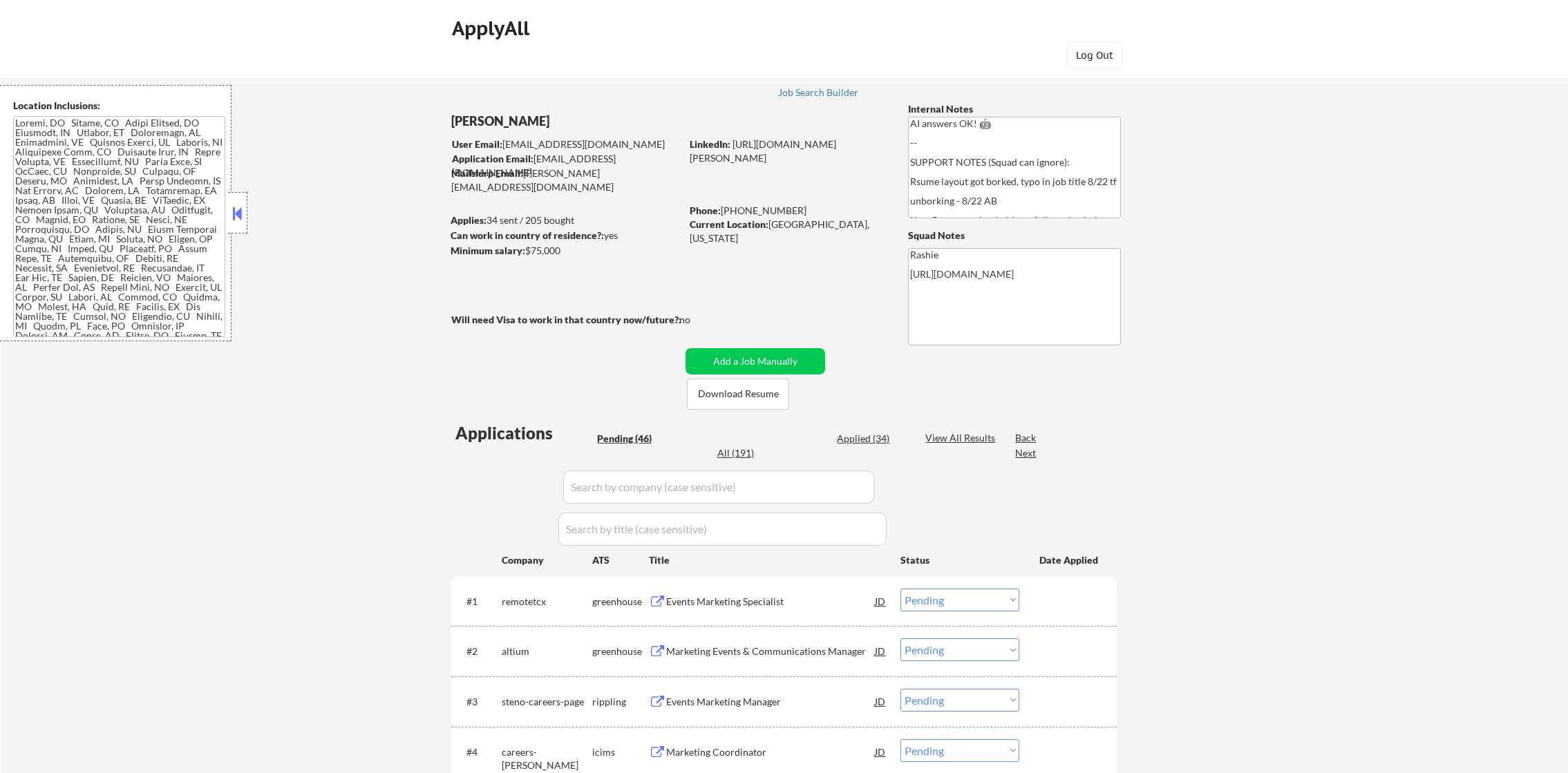
select select ""pending""
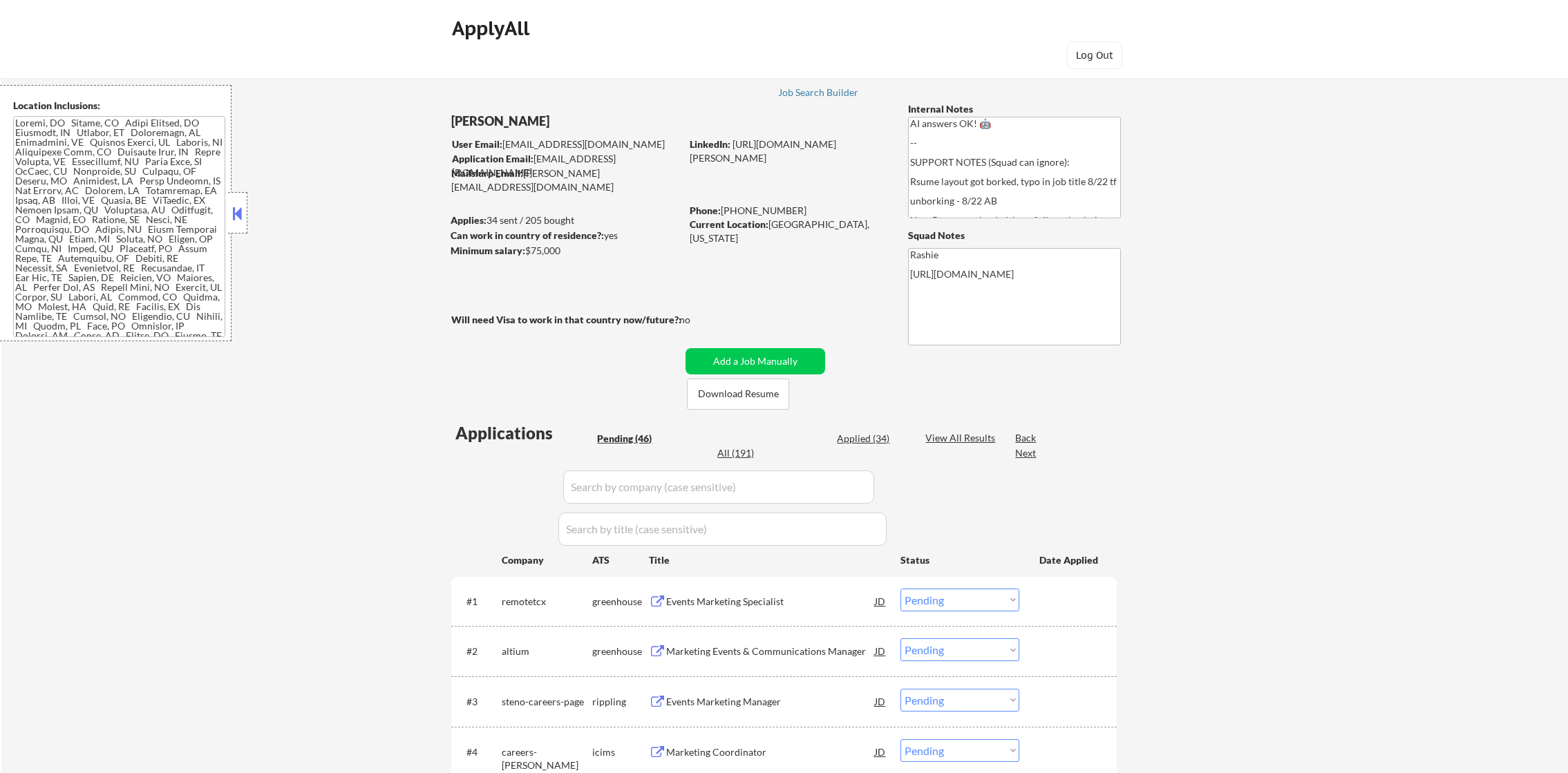
select select ""pending""
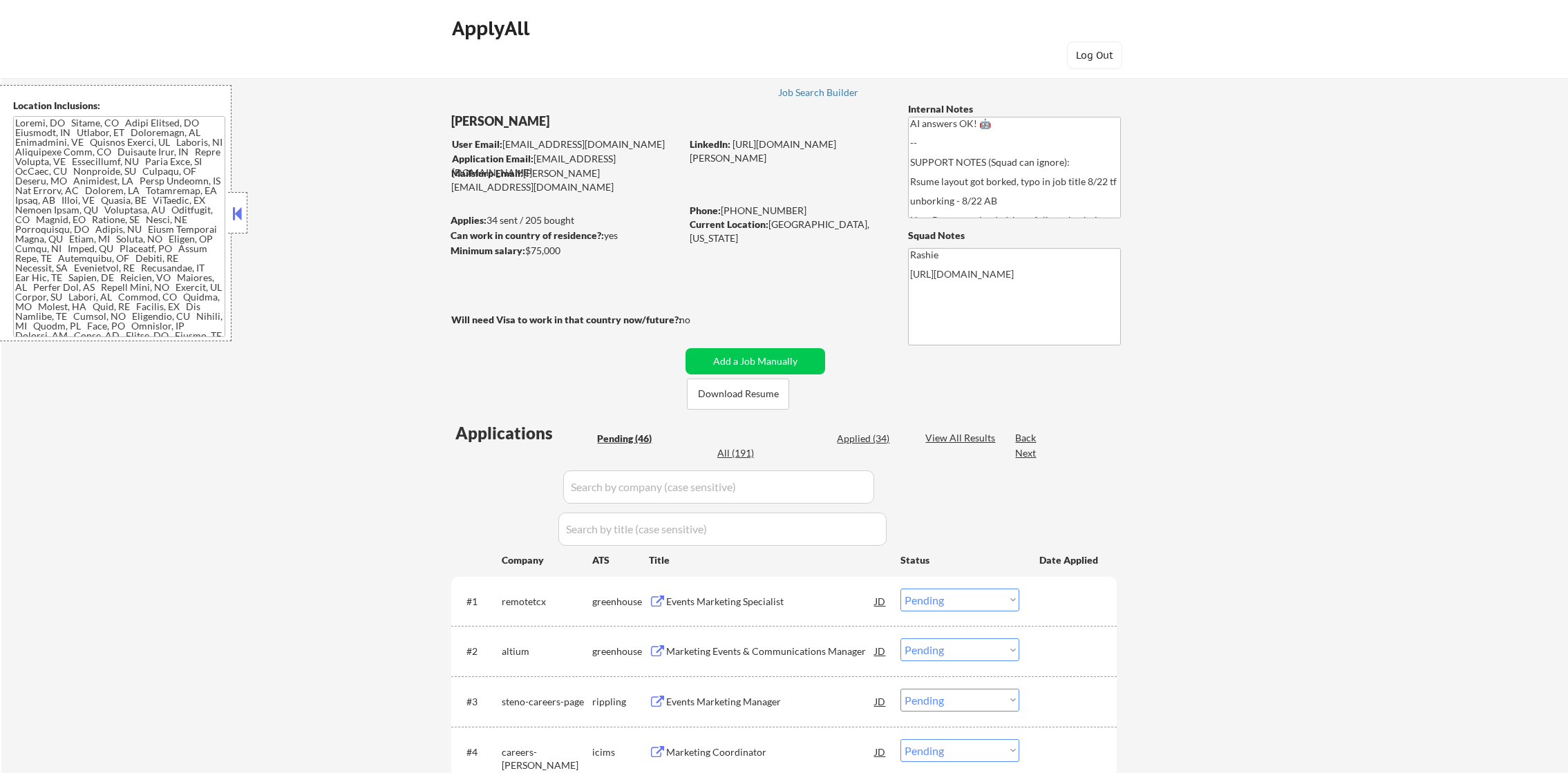
select select ""pending""
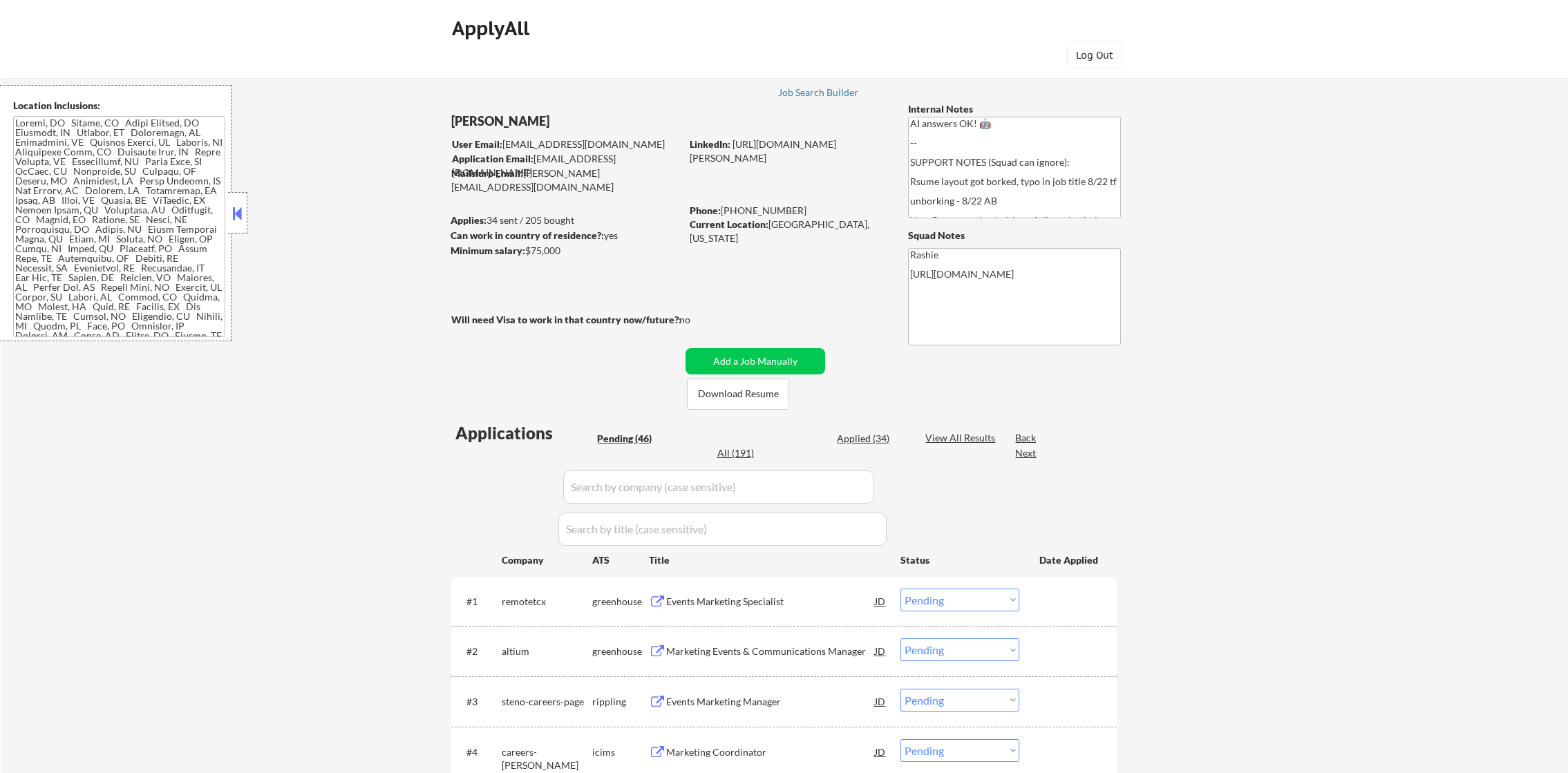
select select ""pending""
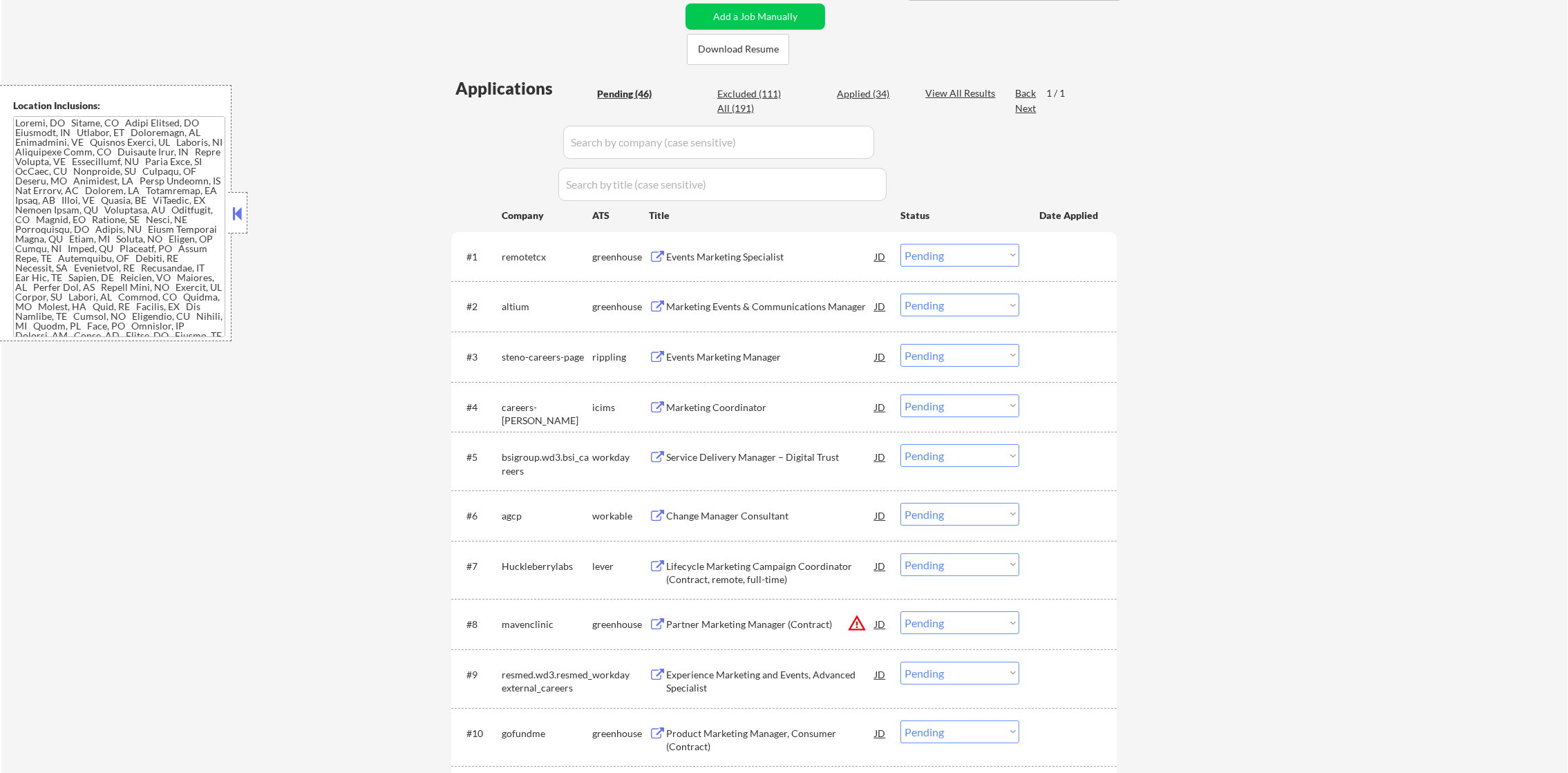
scroll to position [345, 0]
